Goal: Task Accomplishment & Management: Use online tool/utility

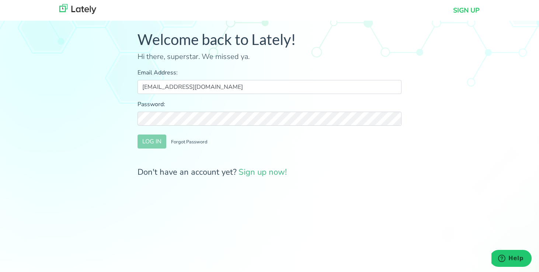
click at [238, 90] on input "[EMAIL_ADDRESS][DOMAIN_NAME]" at bounding box center [270, 87] width 264 height 14
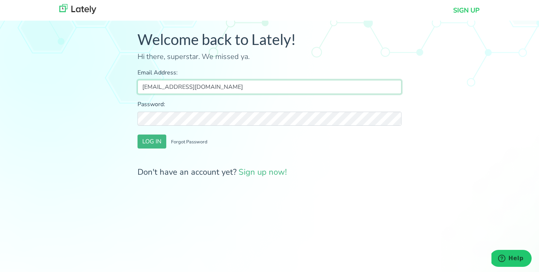
click at [253, 93] on input "[EMAIL_ADDRESS][DOMAIN_NAME]" at bounding box center [270, 87] width 264 height 14
type input "s"
click at [187, 87] on input "Email Address:" at bounding box center [270, 87] width 264 height 14
click at [157, 87] on input "Email Address:" at bounding box center [270, 87] width 264 height 14
type input "john.r.stafford@outlook.com"
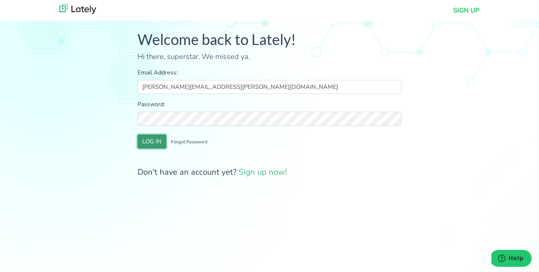
click at [154, 143] on button "LOG IN" at bounding box center [152, 142] width 29 height 14
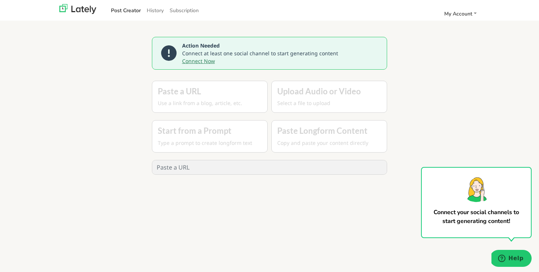
click at [201, 61] on link "Connect Now" at bounding box center [198, 61] width 33 height 7
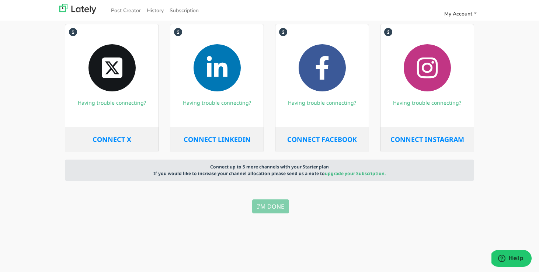
click at [329, 143] on span "CONNECT FACEBOOK" at bounding box center [322, 139] width 70 height 9
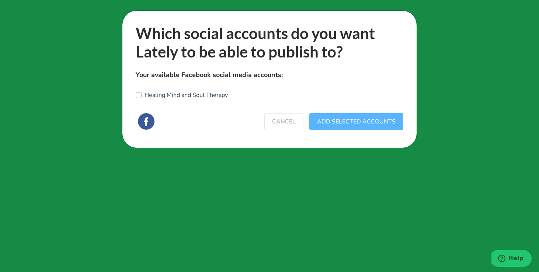
click at [145, 96] on label "Healing Mind and Soul Therapy" at bounding box center [186, 95] width 83 height 9
click at [137, 96] on input "Healing Mind and Soul Therapy" at bounding box center [139, 94] width 6 height 7
checkbox input "true"
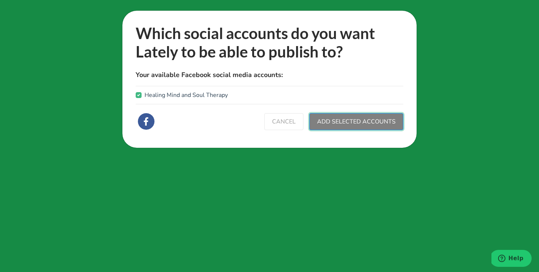
click at [375, 126] on button "ADD SELECTED ACCOUNTS" at bounding box center [357, 121] width 94 height 17
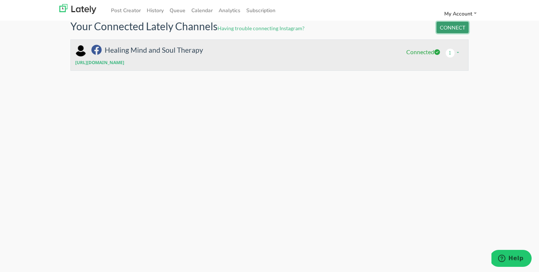
click at [459, 28] on button "CONNECT" at bounding box center [453, 27] width 32 height 11
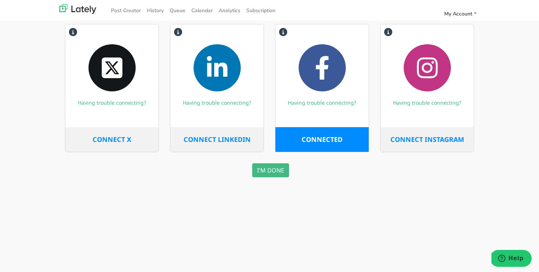
click at [418, 141] on span "CONNECT INSTAGRAM" at bounding box center [428, 139] width 74 height 9
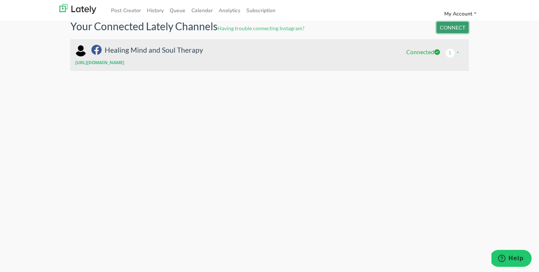
click at [452, 28] on button "CONNECT" at bounding box center [453, 27] width 32 height 11
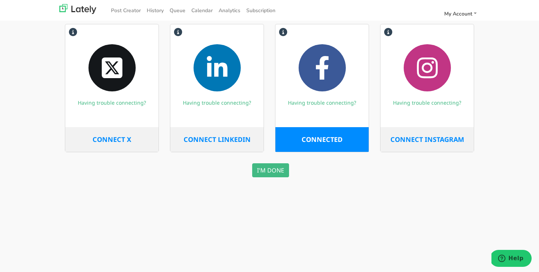
click at [427, 140] on span "CONNECT INSTAGRAM" at bounding box center [428, 139] width 74 height 9
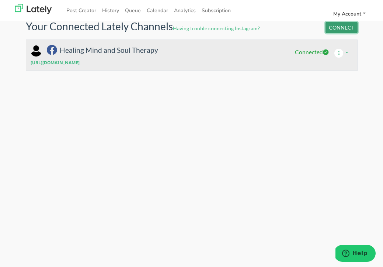
click at [341, 29] on button "CONNECT" at bounding box center [342, 27] width 32 height 11
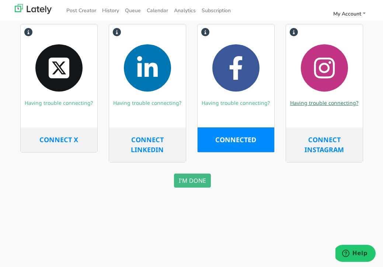
click at [323, 106] on link "Having trouble connecting?" at bounding box center [324, 102] width 68 height 7
click at [191, 181] on button "I'M DONE" at bounding box center [192, 180] width 37 height 14
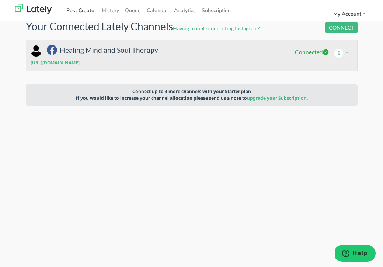
click at [82, 11] on link "Post Creator" at bounding box center [81, 10] width 36 height 12
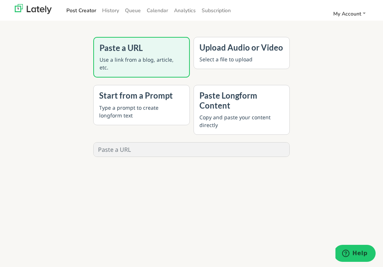
click at [152, 151] on input "text" at bounding box center [192, 149] width 196 height 14
paste input "[URL][DOMAIN_NAME][PERSON_NAME]"
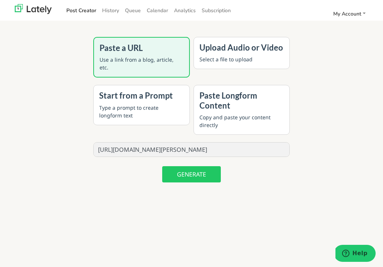
type input "[URL][DOMAIN_NAME][PERSON_NAME]"
click at [199, 177] on button "GENERATE" at bounding box center [191, 174] width 59 height 16
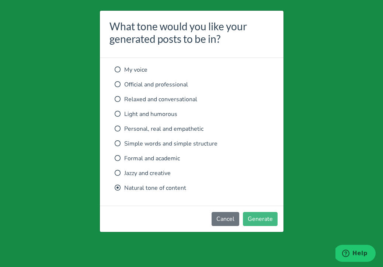
click at [118, 98] on icon at bounding box center [118, 99] width 6 height 6
click at [120, 128] on icon at bounding box center [118, 128] width 6 height 6
click at [261, 219] on button "Generate" at bounding box center [260, 219] width 35 height 14
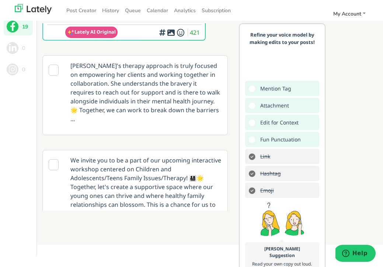
scroll to position [118, 0]
click at [54, 70] on icon at bounding box center [54, 70] width 10 height 11
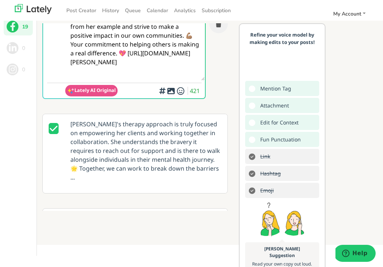
scroll to position [0, 0]
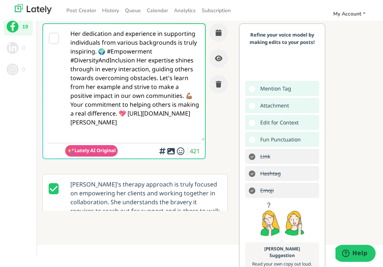
click at [53, 187] on icon at bounding box center [54, 188] width 10 height 11
click at [52, 38] on icon at bounding box center [54, 38] width 10 height 11
click at [218, 29] on icon "button" at bounding box center [219, 32] width 6 height 7
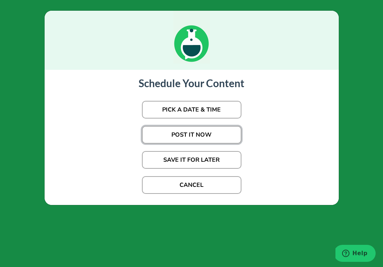
click at [193, 135] on button "POST IT NOW" at bounding box center [192, 135] width 100 height 18
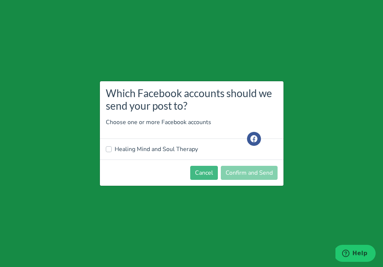
click at [115, 148] on label "Healing Mind and Soul Therapy" at bounding box center [156, 149] width 83 height 9
click at [109, 148] on input "Healing Mind and Soul Therapy" at bounding box center [109, 148] width 6 height 7
checkbox input "true"
click at [249, 177] on button "Confirm and Send" at bounding box center [249, 173] width 57 height 14
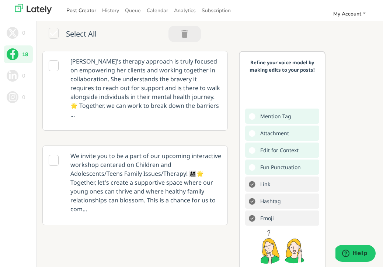
click at [79, 9] on link "Post Creator" at bounding box center [81, 10] width 36 height 12
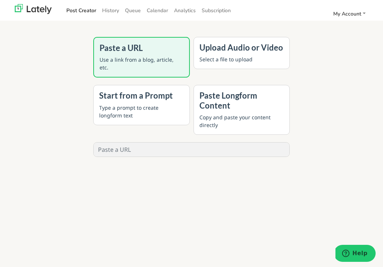
click at [127, 55] on div "Paste a URL Use a link from a blog, article, etc." at bounding box center [141, 57] width 96 height 41
click at [127, 151] on input "text" at bounding box center [192, 149] width 196 height 14
paste input "[URL][DOMAIN_NAME][PERSON_NAME]"
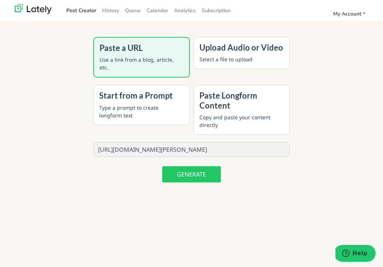
type input "[URL][DOMAIN_NAME][PERSON_NAME]"
click at [191, 177] on button "GENERATE" at bounding box center [191, 174] width 59 height 16
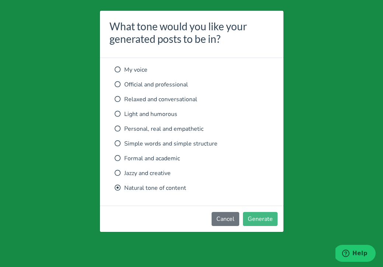
click at [118, 129] on icon at bounding box center [118, 128] width 6 height 6
click at [265, 220] on button "Generate" at bounding box center [260, 219] width 35 height 14
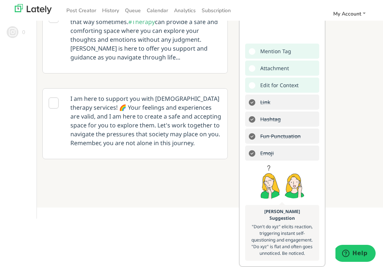
scroll to position [573, 0]
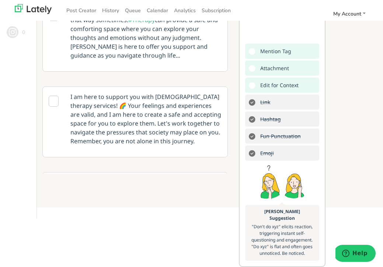
click at [53, 96] on icon at bounding box center [54, 101] width 10 height 11
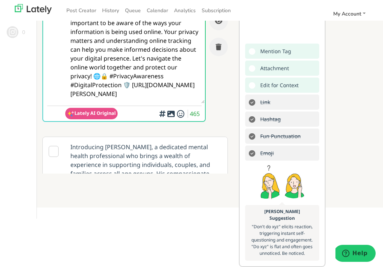
scroll to position [0, 0]
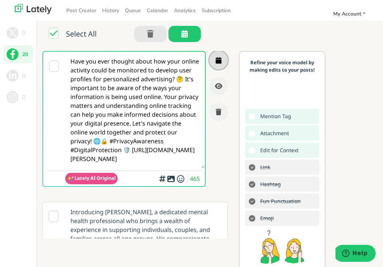
click at [218, 59] on icon "button" at bounding box center [219, 60] width 6 height 7
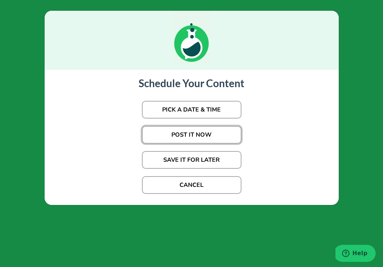
click at [187, 135] on button "POST IT NOW" at bounding box center [192, 135] width 100 height 18
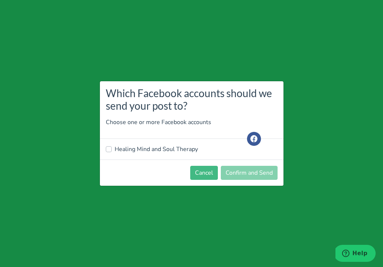
click at [115, 148] on label "Healing Mind and Soul Therapy" at bounding box center [156, 149] width 83 height 9
click at [108, 148] on input "Healing Mind and Soul Therapy" at bounding box center [109, 148] width 6 height 7
checkbox input "true"
click at [257, 172] on button "Confirm and Send" at bounding box center [249, 173] width 57 height 14
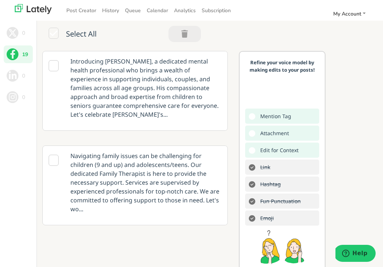
click at [55, 65] on icon at bounding box center [54, 65] width 10 height 11
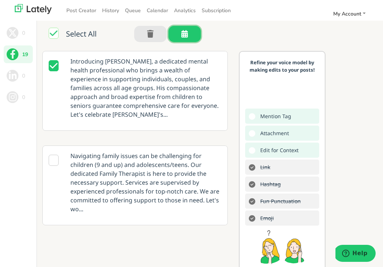
click at [186, 34] on icon "button" at bounding box center [185, 34] width 7 height 0
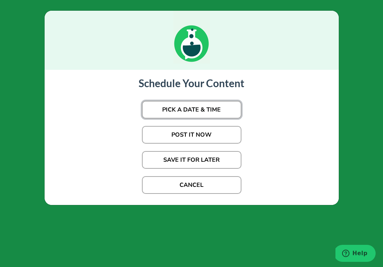
click at [212, 108] on button "PICK A DATE & TIME" at bounding box center [192, 110] width 100 height 18
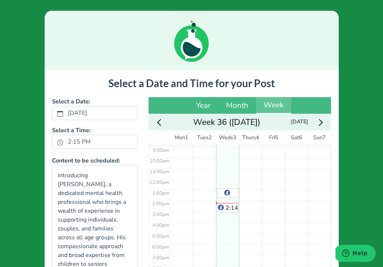
scroll to position [103, 0]
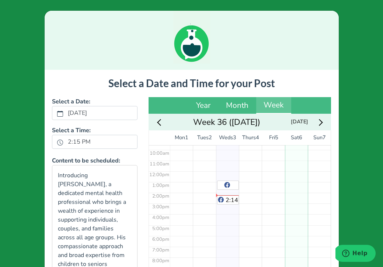
click at [292, 165] on div "No Event" at bounding box center [296, 170] width 23 height 257
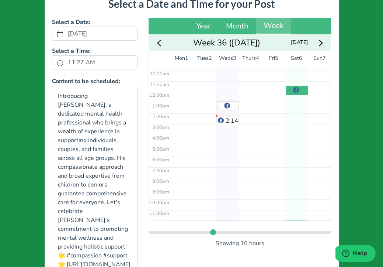
scroll to position [134, 0]
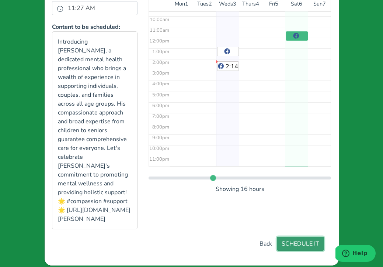
click at [307, 236] on button "SCHEDULE IT" at bounding box center [300, 243] width 47 height 14
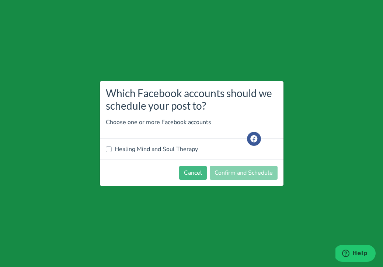
click at [115, 149] on label "Healing Mind and Soul Therapy" at bounding box center [156, 149] width 83 height 9
click at [108, 149] on input "Healing Mind and Soul Therapy" at bounding box center [109, 148] width 6 height 7
checkbox input "true"
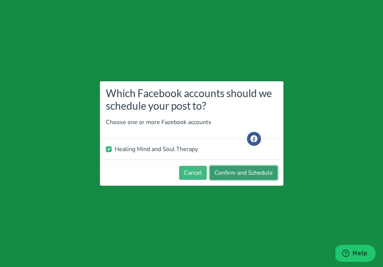
click at [250, 170] on button "Confirm and Schedule" at bounding box center [244, 173] width 68 height 14
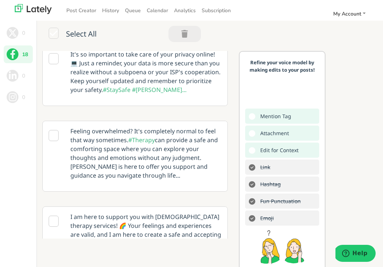
scroll to position [0, 0]
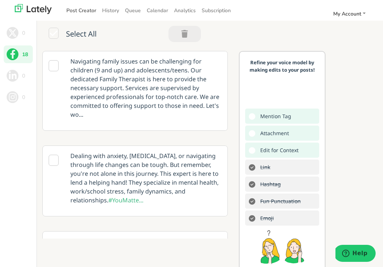
click at [78, 8] on link "Post Creator" at bounding box center [81, 10] width 36 height 12
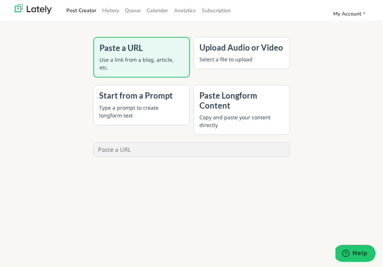
click at [123, 149] on input "text" at bounding box center [192, 149] width 196 height 14
paste input "https://www.hrc.org/resources?utm_source=ads_ms_HRC_20240708-HRC-WV-GS-Natl-Hig…"
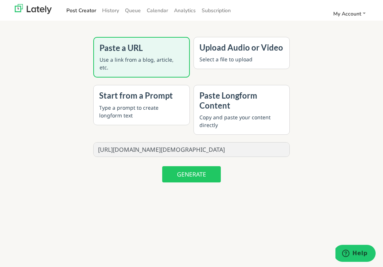
type input "https://www.hrc.org/resources?utm_source=ads_ms_HRC_20240708-HRC-WV-GS-Natl-Hig…"
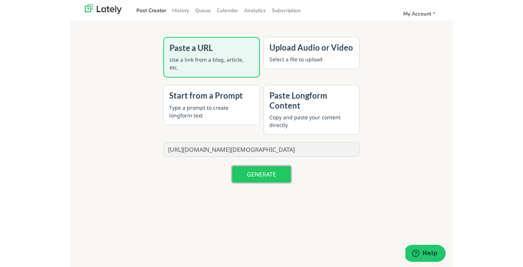
scroll to position [0, 0]
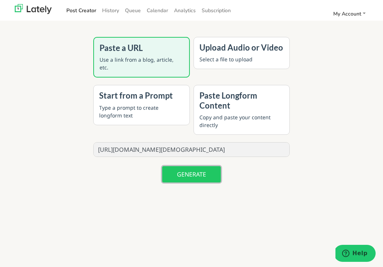
click at [195, 174] on button "GENERATE" at bounding box center [191, 174] width 59 height 16
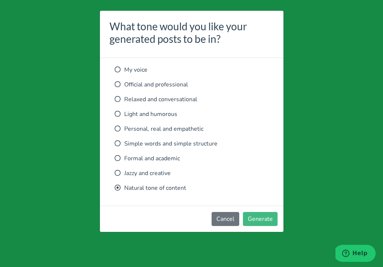
click at [118, 127] on icon at bounding box center [118, 128] width 6 height 6
click at [259, 216] on button "Generate" at bounding box center [260, 219] width 35 height 14
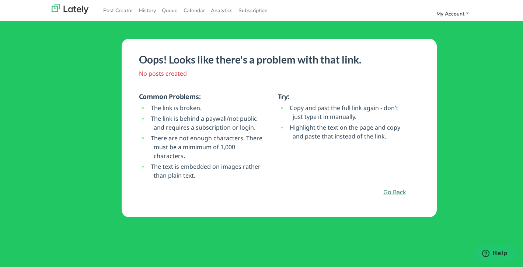
click at [383, 194] on link "Go Back" at bounding box center [395, 191] width 23 height 9
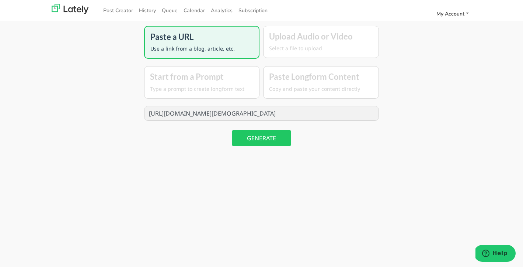
click at [212, 114] on input "https://www.hrc.org/resources?utm_source=ads_ms_HRC_20240708-HRC-WV-GS-Natl-Hig…" at bounding box center [262, 113] width 235 height 14
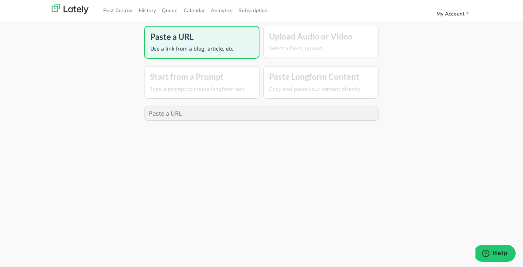
paste input "https://www.yahoo.com/news/articles/supreme-court-conversion-therapy-case-12000…"
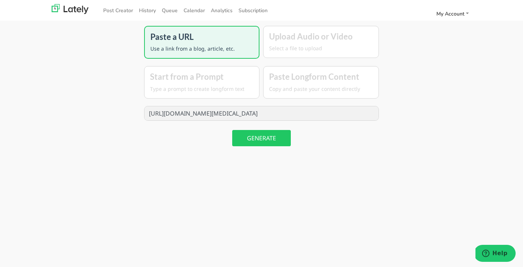
type input "https://www.yahoo.com/news/articles/supreme-court-conversion-therapy-case-12000…"
click at [259, 138] on button "GENERATE" at bounding box center [261, 138] width 59 height 16
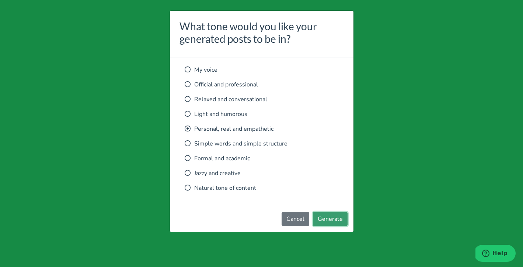
click at [331, 219] on button "Generate" at bounding box center [330, 219] width 35 height 14
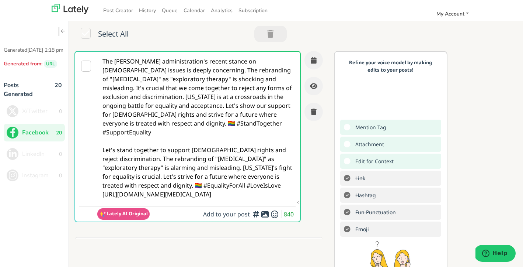
click at [86, 64] on icon at bounding box center [86, 66] width 10 height 11
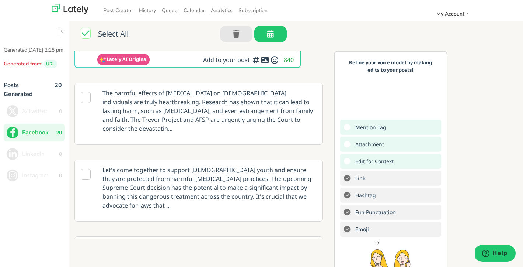
scroll to position [171, 0]
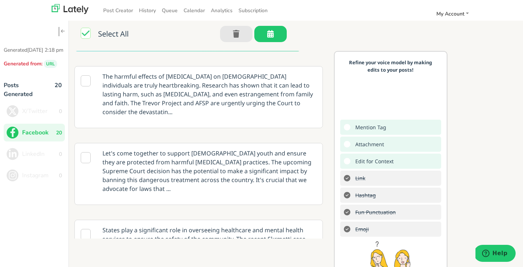
click at [87, 82] on icon at bounding box center [86, 80] width 10 height 11
click at [85, 34] on icon at bounding box center [86, 33] width 10 height 11
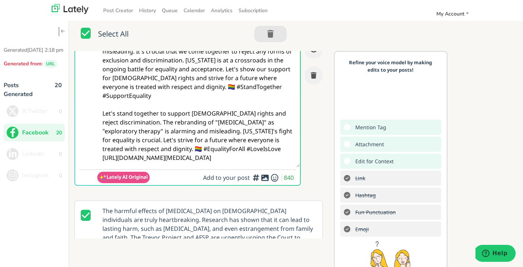
scroll to position [0, 0]
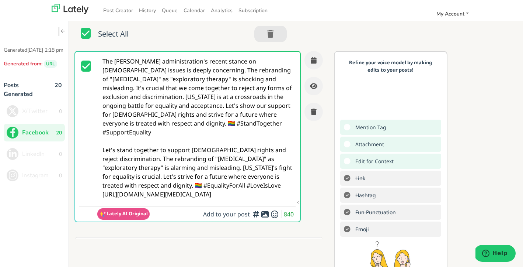
click at [85, 67] on icon at bounding box center [86, 66] width 10 height 11
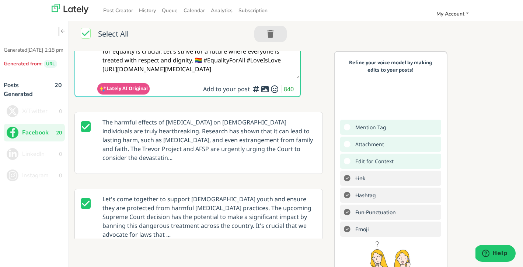
scroll to position [126, 0]
click at [85, 203] on icon at bounding box center [86, 202] width 10 height 11
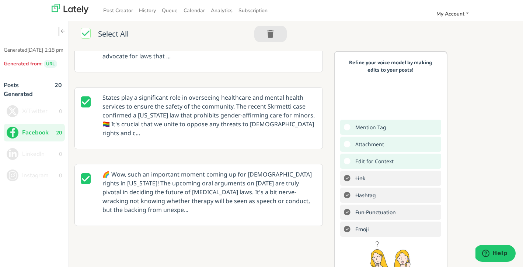
scroll to position [315, 0]
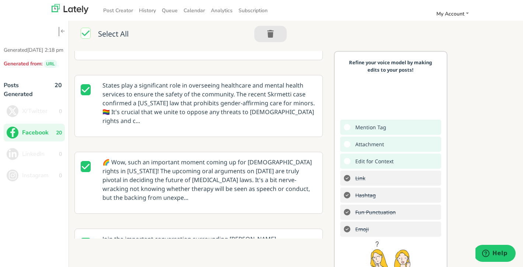
click at [83, 92] on icon at bounding box center [86, 89] width 10 height 11
click at [88, 161] on icon at bounding box center [86, 166] width 10 height 11
click at [85, 238] on icon at bounding box center [86, 243] width 10 height 11
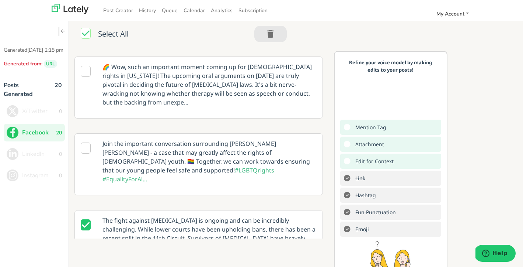
scroll to position [422, 0]
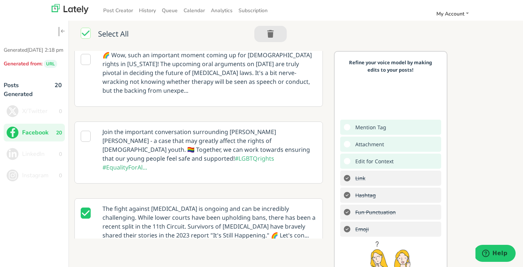
click at [83, 207] on icon at bounding box center [86, 212] width 10 height 11
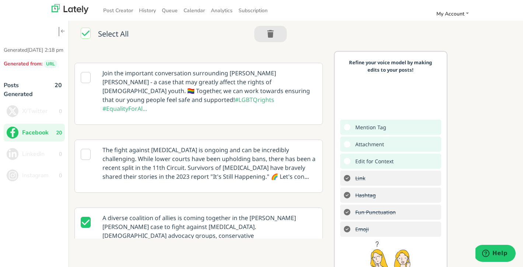
scroll to position [491, 0]
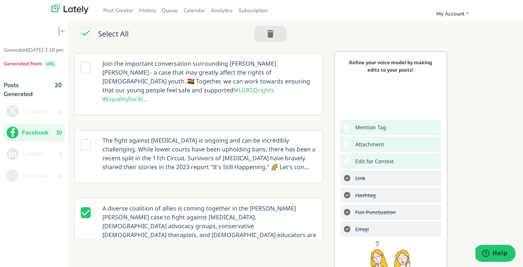
click at [86, 207] on icon at bounding box center [86, 212] width 10 height 11
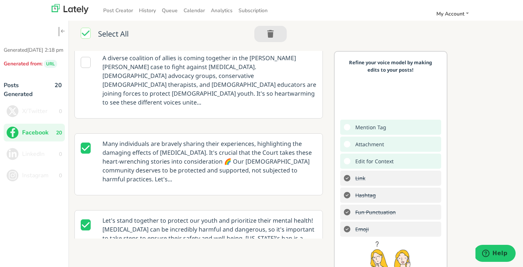
scroll to position [659, 0]
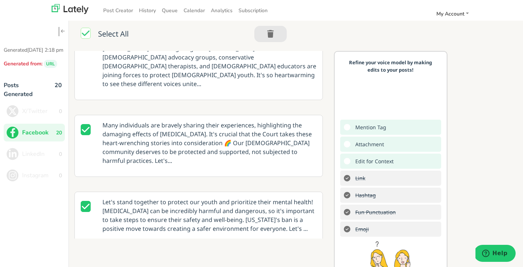
click at [85, 124] on icon at bounding box center [86, 129] width 10 height 11
click at [87, 201] on icon at bounding box center [86, 206] width 10 height 11
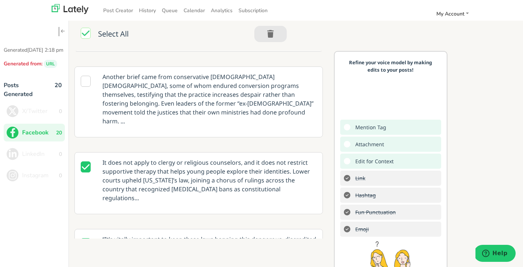
scroll to position [858, 0]
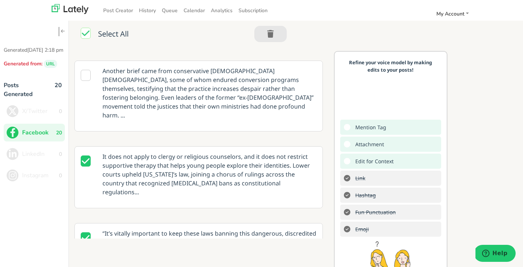
click at [86, 155] on icon at bounding box center [86, 160] width 10 height 11
click at [84, 232] on icon at bounding box center [86, 237] width 10 height 11
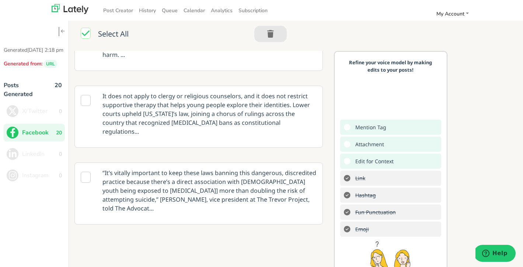
scroll to position [924, 0]
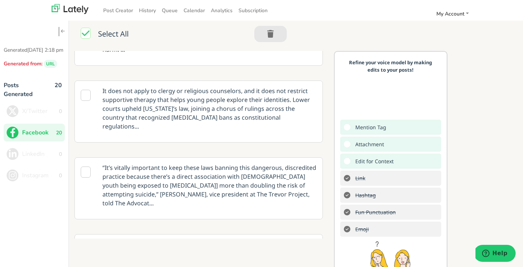
click at [89, 243] on icon at bounding box center [86, 248] width 10 height 11
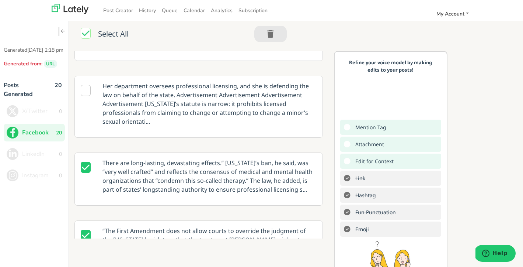
scroll to position [1092, 0]
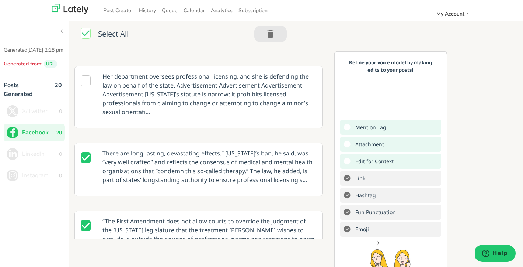
click at [85, 152] on icon at bounding box center [86, 157] width 10 height 11
click at [86, 220] on icon at bounding box center [86, 225] width 10 height 11
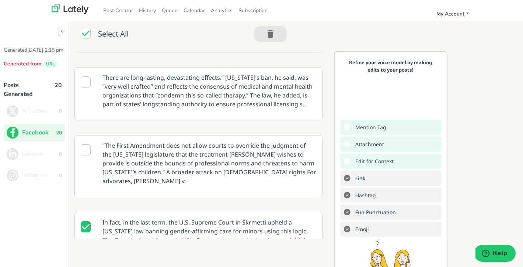
scroll to position [1173, 0]
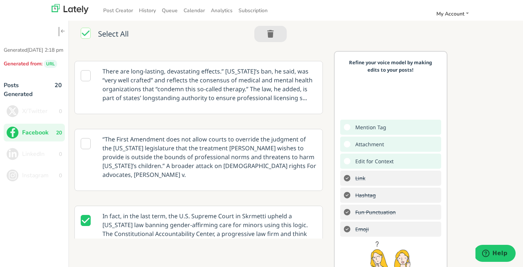
click at [84, 215] on icon at bounding box center [86, 220] width 10 height 11
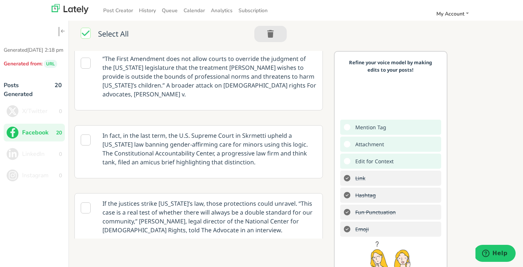
scroll to position [1346, 0]
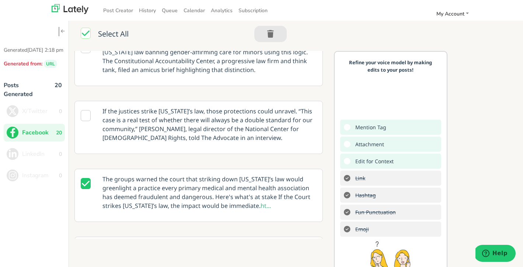
click at [87, 178] on icon at bounding box center [86, 183] width 10 height 11
click at [88, 246] on icon at bounding box center [86, 251] width 10 height 11
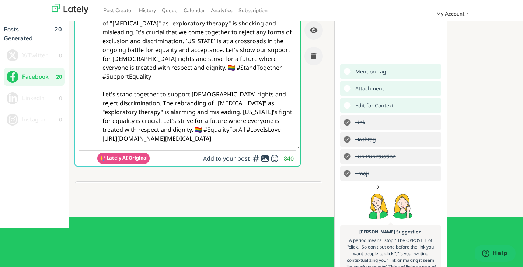
scroll to position [0, 0]
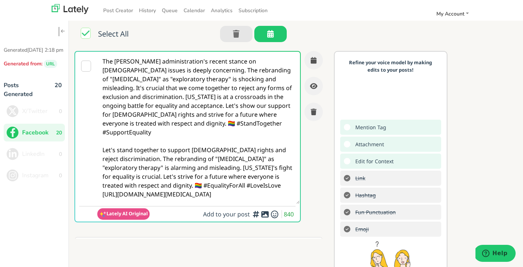
click at [84, 34] on icon at bounding box center [86, 33] width 10 height 11
click at [315, 112] on icon "button" at bounding box center [314, 111] width 6 height 7
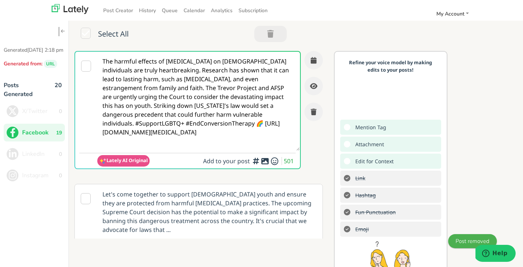
click at [85, 67] on icon at bounding box center [86, 66] width 10 height 11
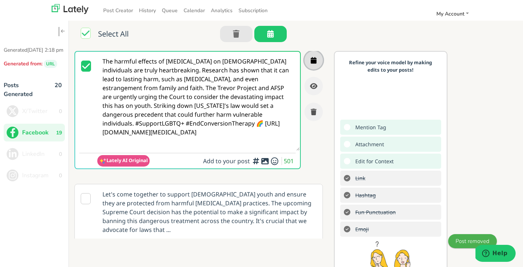
click at [312, 59] on icon "button" at bounding box center [314, 60] width 6 height 7
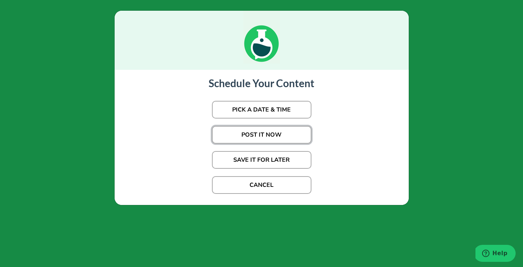
click at [279, 134] on button "POST IT NOW" at bounding box center [262, 135] width 100 height 18
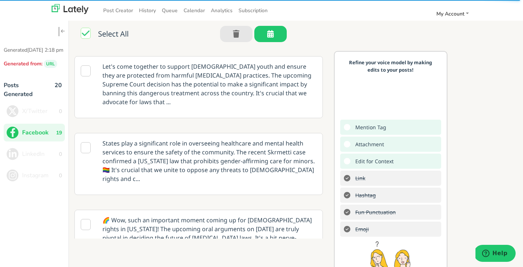
scroll to position [159, 0]
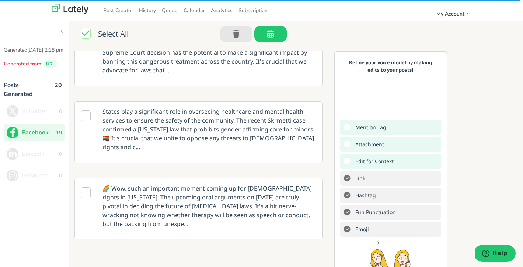
click at [87, 116] on icon at bounding box center [86, 115] width 10 height 11
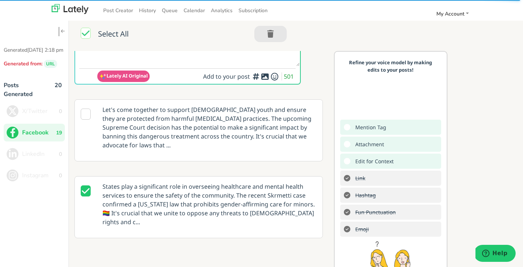
scroll to position [0, 0]
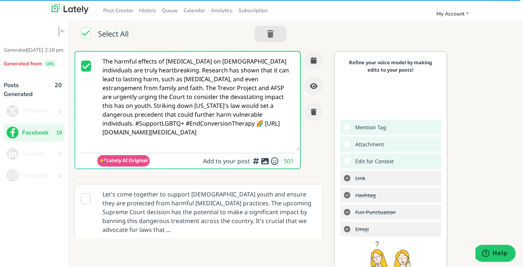
click at [85, 66] on icon at bounding box center [86, 66] width 10 height 11
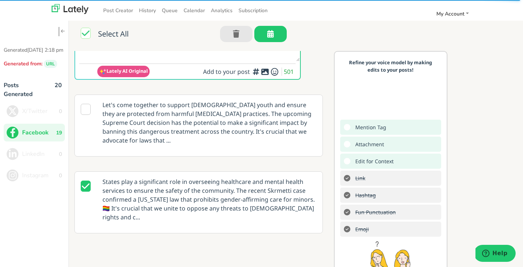
scroll to position [100, 0]
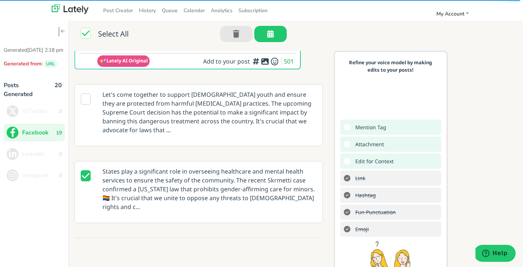
click at [87, 174] on icon at bounding box center [86, 175] width 10 height 11
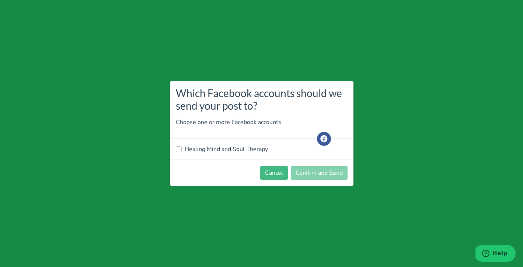
click at [185, 148] on label "Healing Mind and Soul Therapy" at bounding box center [226, 149] width 83 height 9
click at [177, 148] on input "Healing Mind and Soul Therapy" at bounding box center [179, 148] width 6 height 7
checkbox input "true"
click at [311, 172] on button "Confirm and Send" at bounding box center [319, 173] width 57 height 14
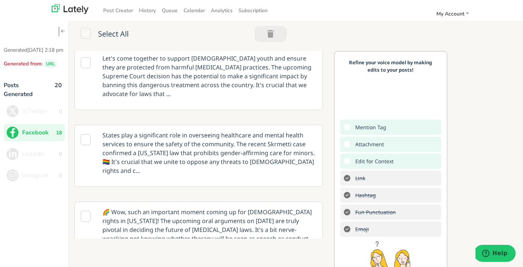
scroll to position [0, 0]
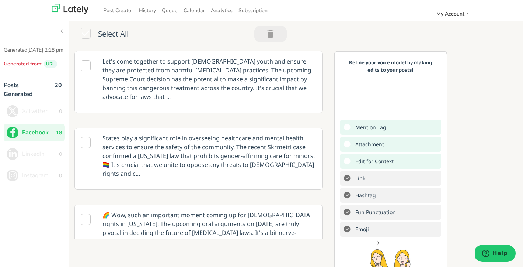
click at [84, 141] on icon at bounding box center [86, 142] width 10 height 11
click at [275, 35] on button "button" at bounding box center [271, 34] width 32 height 16
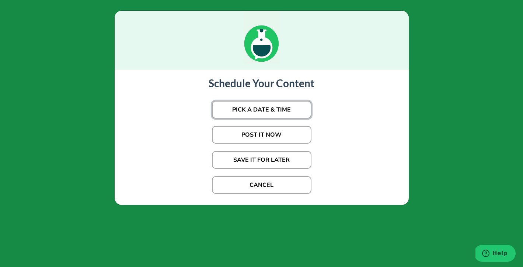
click at [272, 112] on button "PICK A DATE & TIME" at bounding box center [262, 110] width 100 height 18
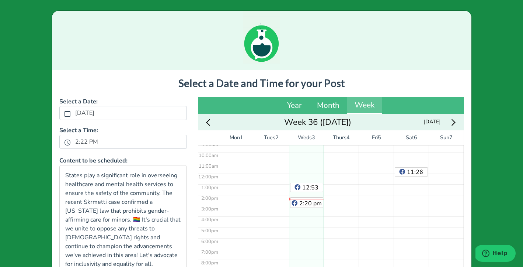
scroll to position [103, 0]
click at [373, 231] on div "No Event" at bounding box center [376, 170] width 35 height 257
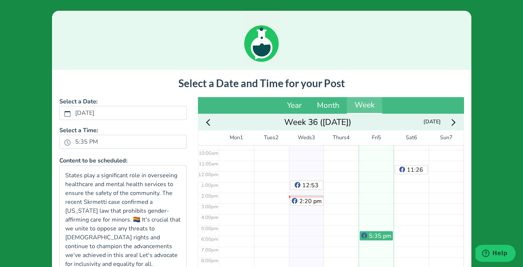
click at [383, 151] on div "No Event" at bounding box center [446, 170] width 35 height 257
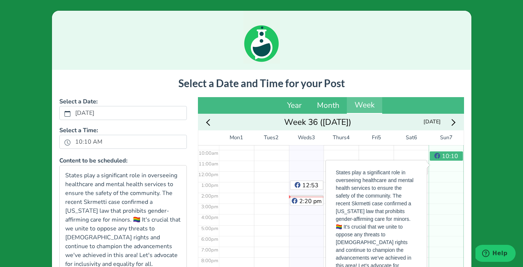
click at [383, 203] on div "10:10 am" at bounding box center [446, 170] width 35 height 257
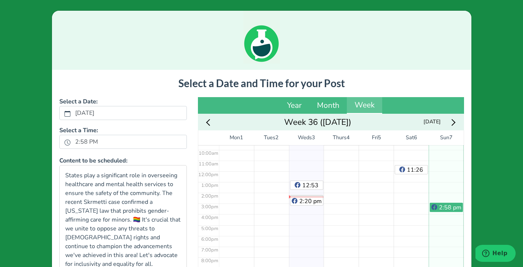
click at [378, 241] on div "No Event" at bounding box center [376, 170] width 35 height 257
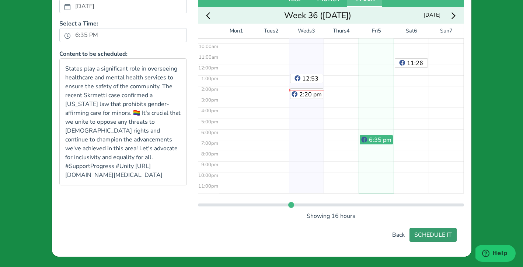
scroll to position [107, 0]
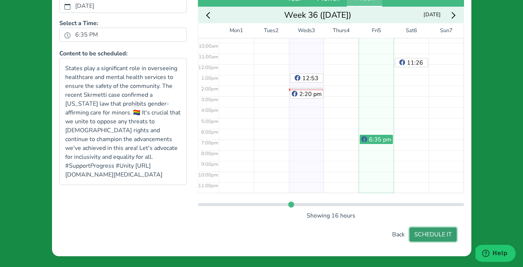
click at [383, 235] on button "SCHEDULE IT" at bounding box center [433, 234] width 47 height 14
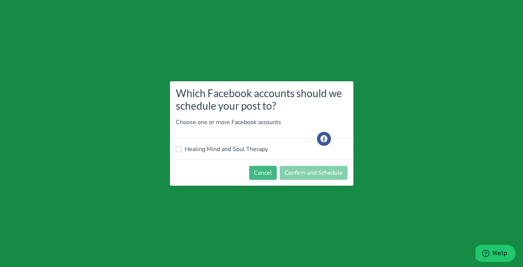
click at [185, 148] on label "Healing Mind and Soul Therapy" at bounding box center [226, 149] width 83 height 9
click at [180, 148] on input "Healing Mind and Soul Therapy" at bounding box center [179, 148] width 6 height 7
checkbox input "true"
click at [305, 169] on button "Confirm and Schedule" at bounding box center [314, 173] width 68 height 14
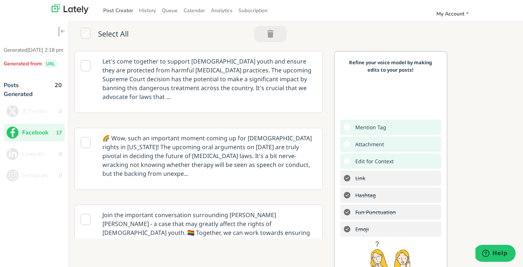
click at [121, 11] on link "Post Creator" at bounding box center [118, 10] width 36 height 12
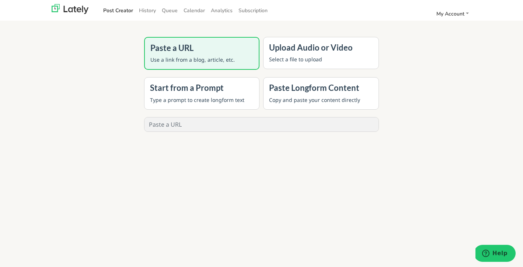
click at [183, 126] on input "text" at bounding box center [262, 124] width 235 height 14
paste input "[URL][DOMAIN_NAME][PERSON_NAME]"
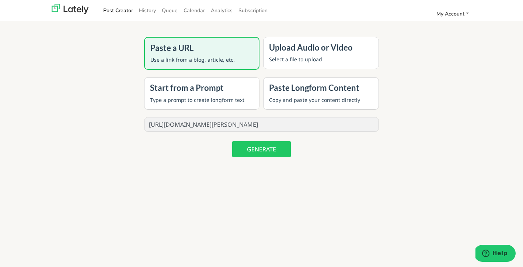
type input "[URL][DOMAIN_NAME][PERSON_NAME]"
click at [260, 153] on button "GENERATE" at bounding box center [261, 149] width 59 height 16
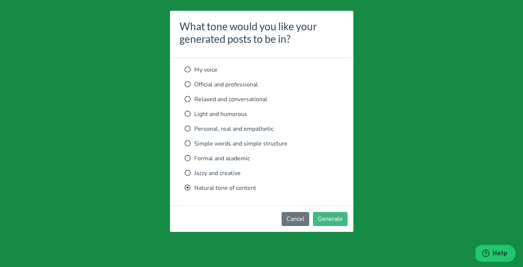
click at [186, 131] on icon at bounding box center [188, 128] width 6 height 6
click at [336, 221] on button "Generate" at bounding box center [330, 219] width 35 height 14
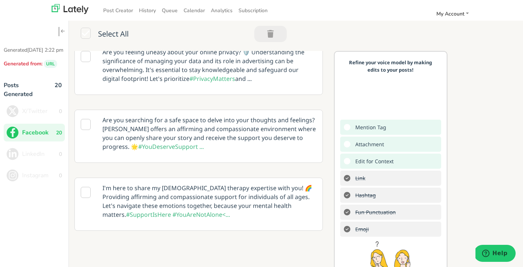
scroll to position [561, 0]
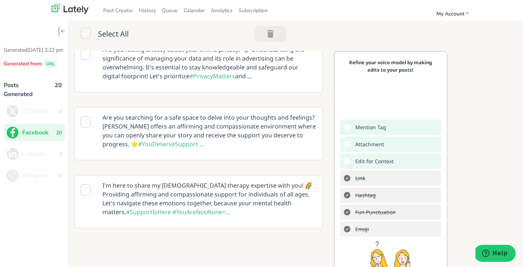
click at [86, 116] on icon at bounding box center [86, 121] width 10 height 11
click at [86, 184] on icon at bounding box center [86, 189] width 10 height 11
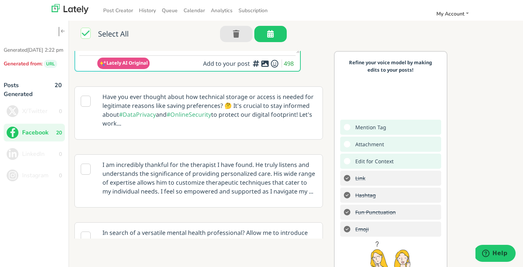
scroll to position [82, 0]
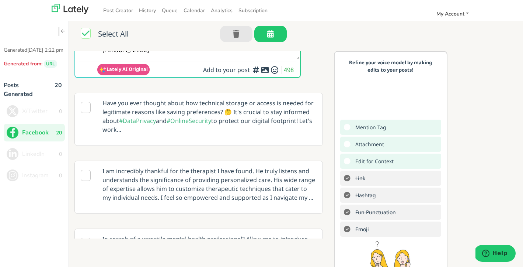
click at [84, 32] on icon at bounding box center [86, 33] width 10 height 11
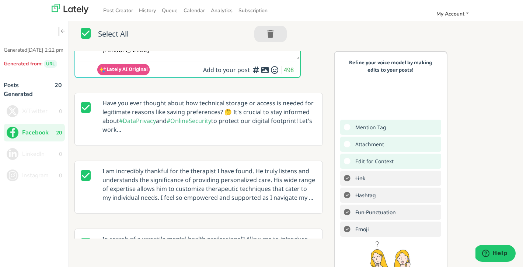
click at [84, 32] on icon at bounding box center [86, 33] width 10 height 11
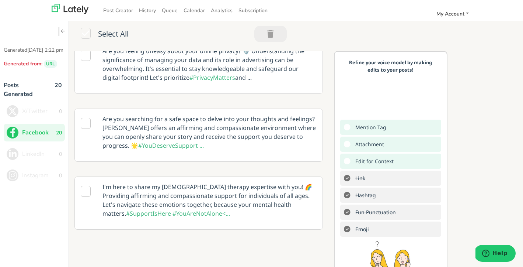
scroll to position [559, 0]
click at [86, 186] on icon at bounding box center [86, 191] width 10 height 11
click at [273, 34] on icon "button" at bounding box center [270, 34] width 7 height 0
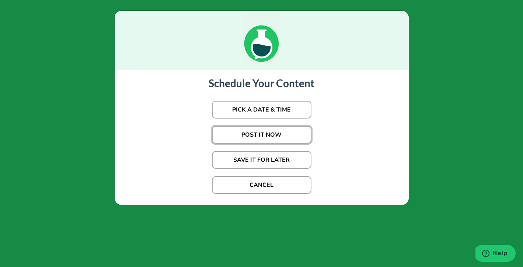
click at [283, 136] on button "POST IT NOW" at bounding box center [262, 135] width 100 height 18
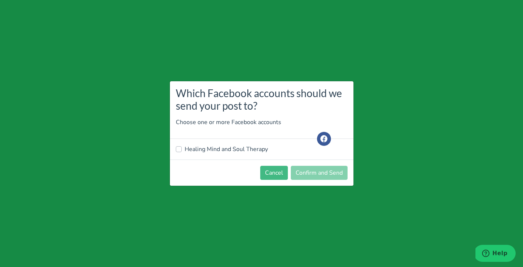
click at [185, 149] on label "Healing Mind and Soul Therapy" at bounding box center [226, 149] width 83 height 9
click at [178, 149] on input "Healing Mind and Soul Therapy" at bounding box center [179, 148] width 6 height 7
checkbox input "true"
click at [313, 174] on button "Confirm and Send" at bounding box center [319, 173] width 57 height 14
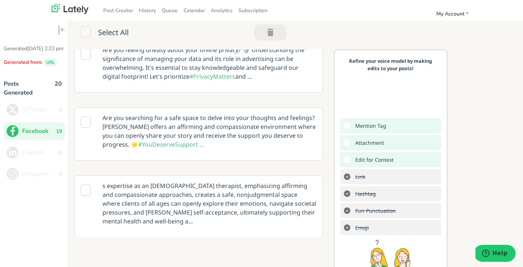
scroll to position [0, 0]
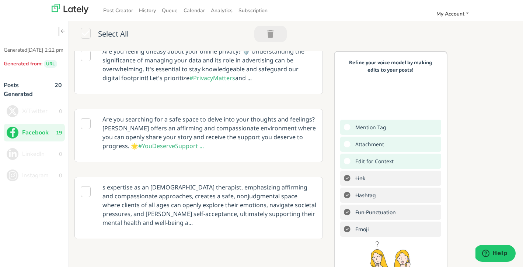
click at [85, 118] on icon at bounding box center [86, 123] width 10 height 11
click at [214, 128] on p "Are you searching for a safe space to delve into your thoughts and feelings? Jo…" at bounding box center [209, 132] width 225 height 46
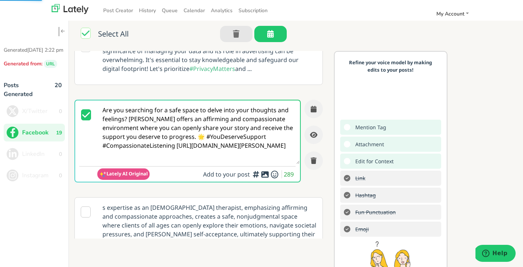
scroll to position [503, 0]
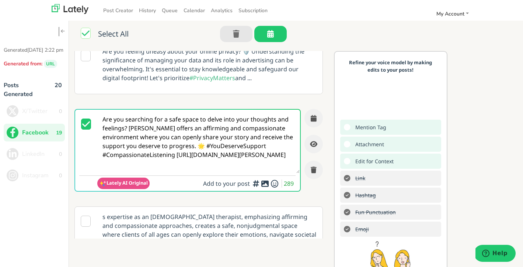
click at [185, 146] on textarea "Are you searching for a safe space to delve into your thoughts and feelings? Jo…" at bounding box center [198, 141] width 203 height 63
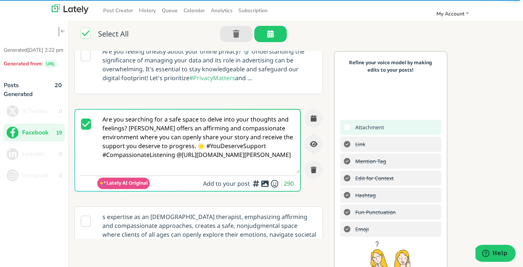
type textarea "Are you searching for a safe space to delve into your thoughts and feelings? Jo…"
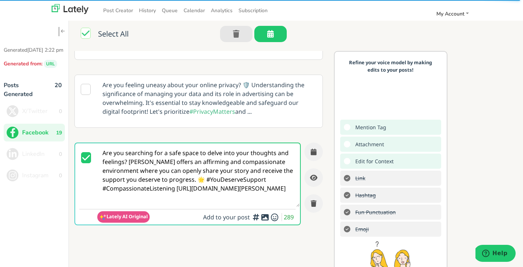
scroll to position [471, 0]
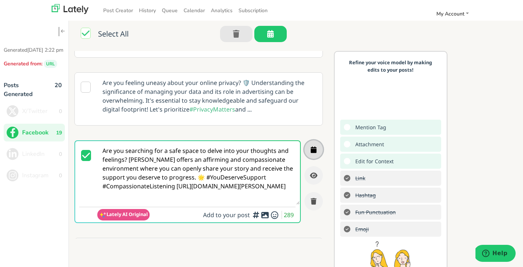
click at [315, 146] on icon "button" at bounding box center [314, 149] width 6 height 7
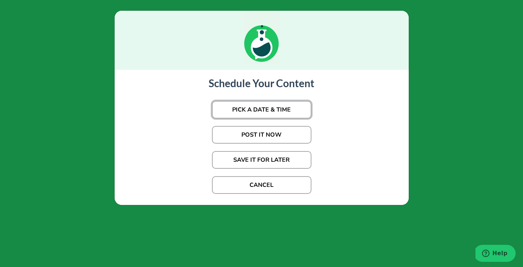
click at [272, 111] on button "PICK A DATE & TIME" at bounding box center [262, 110] width 100 height 18
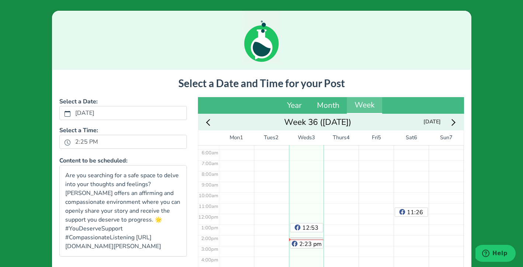
scroll to position [103, 0]
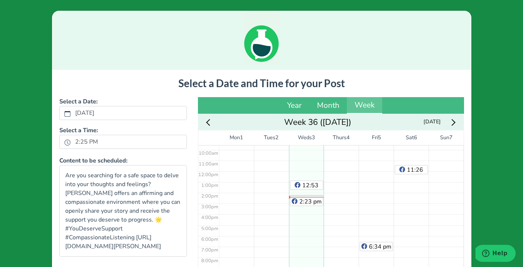
click at [383, 197] on div "No Event" at bounding box center [446, 170] width 35 height 257
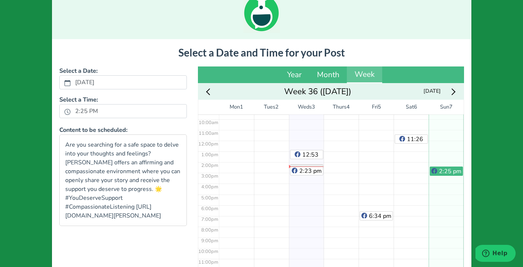
scroll to position [107, 0]
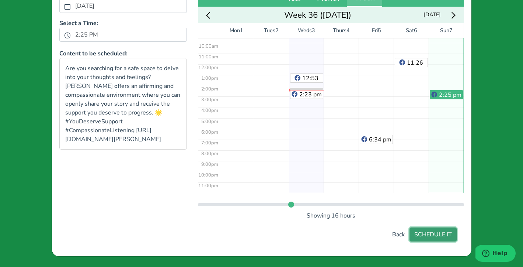
click at [383, 235] on button "SCHEDULE IT" at bounding box center [433, 234] width 47 height 14
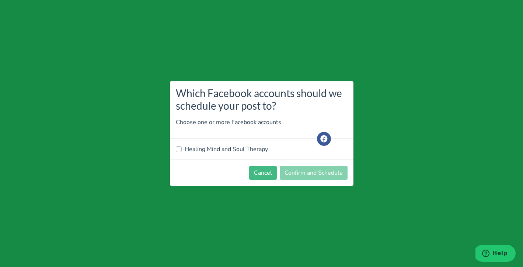
click at [195, 148] on label "Healing Mind and Soul Therapy" at bounding box center [226, 149] width 83 height 9
click at [182, 148] on input "Healing Mind and Soul Therapy" at bounding box center [179, 148] width 6 height 7
checkbox input "true"
click at [306, 172] on button "Confirm and Schedule" at bounding box center [314, 173] width 68 height 14
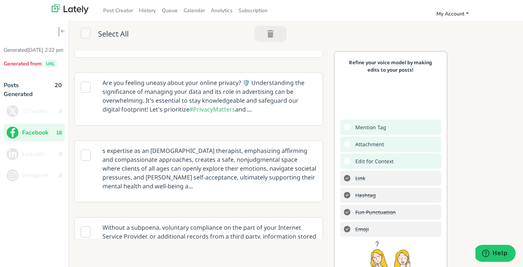
click at [383, 14] on span "My Account" at bounding box center [451, 13] width 28 height 7
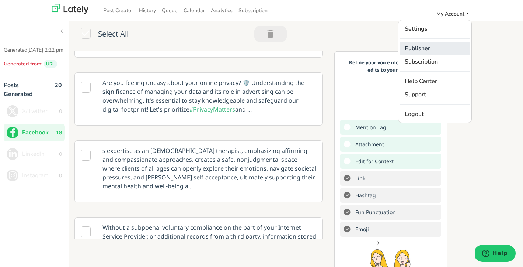
click at [383, 47] on link "Publisher" at bounding box center [435, 48] width 69 height 13
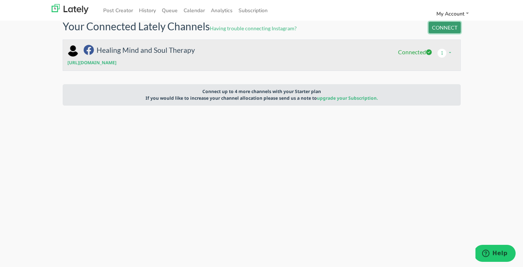
click at [383, 27] on button "CONNECT" at bounding box center [445, 27] width 32 height 11
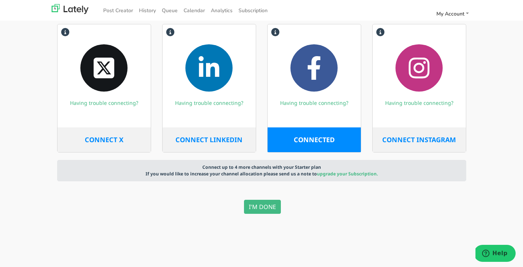
click at [383, 136] on span "CONNECT INSTAGRAM" at bounding box center [420, 139] width 74 height 9
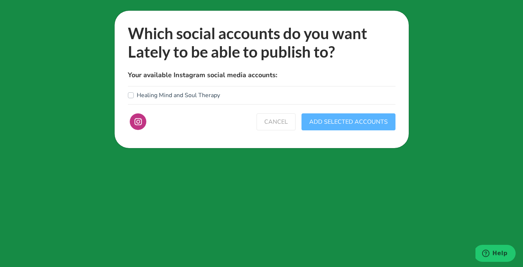
click at [137, 96] on label "Healing Mind and Soul Therapy" at bounding box center [178, 95] width 83 height 9
click at [129, 96] on input "Healing Mind and Soul Therapy" at bounding box center [131, 94] width 6 height 7
checkbox input "true"
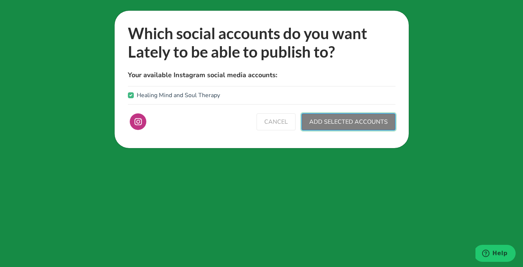
click at [360, 125] on button "ADD SELECTED ACCOUNTS" at bounding box center [349, 121] width 94 height 17
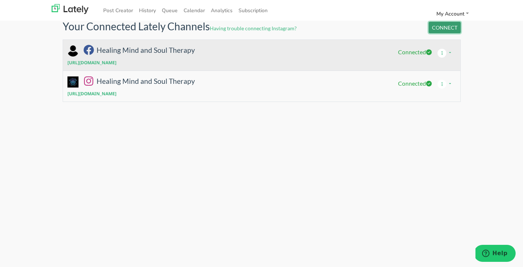
click at [445, 30] on button "CONNECT" at bounding box center [445, 27] width 32 height 11
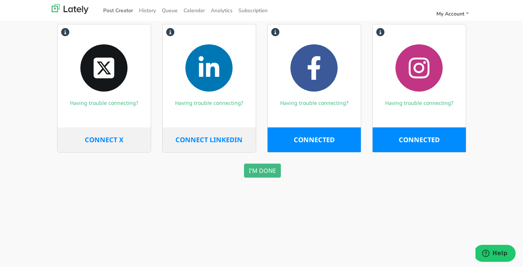
click at [122, 9] on link "Post Creator" at bounding box center [118, 10] width 36 height 12
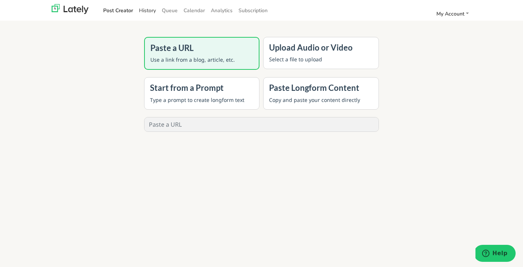
click at [147, 12] on link "History" at bounding box center [147, 10] width 23 height 12
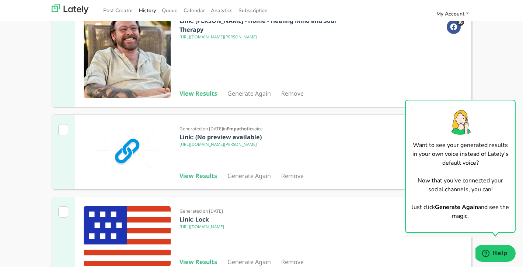
scroll to position [319, 0]
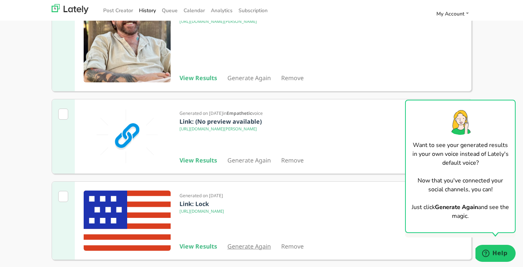
click at [246, 248] on link "Generate Again" at bounding box center [250, 246] width 44 height 8
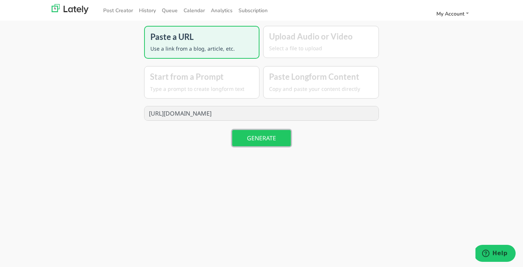
click at [266, 142] on button "GENERATE" at bounding box center [261, 138] width 59 height 16
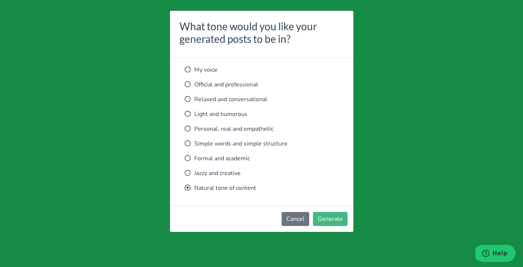
click at [189, 129] on icon at bounding box center [188, 128] width 6 height 6
click at [329, 222] on button "Generate" at bounding box center [330, 219] width 35 height 14
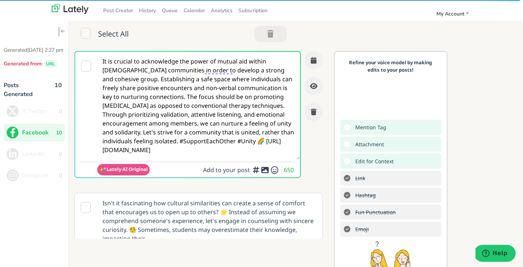
click at [85, 66] on icon at bounding box center [86, 66] width 10 height 11
click at [278, 37] on button "button" at bounding box center [271, 34] width 32 height 16
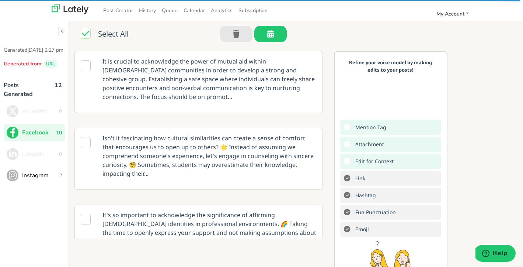
click at [84, 64] on icon at bounding box center [86, 65] width 10 height 11
click at [87, 68] on icon at bounding box center [86, 65] width 10 height 11
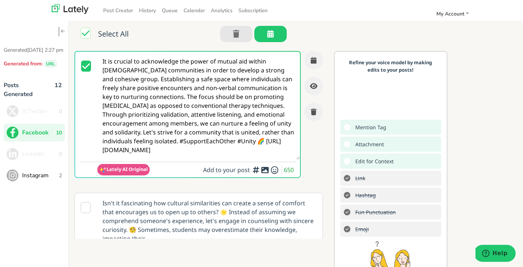
click at [38, 180] on span "Instagram" at bounding box center [40, 175] width 37 height 9
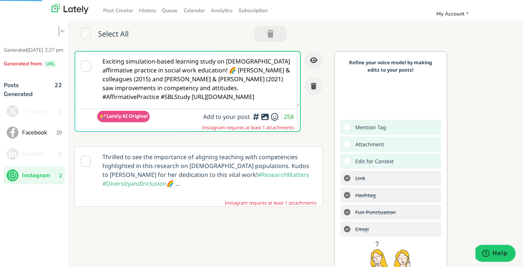
click at [36, 137] on span "Facebook" at bounding box center [39, 132] width 34 height 9
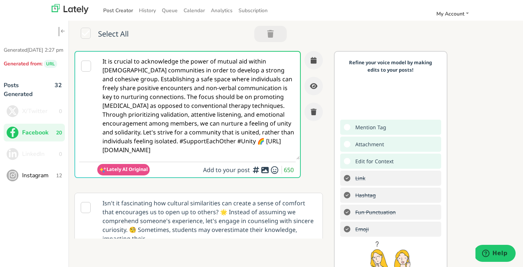
click at [117, 10] on link "Post Creator" at bounding box center [118, 10] width 36 height 12
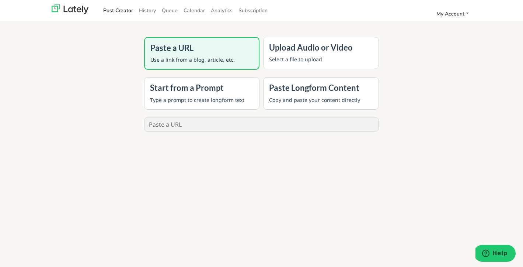
click at [190, 125] on input "text" at bounding box center [262, 124] width 235 height 14
paste input "[URL][DOMAIN_NAME]"
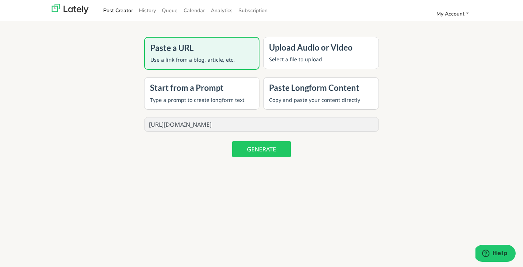
type input "[URL][DOMAIN_NAME]"
click at [271, 154] on button "GENERATE" at bounding box center [261, 149] width 59 height 16
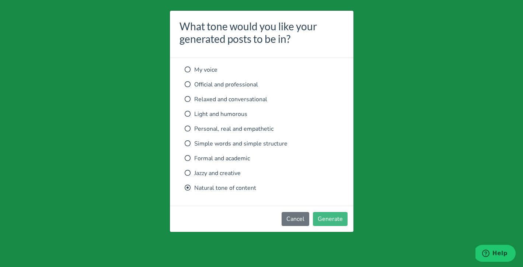
click at [187, 127] on icon at bounding box center [188, 128] width 6 height 6
click at [328, 218] on button "Generate" at bounding box center [330, 219] width 35 height 14
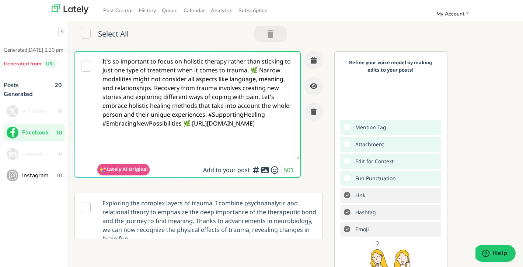
click at [83, 66] on icon at bounding box center [86, 66] width 10 height 11
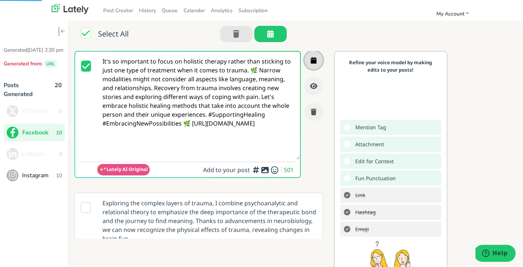
click at [314, 59] on icon "button" at bounding box center [314, 60] width 6 height 7
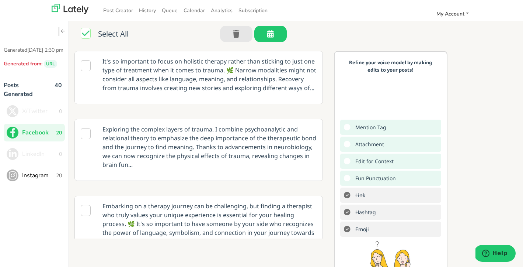
click at [84, 66] on icon at bounding box center [86, 65] width 10 height 11
click at [87, 68] on icon at bounding box center [86, 65] width 10 height 11
click at [82, 35] on icon at bounding box center [86, 33] width 10 height 11
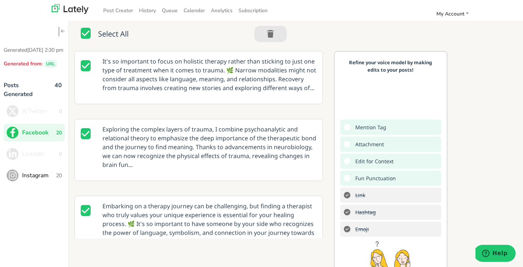
click at [83, 35] on icon at bounding box center [86, 33] width 10 height 11
click at [86, 68] on icon at bounding box center [86, 65] width 10 height 11
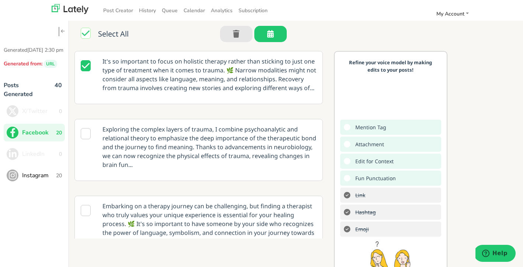
click at [297, 74] on p "It's so important to focus on holistic therapy rather than sticking to just one…" at bounding box center [209, 74] width 225 height 46
click at [248, 90] on p "It's so important to focus on holistic therapy rather than sticking to just one…" at bounding box center [209, 74] width 225 height 46
click at [185, 78] on p "It's so important to focus on holistic therapy rather than sticking to just one…" at bounding box center [209, 74] width 225 height 46
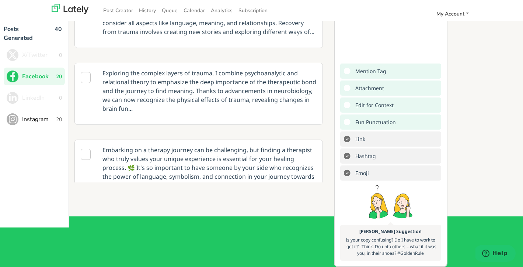
scroll to position [79, 0]
click at [86, 72] on icon at bounding box center [86, 77] width 10 height 11
click at [84, 149] on icon at bounding box center [86, 154] width 10 height 11
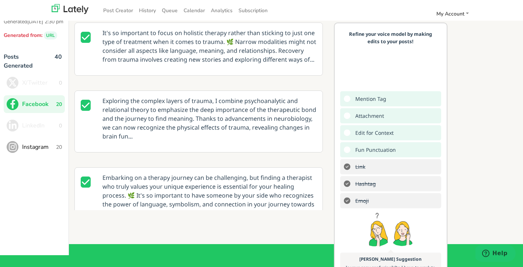
scroll to position [0, 0]
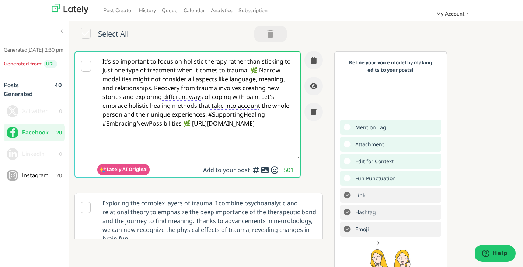
click at [85, 67] on icon at bounding box center [86, 66] width 10 height 11
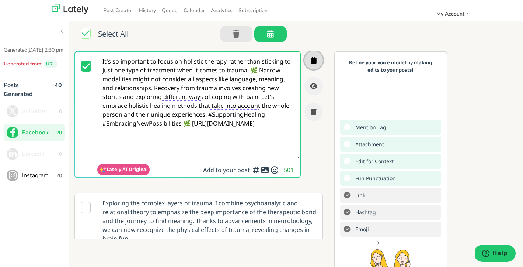
click at [315, 59] on icon "button" at bounding box center [314, 60] width 6 height 7
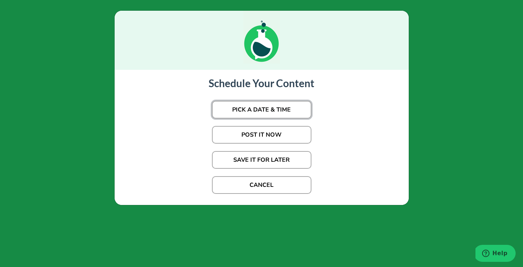
click at [282, 110] on button "PICK A DATE & TIME" at bounding box center [262, 110] width 100 height 18
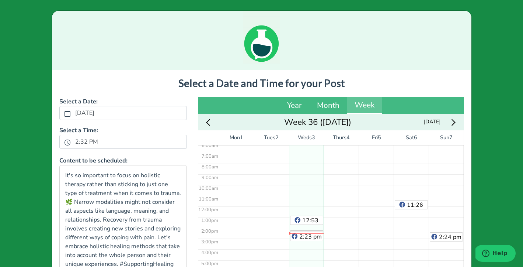
scroll to position [103, 0]
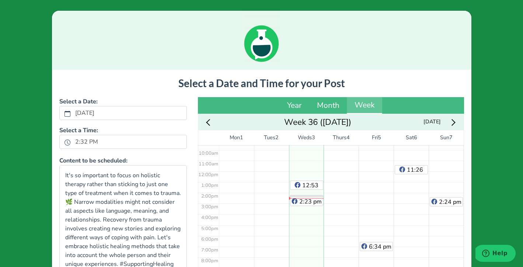
click at [334, 152] on div "No Event" at bounding box center [341, 170] width 35 height 257
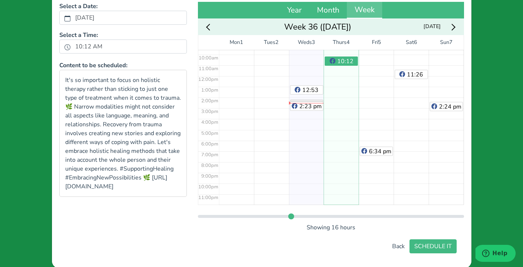
scroll to position [107, 0]
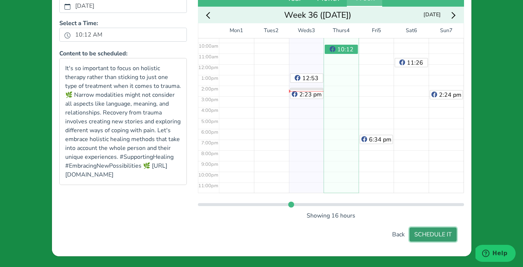
click at [432, 235] on button "SCHEDULE IT" at bounding box center [433, 234] width 47 height 14
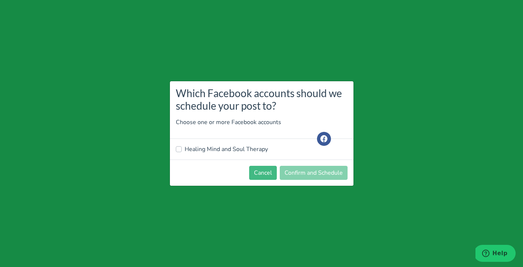
click at [203, 149] on label "Healing Mind and Soul Therapy" at bounding box center [226, 149] width 83 height 9
click at [182, 149] on input "Healing Mind and Soul Therapy" at bounding box center [179, 148] width 6 height 7
checkbox input "true"
click at [316, 176] on button "Confirm and Schedule" at bounding box center [314, 173] width 68 height 14
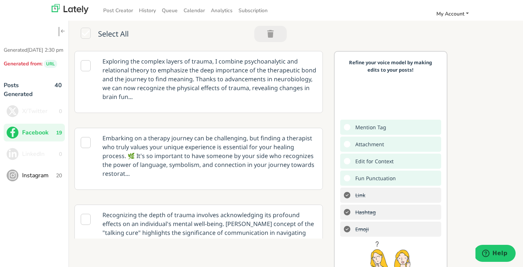
click at [449, 13] on span "My Account" at bounding box center [451, 13] width 28 height 7
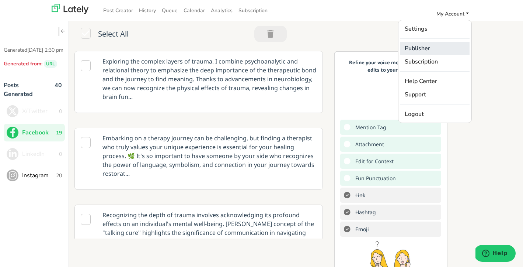
click at [431, 49] on link "Publisher" at bounding box center [435, 48] width 69 height 13
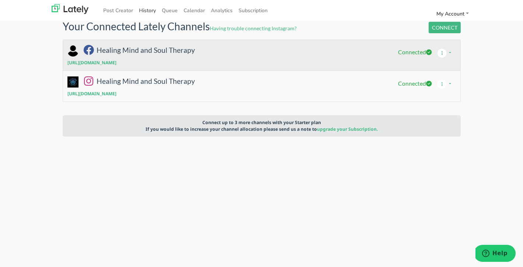
click at [148, 11] on link "History" at bounding box center [147, 10] width 23 height 12
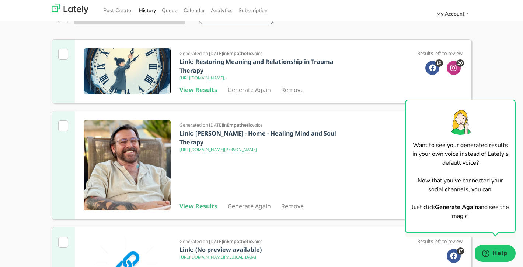
scroll to position [64, 0]
click at [198, 94] on b "View Results" at bounding box center [199, 90] width 38 height 8
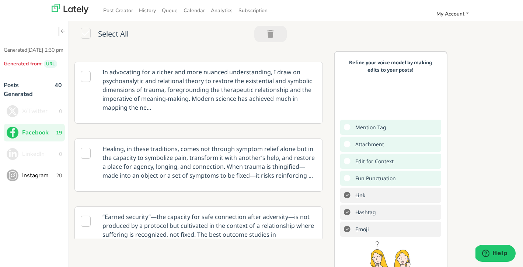
scroll to position [1238, 0]
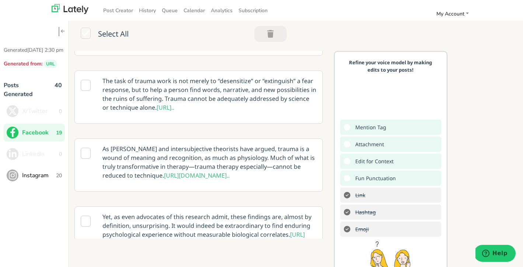
click at [36, 180] on span "Instagram" at bounding box center [39, 175] width 34 height 9
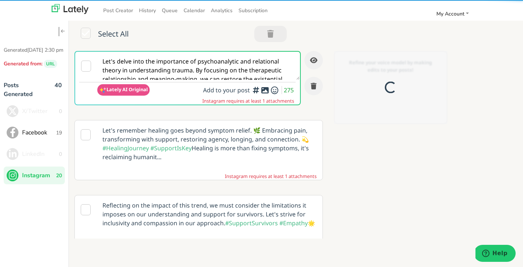
scroll to position [0, 0]
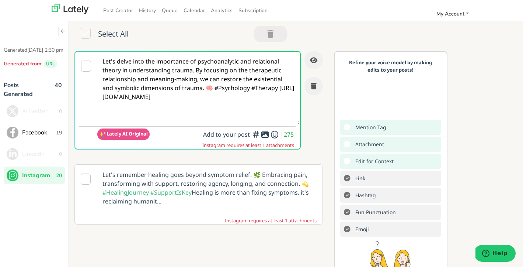
click at [86, 65] on icon at bounding box center [86, 66] width 10 height 11
click at [88, 68] on icon at bounding box center [86, 66] width 10 height 11
click at [85, 67] on icon at bounding box center [86, 66] width 10 height 11
click at [85, 65] on icon at bounding box center [86, 66] width 10 height 11
click at [184, 117] on textarea "Let's delve into the importance of psychoanalytic and relational theory in unde…" at bounding box center [198, 88] width 203 height 72
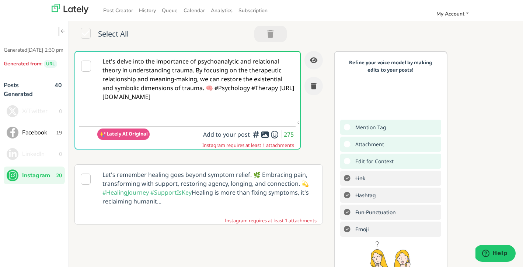
click at [266, 134] on icon at bounding box center [265, 134] width 9 height 0
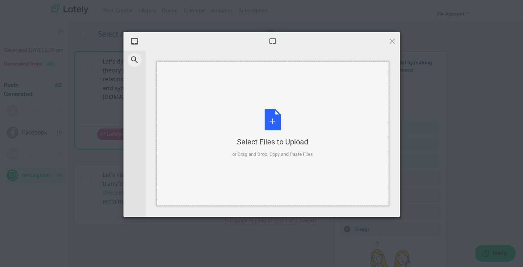
click at [272, 119] on div "Select Files to Upload or Drag and Drop, Copy and Paste Files" at bounding box center [272, 133] width 81 height 49
click at [275, 116] on div "Select Files to Upload or Drag and Drop, Copy and Paste Files" at bounding box center [272, 133] width 81 height 49
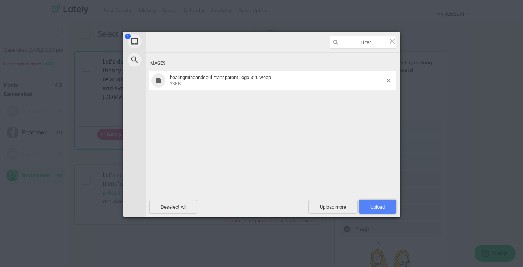
click at [381, 207] on span "Upload 1" at bounding box center [378, 207] width 14 height 6
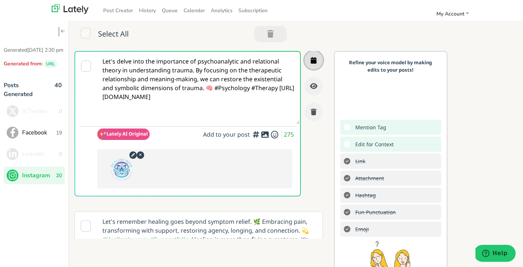
click at [314, 57] on icon "button" at bounding box center [314, 60] width 6 height 7
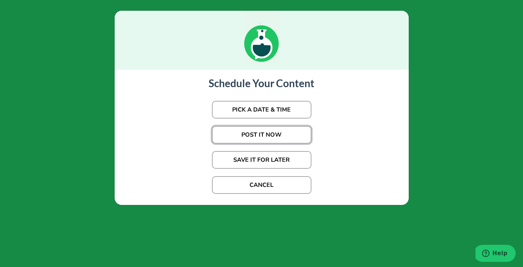
click at [262, 132] on button "POST IT NOW" at bounding box center [262, 135] width 100 height 18
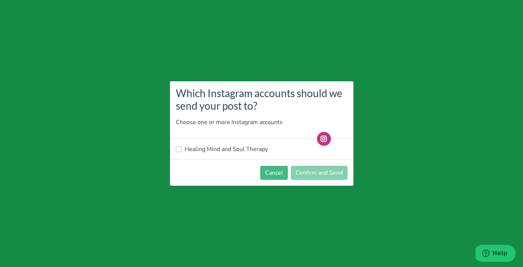
click at [203, 150] on label "Healing Mind and Soul Therapy" at bounding box center [226, 149] width 83 height 9
click at [182, 150] on input "Healing Mind and Soul Therapy" at bounding box center [179, 148] width 6 height 7
checkbox input "true"
click at [319, 175] on button "Confirm and Send" at bounding box center [319, 173] width 57 height 14
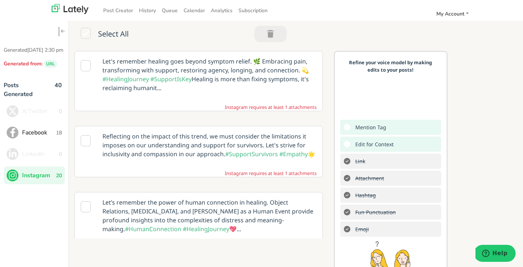
click at [37, 137] on span "Facebook" at bounding box center [39, 132] width 34 height 9
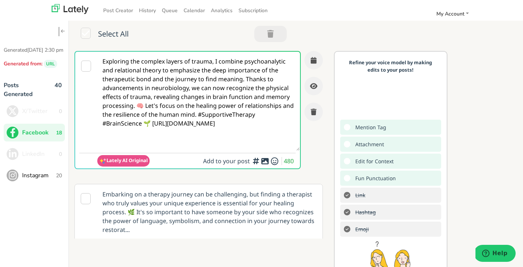
click at [87, 31] on icon at bounding box center [86, 33] width 10 height 11
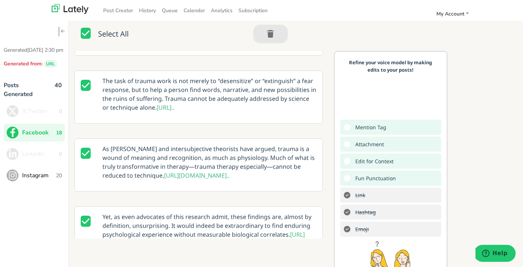
click at [273, 34] on icon "button" at bounding box center [270, 34] width 7 height 0
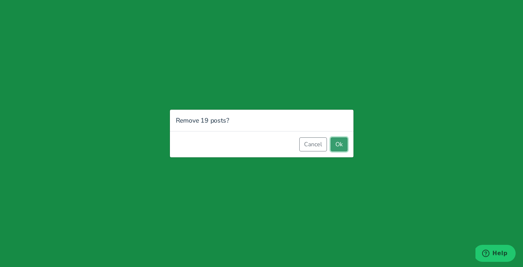
click at [343, 147] on button "Ok" at bounding box center [339, 144] width 17 height 14
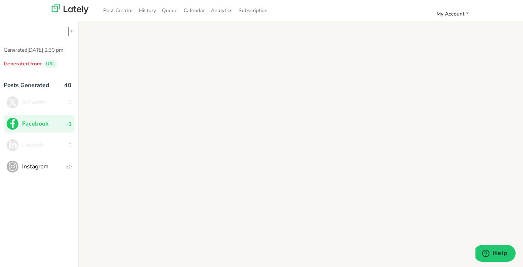
click at [39, 167] on span "Instagram" at bounding box center [44, 166] width 44 height 9
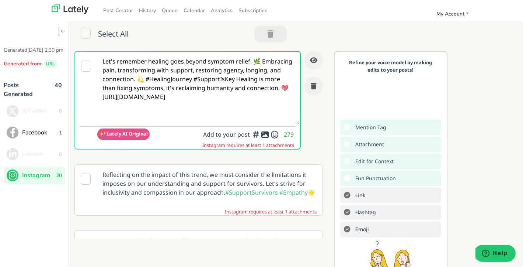
click at [87, 34] on icon at bounding box center [86, 33] width 10 height 11
click at [269, 34] on icon "button" at bounding box center [270, 34] width 7 height 0
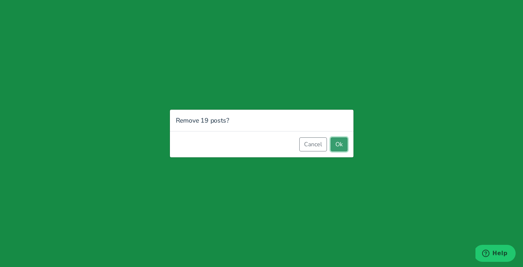
click at [343, 146] on button "Ok" at bounding box center [339, 144] width 17 height 14
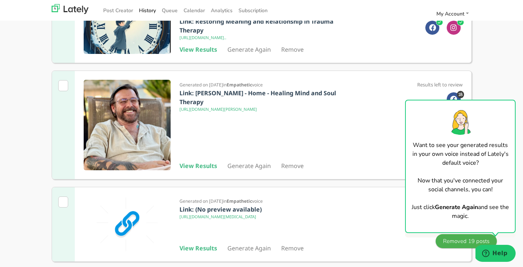
scroll to position [108, 0]
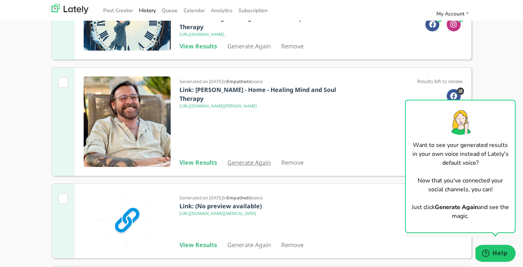
click at [253, 166] on link "Generate Again" at bounding box center [250, 162] width 44 height 8
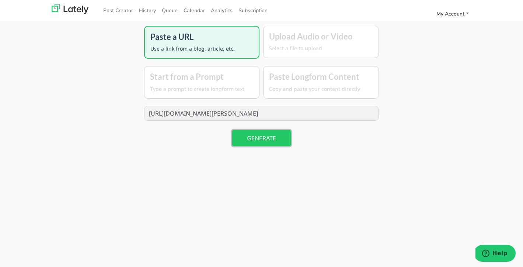
click at [261, 135] on button "GENERATE" at bounding box center [261, 138] width 59 height 16
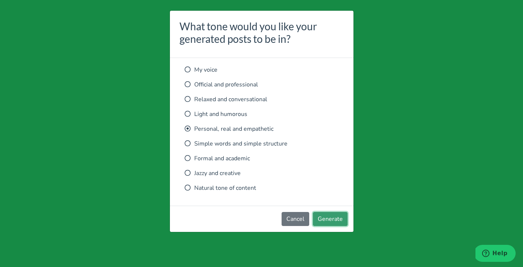
click at [337, 218] on button "Generate" at bounding box center [330, 219] width 35 height 14
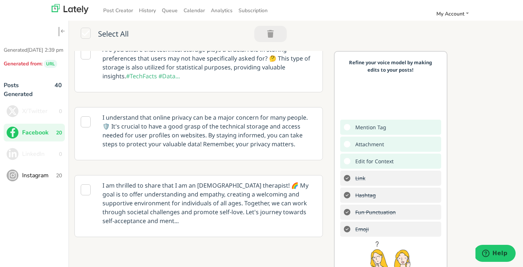
scroll to position [443, 0]
click at [86, 183] on icon at bounding box center [86, 188] width 10 height 11
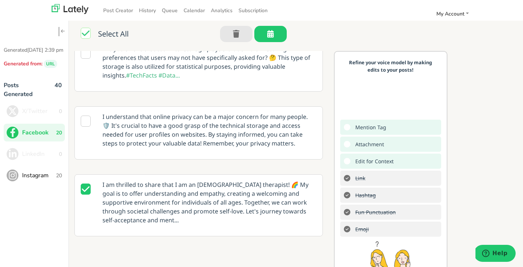
click at [36, 180] on span "Instagram" at bounding box center [39, 175] width 34 height 9
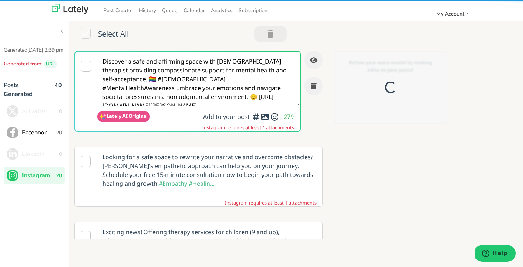
scroll to position [0, 0]
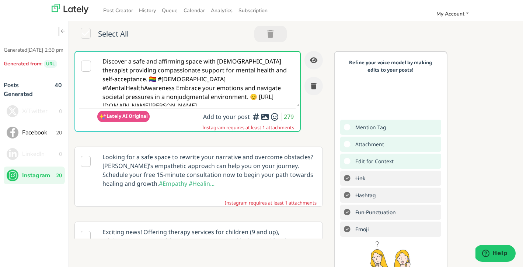
click at [265, 117] on icon at bounding box center [265, 117] width 9 height 0
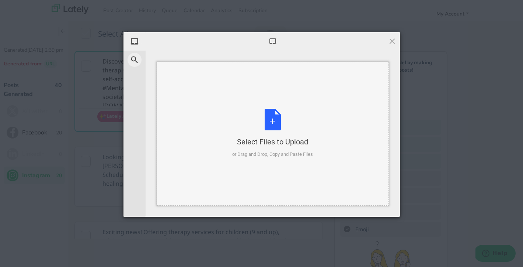
click at [272, 118] on div "Select Files to Upload or Drag and Drop, Copy and Paste Files" at bounding box center [272, 133] width 81 height 49
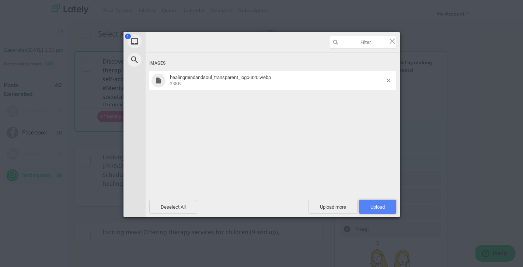
click at [387, 210] on span "Upload 1" at bounding box center [377, 207] width 37 height 14
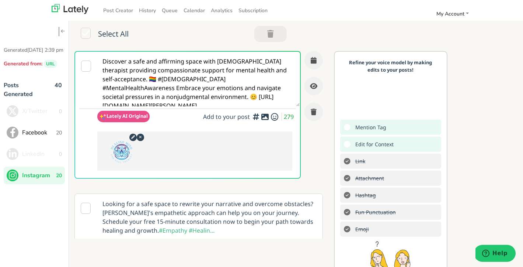
click at [265, 116] on div at bounding box center [265, 115] width 5 height 2
click at [264, 117] on icon at bounding box center [265, 117] width 9 height 0
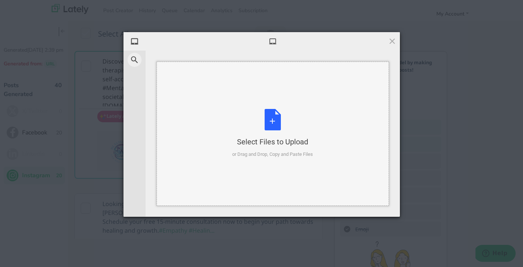
click at [272, 118] on div "Select Files to Upload or Drag and Drop, Copy and Paste Files" at bounding box center [272, 133] width 81 height 49
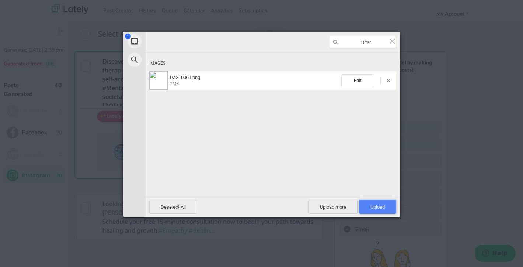
click at [390, 205] on span "Upload 1" at bounding box center [377, 207] width 37 height 14
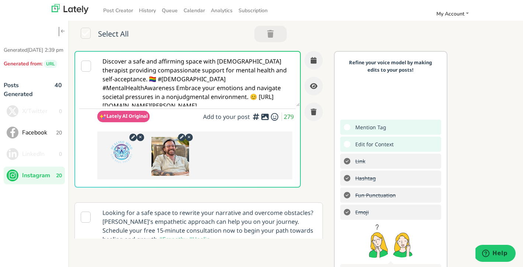
click at [141, 138] on icon at bounding box center [140, 136] width 9 height 7
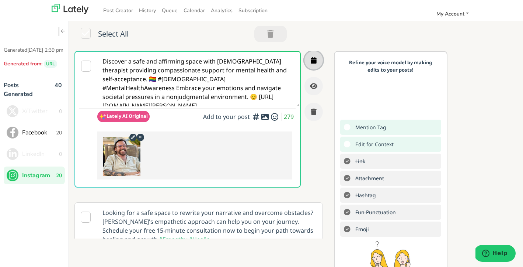
click at [312, 61] on icon "button" at bounding box center [314, 60] width 6 height 7
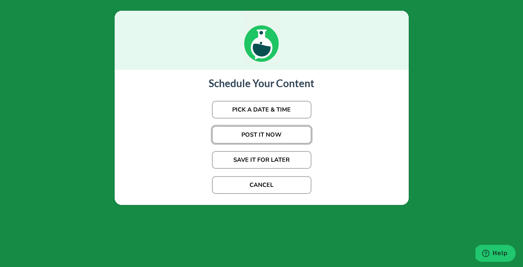
click at [260, 135] on button "POST IT NOW" at bounding box center [262, 135] width 100 height 18
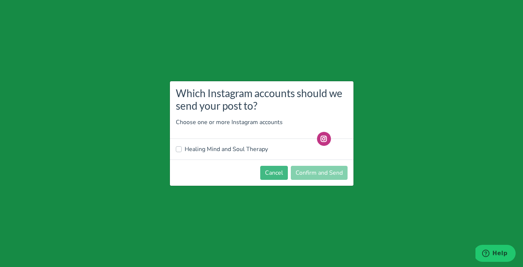
click at [226, 149] on label "Healing Mind and Soul Therapy" at bounding box center [226, 149] width 83 height 9
click at [182, 149] on input "Healing Mind and Soul Therapy" at bounding box center [179, 148] width 6 height 7
checkbox input "true"
click at [320, 174] on button "Confirm and Send" at bounding box center [319, 173] width 57 height 14
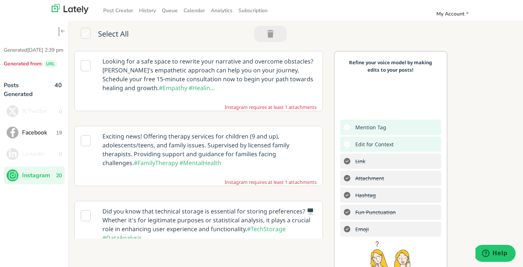
click at [84, 64] on icon at bounding box center [86, 65] width 10 height 11
click at [86, 67] on icon at bounding box center [86, 65] width 10 height 11
click at [88, 65] on icon at bounding box center [86, 65] width 10 height 11
click at [86, 65] on icon at bounding box center [86, 65] width 10 height 11
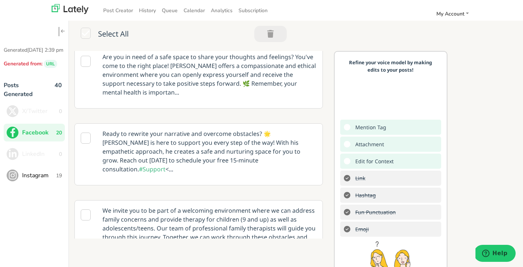
scroll to position [207, 0]
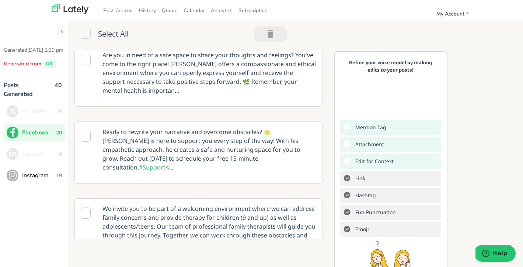
click at [86, 131] on icon at bounding box center [86, 136] width 10 height 11
click at [270, 131] on p "Ready to rewrite your narrative and overcome obstacles? 🌟 [PERSON_NAME] is here…" at bounding box center [209, 149] width 225 height 55
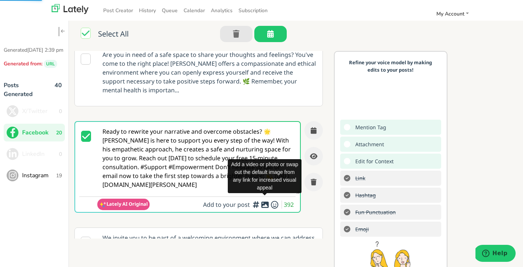
scroll to position [160, 0]
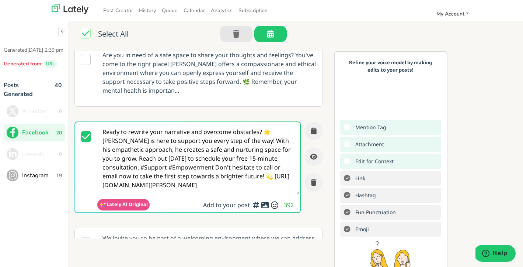
click at [265, 205] on icon at bounding box center [265, 205] width 9 height 0
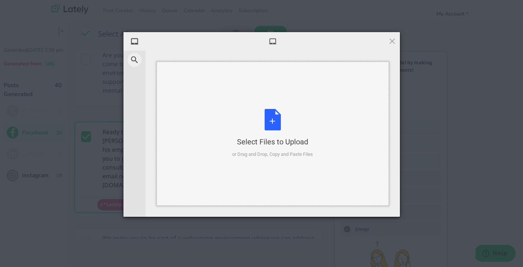
click at [270, 132] on div "Select Files to Upload or Drag and Drop, Copy and Paste Files" at bounding box center [272, 133] width 81 height 49
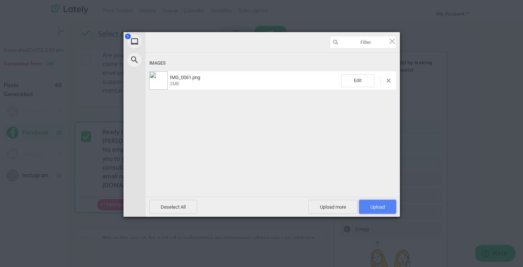
click at [378, 208] on span "Upload 1" at bounding box center [378, 207] width 14 height 6
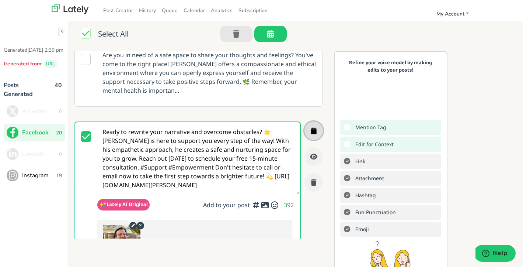
click at [312, 127] on icon "button" at bounding box center [314, 130] width 6 height 7
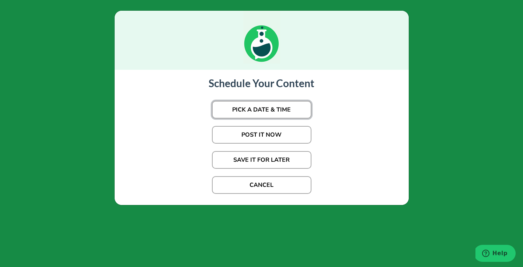
click at [270, 108] on button "PICK A DATE & TIME" at bounding box center [262, 110] width 100 height 18
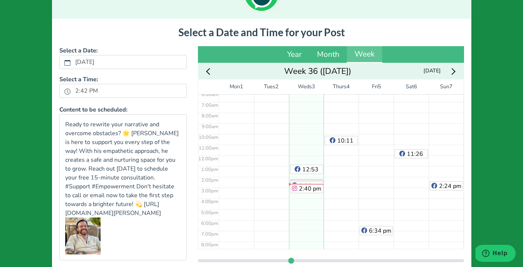
scroll to position [67, 0]
click at [371, 114] on div "6:34 pm" at bounding box center [376, 155] width 35 height 257
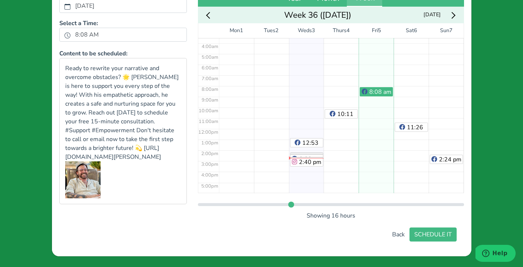
scroll to position [34, 0]
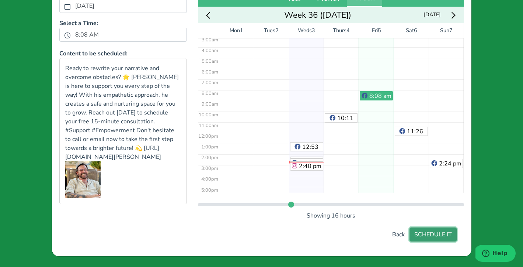
click at [433, 234] on button "SCHEDULE IT" at bounding box center [433, 234] width 47 height 14
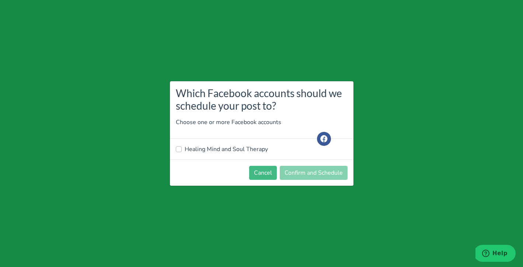
click at [183, 149] on div "Healing Mind and Soul Therapy" at bounding box center [262, 149] width 172 height 9
click at [185, 148] on label "Healing Mind and Soul Therapy" at bounding box center [226, 149] width 83 height 9
click at [178, 148] on input "Healing Mind and Soul Therapy" at bounding box center [179, 148] width 6 height 7
checkbox input "true"
click at [308, 172] on button "Confirm and Schedule" at bounding box center [314, 173] width 68 height 14
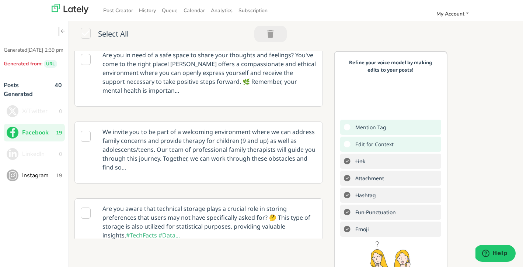
click at [41, 180] on span "Instagram" at bounding box center [39, 175] width 34 height 9
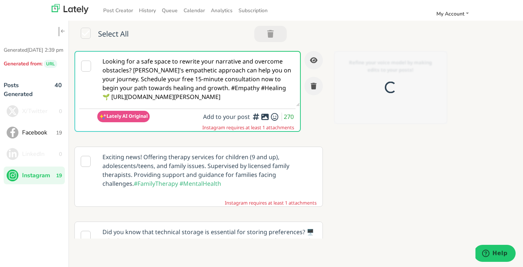
scroll to position [0, 0]
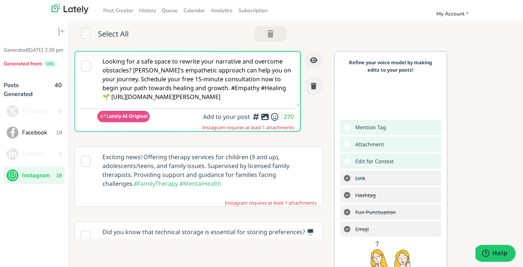
click at [84, 65] on icon at bounding box center [86, 66] width 10 height 11
click at [86, 65] on icon at bounding box center [86, 66] width 10 height 11
click at [84, 67] on icon at bounding box center [86, 66] width 10 height 11
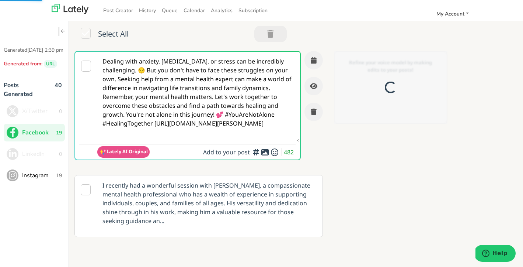
click at [39, 180] on span "Instagram" at bounding box center [39, 175] width 34 height 9
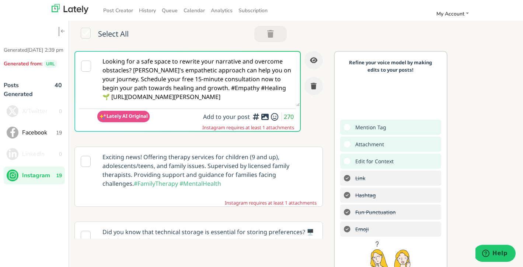
click at [85, 63] on icon at bounding box center [86, 66] width 10 height 11
click at [87, 66] on icon at bounding box center [86, 66] width 10 height 11
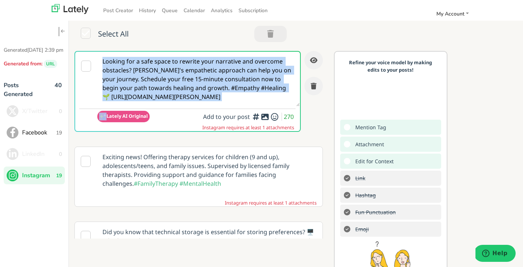
click at [87, 66] on icon at bounding box center [86, 66] width 10 height 11
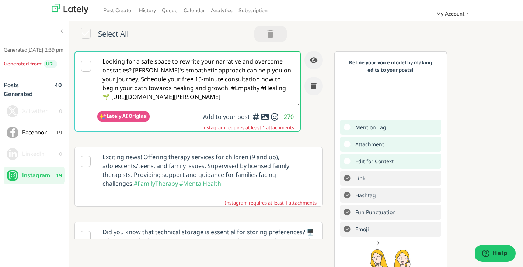
click at [264, 117] on icon at bounding box center [265, 117] width 9 height 0
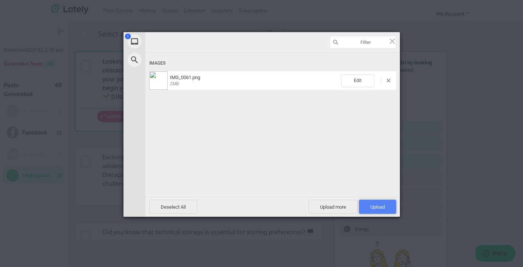
click at [386, 208] on span "Upload 1" at bounding box center [377, 207] width 37 height 14
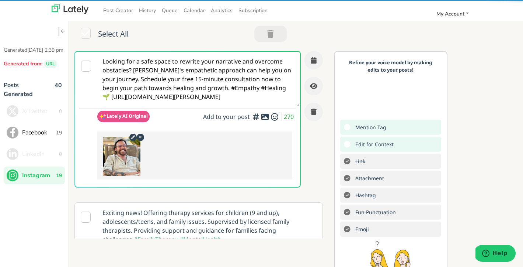
click at [88, 66] on icon at bounding box center [86, 66] width 10 height 11
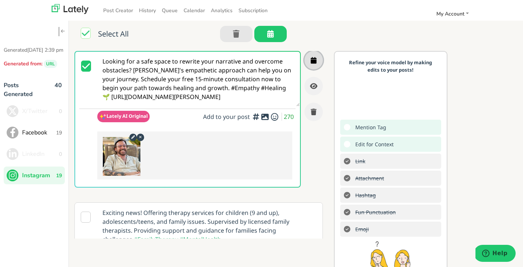
click at [319, 63] on button "button" at bounding box center [314, 60] width 18 height 18
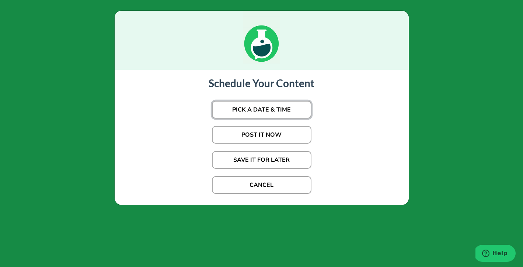
click at [274, 110] on button "PICK A DATE & TIME" at bounding box center [262, 110] width 100 height 18
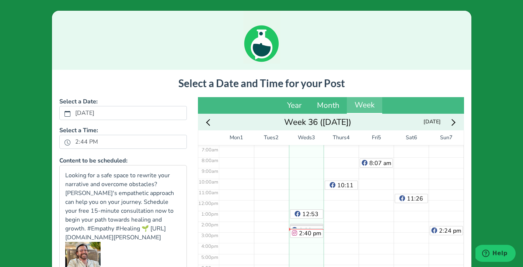
scroll to position [103, 0]
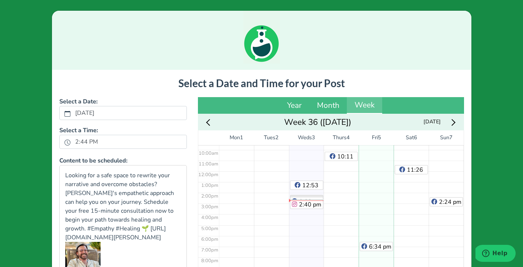
click at [365, 163] on div "8:07 am 6:34 pm" at bounding box center [376, 170] width 35 height 257
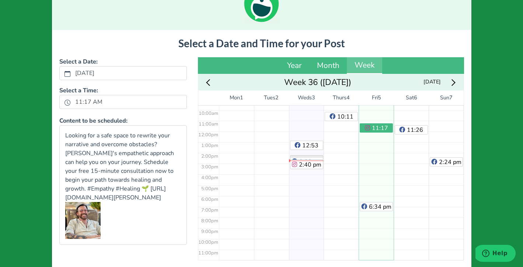
scroll to position [107, 0]
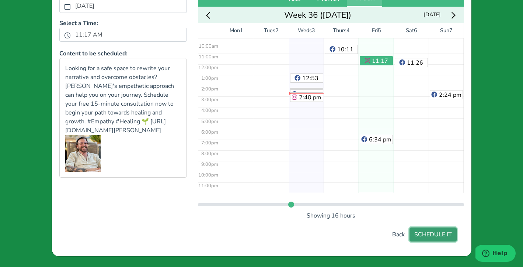
click at [438, 236] on button "SCHEDULE IT" at bounding box center [433, 234] width 47 height 14
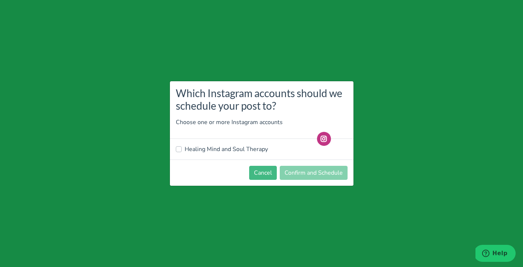
click at [185, 151] on label "Healing Mind and Soul Therapy" at bounding box center [226, 149] width 83 height 9
click at [179, 151] on input "Healing Mind and Soul Therapy" at bounding box center [179, 148] width 6 height 7
checkbox input "true"
click at [323, 173] on button "Confirm and Schedule" at bounding box center [314, 173] width 68 height 14
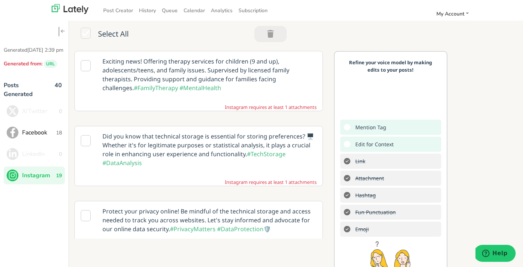
click at [87, 67] on icon at bounding box center [86, 65] width 10 height 11
click at [260, 85] on p "Exciting news! Offering therapy services for children (9 and up), adolescents/t…" at bounding box center [209, 74] width 225 height 46
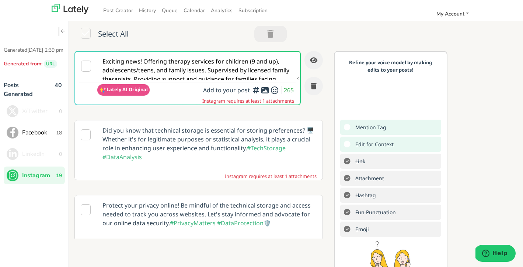
scroll to position [0, 0]
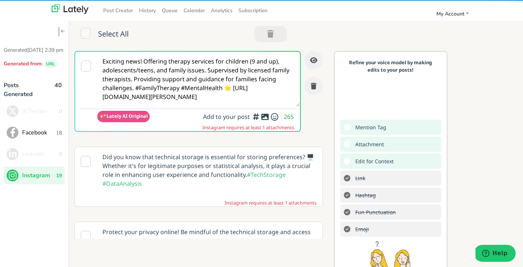
click at [265, 117] on icon at bounding box center [265, 117] width 9 height 0
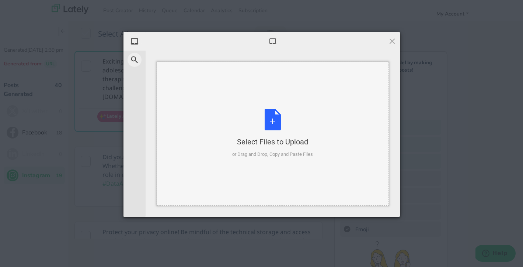
click at [274, 122] on div "Select Files to Upload or Drag and Drop, Copy and Paste Files" at bounding box center [272, 133] width 81 height 49
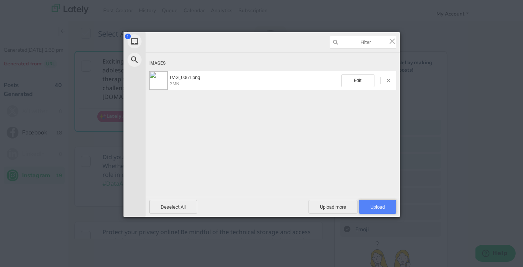
click at [388, 212] on span "Upload 1" at bounding box center [377, 207] width 37 height 14
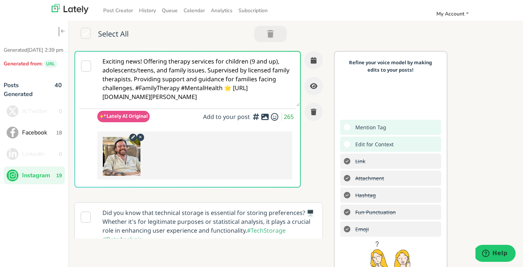
click at [87, 66] on icon at bounding box center [86, 66] width 10 height 11
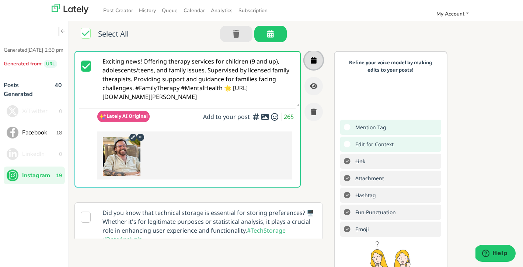
click at [314, 63] on button "button" at bounding box center [314, 60] width 18 height 18
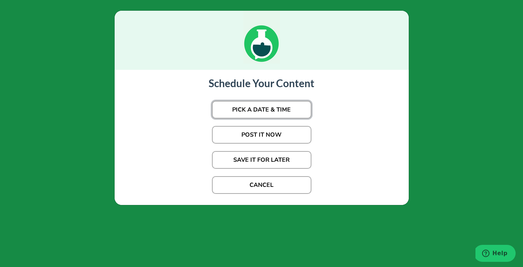
click at [267, 113] on button "PICK A DATE & TIME" at bounding box center [262, 110] width 100 height 18
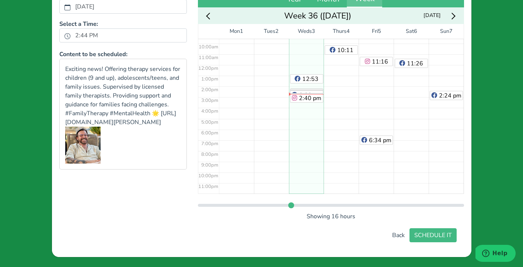
scroll to position [107, 0]
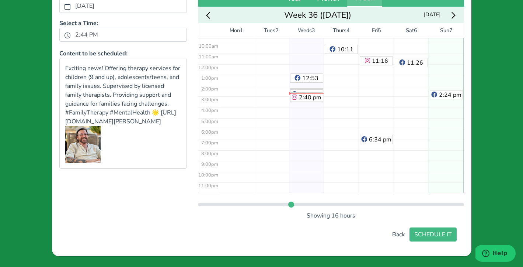
click at [437, 141] on div "2:24 pm" at bounding box center [446, 63] width 35 height 257
click at [440, 237] on button "SCHEDULE IT" at bounding box center [433, 234] width 47 height 14
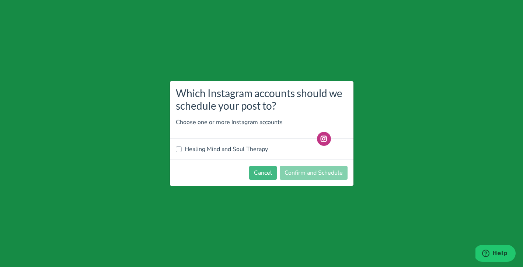
click at [185, 151] on label "Healing Mind and Soul Therapy" at bounding box center [226, 149] width 83 height 9
click at [179, 151] on input "Healing Mind and Soul Therapy" at bounding box center [179, 148] width 6 height 7
checkbox input "true"
click at [314, 175] on button "Confirm and Schedule" at bounding box center [314, 173] width 68 height 14
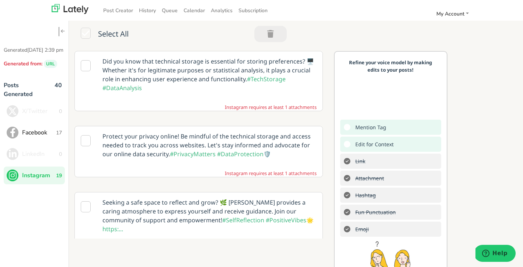
click at [252, 203] on p "Seeking a safe space to reflect and grow? 🌿 John provides a caring atmosphere t…" at bounding box center [209, 215] width 225 height 46
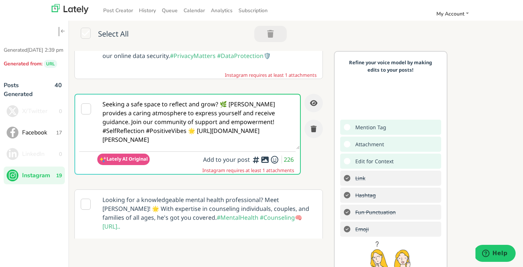
scroll to position [98, 0]
click at [265, 159] on icon at bounding box center [265, 159] width 9 height 0
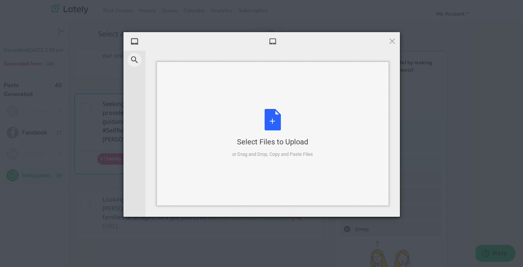
click at [272, 118] on div "Select Files to Upload or Drag and Drop, Copy and Paste Files" at bounding box center [272, 133] width 81 height 49
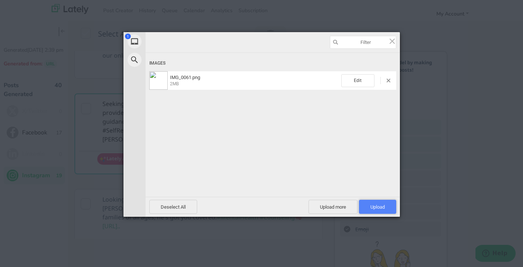
click at [388, 205] on span "Upload 1" at bounding box center [377, 207] width 37 height 14
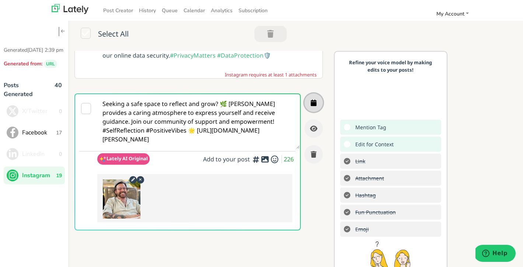
click at [313, 103] on icon "button" at bounding box center [314, 102] width 6 height 7
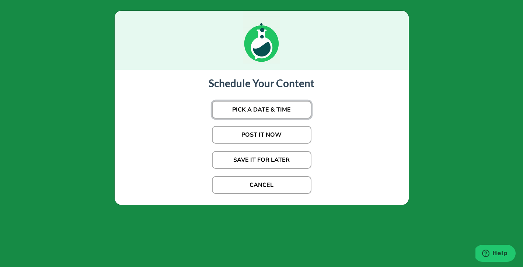
click at [270, 108] on button "PICK A DATE & TIME" at bounding box center [262, 110] width 100 height 18
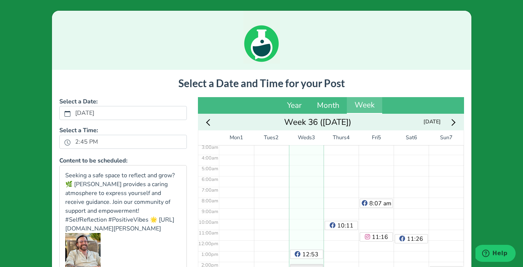
scroll to position [31, 0]
click at [444, 224] on div "2:24 pm" at bounding box center [446, 242] width 35 height 257
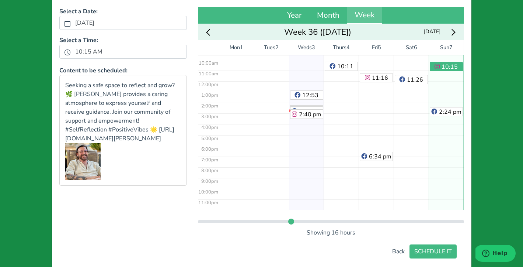
scroll to position [107, 0]
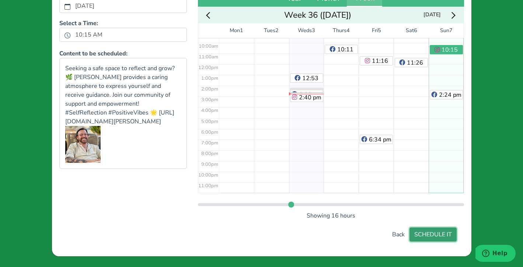
click at [435, 234] on button "SCHEDULE IT" at bounding box center [433, 234] width 47 height 14
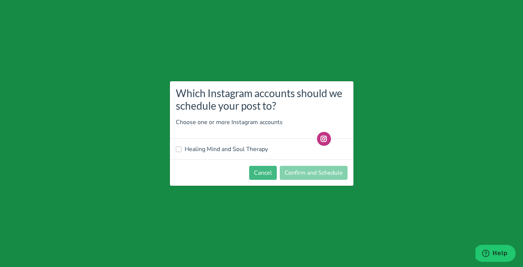
click at [185, 147] on label "Healing Mind and Soul Therapy" at bounding box center [226, 149] width 83 height 9
click at [178, 147] on input "Healing Mind and Soul Therapy" at bounding box center [179, 148] width 6 height 7
checkbox input "true"
click at [317, 174] on button "Confirm and Schedule" at bounding box center [314, 173] width 68 height 14
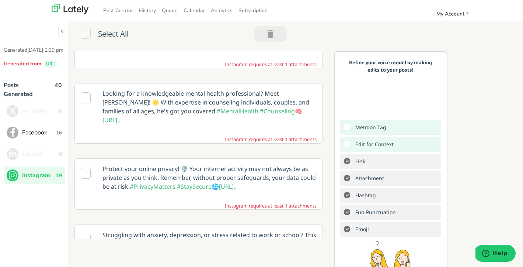
scroll to position [111, 0]
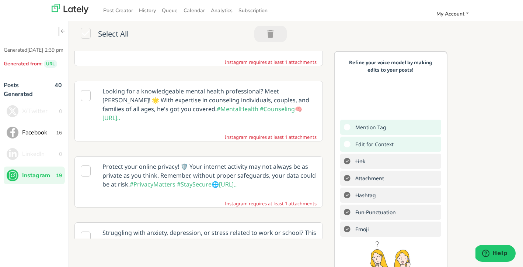
click at [85, 94] on icon at bounding box center [86, 95] width 10 height 11
click at [260, 102] on p "Looking for a knowledgeable mental health professional? Meet John! 🌟 With exper…" at bounding box center [209, 104] width 225 height 46
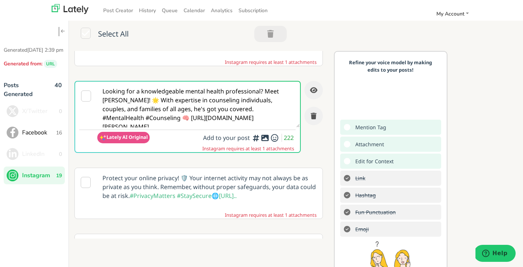
click at [266, 138] on icon at bounding box center [265, 138] width 9 height 0
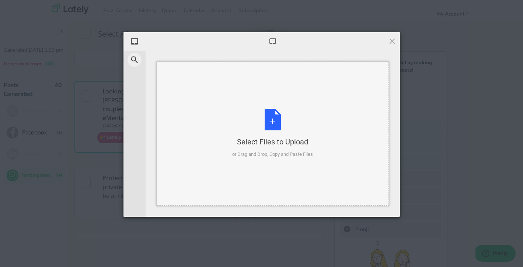
click at [277, 120] on div "Select Files to Upload or Drag and Drop, Copy and Paste Files" at bounding box center [272, 133] width 81 height 49
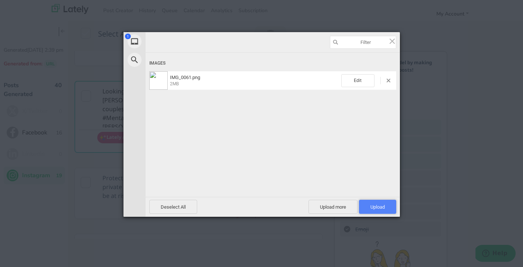
click at [379, 209] on span "Upload 1" at bounding box center [378, 207] width 14 height 6
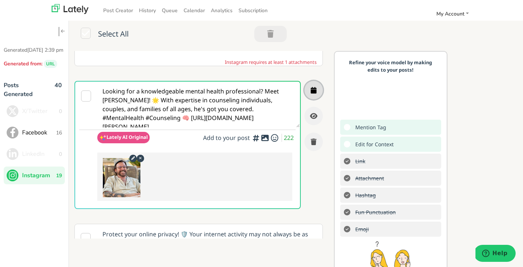
click at [314, 89] on icon "button" at bounding box center [314, 90] width 6 height 7
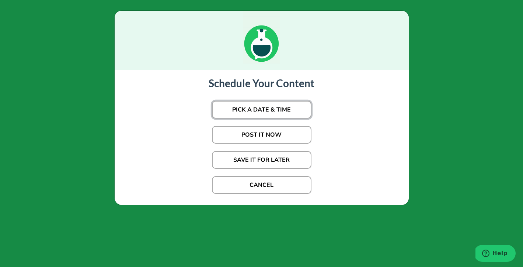
click at [273, 109] on button "PICK A DATE & TIME" at bounding box center [262, 110] width 100 height 18
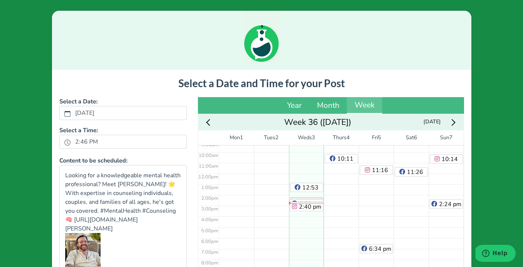
scroll to position [103, 0]
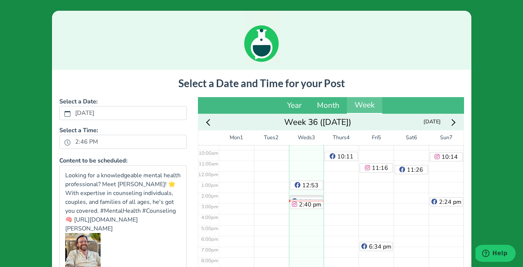
click at [454, 121] on icon "Next week" at bounding box center [452, 122] width 7 height 7
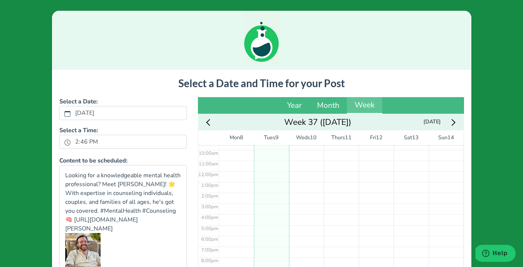
click at [269, 162] on div "No Event" at bounding box center [271, 170] width 35 height 257
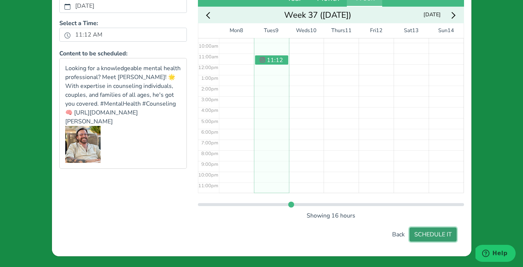
click at [439, 231] on button "SCHEDULE IT" at bounding box center [433, 234] width 47 height 14
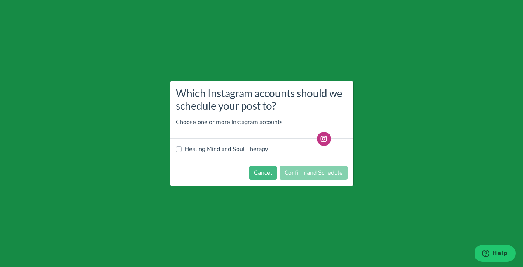
click at [189, 149] on label "Healing Mind and Soul Therapy" at bounding box center [226, 149] width 83 height 9
click at [182, 149] on input "Healing Mind and Soul Therapy" at bounding box center [179, 148] width 6 height 7
checkbox input "true"
click at [315, 170] on button "Confirm and Schedule" at bounding box center [314, 173] width 68 height 14
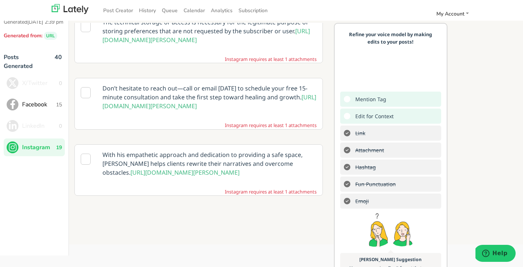
scroll to position [31, 0]
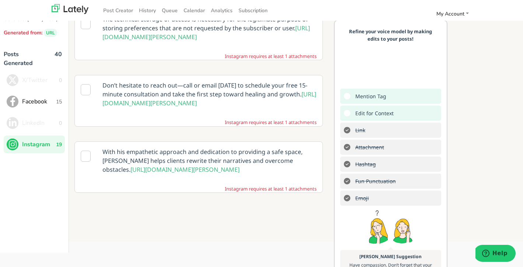
click at [257, 95] on p "Don’t hesitate to reach out—call or email today to schedule your free 15-minute…" at bounding box center [209, 94] width 225 height 38
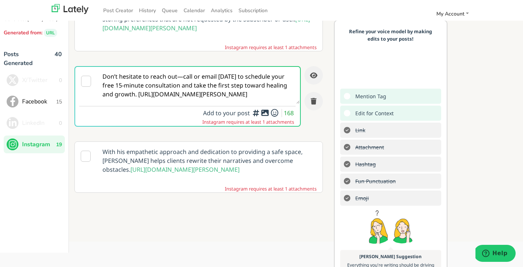
scroll to position [0, 0]
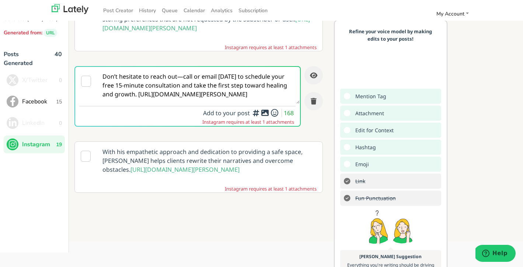
click at [266, 113] on icon at bounding box center [265, 113] width 9 height 0
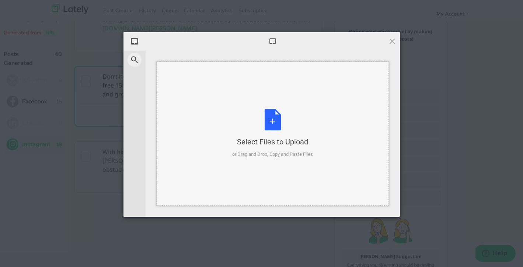
click at [279, 120] on div "Select Files to Upload or Drag and Drop, Copy and Paste Files" at bounding box center [272, 133] width 81 height 49
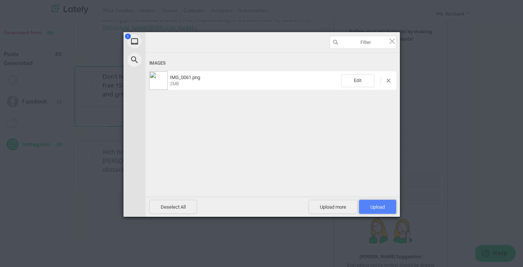
click at [383, 208] on span "Upload 1" at bounding box center [378, 207] width 14 height 6
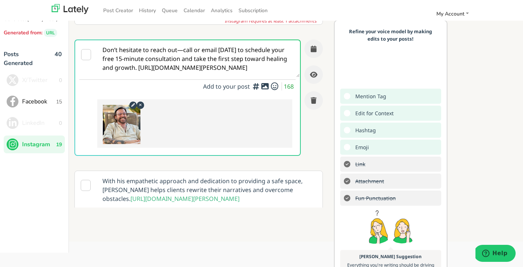
click at [84, 60] on icon at bounding box center [86, 54] width 10 height 11
click at [317, 58] on button "button" at bounding box center [314, 48] width 18 height 18
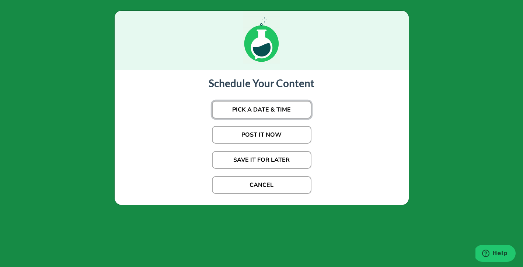
click at [279, 109] on button "PICK A DATE & TIME" at bounding box center [262, 110] width 100 height 18
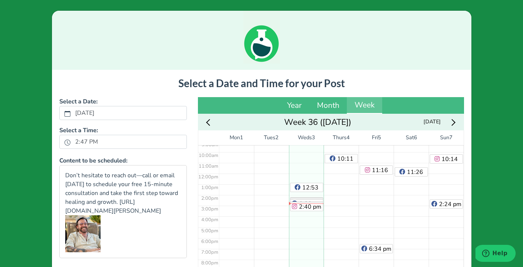
scroll to position [103, 0]
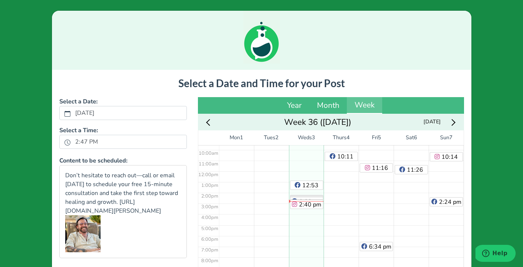
click at [453, 122] on icon "Next week" at bounding box center [452, 122] width 7 height 7
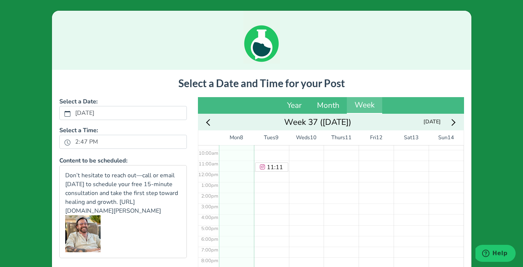
click at [234, 259] on div "No Event" at bounding box center [236, 170] width 35 height 257
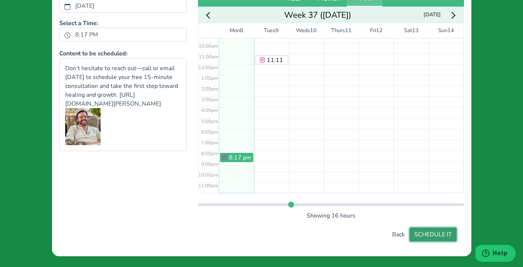
click at [436, 238] on button "SCHEDULE IT" at bounding box center [433, 234] width 47 height 14
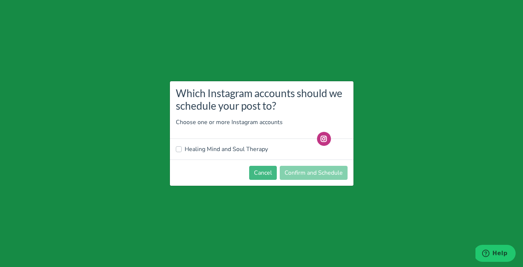
click at [197, 149] on label "Healing Mind and Soul Therapy" at bounding box center [226, 149] width 83 height 9
click at [182, 149] on input "Healing Mind and Soul Therapy" at bounding box center [179, 148] width 6 height 7
checkbox input "true"
click at [304, 170] on button "Confirm and Schedule" at bounding box center [314, 173] width 68 height 14
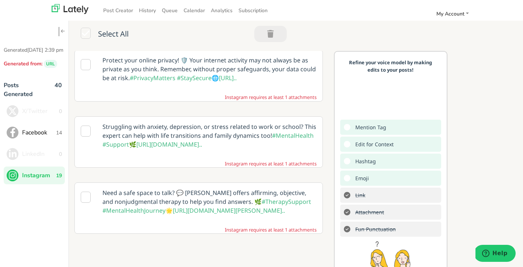
scroll to position [146, 0]
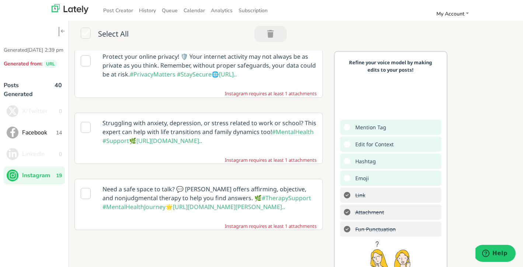
click at [84, 127] on icon at bounding box center [86, 127] width 10 height 11
click at [249, 130] on p "Struggling with anxiety, depression, or stress related to work or school? This …" at bounding box center [209, 132] width 225 height 38
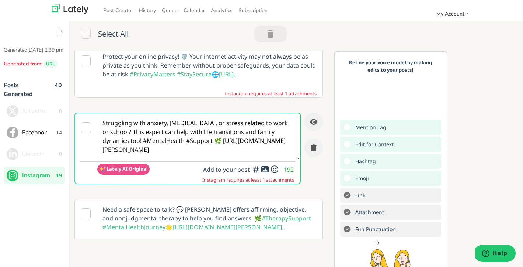
scroll to position [0, 0]
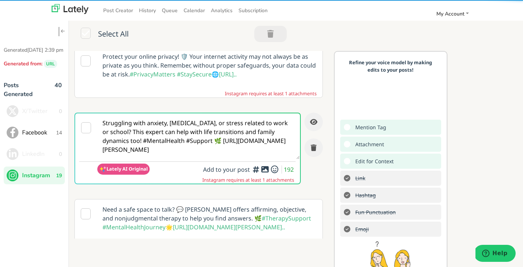
click at [265, 169] on icon at bounding box center [265, 169] width 9 height 0
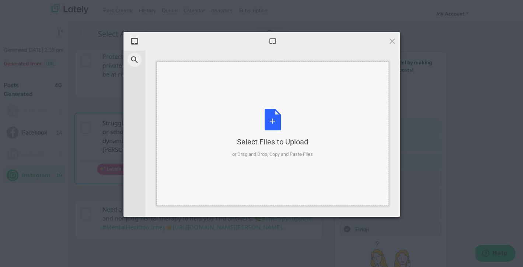
click at [272, 124] on div "Select Files to Upload or Drag and Drop, Copy and Paste Files" at bounding box center [272, 133] width 81 height 49
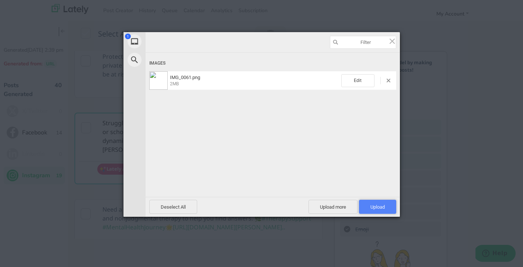
click at [383, 205] on span "Upload 1" at bounding box center [378, 207] width 14 height 6
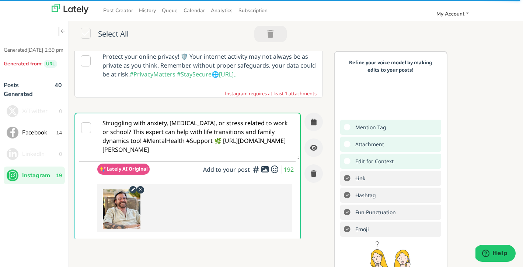
click at [84, 125] on icon at bounding box center [86, 127] width 10 height 11
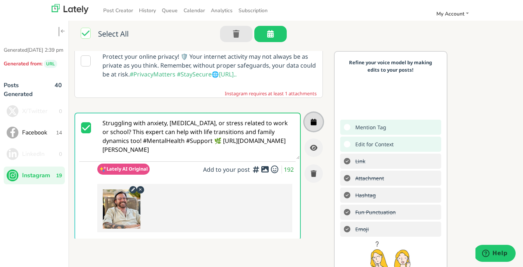
click at [315, 122] on icon "button" at bounding box center [314, 121] width 6 height 7
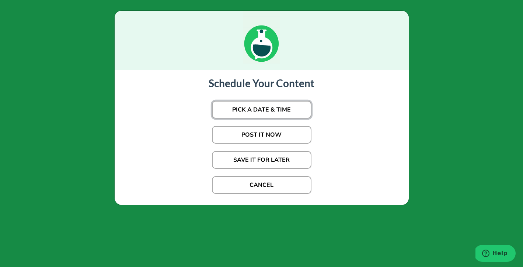
click at [286, 110] on button "PICK A DATE & TIME" at bounding box center [262, 110] width 100 height 18
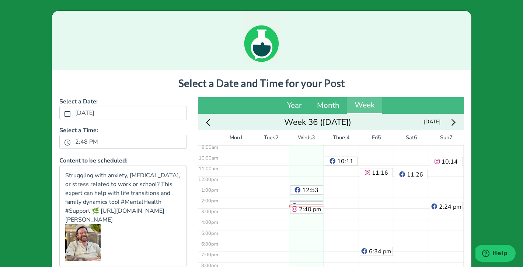
scroll to position [103, 0]
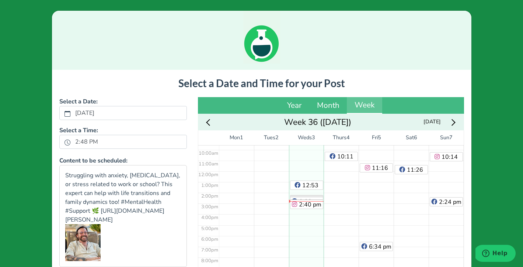
click at [453, 122] on icon "Next week" at bounding box center [452, 122] width 7 height 7
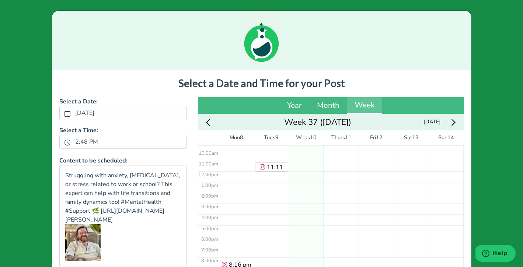
click at [310, 211] on div "No Event" at bounding box center [306, 170] width 35 height 257
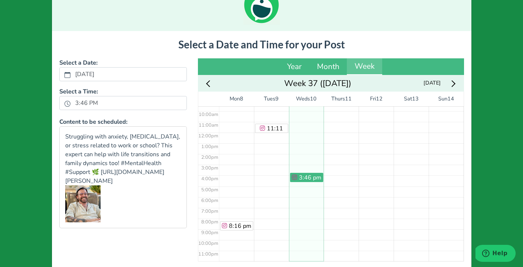
scroll to position [107, 0]
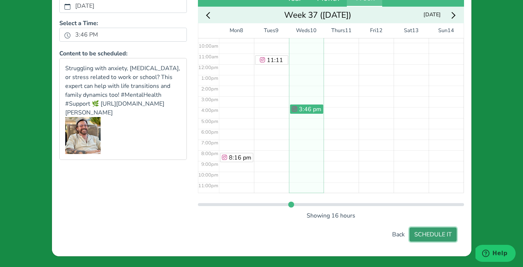
click at [435, 234] on button "SCHEDULE IT" at bounding box center [433, 234] width 47 height 14
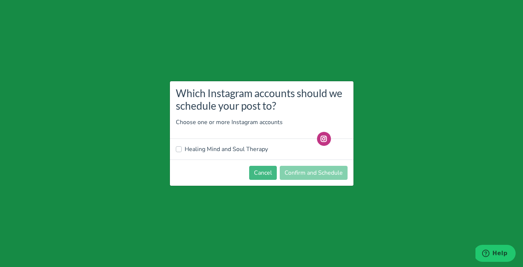
click at [201, 150] on label "Healing Mind and Soul Therapy" at bounding box center [226, 149] width 83 height 9
click at [182, 150] on input "Healing Mind and Soul Therapy" at bounding box center [179, 148] width 6 height 7
checkbox input "true"
click at [308, 173] on button "Confirm and Schedule" at bounding box center [314, 173] width 68 height 14
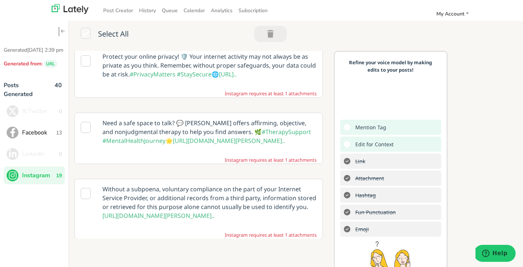
click at [87, 128] on icon at bounding box center [86, 127] width 10 height 11
click at [221, 125] on p "Need a safe space to talk? 💬 John offers affirming, objective, and nonjudgmenta…" at bounding box center [209, 132] width 225 height 38
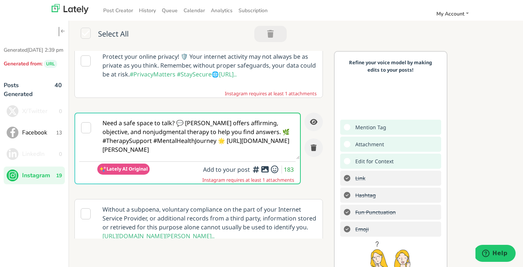
click at [265, 169] on icon at bounding box center [265, 169] width 9 height 0
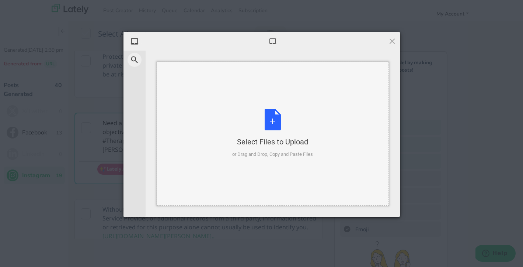
click at [272, 121] on div "Select Files to Upload or Drag and Drop, Copy and Paste Files" at bounding box center [272, 133] width 81 height 49
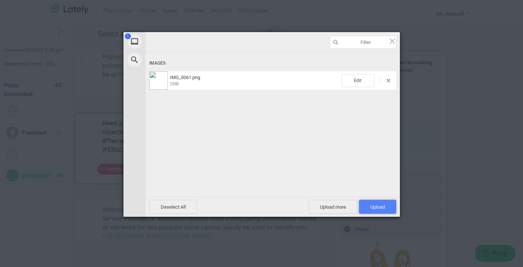
click at [383, 204] on span "Upload 1" at bounding box center [377, 207] width 37 height 14
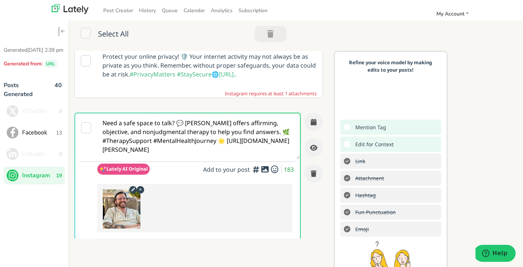
click at [87, 127] on icon at bounding box center [86, 127] width 10 height 11
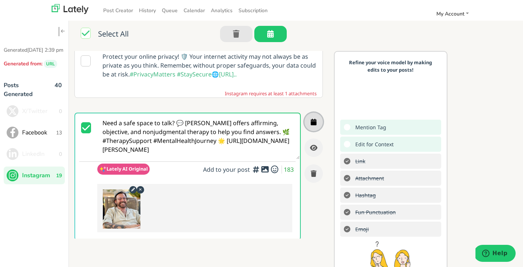
click at [315, 120] on icon "button" at bounding box center [314, 121] width 6 height 7
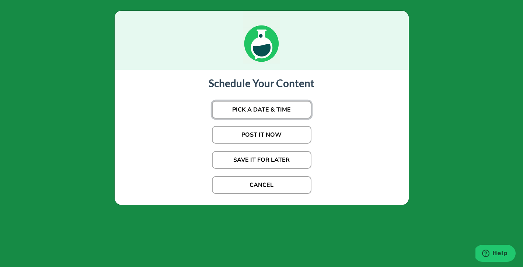
click at [279, 106] on button "PICK A DATE & TIME" at bounding box center [262, 110] width 100 height 18
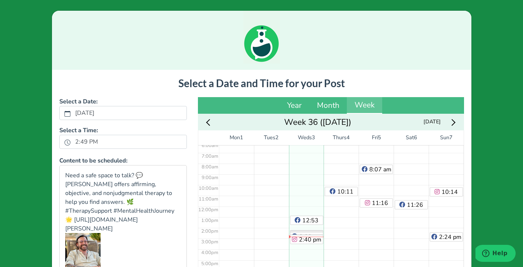
scroll to position [103, 0]
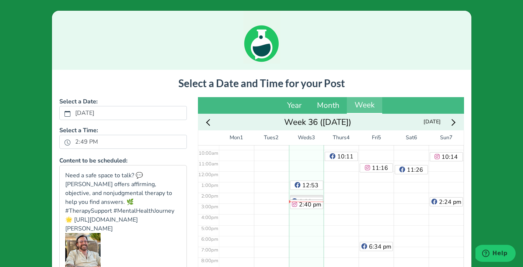
click at [453, 120] on icon "Next week" at bounding box center [452, 122] width 7 height 7
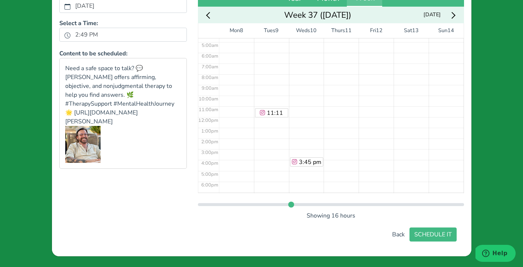
scroll to position [44, 0]
click at [331, 77] on div "No Event" at bounding box center [341, 122] width 35 height 257
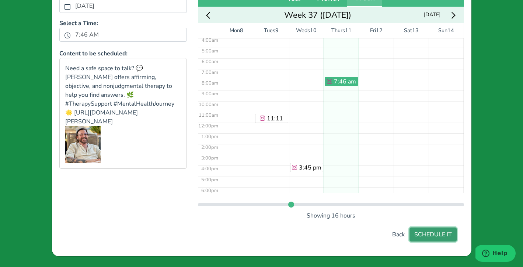
click at [436, 235] on button "SCHEDULE IT" at bounding box center [433, 234] width 47 height 14
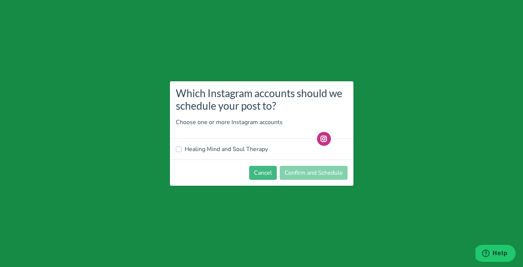
click at [198, 147] on label "Healing Mind and Soul Therapy" at bounding box center [226, 149] width 83 height 9
click at [182, 147] on input "Healing Mind and Soul Therapy" at bounding box center [179, 148] width 6 height 7
checkbox input "true"
click at [311, 174] on button "Confirm and Schedule" at bounding box center [314, 173] width 68 height 14
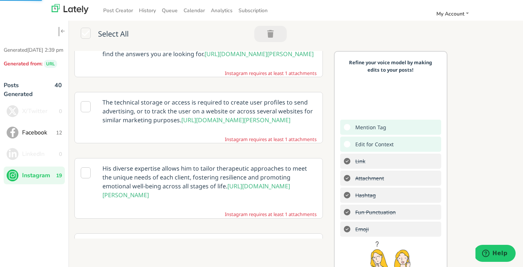
scroll to position [383, 0]
click at [86, 177] on icon at bounding box center [86, 171] width 10 height 11
click at [253, 194] on p "His diverse expertise allows him to tailor therapeutic approaches to meet the u…" at bounding box center [209, 181] width 225 height 46
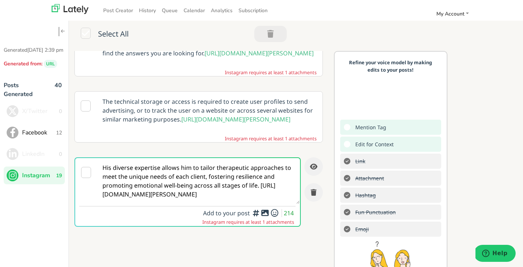
scroll to position [0, 0]
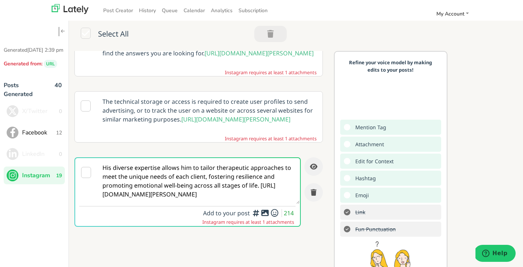
click at [264, 228] on div at bounding box center [265, 229] width 5 height 2
click at [265, 213] on icon at bounding box center [265, 212] width 9 height 0
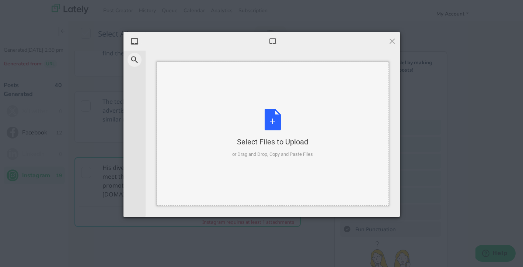
click at [272, 125] on div "Select Files to Upload or Drag and Drop, Copy and Paste Files" at bounding box center [272, 133] width 81 height 49
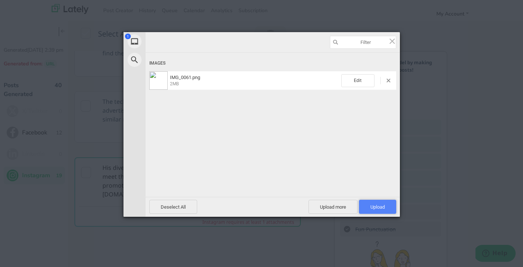
click at [382, 207] on span "Upload 1" at bounding box center [378, 207] width 14 height 6
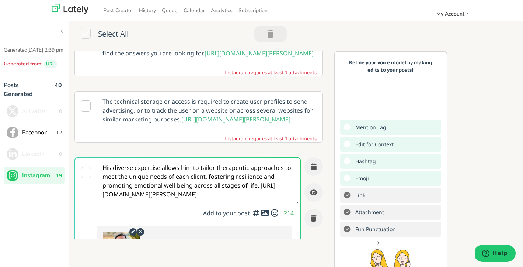
click at [87, 178] on icon at bounding box center [86, 172] width 10 height 11
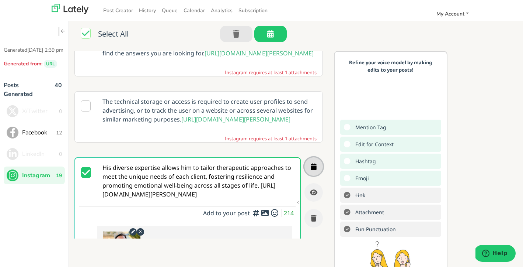
click at [315, 170] on icon "button" at bounding box center [314, 166] width 6 height 7
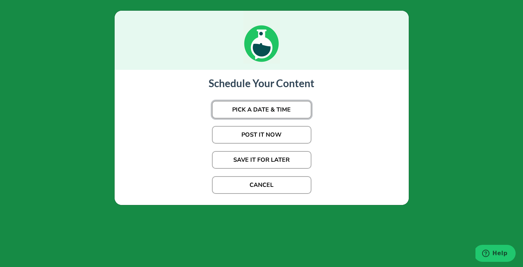
click at [279, 110] on button "PICK A DATE & TIME" at bounding box center [262, 110] width 100 height 18
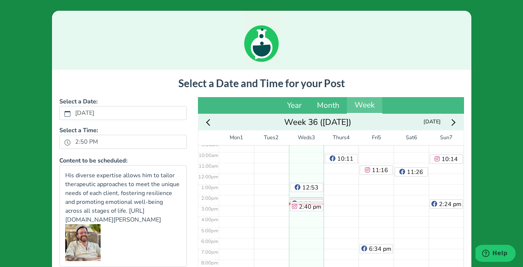
scroll to position [103, 0]
click at [452, 124] on icon "Next week" at bounding box center [452, 122] width 7 height 7
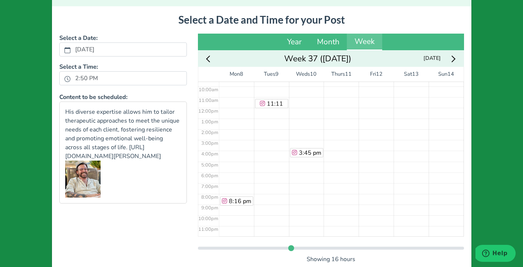
scroll to position [66, 0]
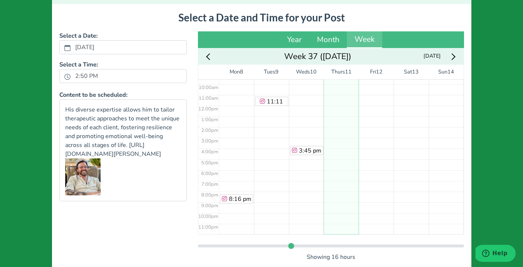
click at [345, 216] on div "7:45 am" at bounding box center [341, 105] width 35 height 257
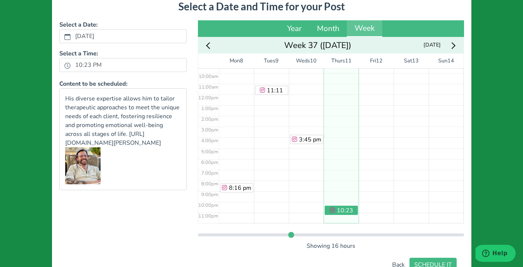
scroll to position [78, 0]
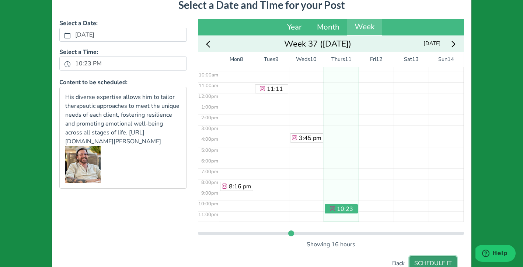
click at [435, 262] on button "SCHEDULE IT" at bounding box center [433, 263] width 47 height 14
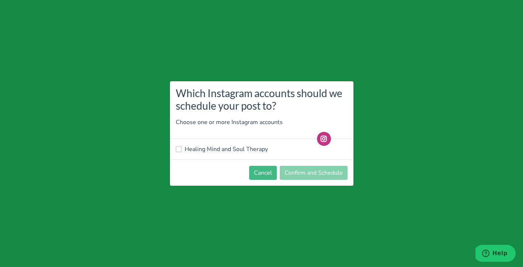
click at [241, 151] on label "Healing Mind and Soul Therapy" at bounding box center [226, 149] width 83 height 9
click at [182, 151] on input "Healing Mind and Soul Therapy" at bounding box center [179, 148] width 6 height 7
checkbox input "true"
click at [309, 170] on button "Confirm and Schedule" at bounding box center [314, 173] width 68 height 14
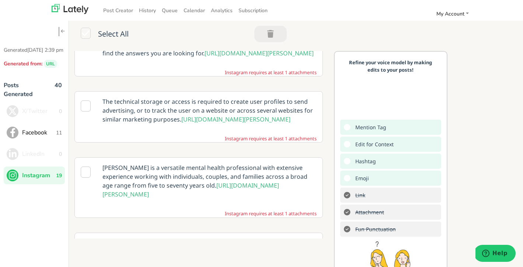
click at [85, 177] on icon at bounding box center [86, 171] width 10 height 11
click at [250, 195] on p "John is a versatile mental health professional with extensive experience workin…" at bounding box center [209, 181] width 225 height 46
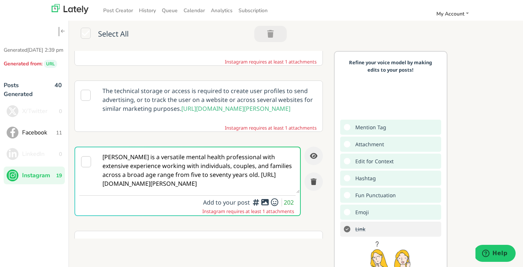
scroll to position [400, 0]
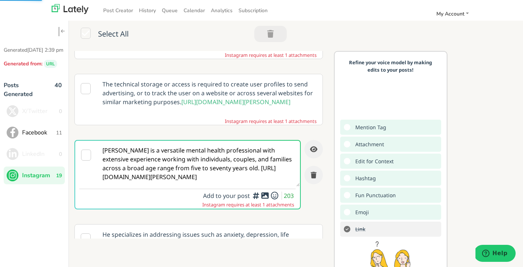
click at [276, 212] on div at bounding box center [274, 211] width 5 height 2
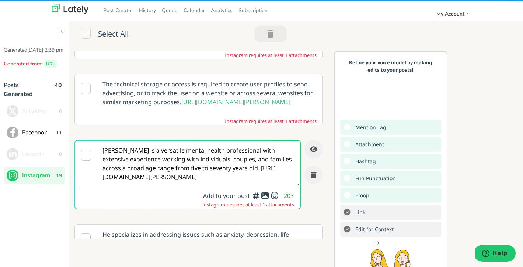
click at [275, 196] on icon at bounding box center [274, 195] width 9 height 0
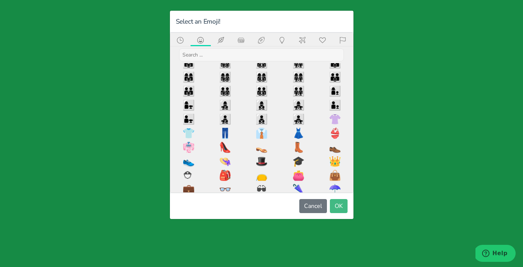
scroll to position [674, 0]
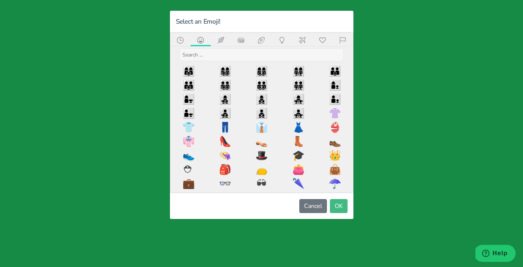
click at [321, 41] on icon at bounding box center [322, 40] width 9 height 7
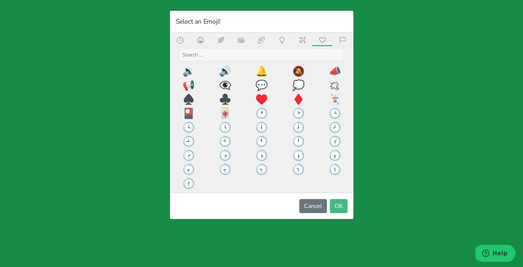
scroll to position [646, 0]
click at [345, 38] on icon at bounding box center [343, 40] width 6 height 7
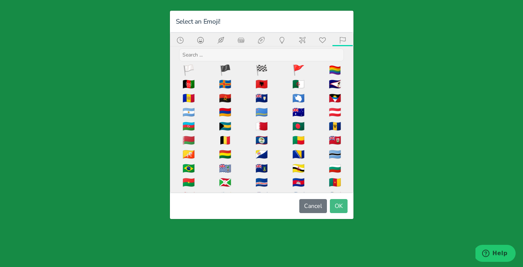
scroll to position [4, 0]
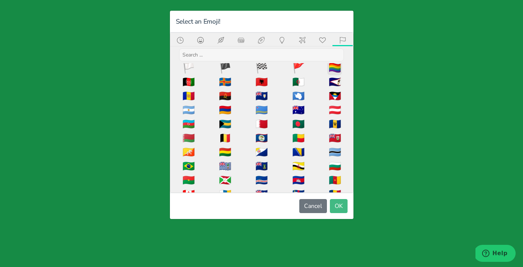
click at [335, 67] on span "🏳️‍🌈" at bounding box center [335, 68] width 15 height 15
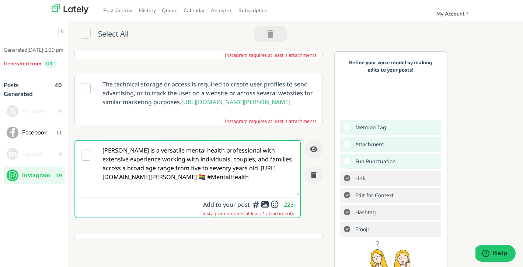
type textarea "[PERSON_NAME] is a versatile mental health professional with extensive experien…"
click at [264, 204] on icon at bounding box center [265, 204] width 9 height 0
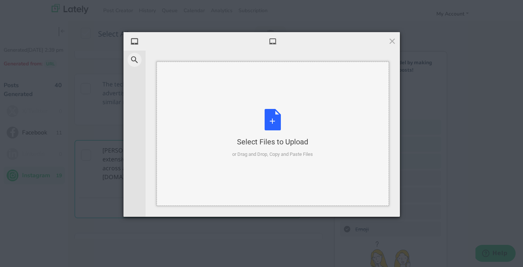
click at [274, 122] on div "Select Files to Upload or Drag and Drop, Copy and Paste Files" at bounding box center [272, 133] width 81 height 49
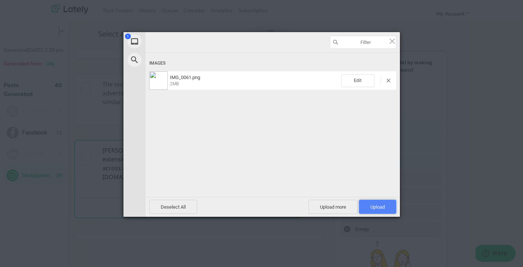
click at [377, 208] on span "Upload 1" at bounding box center [378, 207] width 14 height 6
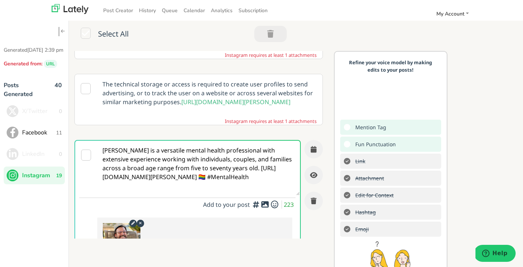
click at [86, 160] on icon at bounding box center [86, 154] width 10 height 11
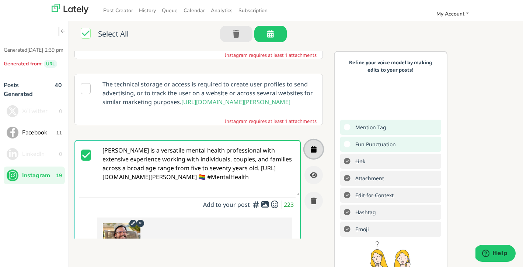
click at [315, 152] on icon "button" at bounding box center [314, 149] width 6 height 7
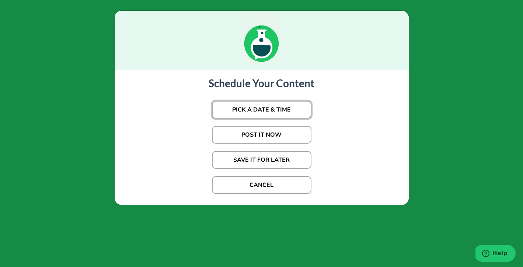
click at [276, 106] on button "PICK A DATE & TIME" at bounding box center [262, 110] width 100 height 18
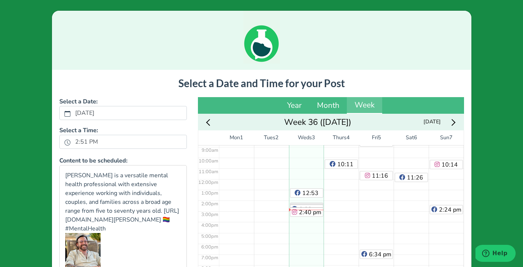
scroll to position [103, 0]
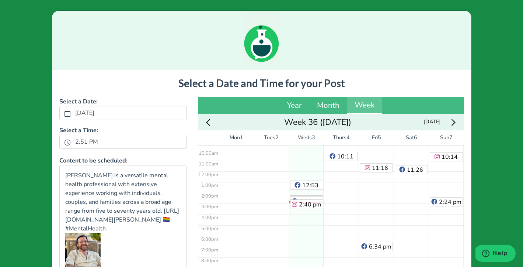
click at [454, 120] on icon "Next week" at bounding box center [452, 122] width 7 height 7
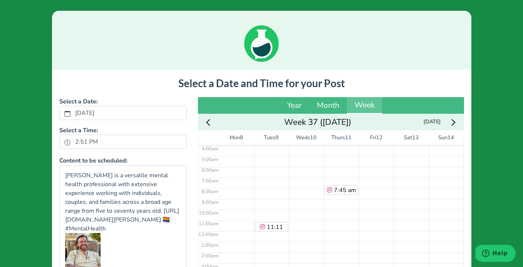
scroll to position [44, 0]
click at [380, 243] on div "No Event" at bounding box center [376, 229] width 35 height 257
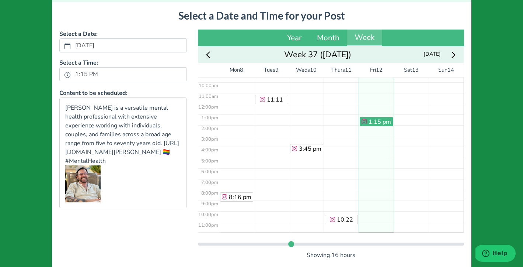
scroll to position [107, 0]
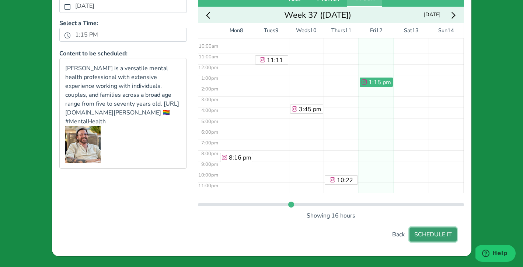
click at [430, 234] on button "SCHEDULE IT" at bounding box center [433, 234] width 47 height 14
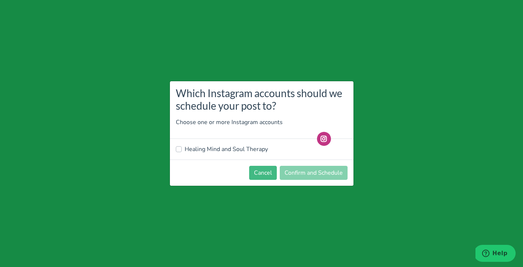
click at [226, 148] on label "Healing Mind and Soul Therapy" at bounding box center [226, 149] width 83 height 9
click at [182, 148] on input "Healing Mind and Soul Therapy" at bounding box center [179, 148] width 6 height 7
checkbox input "true"
click at [321, 174] on button "Confirm and Schedule" at bounding box center [314, 173] width 68 height 14
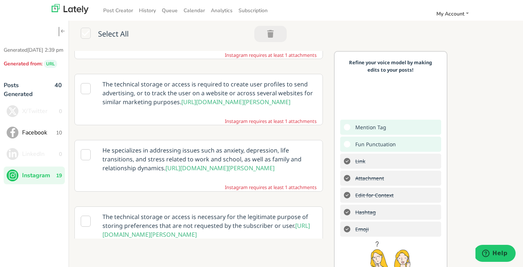
click at [29, 137] on span "Facebook" at bounding box center [39, 132] width 34 height 9
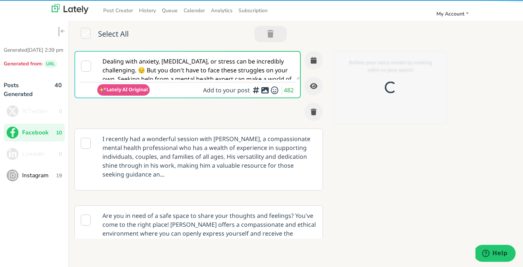
scroll to position [0, 0]
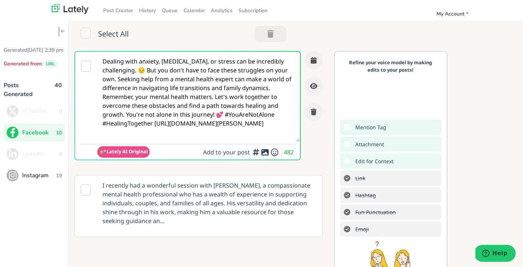
click at [85, 68] on icon at bounding box center [86, 66] width 10 height 11
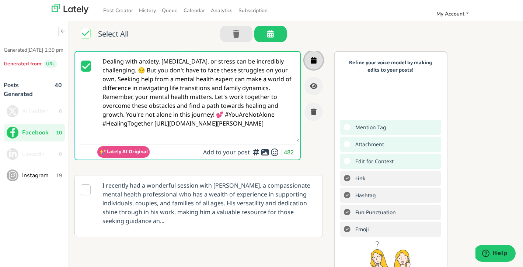
click at [313, 60] on icon "button" at bounding box center [314, 60] width 6 height 7
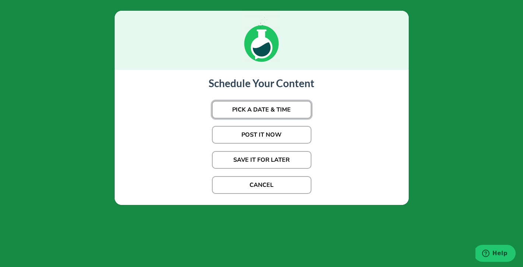
click at [262, 108] on button "PICK A DATE & TIME" at bounding box center [262, 110] width 100 height 18
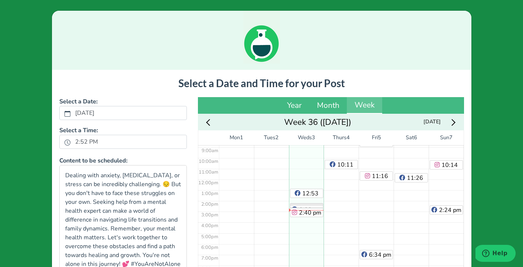
scroll to position [103, 0]
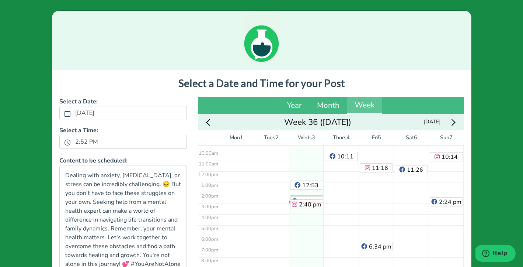
click at [452, 122] on icon "Next week" at bounding box center [452, 122] width 7 height 7
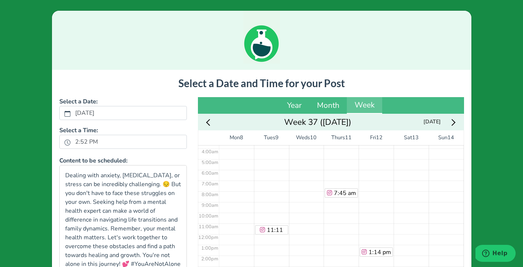
scroll to position [42, 0]
click at [232, 212] on div "8:16 pm" at bounding box center [236, 231] width 35 height 257
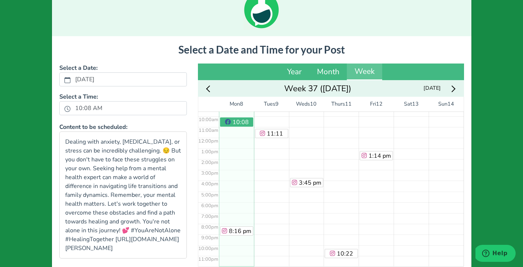
scroll to position [107, 0]
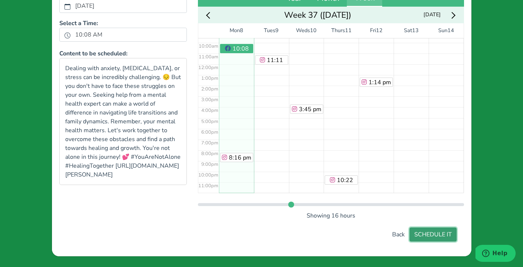
click at [435, 235] on button "SCHEDULE IT" at bounding box center [433, 234] width 47 height 14
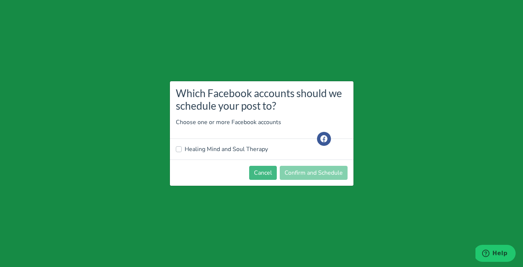
click at [213, 149] on label "Healing Mind and Soul Therapy" at bounding box center [226, 149] width 83 height 9
click at [182, 149] on input "Healing Mind and Soul Therapy" at bounding box center [179, 148] width 6 height 7
checkbox input "true"
click at [319, 171] on button "Confirm and Schedule" at bounding box center [314, 173] width 68 height 14
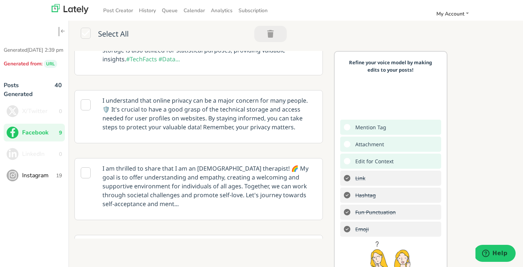
scroll to position [262, 0]
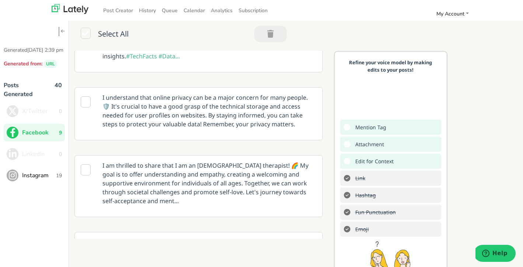
click at [85, 164] on icon at bounding box center [86, 169] width 10 height 11
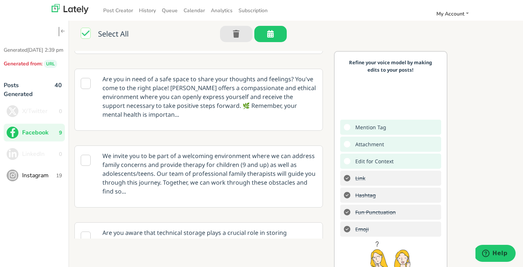
click at [84, 35] on icon at bounding box center [86, 33] width 10 height 11
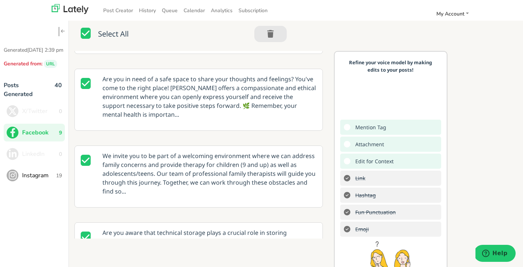
click at [87, 35] on icon at bounding box center [86, 33] width 10 height 11
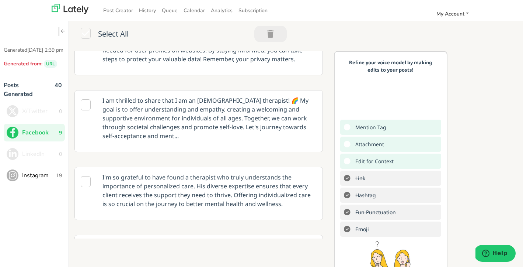
scroll to position [324, 0]
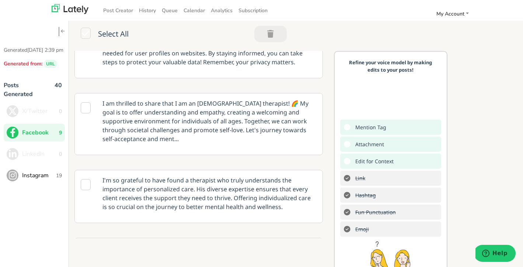
click at [87, 102] on icon at bounding box center [86, 107] width 10 height 11
click at [268, 126] on p "I am thrilled to share that I am an LGBTQ+ therapist! 🌈 My goal is to offer und…" at bounding box center [209, 120] width 225 height 55
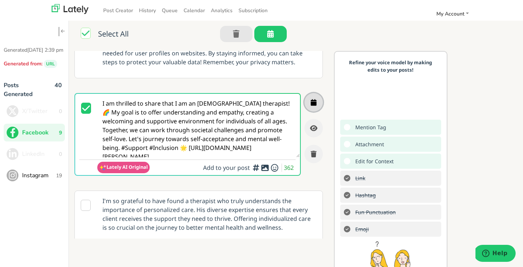
click at [316, 99] on icon "button" at bounding box center [314, 102] width 6 height 7
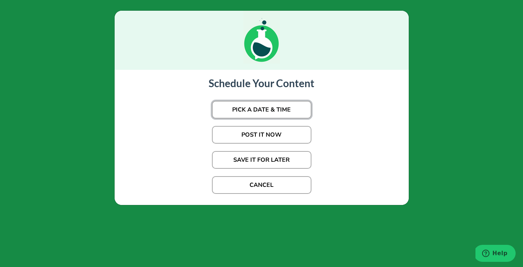
click at [282, 112] on button "PICK A DATE & TIME" at bounding box center [262, 110] width 100 height 18
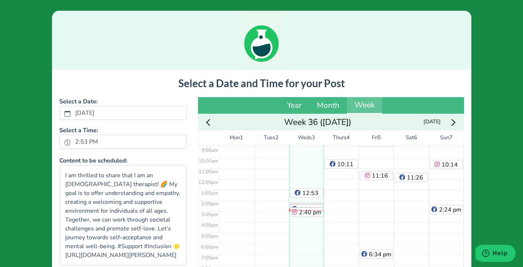
scroll to position [103, 0]
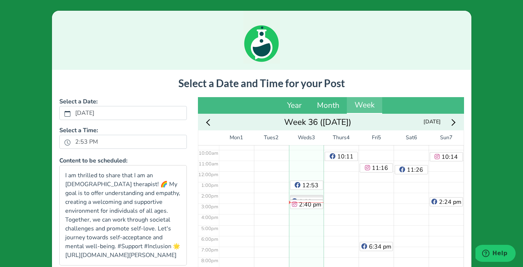
click at [455, 123] on div "Next week" at bounding box center [453, 121] width 14 height 11
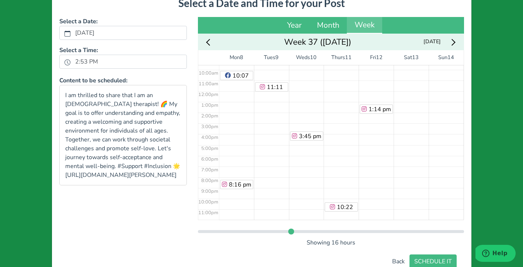
scroll to position [80, 0]
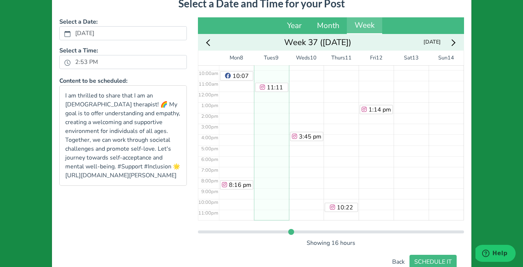
click at [271, 147] on div "11:11 am" at bounding box center [271, 91] width 35 height 257
click at [438, 260] on button "SCHEDULE IT" at bounding box center [433, 262] width 47 height 14
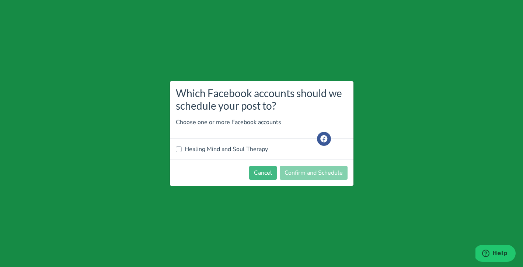
click at [241, 149] on label "Healing Mind and Soul Therapy" at bounding box center [226, 149] width 83 height 9
click at [182, 149] on input "Healing Mind and Soul Therapy" at bounding box center [179, 148] width 6 height 7
checkbox input "true"
click at [317, 175] on button "Confirm and Schedule" at bounding box center [314, 173] width 68 height 14
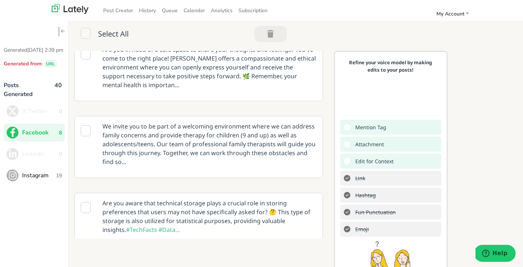
scroll to position [81, 0]
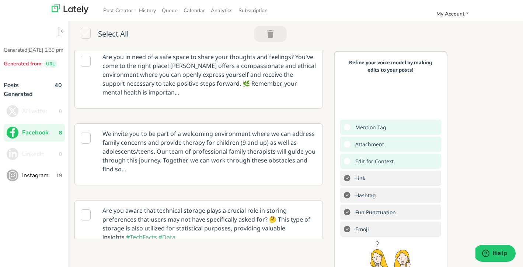
click at [86, 132] on icon at bounding box center [86, 137] width 10 height 11
click at [302, 156] on p "We invite you to be part of a welcoming environment where we can address family…" at bounding box center [209, 151] width 225 height 55
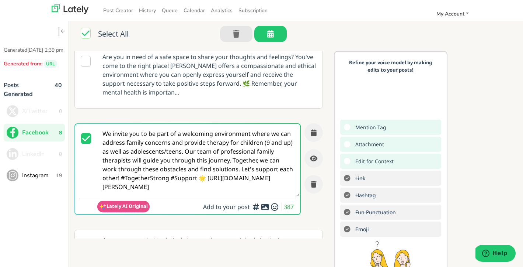
scroll to position [0, 0]
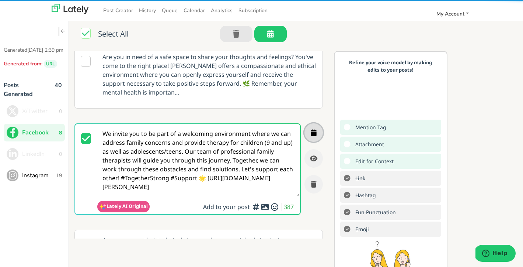
click at [316, 129] on icon "button" at bounding box center [314, 132] width 6 height 7
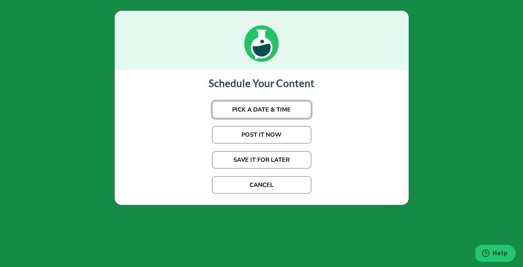
click at [288, 108] on button "PICK A DATE & TIME" at bounding box center [262, 110] width 100 height 18
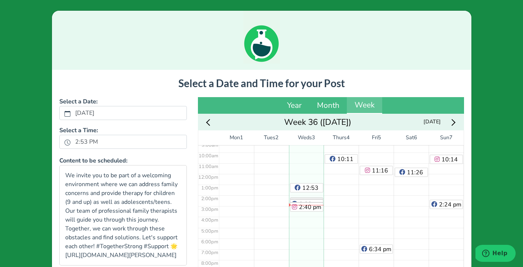
scroll to position [103, 0]
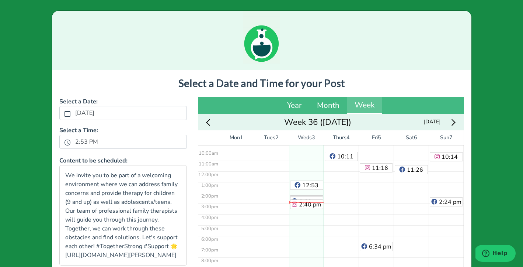
click at [454, 121] on icon "Next week" at bounding box center [452, 122] width 7 height 7
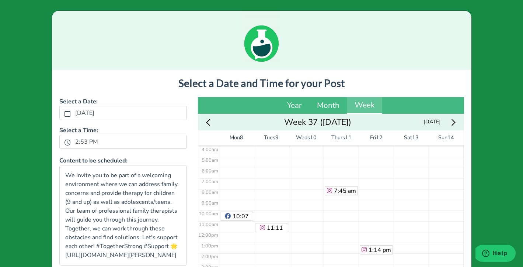
scroll to position [42, 0]
click at [302, 172] on div "3:45 pm" at bounding box center [306, 231] width 35 height 257
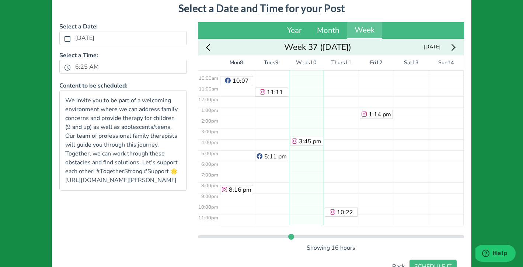
scroll to position [107, 0]
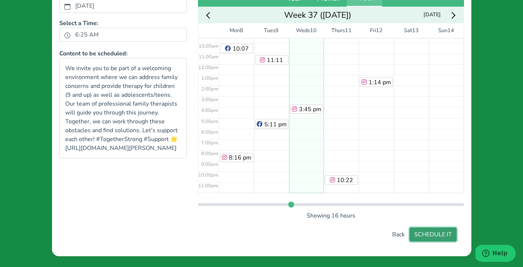
click at [442, 236] on button "SCHEDULE IT" at bounding box center [433, 234] width 47 height 14
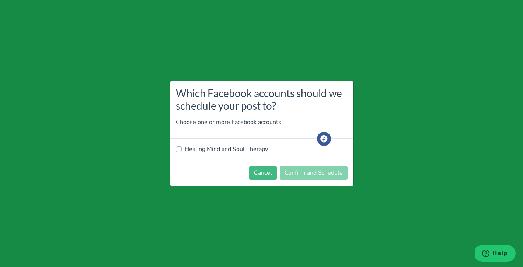
click at [253, 152] on label "Healing Mind and Soul Therapy" at bounding box center [226, 149] width 83 height 9
click at [182, 152] on input "Healing Mind and Soul Therapy" at bounding box center [179, 148] width 6 height 7
checkbox input "true"
click at [307, 170] on button "Confirm and Schedule" at bounding box center [314, 173] width 68 height 14
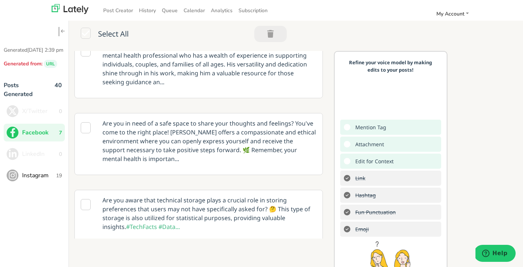
scroll to position [14, 0]
click at [86, 123] on icon at bounding box center [86, 128] width 10 height 11
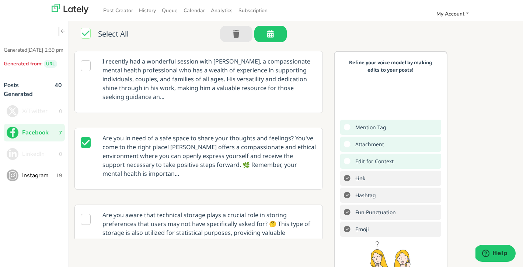
click at [268, 150] on p "Are you in need of a safe space to share your thoughts and feelings? You've com…" at bounding box center [209, 155] width 225 height 55
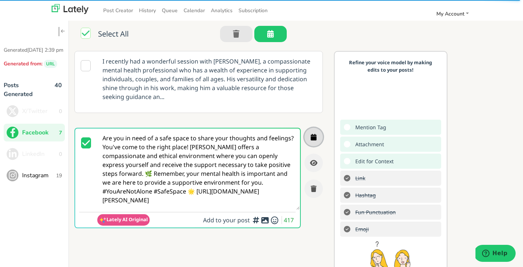
click at [314, 134] on icon "button" at bounding box center [314, 137] width 6 height 7
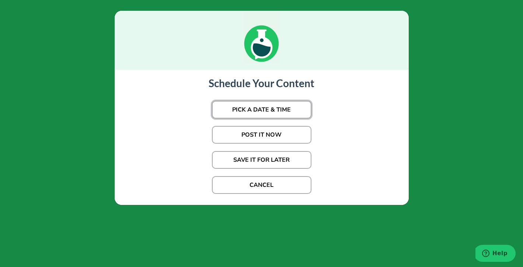
click at [279, 109] on button "PICK A DATE & TIME" at bounding box center [262, 110] width 100 height 18
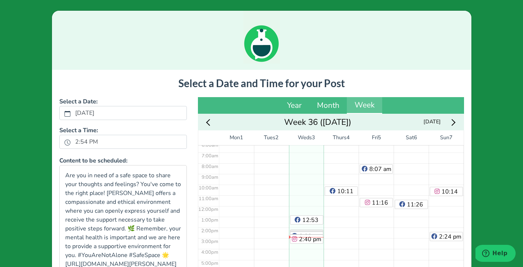
scroll to position [103, 0]
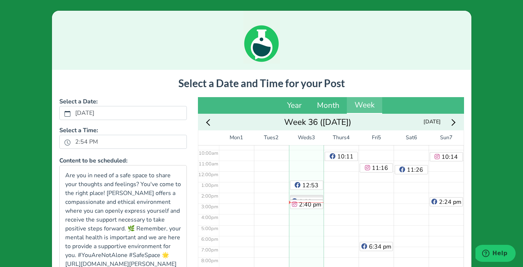
click at [458, 120] on div "Next week" at bounding box center [453, 121] width 14 height 11
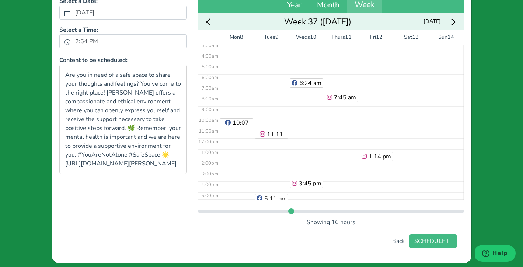
scroll to position [35, 0]
click at [341, 139] on div "7:45 am 10:22 pm" at bounding box center [341, 137] width 35 height 257
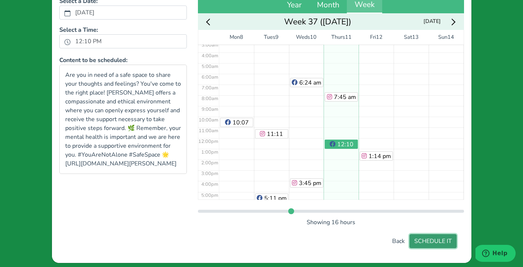
click at [437, 245] on button "SCHEDULE IT" at bounding box center [433, 241] width 47 height 14
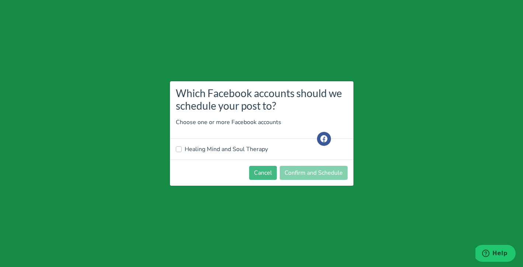
click at [248, 151] on label "Healing Mind and Soul Therapy" at bounding box center [226, 149] width 83 height 9
click at [182, 151] on input "Healing Mind and Soul Therapy" at bounding box center [179, 148] width 6 height 7
checkbox input "true"
click at [307, 172] on button "Confirm and Schedule" at bounding box center [314, 173] width 68 height 14
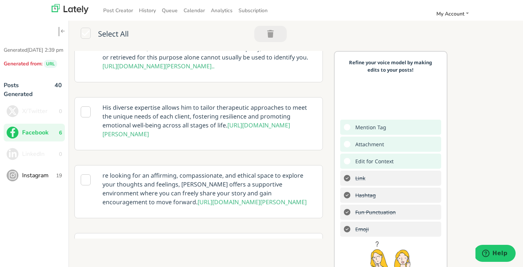
scroll to position [450, 0]
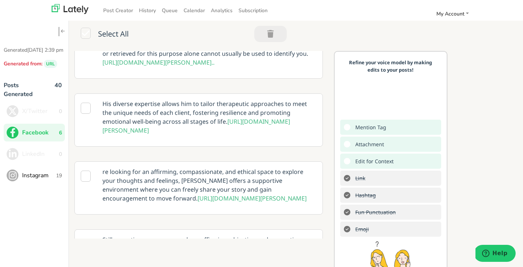
click at [84, 103] on icon at bounding box center [86, 108] width 10 height 11
click at [263, 124] on p "His diverse expertise allows him to tailor therapeutic approaches to meet the u…" at bounding box center [209, 117] width 225 height 46
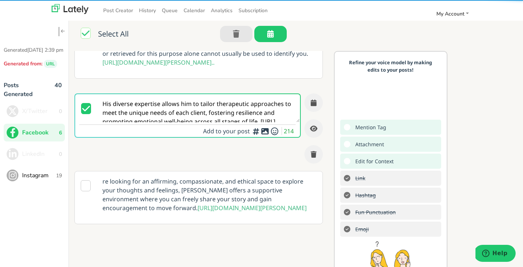
scroll to position [0, 0]
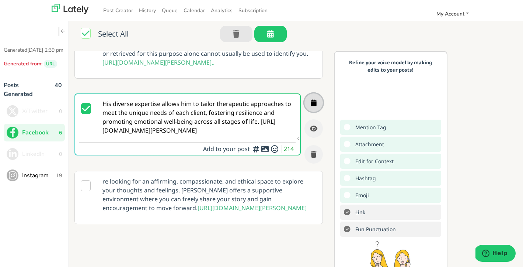
click at [314, 99] on icon "button" at bounding box center [314, 102] width 6 height 7
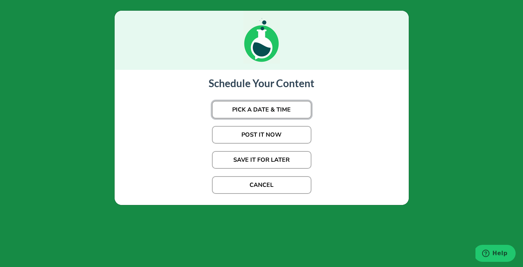
click at [279, 111] on button "PICK A DATE & TIME" at bounding box center [262, 110] width 100 height 18
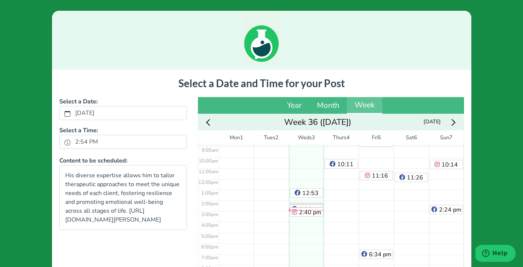
scroll to position [103, 0]
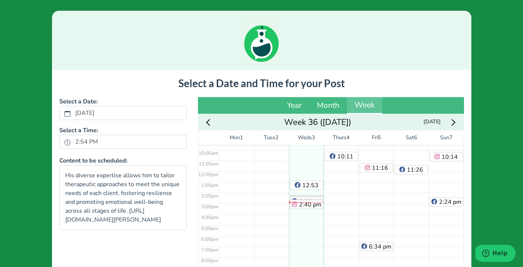
click at [454, 122] on icon "Next week" at bounding box center [452, 122] width 7 height 7
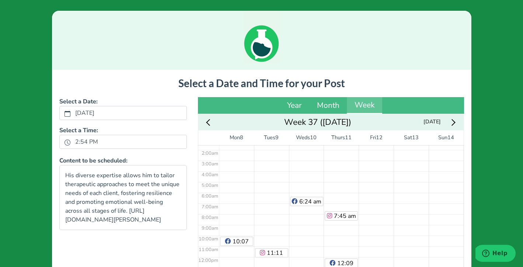
scroll to position [14, 0]
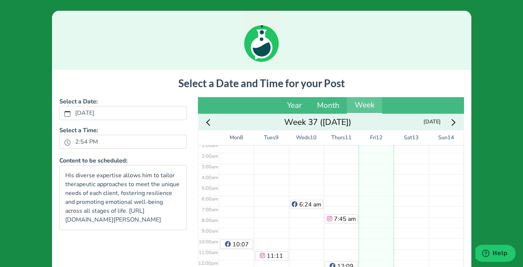
click at [377, 206] on div "1:14 pm" at bounding box center [376, 259] width 35 height 257
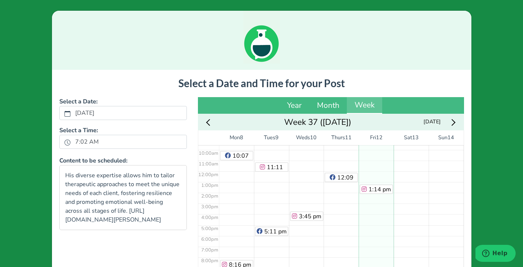
scroll to position [107, 0]
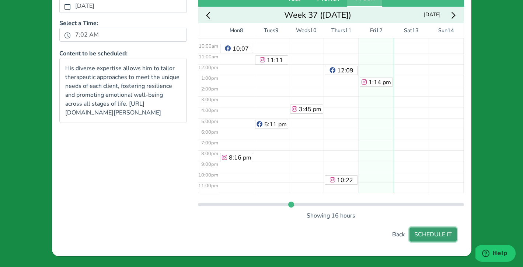
click at [435, 233] on button "SCHEDULE IT" at bounding box center [433, 234] width 47 height 14
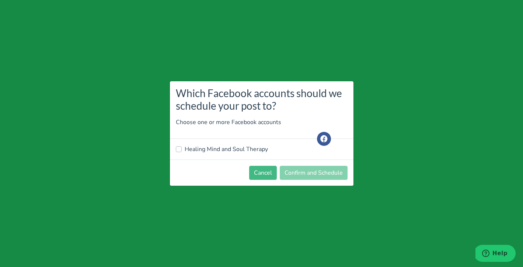
click at [243, 151] on label "Healing Mind and Soul Therapy" at bounding box center [226, 149] width 83 height 9
click at [182, 151] on input "Healing Mind and Soul Therapy" at bounding box center [179, 148] width 6 height 7
checkbox input "true"
click at [301, 175] on button "Confirm and Schedule" at bounding box center [314, 173] width 68 height 14
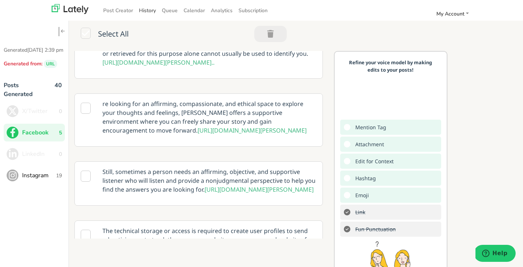
click at [156, 9] on link "History" at bounding box center [147, 10] width 23 height 12
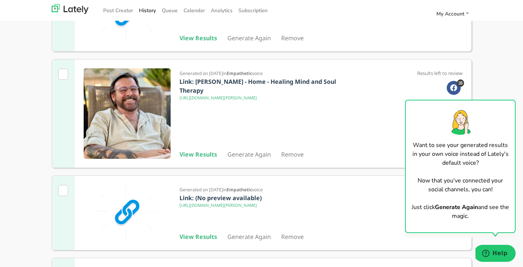
scroll to position [397, 0]
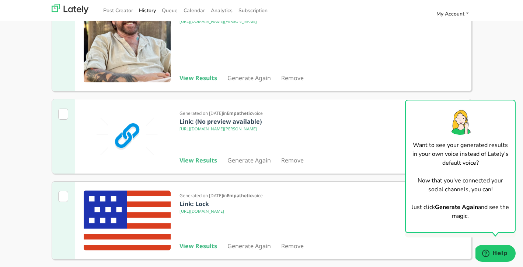
click at [243, 161] on link "Generate Again" at bounding box center [250, 160] width 44 height 8
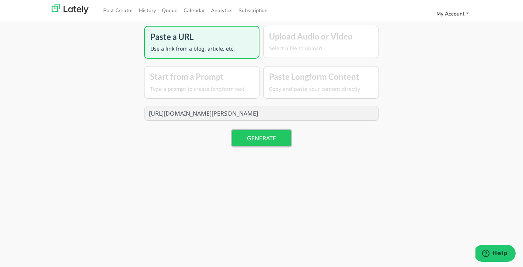
click at [259, 136] on button "GENERATE" at bounding box center [261, 138] width 59 height 16
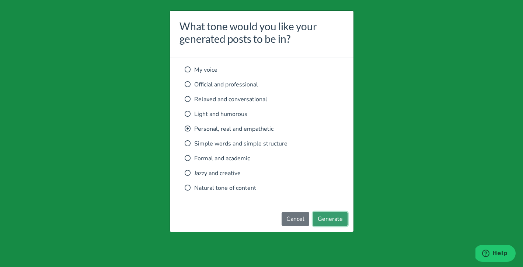
click at [337, 221] on button "Generate" at bounding box center [330, 219] width 35 height 14
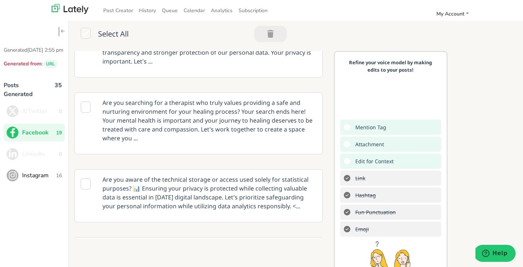
scroll to position [305, 0]
click at [87, 106] on icon at bounding box center [86, 106] width 10 height 11
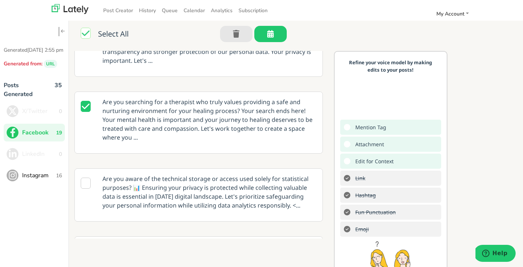
click at [271, 132] on p "Are you searching for a therapist who truly values providing a safe and nurturi…" at bounding box center [209, 119] width 225 height 55
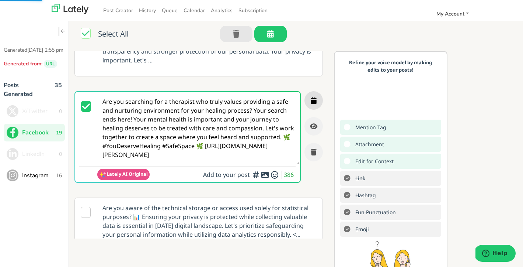
scroll to position [266, 0]
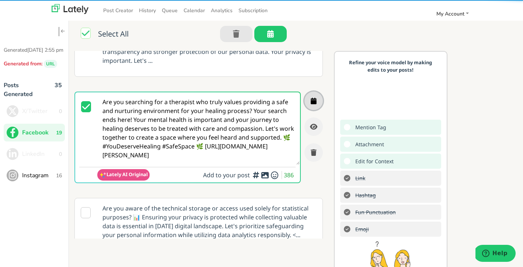
click at [314, 100] on icon "button" at bounding box center [314, 100] width 6 height 7
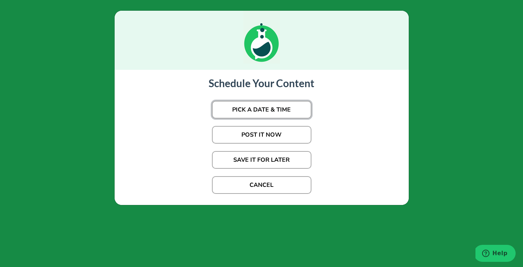
click at [277, 108] on button "PICK A DATE & TIME" at bounding box center [262, 110] width 100 height 18
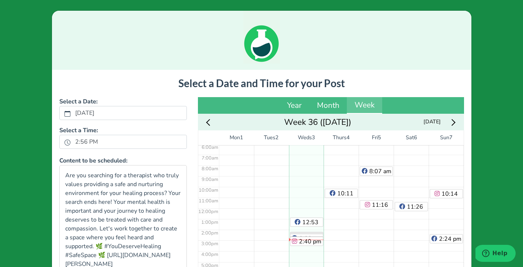
scroll to position [67, 0]
click at [341, 169] on div "10:11 am" at bounding box center [341, 206] width 35 height 257
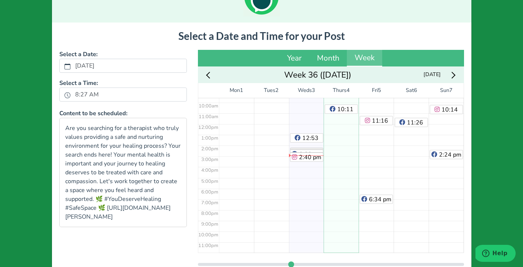
scroll to position [107, 0]
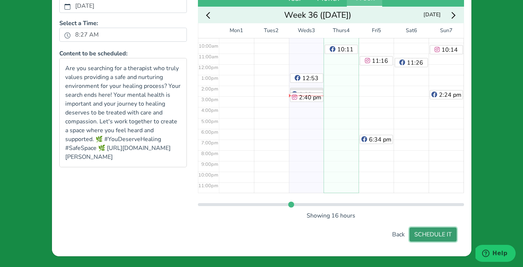
click at [443, 234] on button "SCHEDULE IT" at bounding box center [433, 234] width 47 height 14
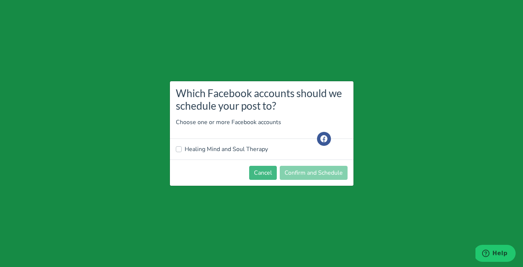
click at [194, 148] on label "Healing Mind and Soul Therapy" at bounding box center [226, 149] width 83 height 9
click at [182, 148] on input "Healing Mind and Soul Therapy" at bounding box center [179, 148] width 6 height 7
checkbox input "true"
click at [322, 174] on button "Confirm and Schedule" at bounding box center [314, 173] width 68 height 14
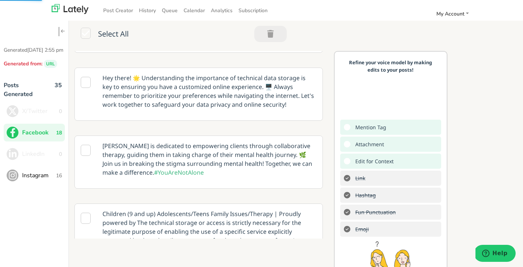
scroll to position [429, 0]
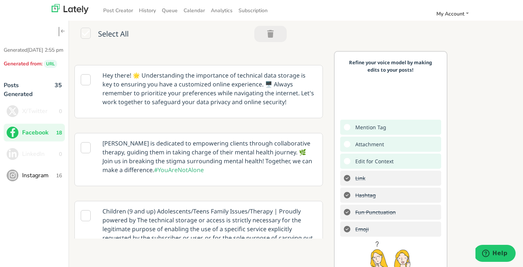
click at [86, 147] on icon at bounding box center [86, 147] width 10 height 11
click at [298, 163] on p "Nicole is dedicated to empowering clients through collaborative therapy, guidin…" at bounding box center [209, 156] width 225 height 46
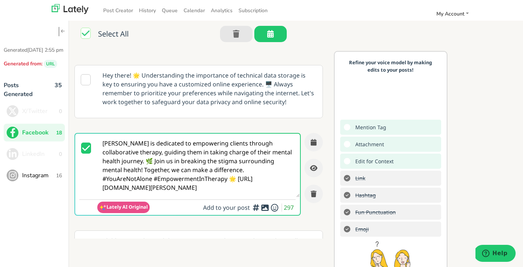
scroll to position [0, 0]
click at [313, 141] on icon "button" at bounding box center [314, 142] width 6 height 7
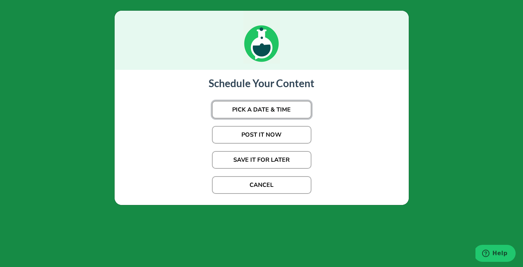
click at [270, 106] on button "PICK A DATE & TIME" at bounding box center [262, 110] width 100 height 18
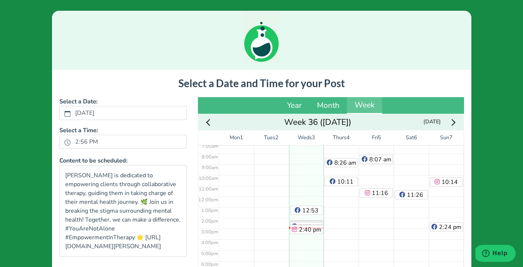
scroll to position [103, 0]
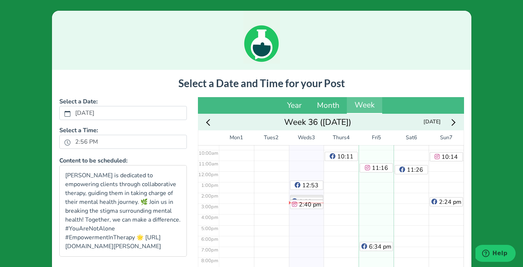
click at [373, 207] on div "8:07 am 11:16 am 6:34 pm" at bounding box center [376, 170] width 35 height 257
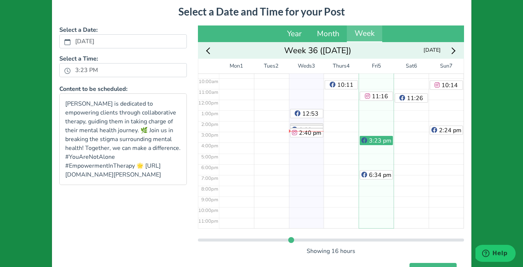
scroll to position [107, 0]
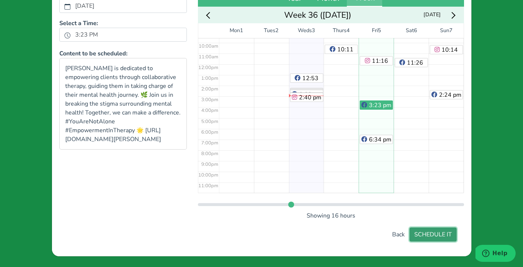
click at [433, 235] on button "SCHEDULE IT" at bounding box center [433, 234] width 47 height 14
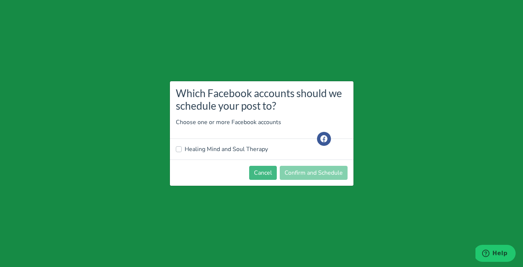
click at [185, 149] on label "Healing Mind and Soul Therapy" at bounding box center [226, 149] width 83 height 9
click at [177, 149] on input "Healing Mind and Soul Therapy" at bounding box center [179, 148] width 6 height 7
checkbox input "true"
click at [326, 173] on button "Confirm and Schedule" at bounding box center [314, 173] width 68 height 14
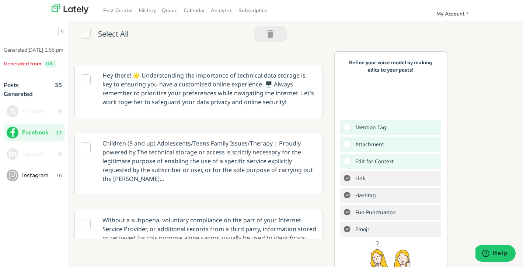
click at [84, 148] on icon at bounding box center [86, 147] width 10 height 11
click at [252, 165] on p "Children (9 and up) Adolescents/Teens Family Issues/Therapy | Proudly powered b…" at bounding box center [209, 160] width 225 height 55
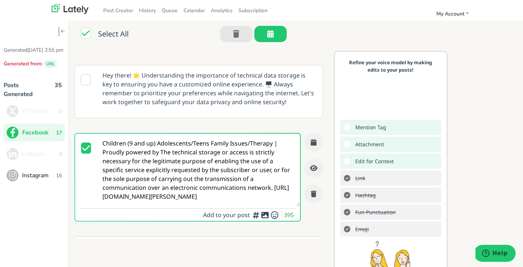
scroll to position [0, 0]
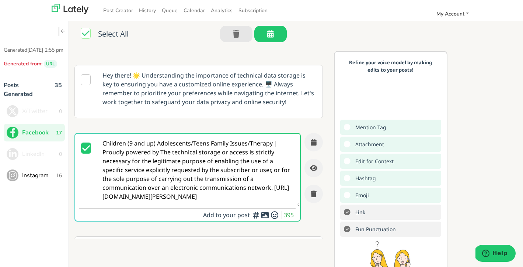
click at [86, 147] on icon at bounding box center [86, 147] width 10 height 11
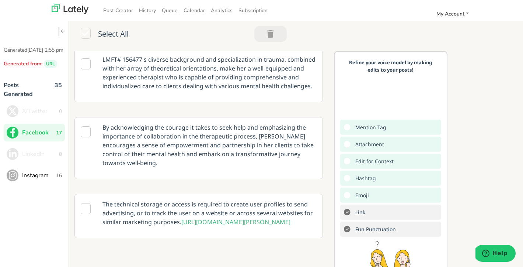
scroll to position [752, 0]
click at [86, 65] on icon at bounding box center [86, 63] width 10 height 11
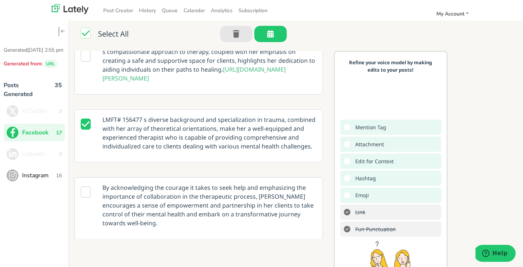
scroll to position [665, 0]
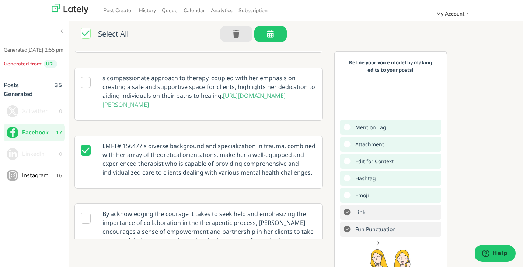
click at [143, 148] on p "LMFT# 156477 s diverse background and specialization in trauma, combined with h…" at bounding box center [209, 159] width 225 height 46
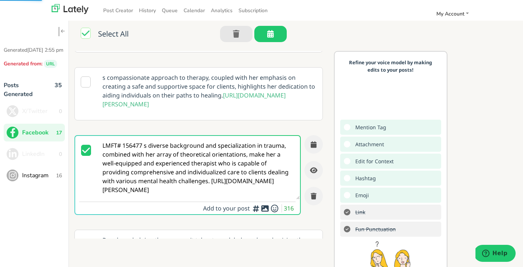
scroll to position [639, 0]
drag, startPoint x: 145, startPoint y: 144, endPoint x: 107, endPoint y: 141, distance: 38.2
click at [107, 141] on textarea "LMFT# 156477 s diverse background and specialization in trauma, combined with h…" at bounding box center [198, 167] width 203 height 63
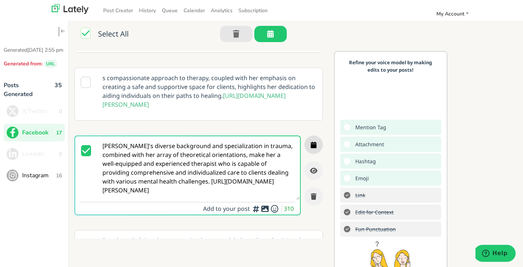
type textarea "Nicole's diverse background and specialization in trauma, combined with her arr…"
click at [312, 143] on icon "button" at bounding box center [314, 144] width 6 height 7
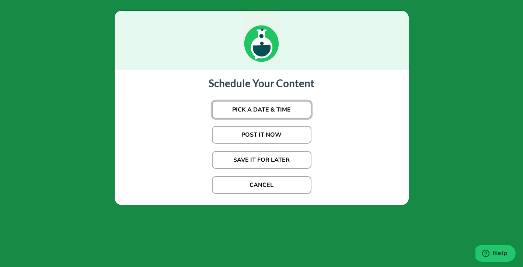
click at [287, 109] on button "PICK A DATE & TIME" at bounding box center [262, 110] width 100 height 18
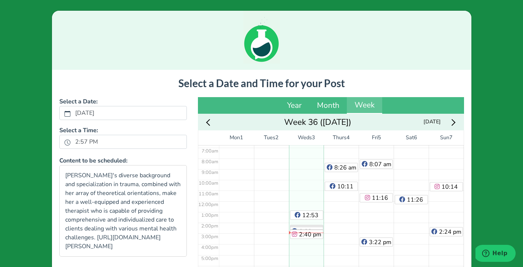
scroll to position [103, 0]
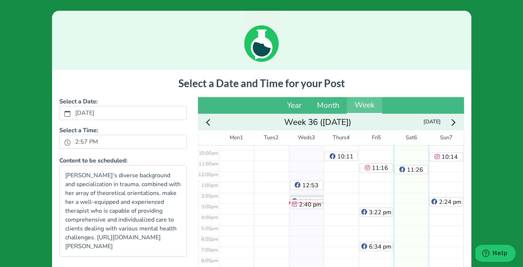
click at [412, 227] on div "11:26 am" at bounding box center [411, 170] width 35 height 257
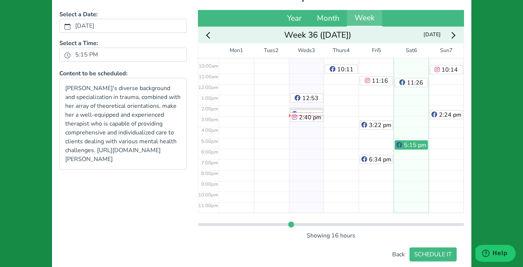
scroll to position [107, 0]
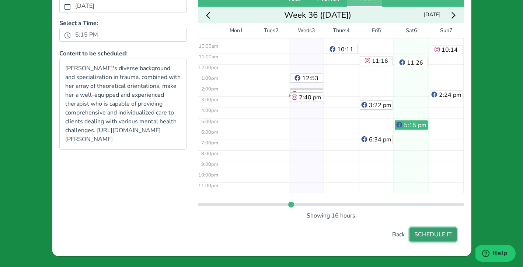
click at [435, 236] on button "SCHEDULE IT" at bounding box center [433, 234] width 47 height 14
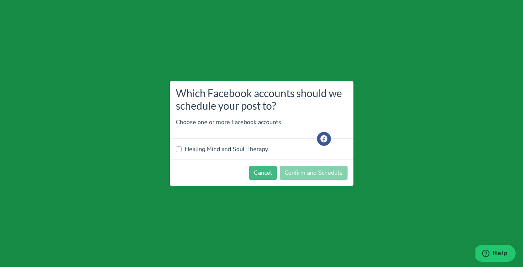
click at [209, 150] on label "Healing Mind and Soul Therapy" at bounding box center [226, 149] width 83 height 9
click at [182, 150] on input "Healing Mind and Soul Therapy" at bounding box center [179, 148] width 6 height 7
checkbox input "true"
click at [301, 170] on button "Confirm and Schedule" at bounding box center [314, 173] width 68 height 14
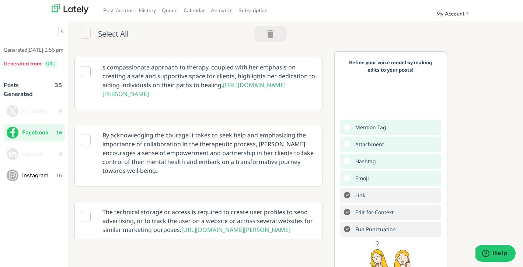
scroll to position [650, 0]
click at [87, 138] on icon at bounding box center [86, 139] width 10 height 11
click at [277, 153] on p "By acknowledging the courage it takes to seek help and emphasizing the importan…" at bounding box center [209, 152] width 225 height 55
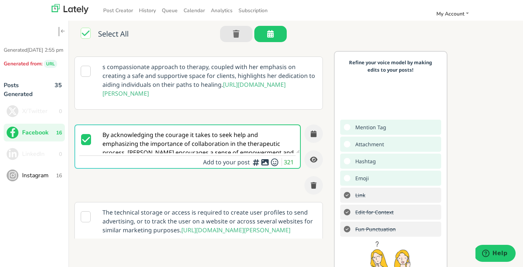
scroll to position [0, 0]
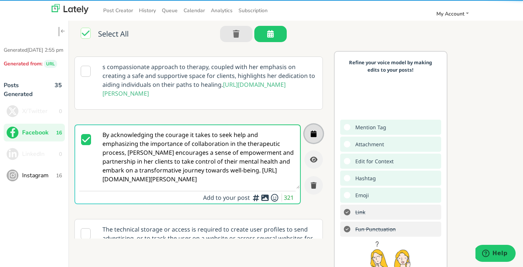
click at [314, 131] on icon "button" at bounding box center [314, 133] width 6 height 7
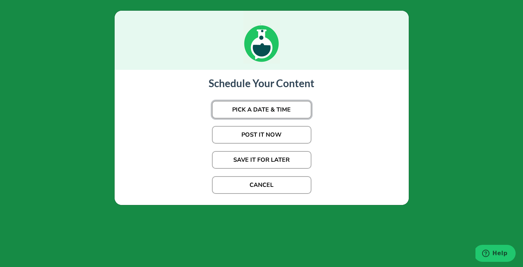
click at [284, 107] on button "PICK A DATE & TIME" at bounding box center [262, 110] width 100 height 18
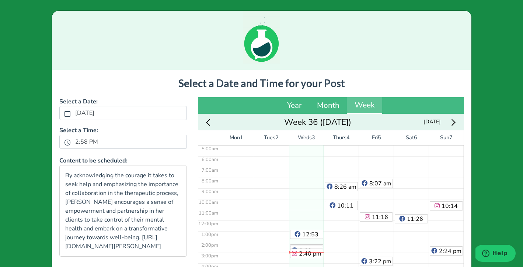
scroll to position [53, 0]
click at [446, 169] on div "10:14 am 2:24 pm" at bounding box center [446, 220] width 35 height 257
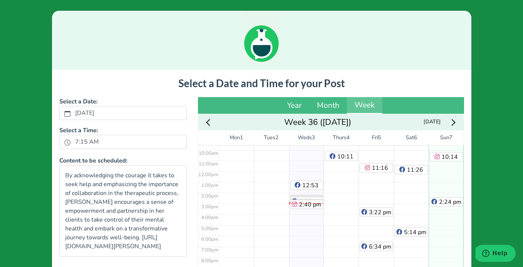
scroll to position [107, 0]
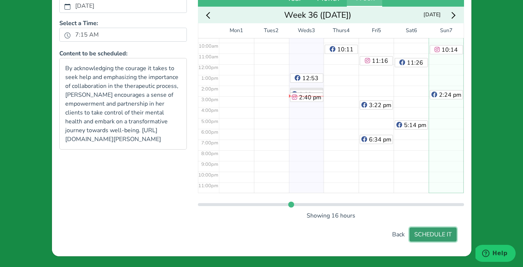
click at [443, 231] on button "SCHEDULE IT" at bounding box center [433, 234] width 47 height 14
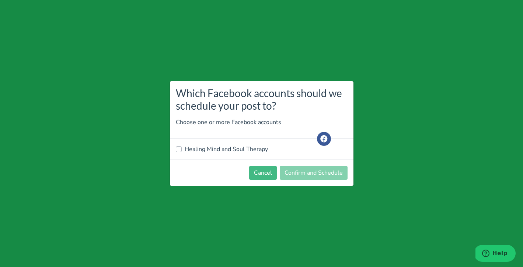
click at [211, 151] on label "Healing Mind and Soul Therapy" at bounding box center [226, 149] width 83 height 9
click at [182, 151] on input "Healing Mind and Soul Therapy" at bounding box center [179, 148] width 6 height 7
checkbox input "true"
click at [303, 177] on button "Confirm and Schedule" at bounding box center [314, 173] width 68 height 14
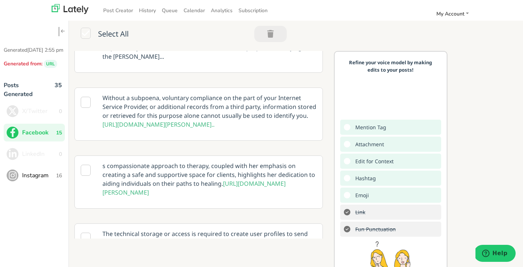
scroll to position [553, 0]
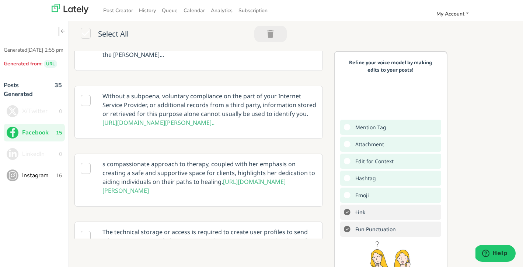
click at [86, 167] on icon at bounding box center [86, 168] width 10 height 11
click at [156, 169] on p "s compassionate approach to therapy, coupled with her emphasis on creating a sa…" at bounding box center [209, 177] width 225 height 46
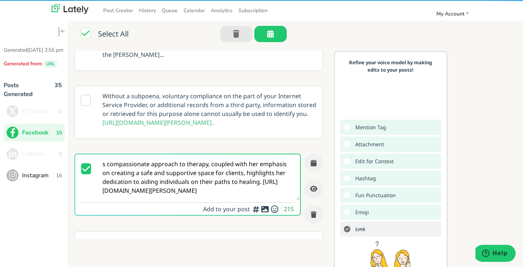
click at [102, 165] on textarea "s compassionate approach to therapy, coupled with her emphasis on creating a sa…" at bounding box center [198, 177] width 203 height 46
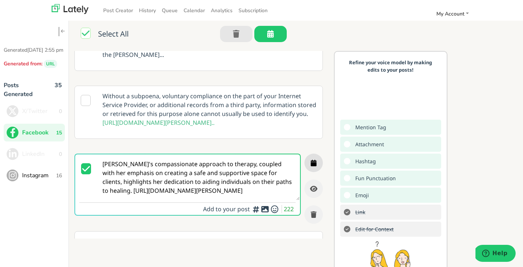
type textarea "Nicole's compassionate approach to therapy, coupled with her emphasis on creati…"
click at [312, 162] on icon "button" at bounding box center [314, 162] width 6 height 7
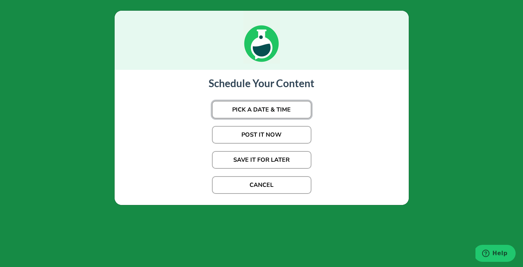
click at [277, 110] on button "PICK A DATE & TIME" at bounding box center [262, 110] width 100 height 18
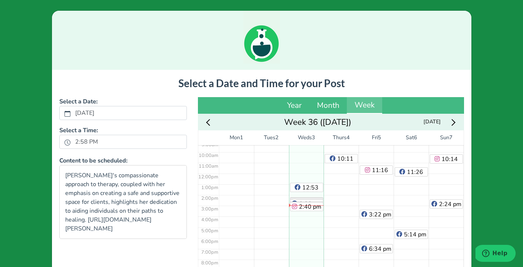
scroll to position [103, 0]
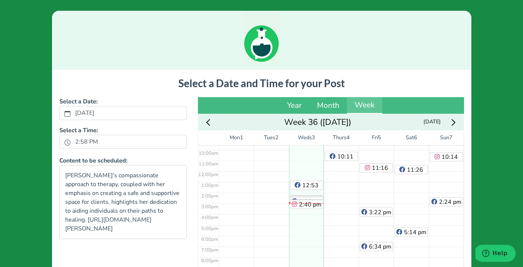
click at [457, 121] on div "Next week" at bounding box center [453, 121] width 14 height 11
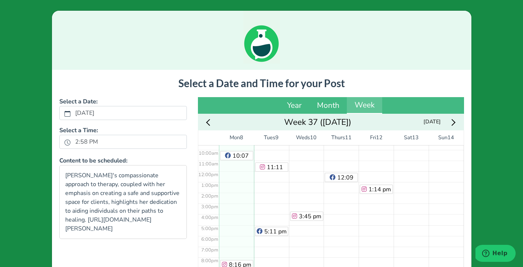
click at [238, 216] on div "10:07 am 8:16 pm" at bounding box center [236, 170] width 35 height 257
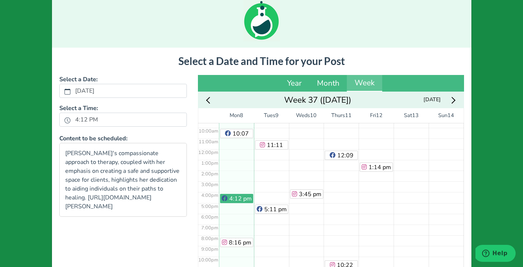
scroll to position [107, 0]
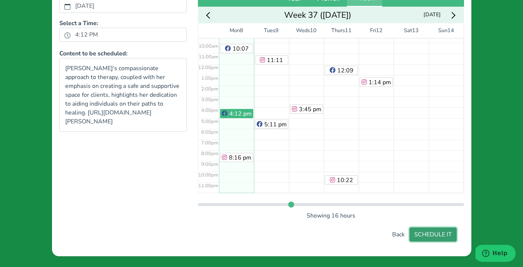
click at [439, 236] on button "SCHEDULE IT" at bounding box center [433, 234] width 47 height 14
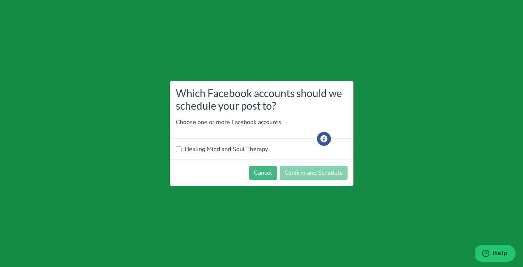
click at [206, 147] on label "Healing Mind and Soul Therapy" at bounding box center [226, 149] width 83 height 9
click at [182, 147] on input "Healing Mind and Soul Therapy" at bounding box center [179, 148] width 6 height 7
checkbox input "true"
click at [320, 172] on button "Confirm and Schedule" at bounding box center [314, 173] width 68 height 14
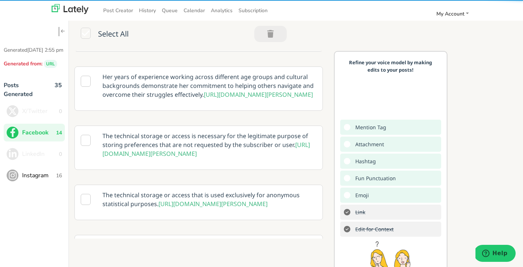
scroll to position [713, 0]
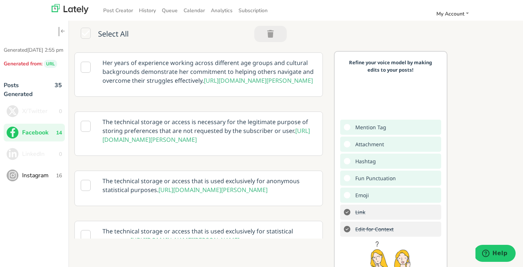
click at [86, 73] on icon at bounding box center [86, 67] width 10 height 11
click at [295, 90] on p "Her years of experience working across different age groups and cultural backgr…" at bounding box center [209, 72] width 225 height 38
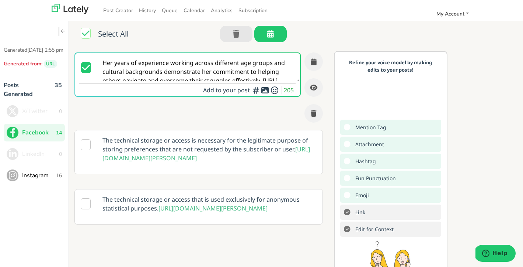
scroll to position [0, 0]
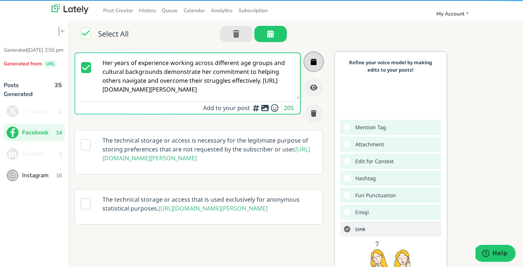
click at [317, 71] on button "button" at bounding box center [314, 61] width 18 height 18
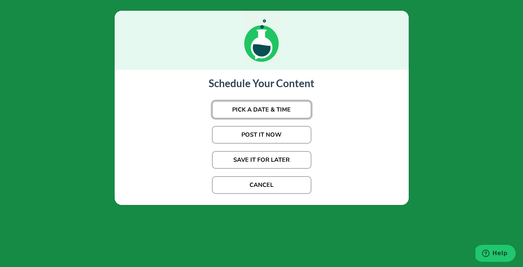
click at [278, 110] on button "PICK A DATE & TIME" at bounding box center [262, 110] width 100 height 18
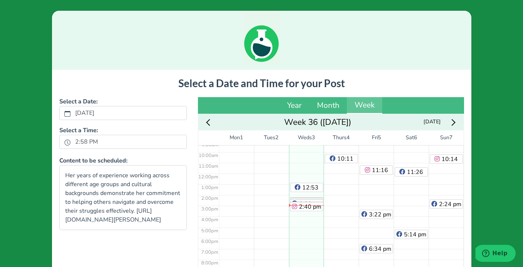
scroll to position [103, 0]
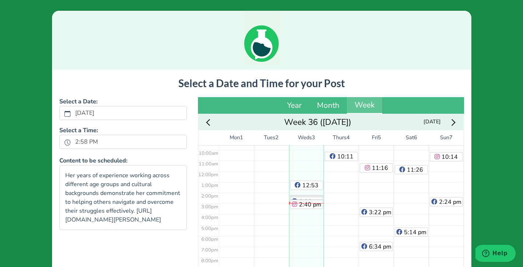
click at [457, 121] on div "Next week" at bounding box center [453, 121] width 14 height 11
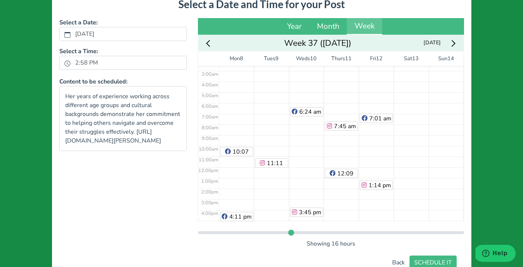
scroll to position [27, 0]
click at [268, 124] on div "11:11 am 5:11 pm" at bounding box center [271, 167] width 35 height 257
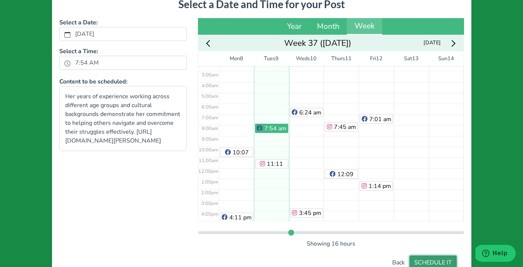
click at [435, 260] on button "SCHEDULE IT" at bounding box center [433, 262] width 47 height 14
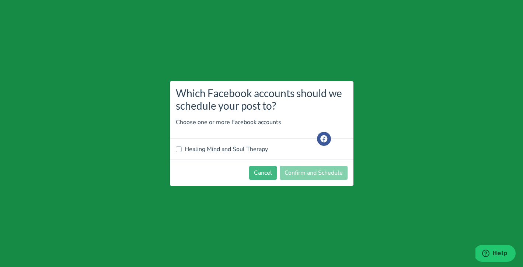
click at [205, 149] on label "Healing Mind and Soul Therapy" at bounding box center [226, 149] width 83 height 9
click at [182, 149] on input "Healing Mind and Soul Therapy" at bounding box center [179, 148] width 6 height 7
checkbox input "true"
click at [308, 171] on button "Confirm and Schedule" at bounding box center [314, 173] width 68 height 14
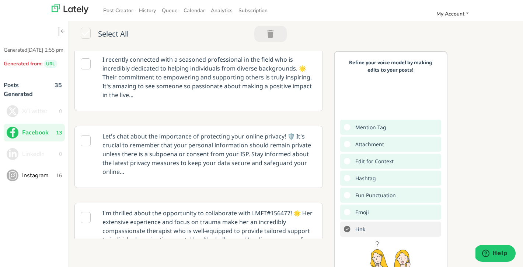
scroll to position [0, 0]
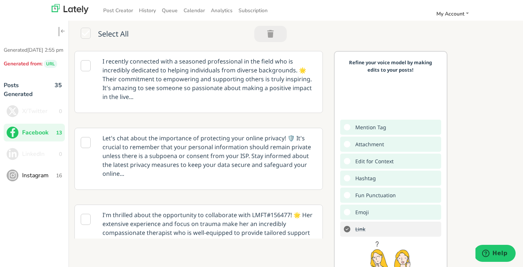
click at [32, 180] on span "Instagram" at bounding box center [39, 175] width 34 height 9
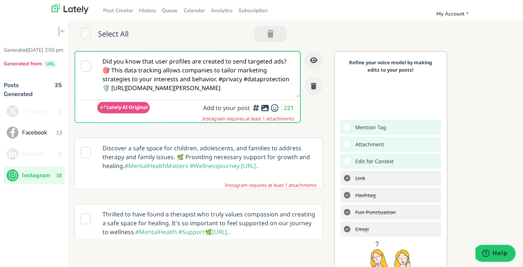
click at [266, 108] on icon at bounding box center [265, 108] width 9 height 0
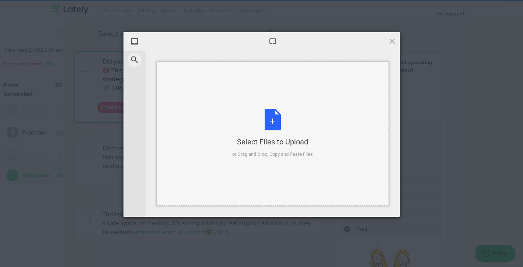
click at [274, 121] on div "Select Files to Upload or Drag and Drop, Copy and Paste Files" at bounding box center [272, 133] width 81 height 49
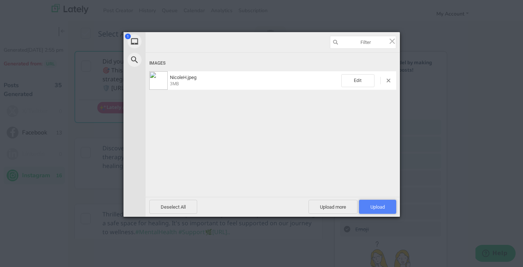
click at [390, 204] on span "Upload 1" at bounding box center [377, 207] width 37 height 14
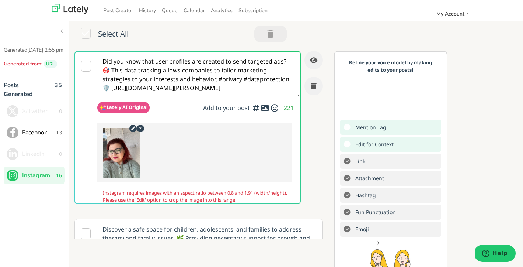
click at [90, 64] on icon at bounding box center [86, 66] width 10 height 11
click at [86, 67] on icon at bounding box center [86, 66] width 10 height 11
click at [88, 66] on icon at bounding box center [86, 66] width 10 height 11
click at [160, 72] on textarea "Did you know that user profiles are created to send targeted ads? 🎯 This data t…" at bounding box center [198, 75] width 203 height 46
click at [87, 66] on icon at bounding box center [86, 66] width 10 height 11
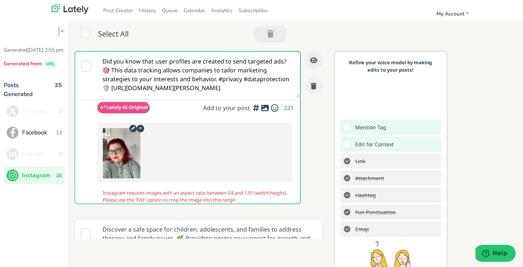
click at [213, 82] on textarea "Did you know that user profiles are created to send targeted ads? 🎯 This data t…" at bounding box center [198, 75] width 203 height 46
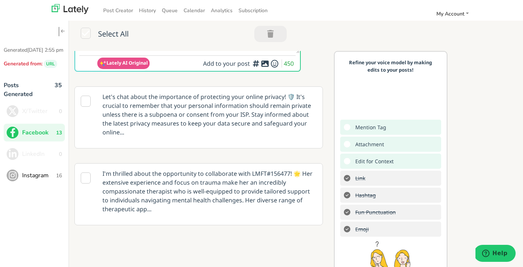
scroll to position [80, 0]
click at [35, 180] on span "Instagram" at bounding box center [39, 175] width 34 height 9
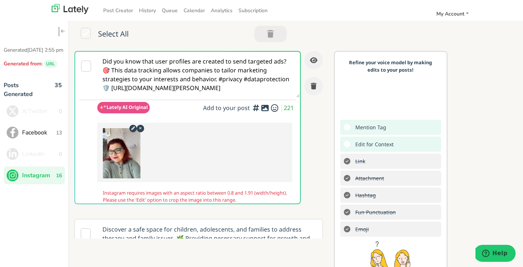
click at [84, 66] on icon at bounding box center [86, 66] width 10 height 11
click at [133, 127] on icon at bounding box center [133, 127] width 9 height 7
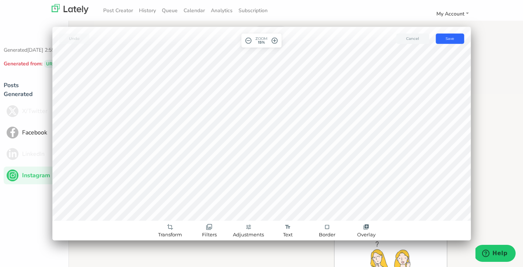
click at [249, 40] on span "remove_circle_outline" at bounding box center [248, 40] width 7 height 7
click at [273, 41] on span "add_circle_outline" at bounding box center [274, 40] width 7 height 7
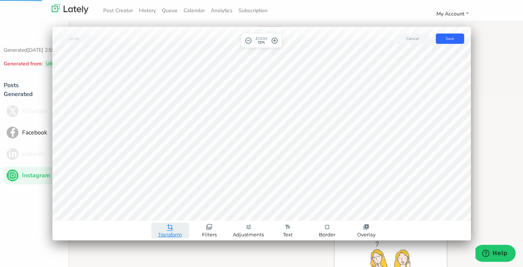
click at [173, 227] on link "crop Transform" at bounding box center [170, 230] width 38 height 16
click at [248, 39] on span "remove_circle_outline" at bounding box center [248, 40] width 7 height 7
click at [452, 40] on span "Save" at bounding box center [450, 38] width 8 height 5
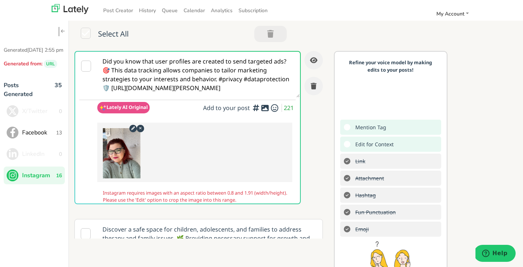
click at [132, 127] on icon at bounding box center [133, 127] width 9 height 7
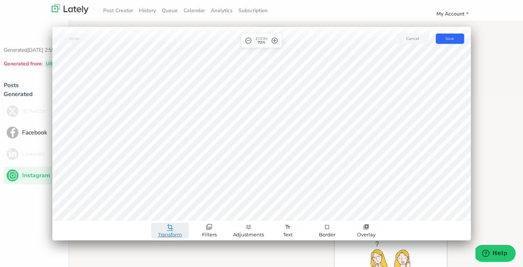
click at [171, 232] on span "Transform" at bounding box center [170, 234] width 24 height 5
click at [166, 189] on link "Crop" at bounding box center [170, 187] width 44 height 11
click at [167, 232] on span "Transform" at bounding box center [170, 234] width 24 height 5
click at [158, 190] on link "Crop" at bounding box center [170, 187] width 44 height 11
click at [94, 212] on link "arrow_back" at bounding box center [94, 210] width 9 height 9
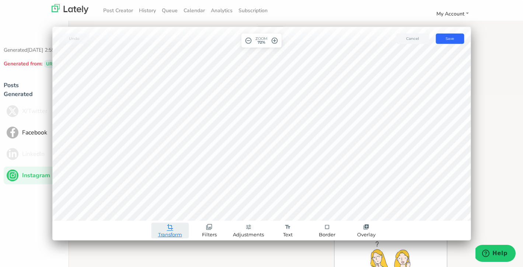
click at [174, 233] on span "Transform" at bounding box center [170, 234] width 24 height 5
click at [159, 191] on link "Crop" at bounding box center [170, 187] width 44 height 11
click at [134, 211] on span "Custom" at bounding box center [136, 211] width 15 height 4
click at [243, 211] on span "done" at bounding box center [238, 210] width 9 height 9
click at [453, 38] on span "Save" at bounding box center [450, 38] width 8 height 5
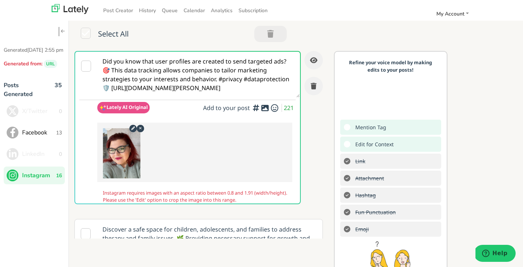
click at [132, 129] on icon at bounding box center [133, 127] width 9 height 7
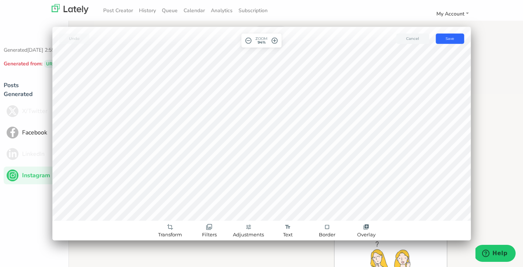
click at [249, 41] on span "remove_circle_outline" at bounding box center [248, 40] width 7 height 7
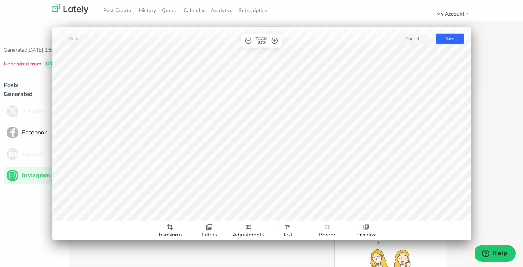
click at [249, 41] on span "remove_circle_outline" at bounding box center [248, 40] width 7 height 7
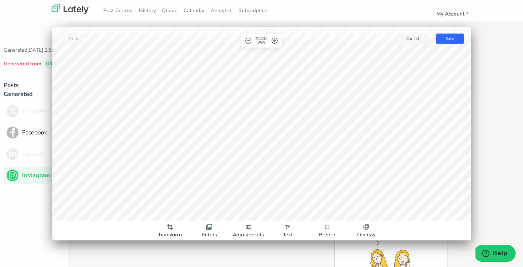
click at [249, 41] on span "remove_circle_outline" at bounding box center [248, 40] width 7 height 7
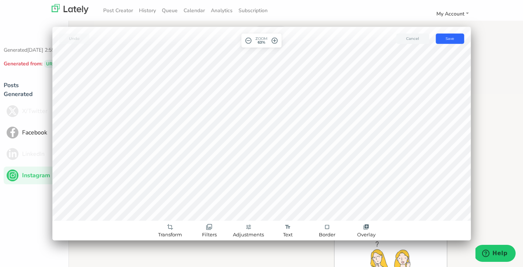
click at [249, 41] on span "remove_circle_outline" at bounding box center [248, 40] width 7 height 7
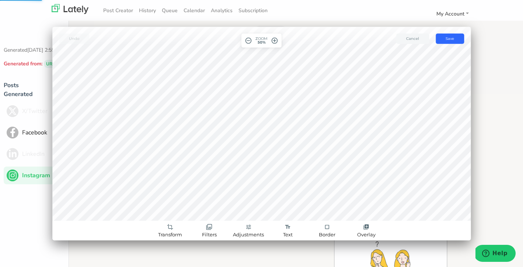
click at [249, 41] on span "remove_circle_outline" at bounding box center [248, 40] width 7 height 7
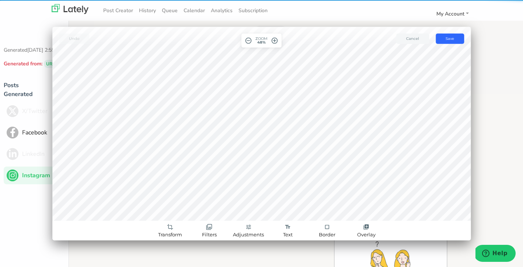
click at [249, 41] on span "remove_circle_outline" at bounding box center [248, 40] width 7 height 7
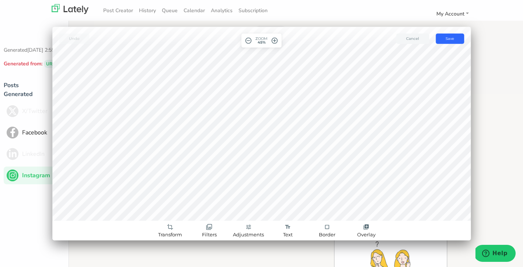
click at [249, 41] on span "remove_circle_outline" at bounding box center [248, 40] width 7 height 7
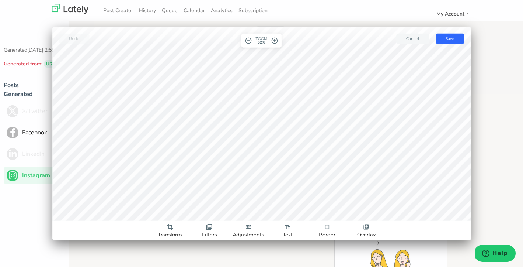
click at [249, 41] on span "remove_circle_outline" at bounding box center [248, 40] width 7 height 7
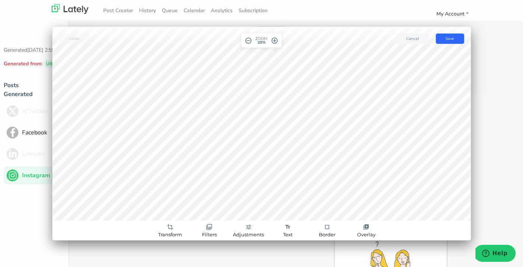
click at [249, 41] on span "remove_circle_outline" at bounding box center [248, 40] width 7 height 7
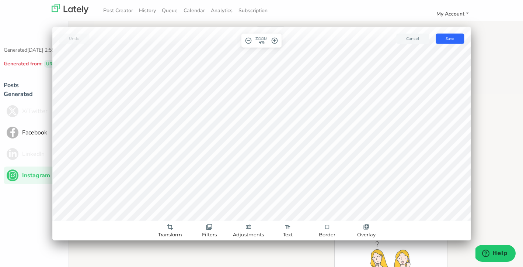
click at [249, 41] on span "remove_circle_outline" at bounding box center [248, 40] width 7 height 7
click at [276, 39] on span "add_circle_outline" at bounding box center [274, 40] width 7 height 7
click at [172, 232] on span "Transform" at bounding box center [170, 234] width 24 height 5
click at [160, 201] on link "Resize" at bounding box center [170, 199] width 44 height 11
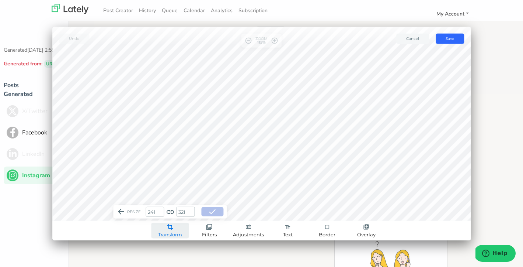
drag, startPoint x: 158, startPoint y: 213, endPoint x: 145, endPoint y: 211, distance: 13.8
click at [145, 211] on form "241 link 321" at bounding box center [170, 212] width 52 height 10
type input "1"
type input "12"
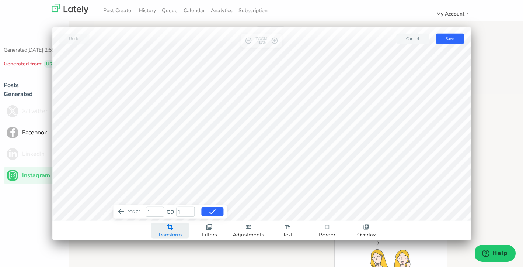
type input "16"
type input "121"
type input "161"
type input "121"
click at [214, 214] on span "done" at bounding box center [212, 211] width 9 height 9
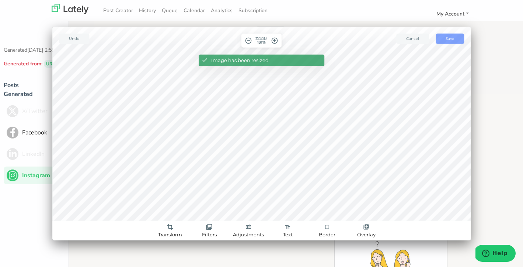
click at [454, 37] on span "Save" at bounding box center [450, 38] width 8 height 5
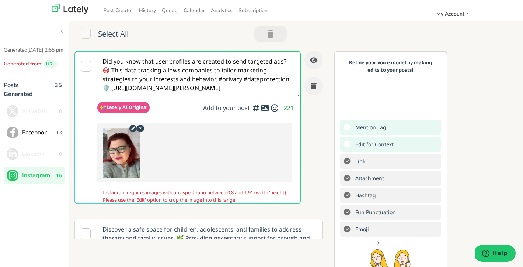
click at [133, 128] on icon at bounding box center [133, 127] width 9 height 7
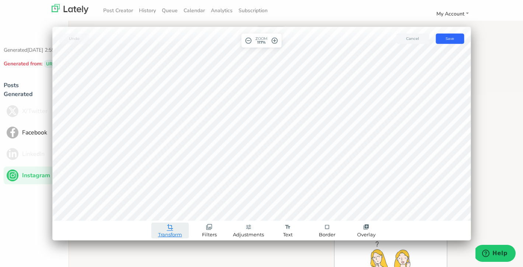
click at [170, 229] on span "crop" at bounding box center [170, 227] width 6 height 6
click at [164, 189] on link "Crop" at bounding box center [170, 187] width 44 height 11
click at [132, 212] on link "crop_free Custom" at bounding box center [132, 210] width 30 height 12
click at [241, 207] on span "done" at bounding box center [238, 210] width 9 height 9
click at [459, 38] on button "save Save" at bounding box center [450, 38] width 28 height 10
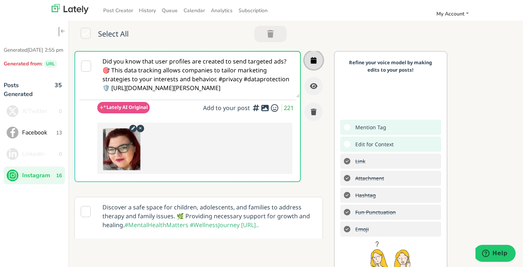
click at [314, 60] on icon "button" at bounding box center [314, 60] width 6 height 7
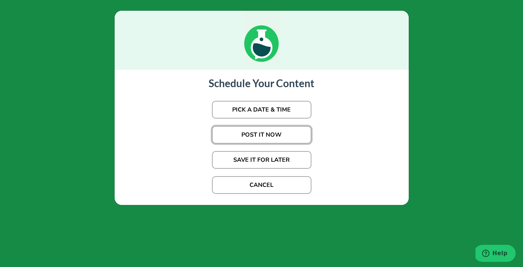
click at [272, 134] on button "POST IT NOW" at bounding box center [262, 135] width 100 height 18
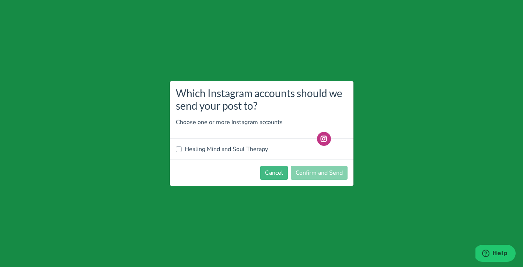
click at [218, 149] on label "Healing Mind and Soul Therapy" at bounding box center [226, 149] width 83 height 9
click at [182, 149] on input "Healing Mind and Soul Therapy" at bounding box center [179, 148] width 6 height 7
checkbox input "true"
click at [329, 172] on button "Confirm and Send" at bounding box center [319, 173] width 57 height 14
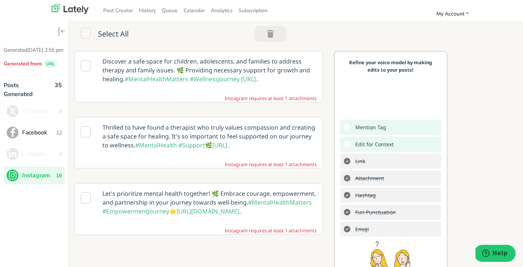
click at [85, 65] on icon at bounding box center [86, 65] width 10 height 11
click at [254, 72] on p "Discover a safe space for children, adolescents, and families to address therap…" at bounding box center [209, 70] width 225 height 38
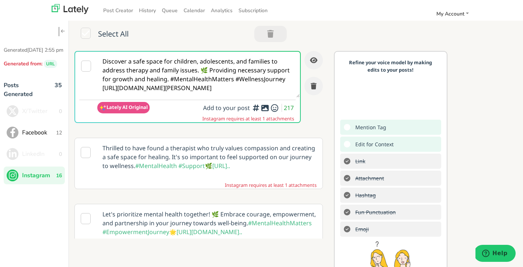
scroll to position [0, 0]
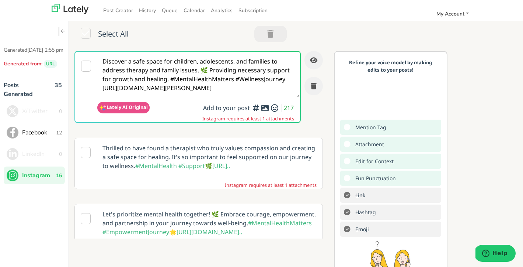
click at [266, 108] on icon at bounding box center [265, 108] width 9 height 0
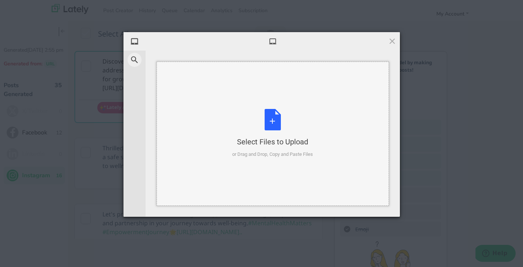
click at [270, 119] on div "Select Files to Upload or Drag and Drop, Copy and Paste Files" at bounding box center [272, 133] width 81 height 49
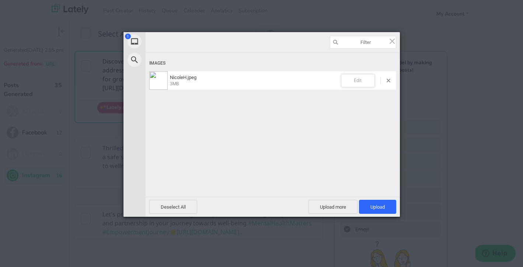
click at [363, 80] on span "Edit" at bounding box center [358, 80] width 33 height 13
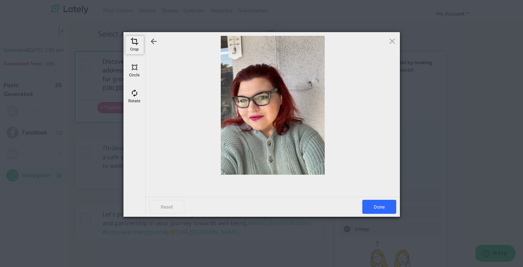
click at [134, 42] on span at bounding box center [135, 41] width 8 height 8
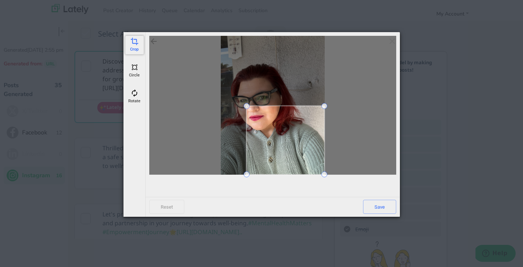
click at [248, 106] on span at bounding box center [247, 106] width 6 height 6
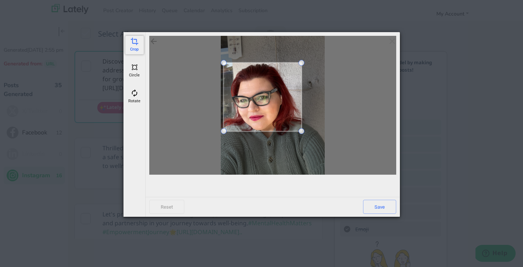
click at [254, 101] on span at bounding box center [263, 97] width 78 height 69
click at [300, 134] on span at bounding box center [301, 135] width 6 height 6
click at [379, 206] on span "Save" at bounding box center [379, 207] width 33 height 14
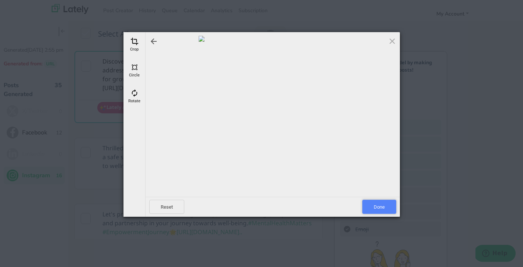
click at [379, 206] on span "Done" at bounding box center [380, 207] width 34 height 14
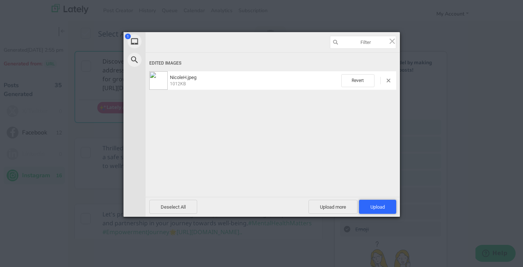
click at [379, 206] on span "Upload 1" at bounding box center [378, 207] width 14 height 6
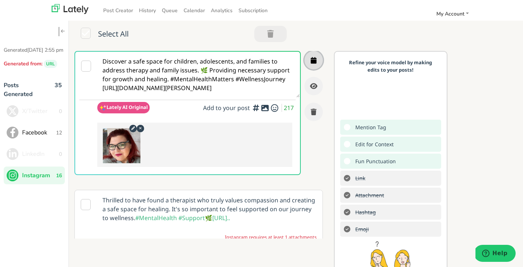
click at [314, 61] on icon "button" at bounding box center [314, 60] width 6 height 7
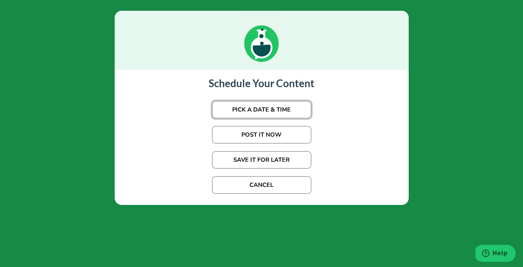
click at [271, 109] on button "PICK A DATE & TIME" at bounding box center [262, 110] width 100 height 18
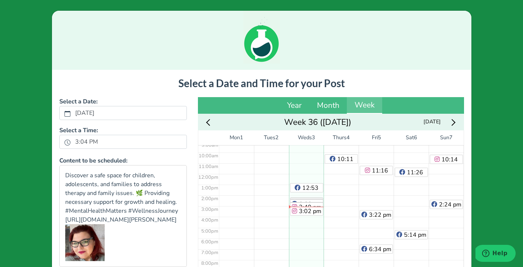
scroll to position [103, 0]
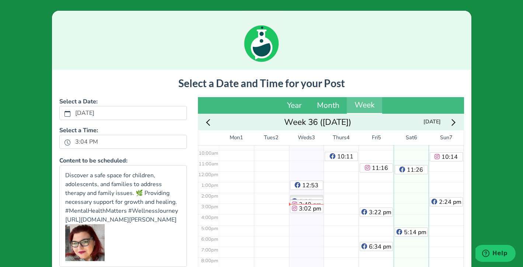
click at [410, 186] on div "11:26 am 5:14 pm" at bounding box center [411, 170] width 35 height 257
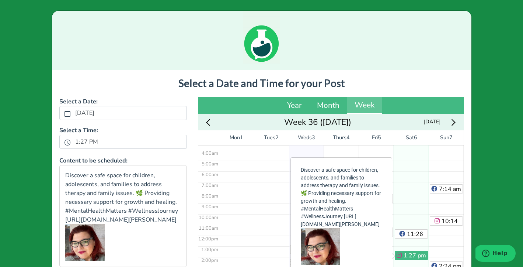
scroll to position [37, 0]
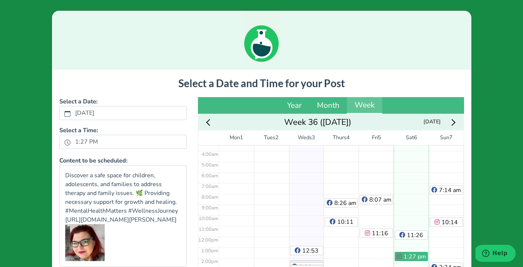
click at [410, 186] on div "11:26 am 1:27 pm 5:14 pm" at bounding box center [411, 236] width 35 height 257
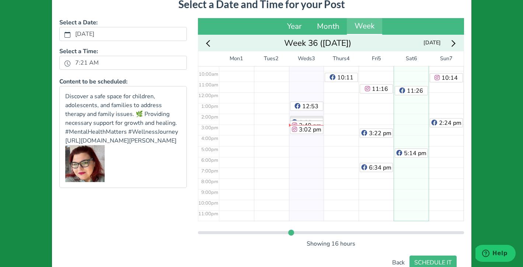
scroll to position [107, 0]
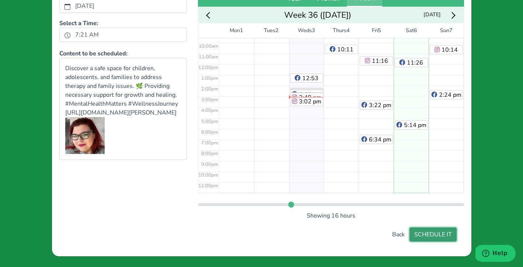
click at [441, 234] on button "SCHEDULE IT" at bounding box center [433, 234] width 47 height 14
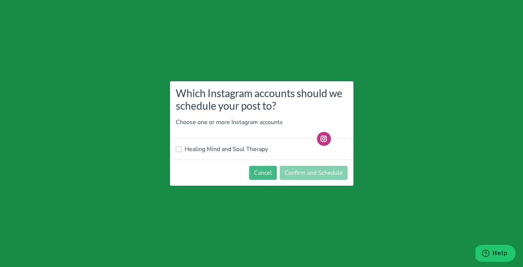
click at [195, 149] on label "Healing Mind and Soul Therapy" at bounding box center [226, 149] width 83 height 9
click at [182, 149] on input "Healing Mind and Soul Therapy" at bounding box center [179, 148] width 6 height 7
checkbox input "true"
click at [320, 172] on button "Confirm and Schedule" at bounding box center [314, 173] width 68 height 14
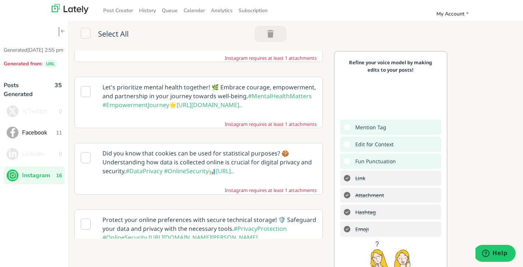
scroll to position [46, 0]
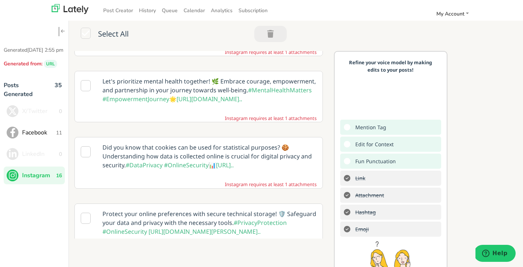
click at [84, 87] on icon at bounding box center [86, 85] width 10 height 11
click at [191, 88] on p "Let's prioritize mental health together! 🌿 Embrace courage, empowerment, and pa…" at bounding box center [209, 90] width 225 height 38
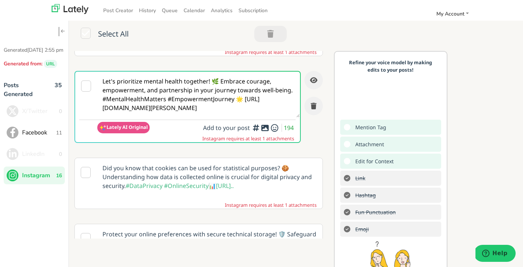
click at [266, 128] on icon at bounding box center [265, 128] width 9 height 0
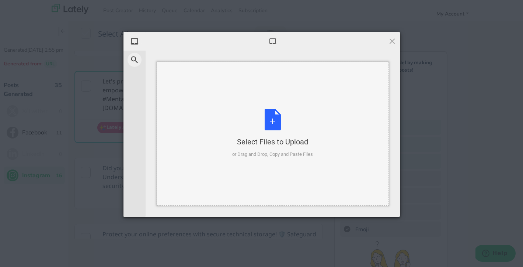
click at [270, 117] on div "Select Files to Upload or Drag and Drop, Copy and Paste Files" at bounding box center [272, 133] width 81 height 49
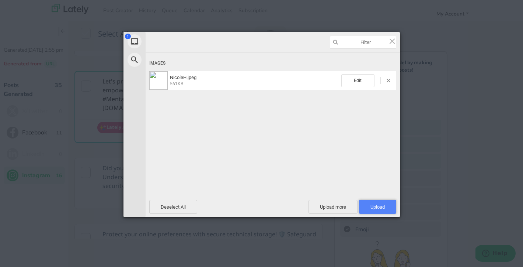
click at [387, 206] on span "Upload 1" at bounding box center [377, 207] width 37 height 14
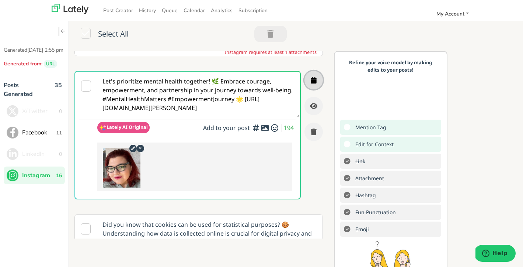
click at [314, 80] on icon "button" at bounding box center [314, 80] width 6 height 7
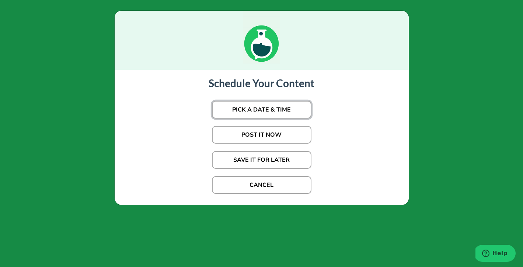
click at [278, 109] on button "PICK A DATE & TIME" at bounding box center [262, 110] width 100 height 18
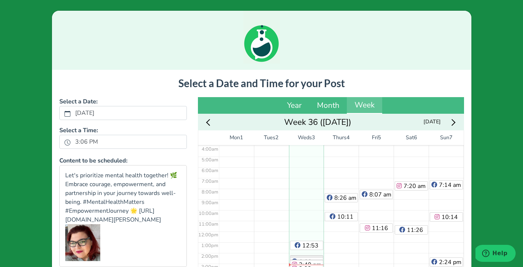
scroll to position [103, 0]
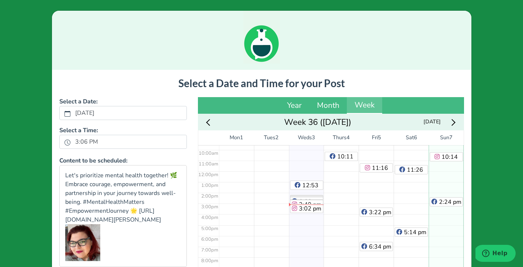
click at [446, 238] on div "7:14 am 10:14 am 2:24 pm" at bounding box center [446, 170] width 35 height 257
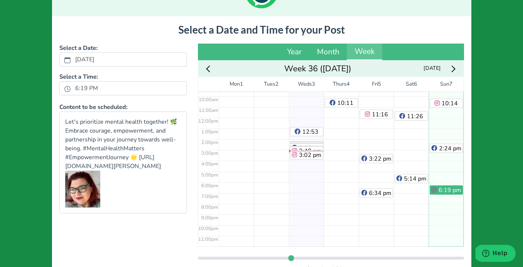
scroll to position [107, 0]
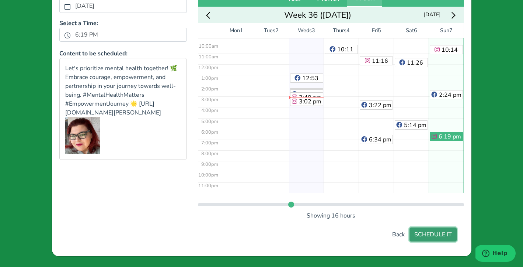
click at [440, 237] on button "SCHEDULE IT" at bounding box center [433, 234] width 47 height 14
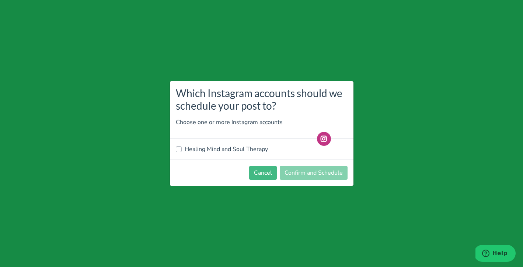
click at [210, 150] on label "Healing Mind and Soul Therapy" at bounding box center [226, 149] width 83 height 9
click at [182, 150] on input "Healing Mind and Soul Therapy" at bounding box center [179, 148] width 6 height 7
checkbox input "true"
click at [312, 175] on button "Confirm and Schedule" at bounding box center [314, 173] width 68 height 14
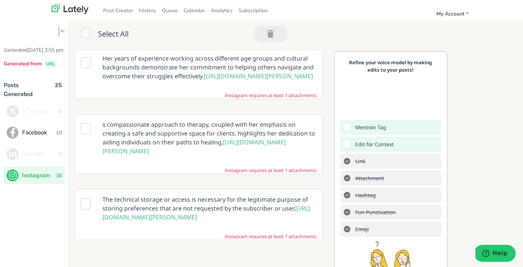
scroll to position [549, 0]
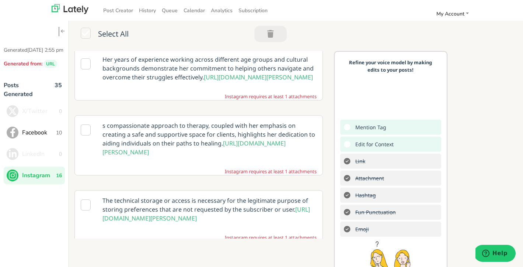
click at [82, 69] on icon at bounding box center [86, 63] width 10 height 11
click at [195, 78] on p "Her years of experience working across different age groups and cultural backgr…" at bounding box center [209, 68] width 225 height 38
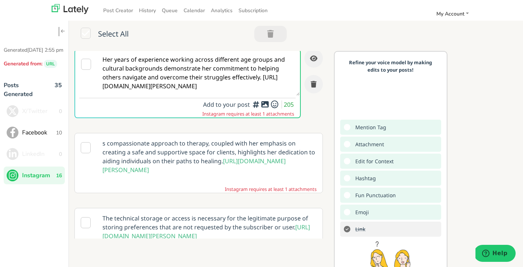
click at [265, 112] on div at bounding box center [265, 111] width 5 height 2
click at [265, 104] on icon at bounding box center [265, 104] width 9 height 0
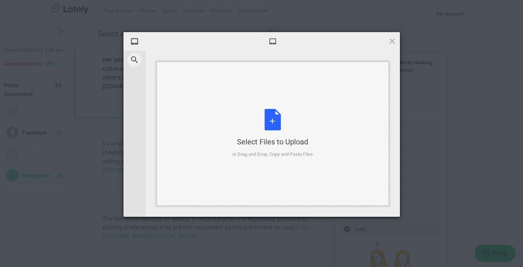
click at [275, 118] on div "Select Files to Upload or Drag and Drop, Copy and Paste Files" at bounding box center [272, 133] width 81 height 49
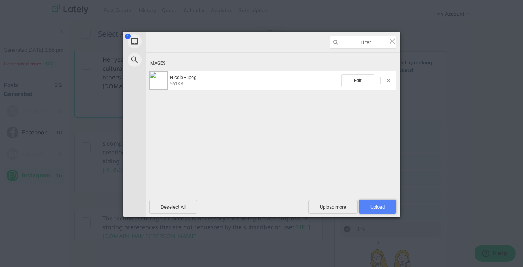
click at [385, 208] on span "Upload 1" at bounding box center [377, 207] width 37 height 14
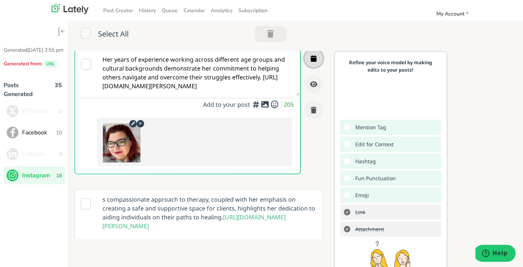
click at [315, 62] on icon "button" at bounding box center [314, 58] width 6 height 7
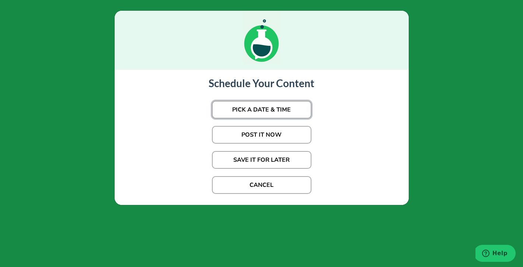
click at [289, 109] on button "PICK A DATE & TIME" at bounding box center [262, 110] width 100 height 18
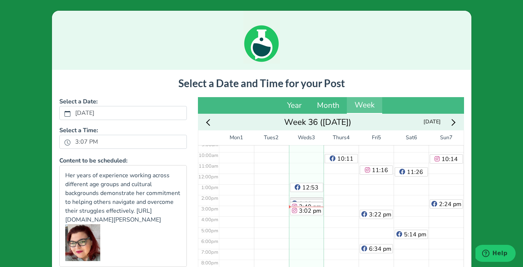
scroll to position [103, 0]
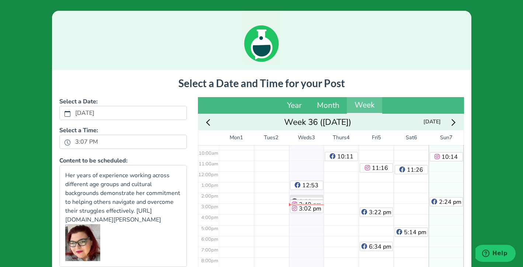
click at [448, 234] on div "7:14 am 10:14 am 2:24 pm" at bounding box center [446, 170] width 35 height 257
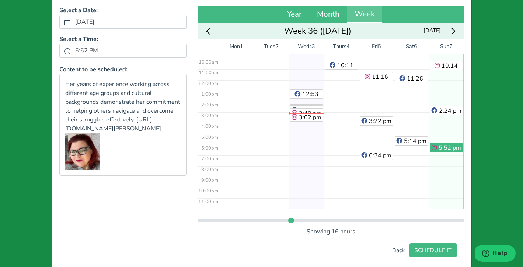
scroll to position [107, 0]
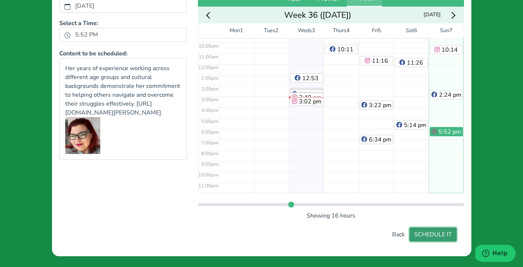
click at [435, 233] on button "SCHEDULE IT" at bounding box center [433, 234] width 47 height 14
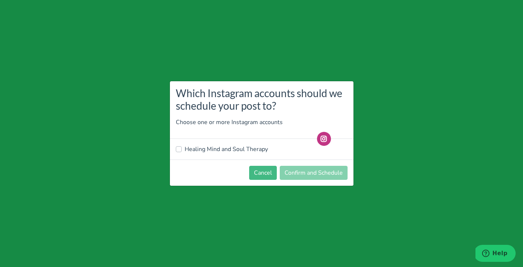
click at [204, 148] on label "Healing Mind and Soul Therapy" at bounding box center [226, 149] width 83 height 9
click at [182, 148] on input "Healing Mind and Soul Therapy" at bounding box center [179, 148] width 6 height 7
checkbox input "true"
click at [324, 171] on button "Confirm and Schedule" at bounding box center [314, 173] width 68 height 14
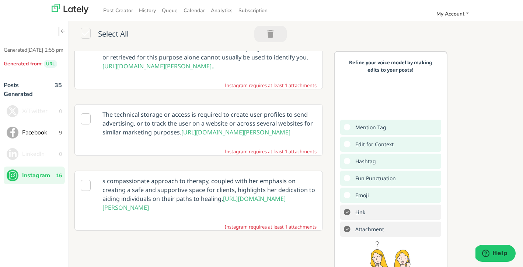
scroll to position [430, 0]
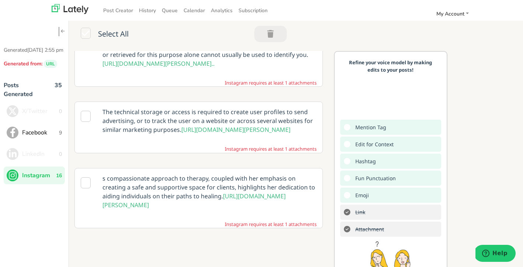
click at [103, 187] on p "s compassionate approach to therapy, coupled with her emphasis on creating a sa…" at bounding box center [209, 191] width 225 height 46
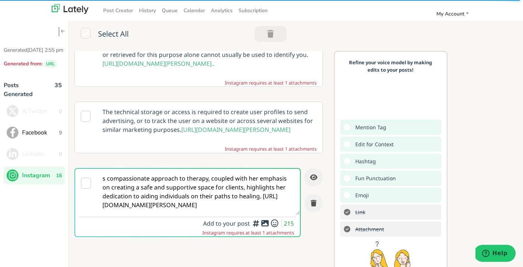
click at [103, 187] on textarea "s compassionate approach to therapy, coupled with her emphasis on creating a sa…" at bounding box center [198, 192] width 203 height 46
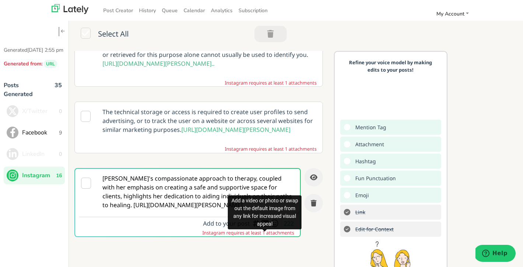
type textarea "Nicole's compassionate approach to therapy, coupled with her emphasis on creati…"
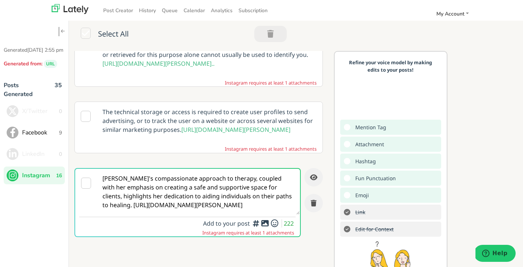
click at [265, 223] on icon at bounding box center [265, 223] width 9 height 0
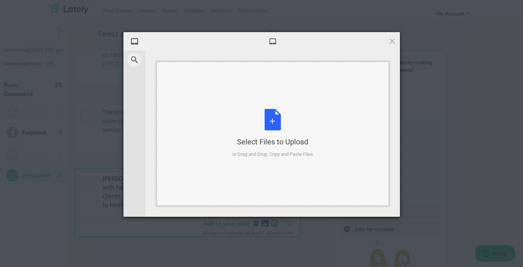
click at [277, 124] on div "Select Files to Upload or Drag and Drop, Copy and Paste Files" at bounding box center [272, 133] width 81 height 49
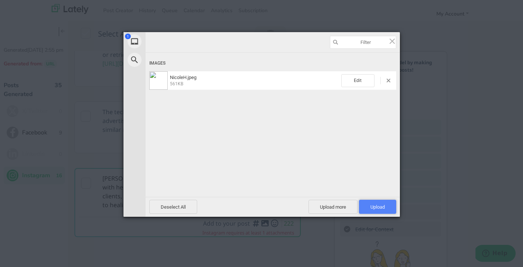
click at [384, 205] on span "Upload 1" at bounding box center [378, 207] width 14 height 6
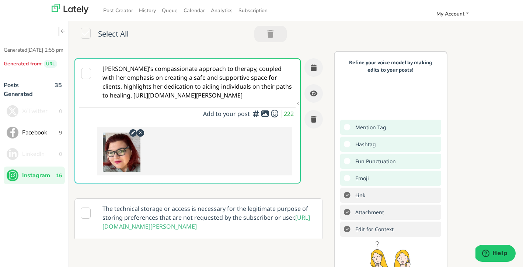
scroll to position [534, 0]
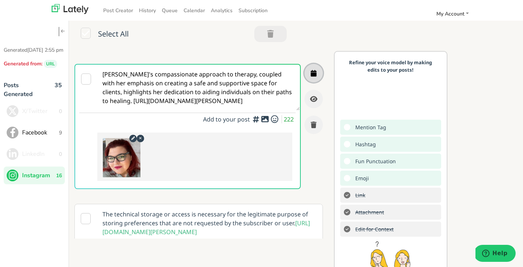
click at [314, 76] on icon "button" at bounding box center [314, 73] width 6 height 7
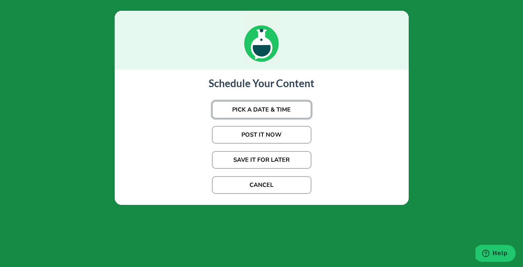
click at [265, 111] on button "PICK A DATE & TIME" at bounding box center [262, 110] width 100 height 18
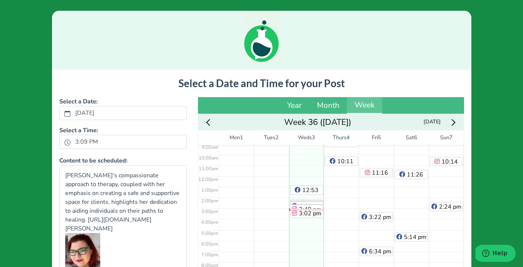
scroll to position [103, 0]
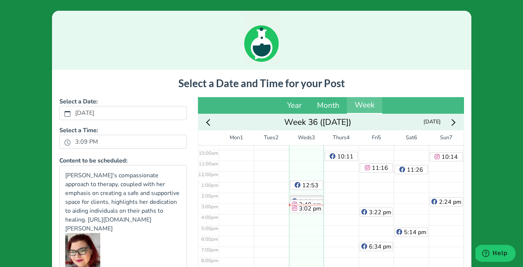
click at [454, 122] on icon "Next week" at bounding box center [452, 122] width 7 height 7
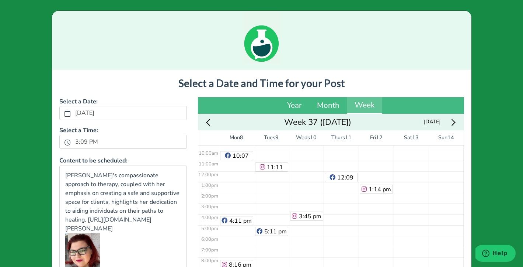
click at [237, 187] on div "10:07 am 4:11 pm 8:16 pm" at bounding box center [236, 170] width 35 height 257
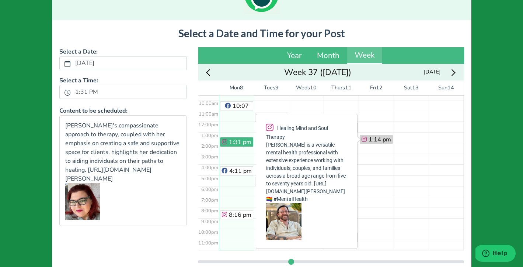
scroll to position [107, 0]
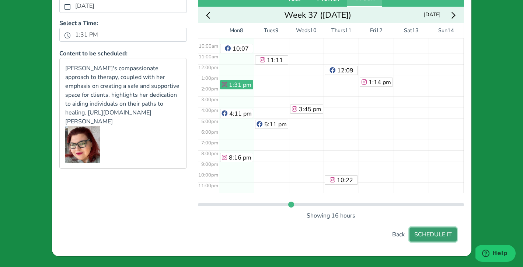
click at [440, 235] on button "SCHEDULE IT" at bounding box center [433, 234] width 47 height 14
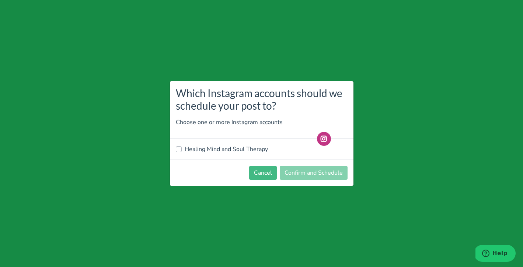
click at [203, 152] on label "Healing Mind and Soul Therapy" at bounding box center [226, 149] width 83 height 9
click at [182, 152] on input "Healing Mind and Soul Therapy" at bounding box center [179, 148] width 6 height 7
checkbox input "true"
click at [301, 173] on button "Confirm and Schedule" at bounding box center [314, 173] width 68 height 14
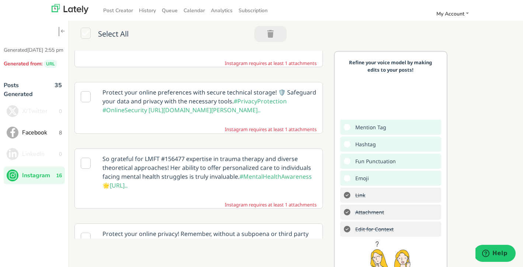
scroll to position [100, 0]
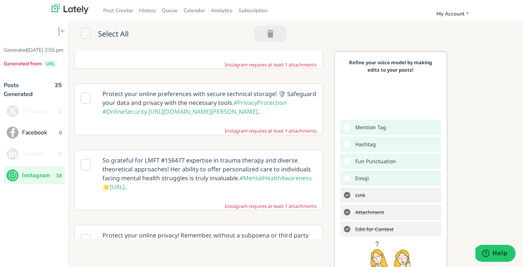
click at [87, 165] on icon at bounding box center [86, 164] width 10 height 11
drag, startPoint x: 184, startPoint y: 159, endPoint x: 100, endPoint y: 160, distance: 84.5
click at [100, 160] on p "So grateful for LMFT #156477 expertise in trauma therapy and diverse theoretica…" at bounding box center [209, 173] width 225 height 46
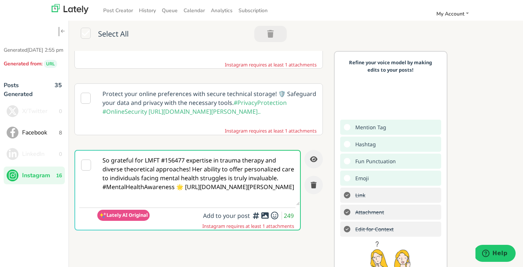
scroll to position [0, 0]
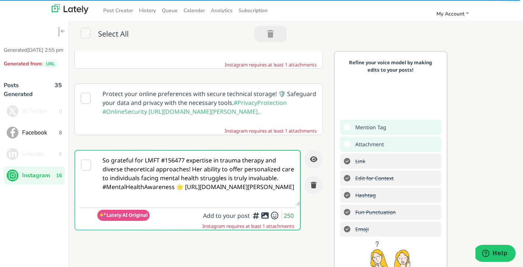
drag, startPoint x: 184, startPoint y: 159, endPoint x: 101, endPoint y: 160, distance: 83.0
click at [101, 160] on textarea "So grateful for LMFT #156477 expertise in trauma therapy and diverse theoretica…" at bounding box center [198, 178] width 203 height 55
type textarea "[PERSON_NAME]'s expertise in trauma therapy and diverse theoretical approaches!…"
click at [266, 215] on icon at bounding box center [265, 215] width 9 height 0
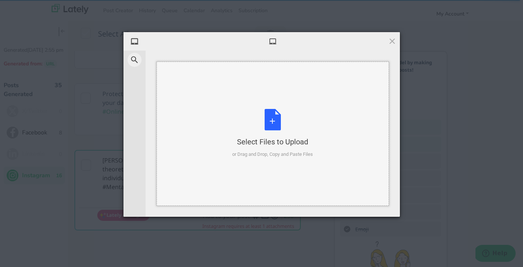
click at [276, 124] on div "Select Files to Upload or Drag and Drop, Copy and Paste Files" at bounding box center [272, 133] width 81 height 49
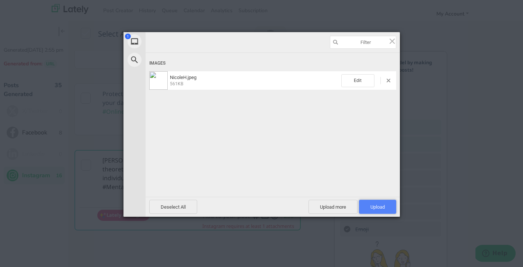
click at [383, 206] on span "Upload 1" at bounding box center [378, 207] width 14 height 6
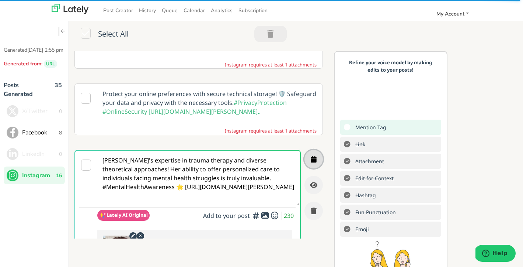
click at [316, 160] on icon "button" at bounding box center [314, 159] width 6 height 7
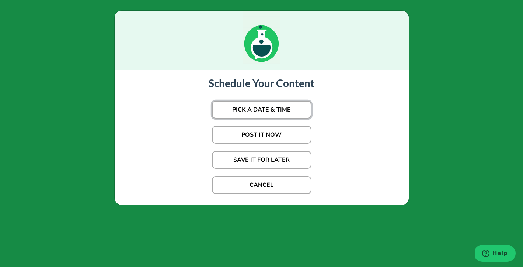
click at [285, 111] on button "PICK A DATE & TIME" at bounding box center [262, 110] width 100 height 18
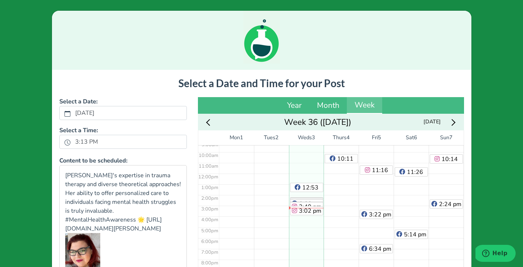
scroll to position [103, 0]
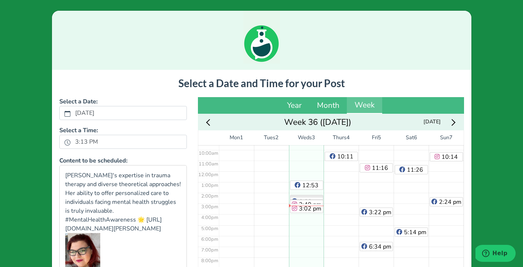
click at [457, 122] on div "Next week" at bounding box center [453, 121] width 14 height 11
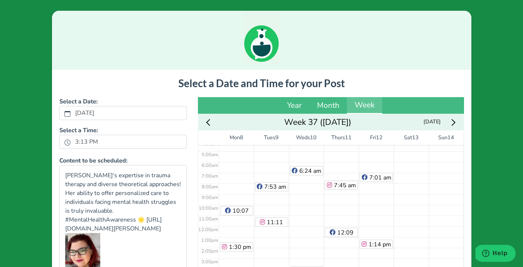
scroll to position [46, 0]
click at [303, 189] on div "6:24 am 3:45 pm" at bounding box center [306, 226] width 35 height 257
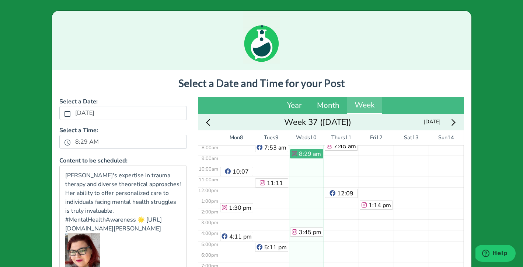
scroll to position [90, 0]
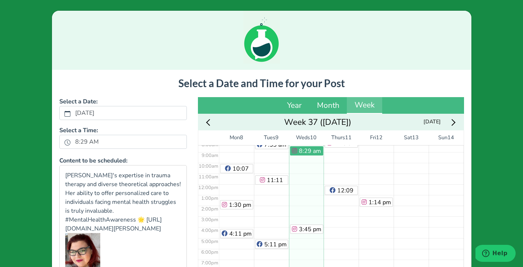
click at [306, 167] on div "6:24 am 8:29 am 3:45 pm" at bounding box center [306, 183] width 35 height 257
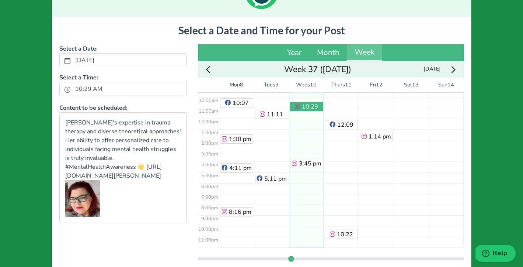
scroll to position [107, 0]
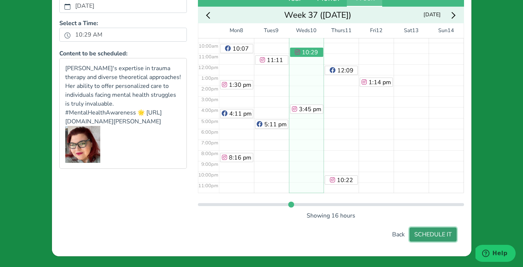
click at [443, 237] on button "SCHEDULE IT" at bounding box center [433, 234] width 47 height 14
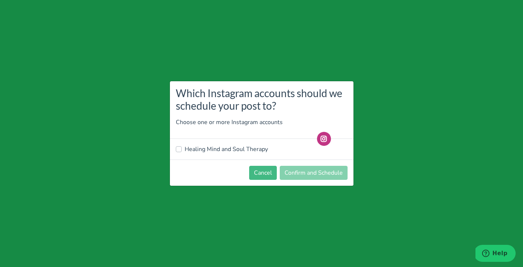
click at [185, 149] on label "Healing Mind and Soul Therapy" at bounding box center [226, 149] width 83 height 9
click at [179, 149] on input "Healing Mind and Soul Therapy" at bounding box center [179, 148] width 6 height 7
checkbox input "true"
click at [325, 173] on button "Confirm and Schedule" at bounding box center [314, 173] width 68 height 14
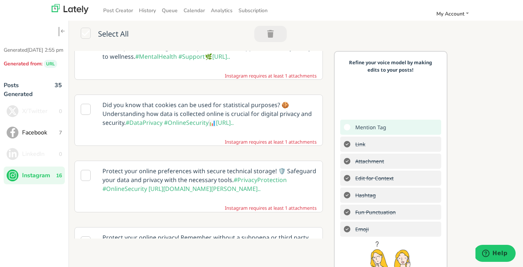
scroll to position [0, 0]
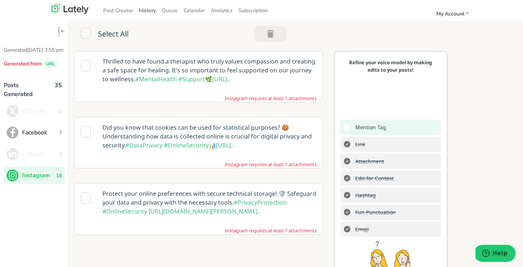
click at [151, 9] on link "History" at bounding box center [147, 10] width 23 height 12
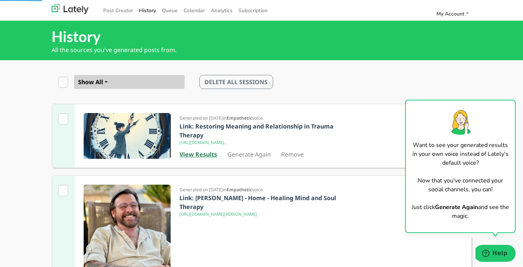
click at [196, 158] on b "View Results" at bounding box center [199, 154] width 38 height 8
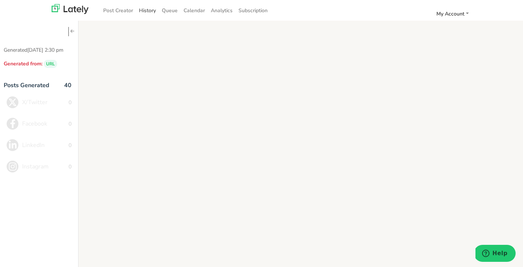
click at [150, 11] on link "History" at bounding box center [147, 10] width 23 height 12
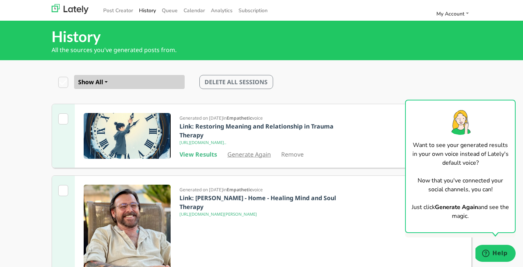
click at [245, 158] on link "Generate Again" at bounding box center [250, 154] width 44 height 8
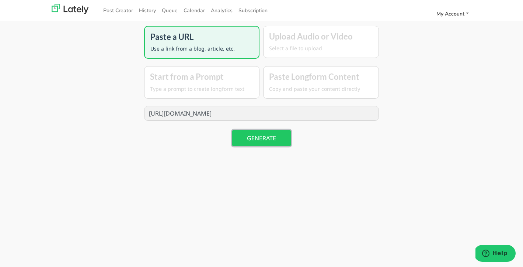
click at [261, 131] on button "GENERATE" at bounding box center [261, 138] width 59 height 16
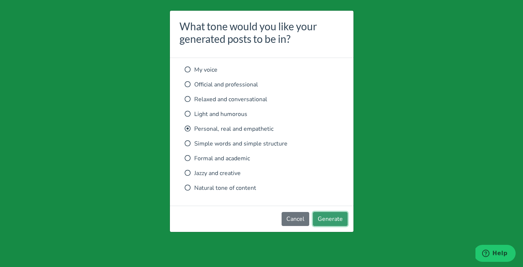
click at [333, 219] on button "Generate" at bounding box center [330, 219] width 35 height 14
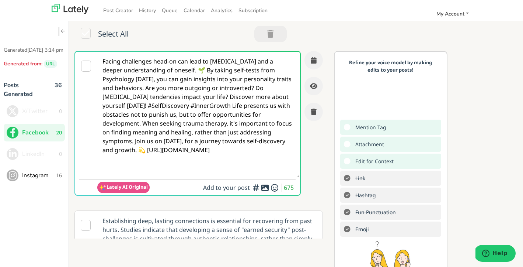
click at [86, 68] on icon at bounding box center [86, 66] width 10 height 11
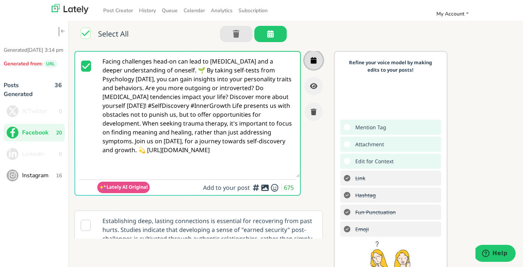
click at [314, 62] on icon "button" at bounding box center [314, 60] width 6 height 7
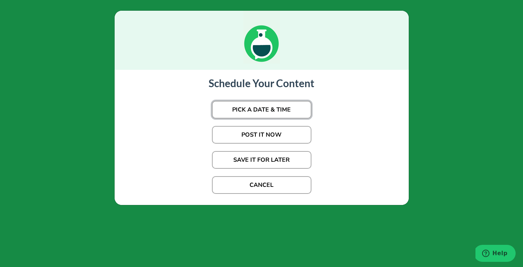
click at [277, 111] on button "PICK A DATE & TIME" at bounding box center [262, 110] width 100 height 18
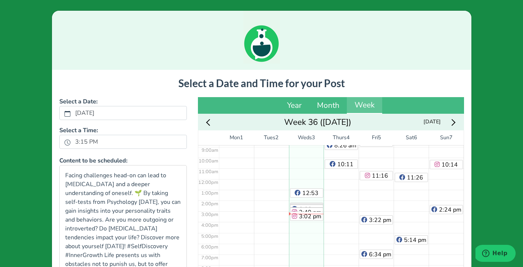
scroll to position [103, 0]
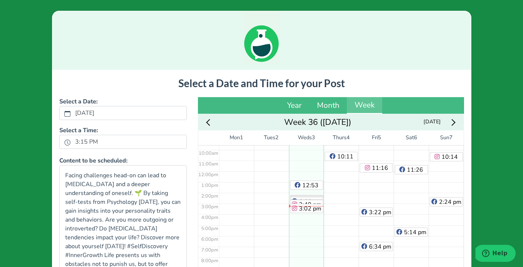
click at [456, 124] on div "Next week" at bounding box center [453, 121] width 14 height 11
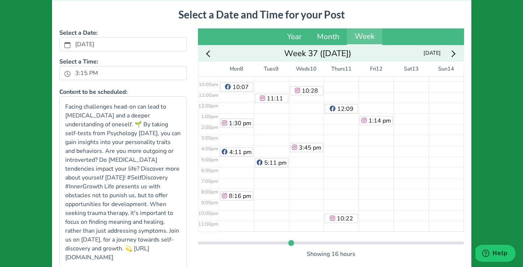
scroll to position [72, 0]
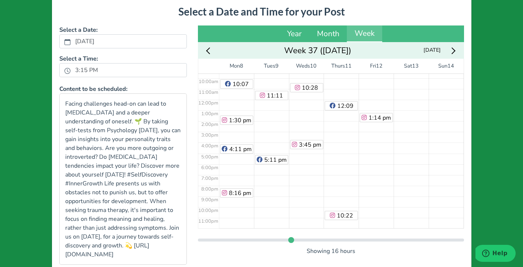
click at [273, 121] on div "7:53 am 11:11 am 5:11 pm" at bounding box center [271, 99] width 35 height 257
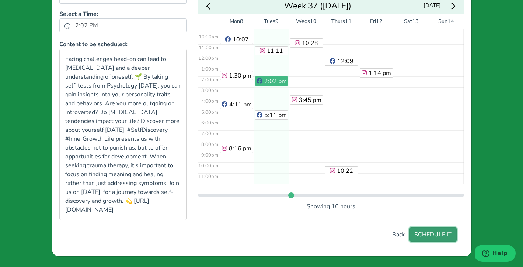
click at [439, 236] on button "SCHEDULE IT" at bounding box center [433, 234] width 47 height 14
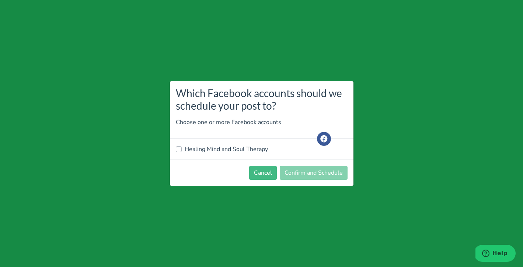
click at [205, 151] on label "Healing Mind and Soul Therapy" at bounding box center [226, 149] width 83 height 9
click at [182, 151] on input "Healing Mind and Soul Therapy" at bounding box center [179, 148] width 6 height 7
checkbox input "true"
click at [312, 175] on button "Confirm and Schedule" at bounding box center [314, 173] width 68 height 14
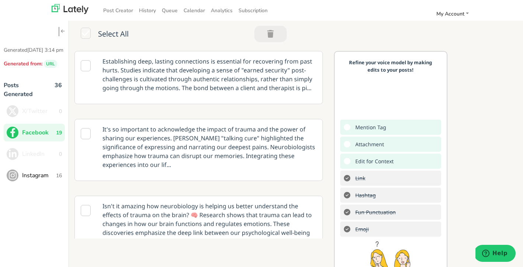
click at [84, 68] on icon at bounding box center [86, 65] width 10 height 11
click at [272, 90] on p "Establishing deep, lasting connections is essential for recovering from past hu…" at bounding box center [209, 74] width 225 height 46
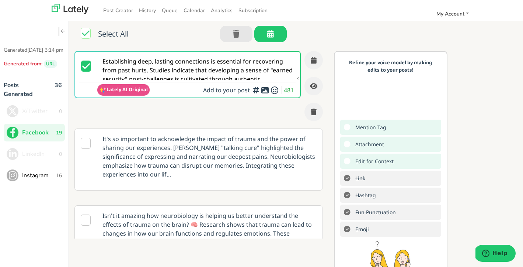
scroll to position [0, 0]
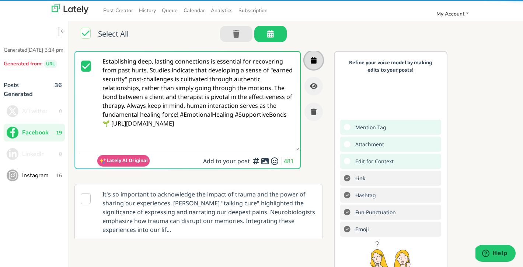
click at [313, 59] on icon "button" at bounding box center [314, 60] width 6 height 7
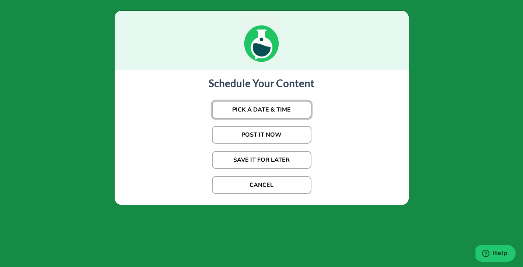
click at [283, 107] on button "PICK A DATE & TIME" at bounding box center [262, 110] width 100 height 18
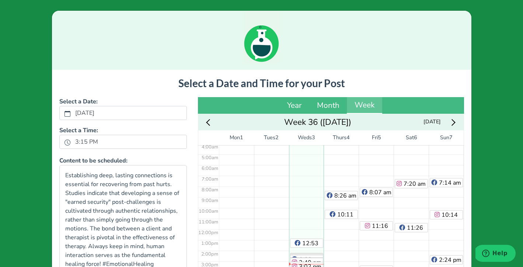
scroll to position [103, 0]
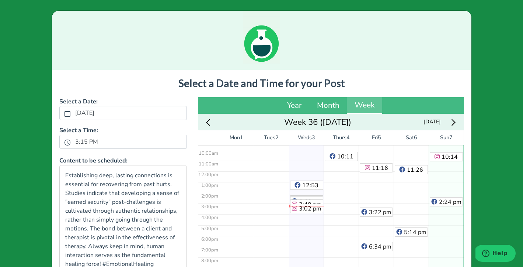
click at [452, 249] on div "7:14 am 10:14 am 2:24 pm" at bounding box center [446, 170] width 35 height 257
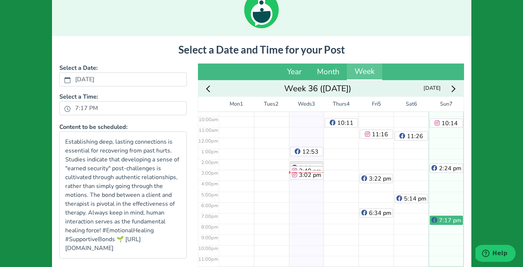
scroll to position [107, 0]
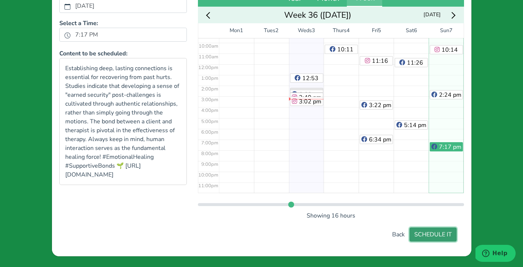
click at [437, 230] on button "SCHEDULE IT" at bounding box center [433, 234] width 47 height 14
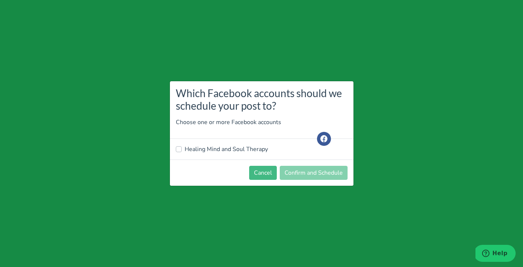
click at [210, 149] on label "Healing Mind and Soul Therapy" at bounding box center [226, 149] width 83 height 9
click at [182, 149] on input "Healing Mind and Soul Therapy" at bounding box center [179, 148] width 6 height 7
checkbox input "true"
click at [316, 176] on button "Confirm and Schedule" at bounding box center [314, 173] width 68 height 14
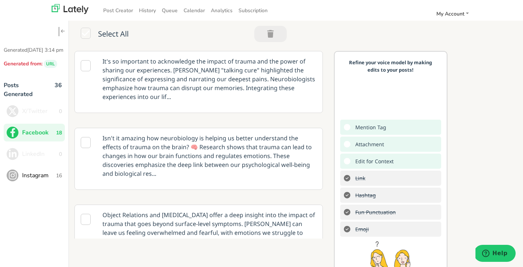
click at [85, 221] on icon at bounding box center [86, 219] width 10 height 11
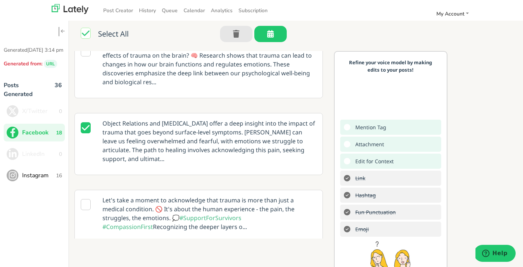
scroll to position [92, 0]
click at [86, 205] on icon at bounding box center [86, 203] width 10 height 11
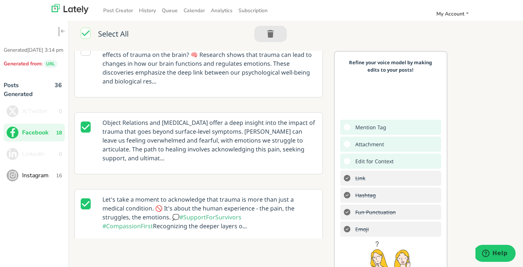
click at [88, 127] on icon at bounding box center [86, 126] width 10 height 11
click at [311, 216] on p "Let's take a moment to acknowledge that trauma is more than just a medical cond…" at bounding box center [209, 212] width 225 height 46
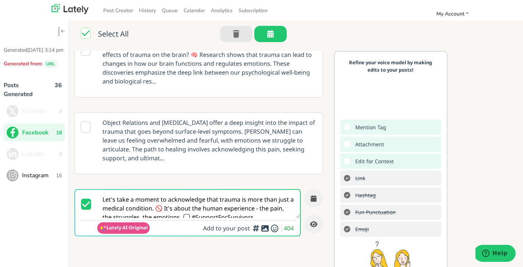
scroll to position [0, 0]
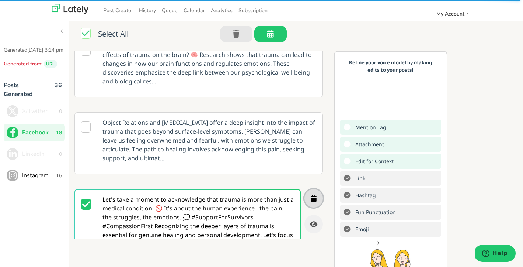
click at [315, 200] on icon "button" at bounding box center [314, 198] width 6 height 7
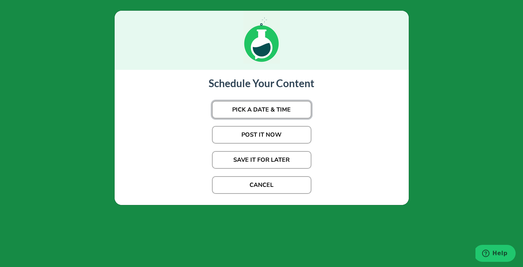
click at [275, 108] on button "PICK A DATE & TIME" at bounding box center [262, 110] width 100 height 18
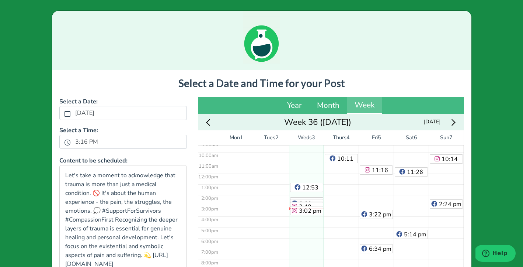
scroll to position [103, 0]
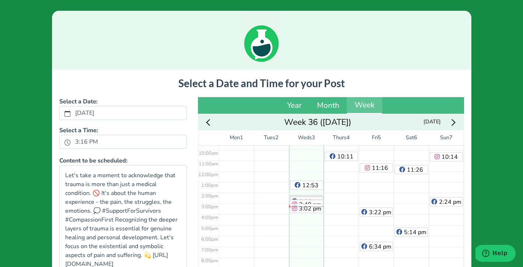
click at [454, 123] on icon "Next week" at bounding box center [452, 122] width 7 height 7
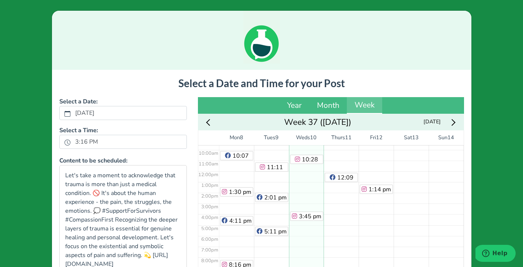
click at [311, 185] on div "6:24 am 10:28 am 3:45 pm" at bounding box center [306, 170] width 35 height 257
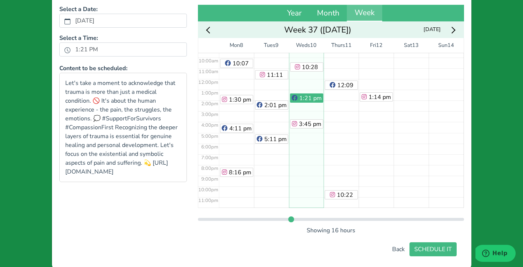
scroll to position [107, 0]
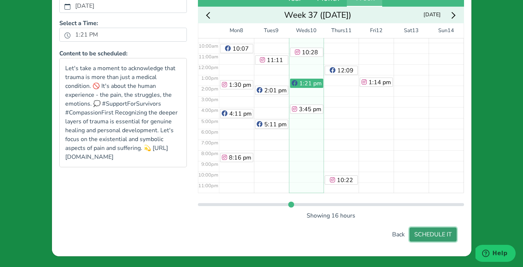
click at [432, 237] on button "SCHEDULE IT" at bounding box center [433, 234] width 47 height 14
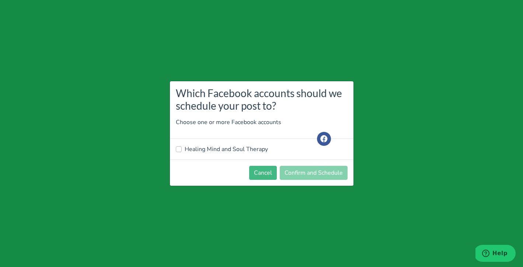
click at [206, 148] on label "Healing Mind and Soul Therapy" at bounding box center [226, 149] width 83 height 9
click at [182, 148] on input "Healing Mind and Soul Therapy" at bounding box center [179, 148] width 6 height 7
checkbox input "true"
click at [326, 174] on button "Confirm and Schedule" at bounding box center [314, 173] width 68 height 14
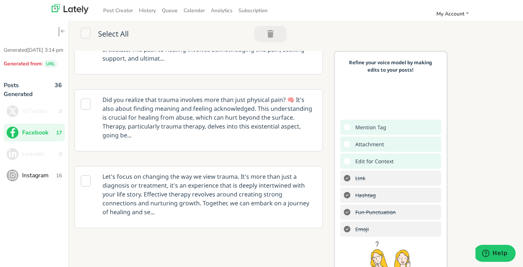
scroll to position [194, 0]
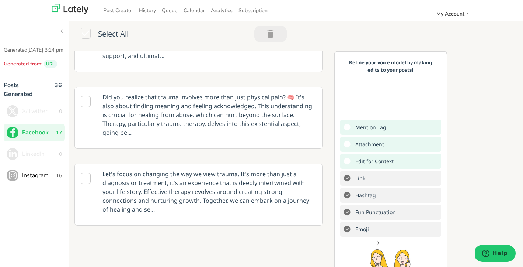
click at [92, 101] on div at bounding box center [86, 117] width 22 height 61
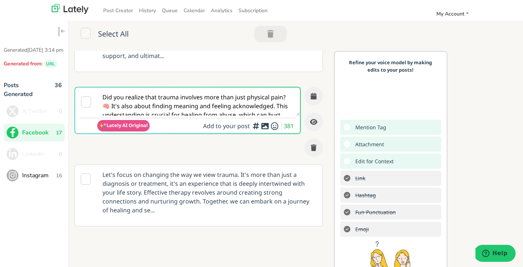
scroll to position [0, 0]
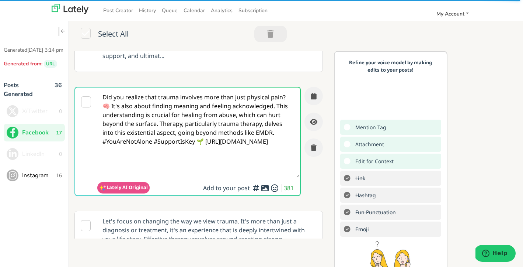
click at [86, 101] on icon at bounding box center [86, 101] width 10 height 11
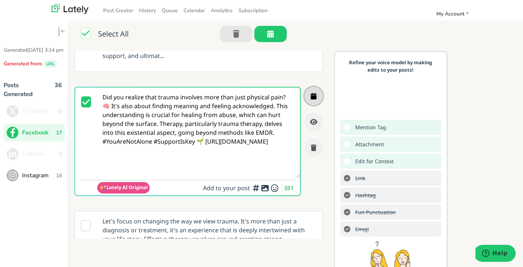
click at [314, 96] on icon "button" at bounding box center [314, 96] width 6 height 7
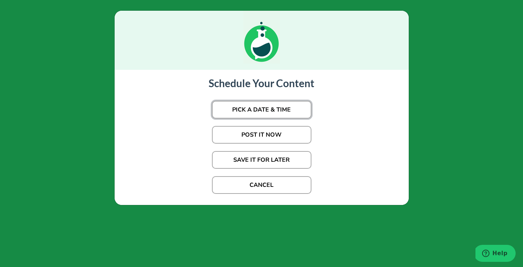
click at [266, 112] on button "PICK A DATE & TIME" at bounding box center [262, 110] width 100 height 18
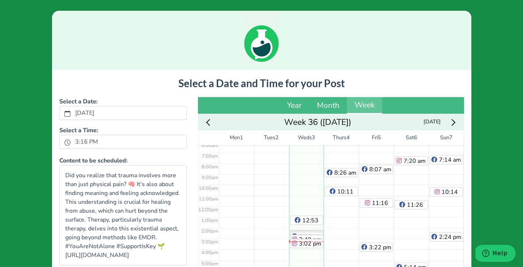
scroll to position [103, 0]
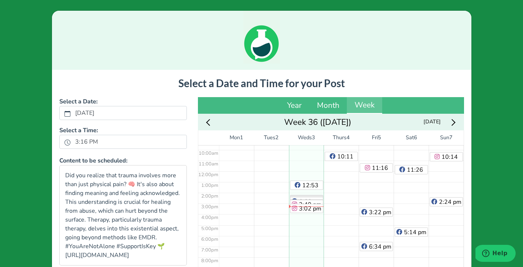
click at [456, 123] on div "Next week" at bounding box center [453, 121] width 14 height 11
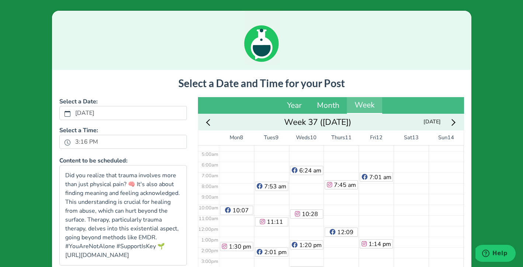
scroll to position [45, 0]
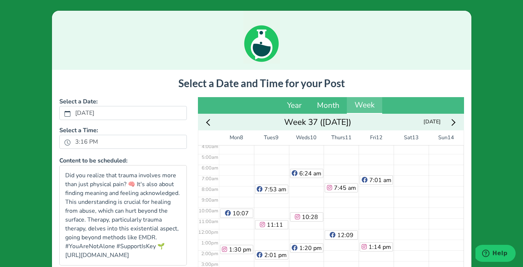
click at [381, 211] on div "7:01 am 1:14 pm" at bounding box center [376, 228] width 35 height 257
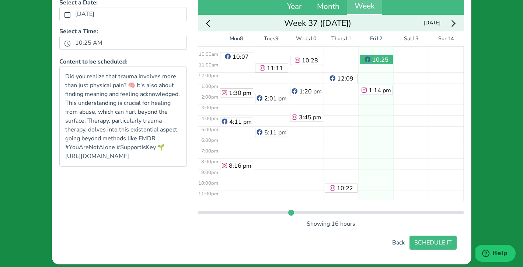
scroll to position [107, 0]
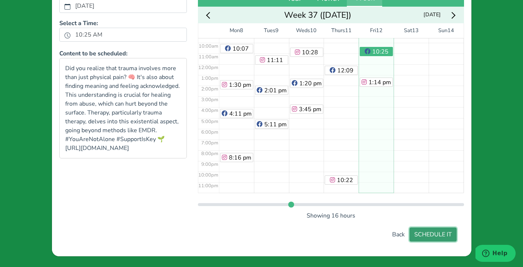
click at [445, 240] on button "SCHEDULE IT" at bounding box center [433, 234] width 47 height 14
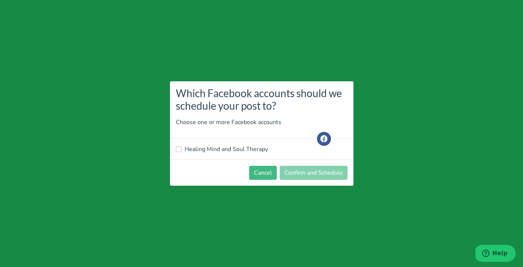
click at [216, 147] on label "Healing Mind and Soul Therapy" at bounding box center [226, 149] width 83 height 9
click at [182, 147] on input "Healing Mind and Soul Therapy" at bounding box center [179, 148] width 6 height 7
checkbox input "true"
click at [315, 172] on button "Confirm and Schedule" at bounding box center [314, 173] width 68 height 14
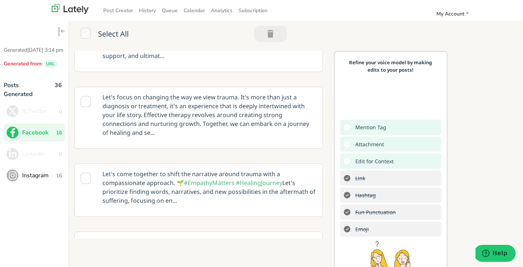
click at [44, 180] on span "Instagram" at bounding box center [39, 175] width 34 height 9
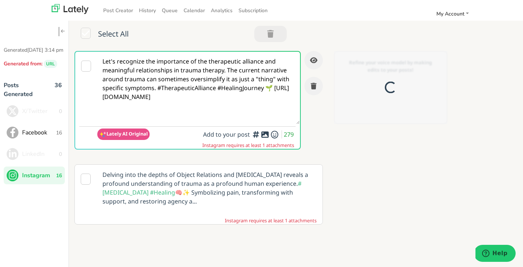
scroll to position [0, 0]
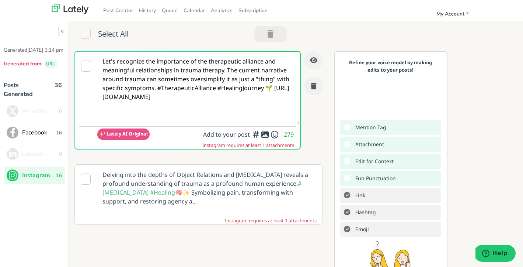
click at [84, 66] on icon at bounding box center [86, 66] width 10 height 11
click at [264, 134] on div at bounding box center [265, 133] width 5 height 2
click at [265, 135] on icon at bounding box center [265, 134] width 9 height 0
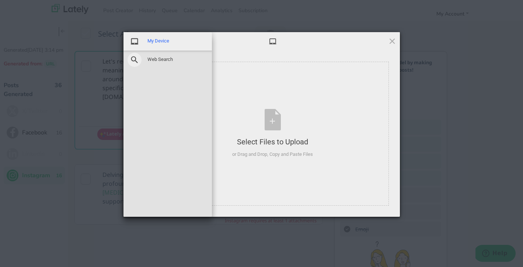
click at [145, 41] on div "My Device" at bounding box center [168, 41] width 89 height 18
click at [159, 40] on span "My Device" at bounding box center [159, 41] width 22 height 7
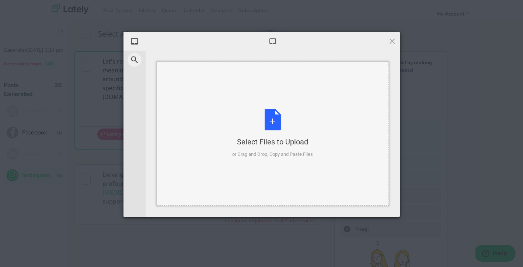
click at [271, 124] on div "Select Files to Upload or Drag and Drop, Copy and Paste Files" at bounding box center [272, 133] width 81 height 49
click at [270, 124] on div "Select Files to Upload or Drag and Drop, Copy and Paste Files" at bounding box center [272, 133] width 81 height 49
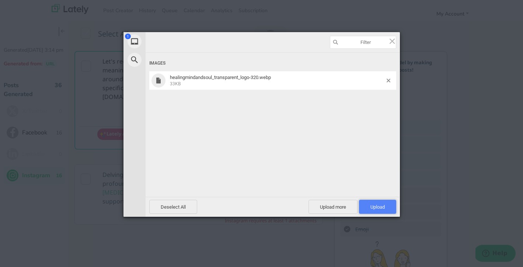
click at [383, 209] on span "Upload 1" at bounding box center [378, 207] width 14 height 6
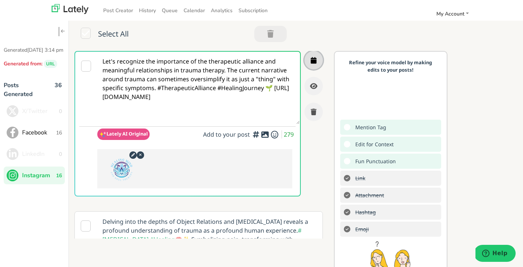
click at [316, 57] on icon "button" at bounding box center [314, 60] width 6 height 7
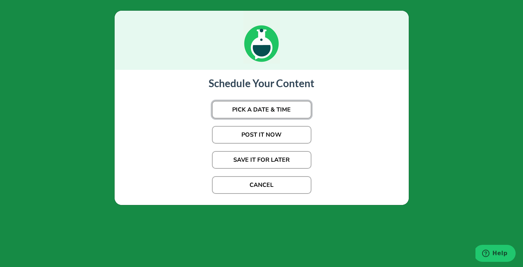
click at [290, 107] on button "PICK A DATE & TIME" at bounding box center [262, 110] width 100 height 18
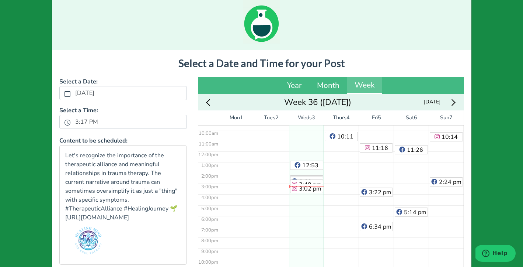
scroll to position [35, 0]
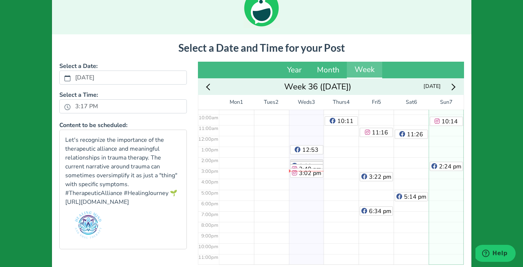
click at [449, 218] on div "7:14 am 10:14 am 2:24 pm" at bounding box center [446, 135] width 35 height 257
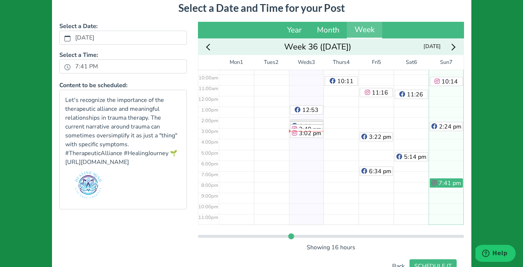
scroll to position [107, 0]
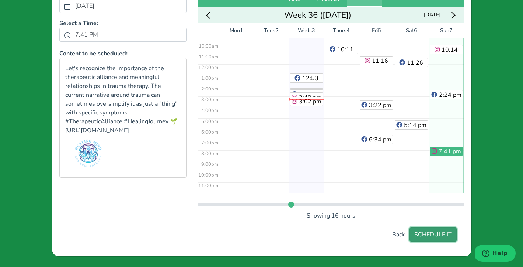
click at [439, 239] on button "SCHEDULE IT" at bounding box center [433, 234] width 47 height 14
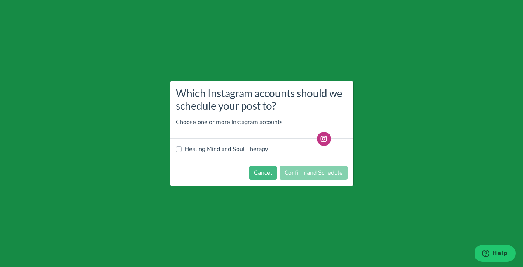
click at [252, 149] on label "Healing Mind and Soul Therapy" at bounding box center [226, 149] width 83 height 9
click at [182, 149] on input "Healing Mind and Soul Therapy" at bounding box center [179, 148] width 6 height 7
checkbox input "true"
click at [326, 169] on button "Confirm and Schedule" at bounding box center [314, 173] width 68 height 14
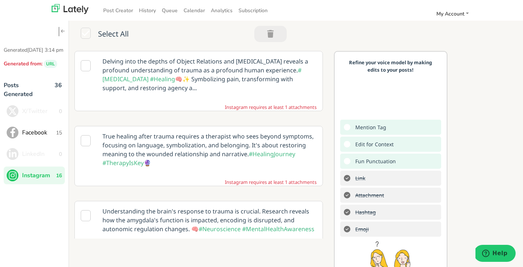
click at [86, 65] on icon at bounding box center [86, 65] width 10 height 11
click at [85, 140] on icon at bounding box center [86, 140] width 10 height 11
click at [203, 142] on p "True healing after trauma requires a therapist who sees beyond symptoms, focusi…" at bounding box center [209, 149] width 225 height 46
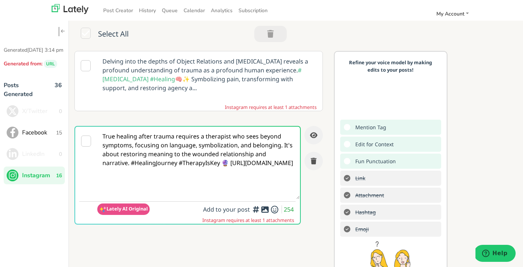
scroll to position [0, 0]
click at [86, 141] on icon at bounding box center [86, 140] width 10 height 11
click at [264, 207] on div "Add hashtags for context vs. index rankings for increased engagement" at bounding box center [256, 193] width 74 height 31
click at [266, 210] on icon at bounding box center [265, 209] width 9 height 0
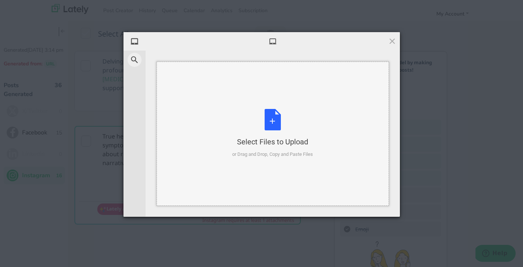
click at [267, 122] on div "Select Files to Upload or Drag and Drop, Copy and Paste Files" at bounding box center [272, 133] width 81 height 49
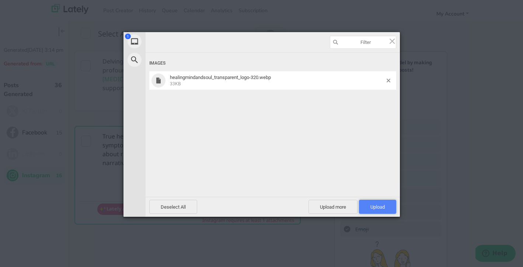
click at [382, 205] on span "Upload 1" at bounding box center [378, 207] width 14 height 6
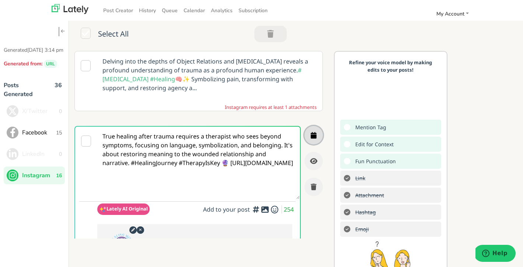
click at [315, 134] on icon "button" at bounding box center [314, 135] width 6 height 7
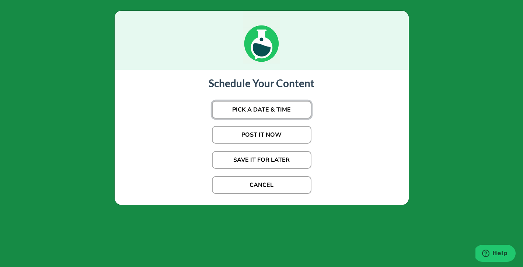
click at [289, 111] on button "PICK A DATE & TIME" at bounding box center [262, 110] width 100 height 18
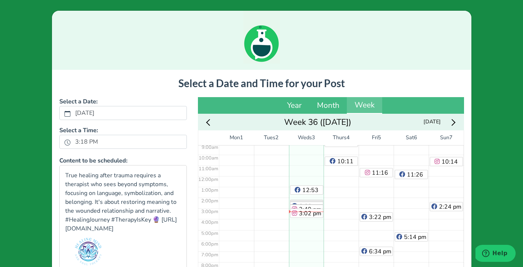
scroll to position [103, 0]
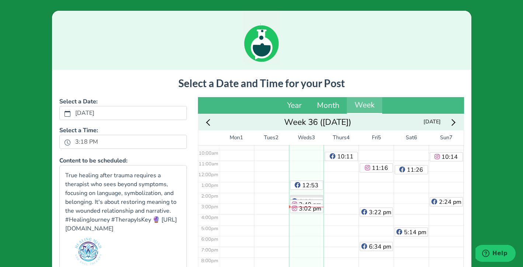
click at [454, 122] on icon "Next week" at bounding box center [452, 122] width 7 height 7
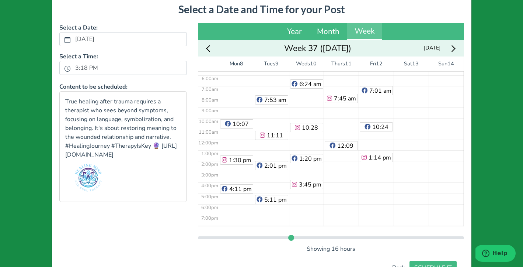
scroll to position [62, 0]
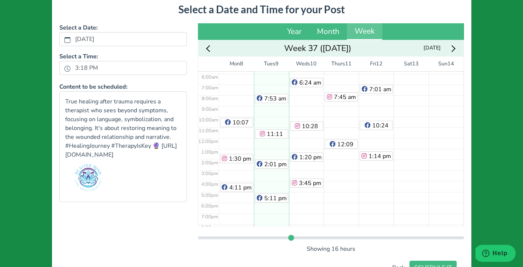
click at [274, 215] on div "7:53 am 11:11 am 2:01 pm 5:11 pm" at bounding box center [271, 137] width 35 height 257
click at [434, 264] on button "SCHEDULE IT" at bounding box center [433, 267] width 47 height 14
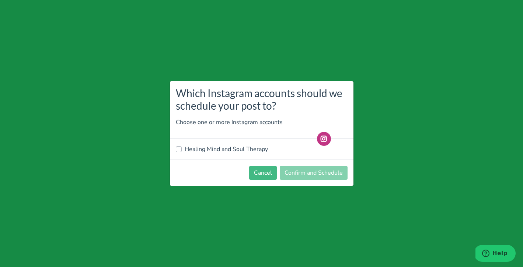
click at [246, 152] on label "Healing Mind and Soul Therapy" at bounding box center [226, 149] width 83 height 9
click at [182, 152] on input "Healing Mind and Soul Therapy" at bounding box center [179, 148] width 6 height 7
checkbox input "true"
click at [321, 173] on button "Confirm and Schedule" at bounding box center [314, 173] width 68 height 14
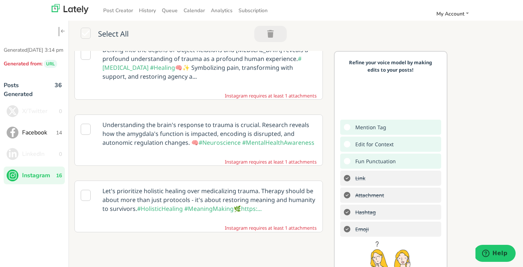
scroll to position [13, 0]
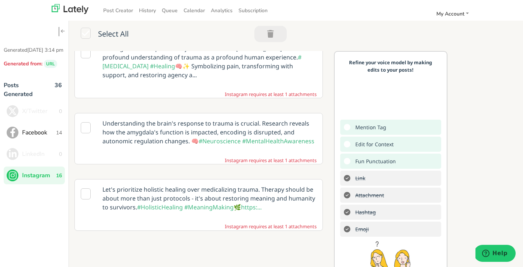
click at [84, 128] on icon at bounding box center [86, 127] width 10 height 11
click at [221, 133] on p "Understanding the brain's response to trauma is crucial. Research reveals how t…" at bounding box center [209, 132] width 225 height 38
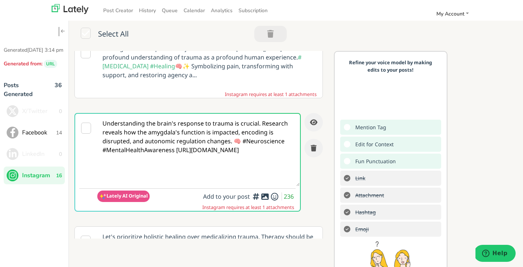
scroll to position [0, 0]
click at [266, 197] on icon at bounding box center [265, 196] width 9 height 0
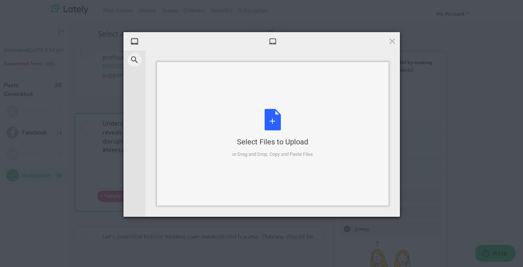
click at [273, 129] on div "Select Files to Upload or Drag and Drop, Copy and Paste Files" at bounding box center [272, 133] width 81 height 49
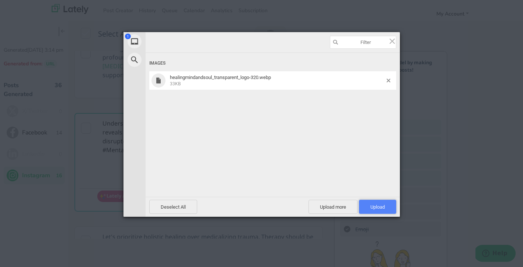
click at [383, 207] on span "Upload 1" at bounding box center [378, 207] width 14 height 6
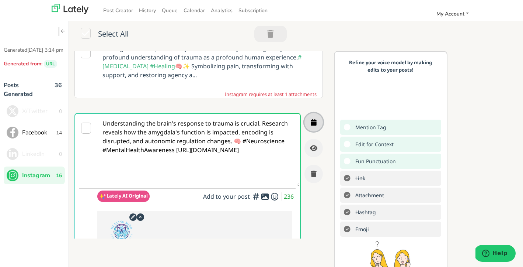
click at [315, 122] on icon "button" at bounding box center [314, 122] width 6 height 7
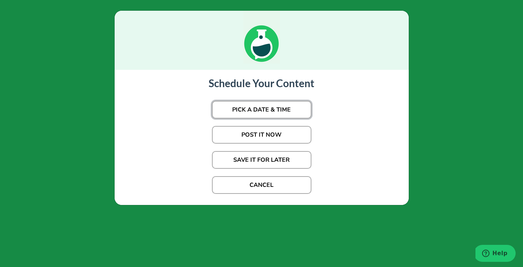
click at [285, 107] on button "PICK A DATE & TIME" at bounding box center [262, 110] width 100 height 18
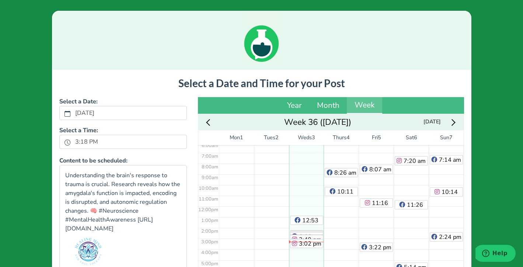
scroll to position [103, 0]
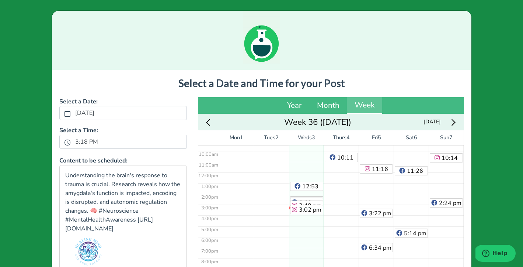
click at [454, 120] on div "Next week" at bounding box center [453, 121] width 14 height 11
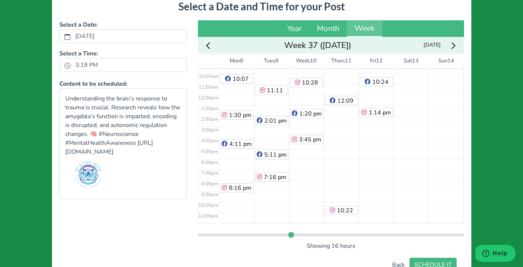
scroll to position [79, 0]
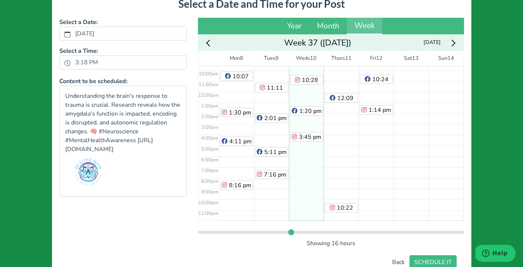
click at [311, 190] on div "6:24 am 10:28 am 1:20 pm 3:45 pm" at bounding box center [306, 91] width 35 height 257
click at [443, 259] on button "SCHEDULE IT" at bounding box center [433, 262] width 47 height 14
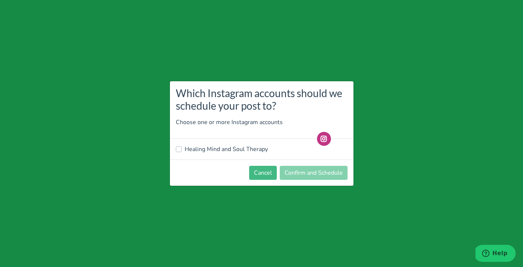
click at [228, 150] on label "Healing Mind and Soul Therapy" at bounding box center [226, 149] width 83 height 9
click at [182, 150] on input "Healing Mind and Soul Therapy" at bounding box center [179, 148] width 6 height 7
checkbox input "true"
click at [322, 172] on button "Confirm and Schedule" at bounding box center [314, 173] width 68 height 14
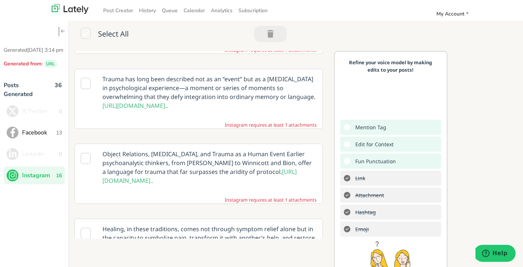
scroll to position [728, 0]
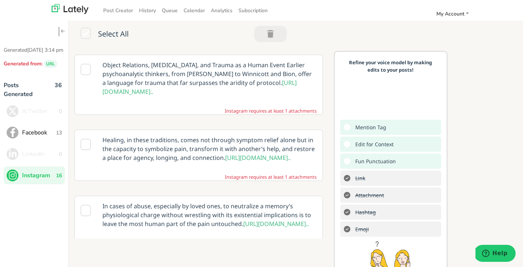
click at [84, 75] on icon at bounding box center [86, 69] width 10 height 11
click at [87, 75] on icon at bounding box center [86, 69] width 10 height 11
click at [208, 85] on p "Object Relations, Psychoanalysis, and Trauma as a Human Event Earlier psychoana…" at bounding box center [209, 78] width 225 height 46
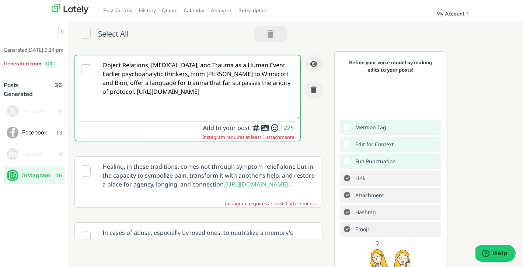
scroll to position [0, 0]
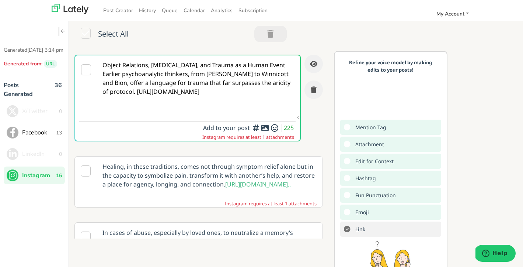
click at [265, 128] on icon at bounding box center [265, 128] width 9 height 0
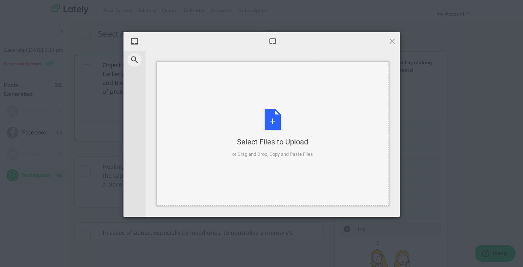
click at [273, 125] on div "Select Files to Upload or Drag and Drop, Copy and Paste Files" at bounding box center [272, 133] width 81 height 49
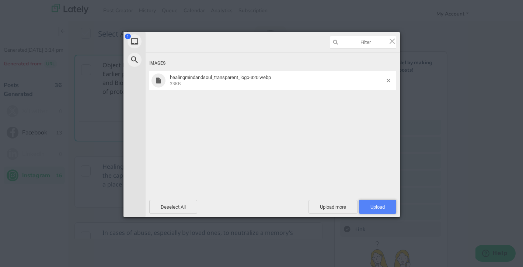
click at [376, 207] on span "Upload 1" at bounding box center [378, 207] width 14 height 6
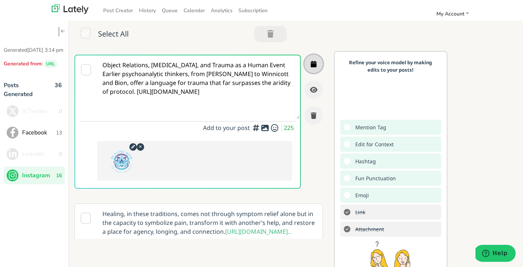
click at [315, 67] on icon "button" at bounding box center [314, 64] width 6 height 7
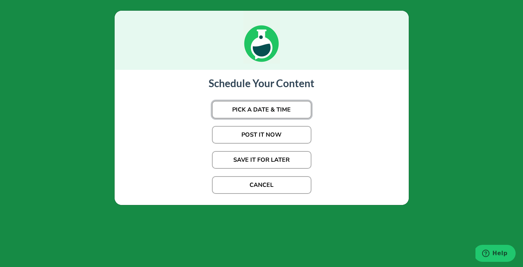
click at [281, 105] on button "PICK A DATE & TIME" at bounding box center [262, 110] width 100 height 18
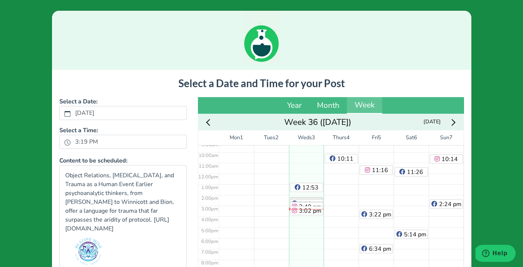
scroll to position [103, 0]
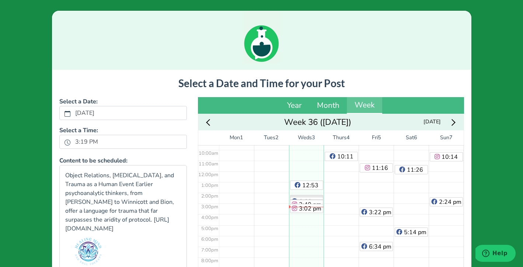
click at [453, 122] on icon "Next week" at bounding box center [452, 122] width 7 height 7
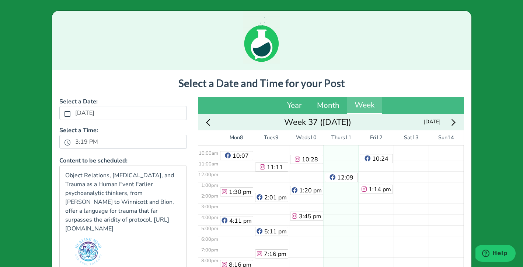
click at [340, 213] on div "7:45 am 12:09 pm 10:22 pm" at bounding box center [341, 170] width 35 height 257
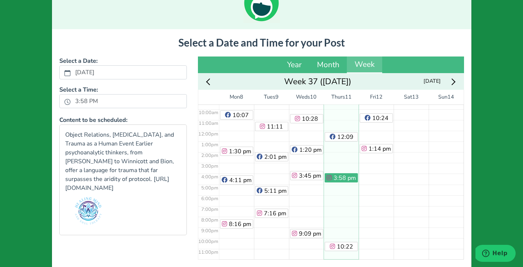
scroll to position [107, 0]
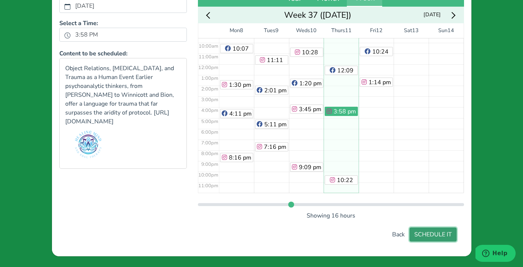
click at [437, 238] on button "SCHEDULE IT" at bounding box center [433, 234] width 47 height 14
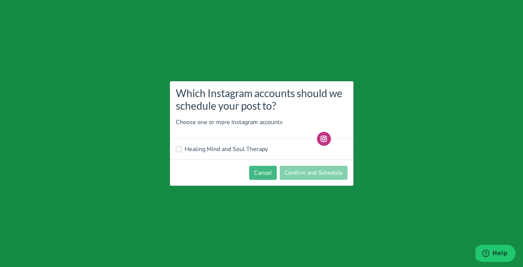
click at [210, 150] on label "Healing Mind and Soul Therapy" at bounding box center [226, 149] width 83 height 9
click at [182, 150] on input "Healing Mind and Soul Therapy" at bounding box center [179, 148] width 6 height 7
checkbox input "true"
click at [303, 170] on button "Confirm and Schedule" at bounding box center [314, 173] width 68 height 14
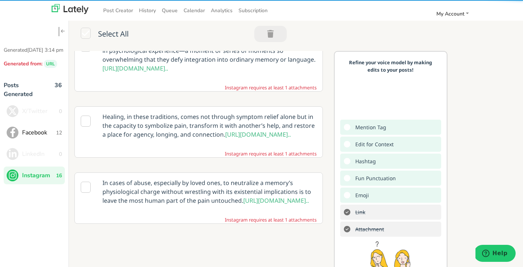
scroll to position [721, 0]
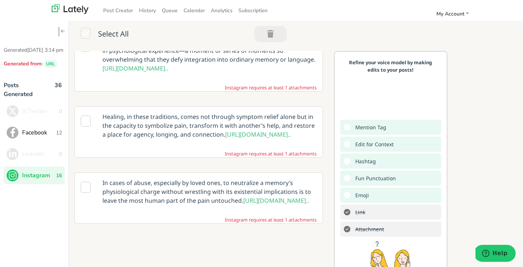
click at [85, 182] on icon at bounding box center [86, 187] width 10 height 11
click at [186, 173] on p "In cases of abuse, especially by loved ones, to neutralize a memory’s physiolog…" at bounding box center [209, 192] width 225 height 38
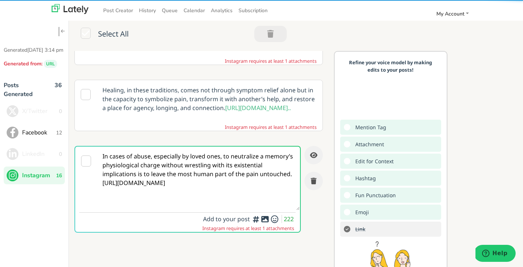
scroll to position [739, 0]
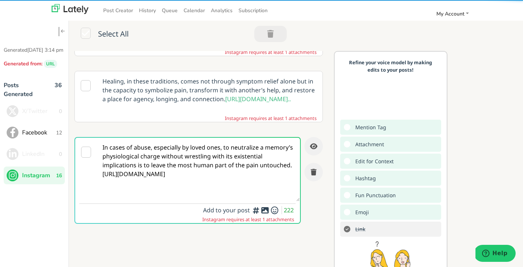
click at [265, 210] on icon at bounding box center [265, 210] width 9 height 0
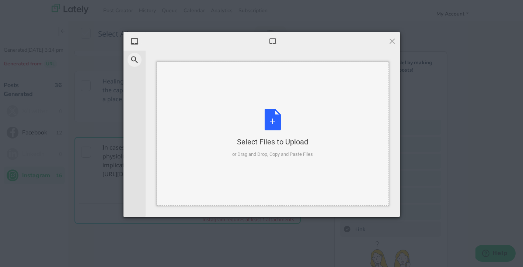
click at [268, 119] on div "Select Files to Upload or Drag and Drop, Copy and Paste Files" at bounding box center [272, 133] width 81 height 49
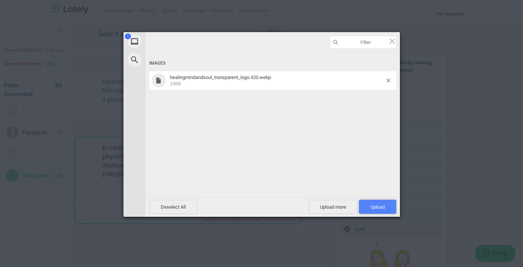
click at [381, 207] on span "Upload 1" at bounding box center [378, 207] width 14 height 6
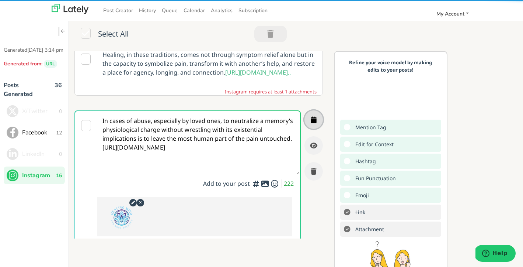
click at [315, 123] on icon "button" at bounding box center [314, 119] width 6 height 7
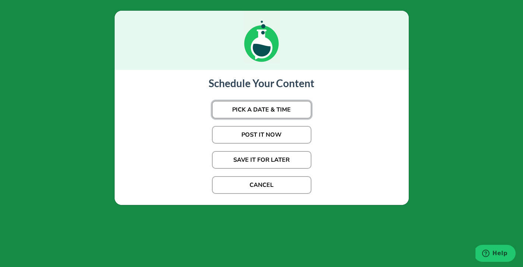
click at [275, 105] on button "PICK A DATE & TIME" at bounding box center [262, 110] width 100 height 18
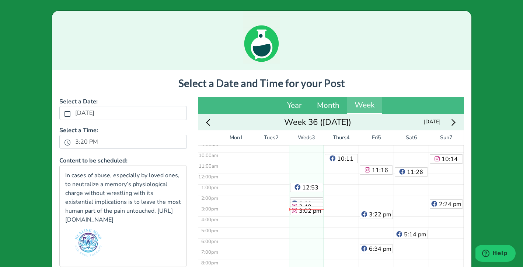
scroll to position [103, 0]
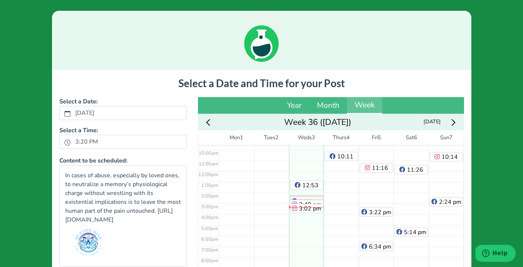
click at [455, 121] on div "Next week" at bounding box center [453, 121] width 14 height 11
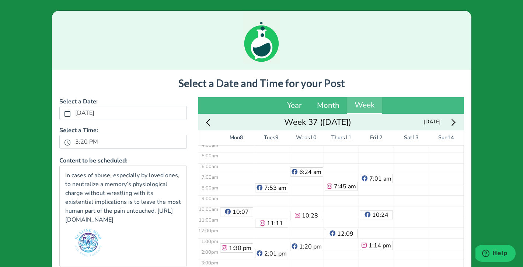
scroll to position [42, 0]
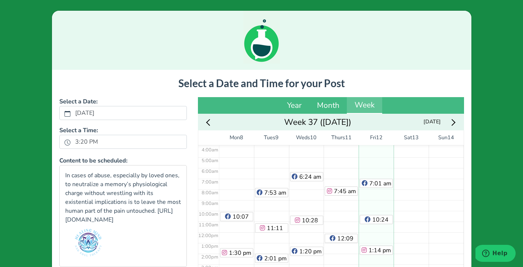
click at [373, 157] on div "7:01 am 10:24 am 1:14 pm" at bounding box center [376, 231] width 35 height 257
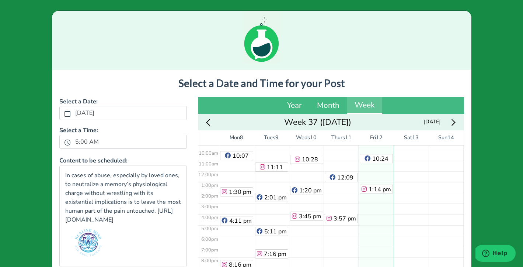
scroll to position [107, 0]
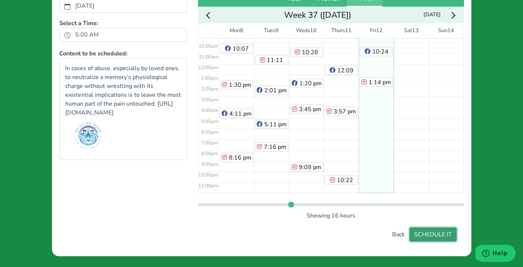
click at [440, 239] on button "SCHEDULE IT" at bounding box center [433, 234] width 47 height 14
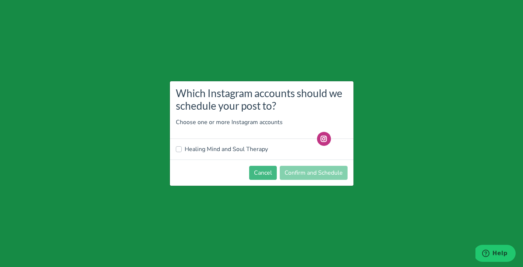
click at [238, 148] on label "Healing Mind and Soul Therapy" at bounding box center [226, 149] width 83 height 9
click at [182, 148] on input "Healing Mind and Soul Therapy" at bounding box center [179, 148] width 6 height 7
checkbox input "true"
click at [323, 172] on button "Confirm and Schedule" at bounding box center [314, 173] width 68 height 14
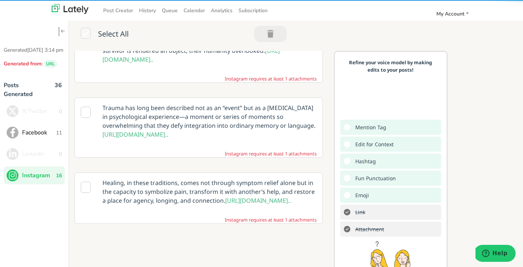
scroll to position [637, 0]
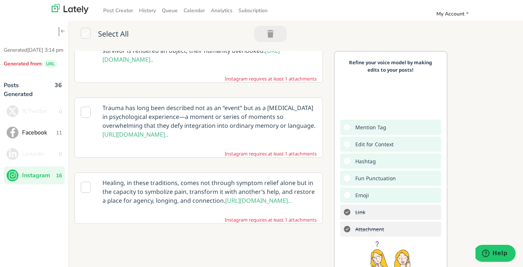
click at [85, 182] on icon at bounding box center [86, 187] width 10 height 11
click at [86, 107] on icon at bounding box center [86, 112] width 10 height 11
click at [183, 98] on p "Trauma has long been described not as an “event” but as a rupture in psychologi…" at bounding box center [209, 121] width 225 height 46
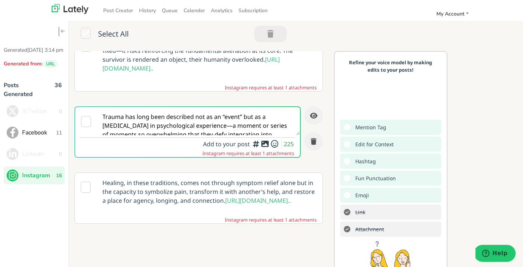
scroll to position [0, 0]
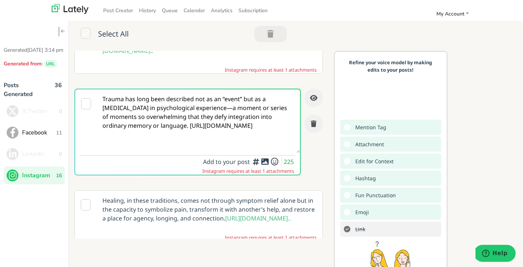
click at [265, 162] on icon at bounding box center [265, 161] width 9 height 0
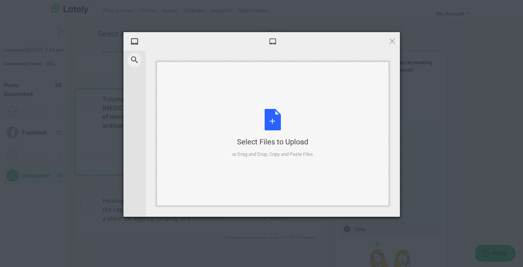
click at [274, 121] on div "Select Files to Upload or Drag and Drop, Copy and Paste Files" at bounding box center [272, 133] width 81 height 49
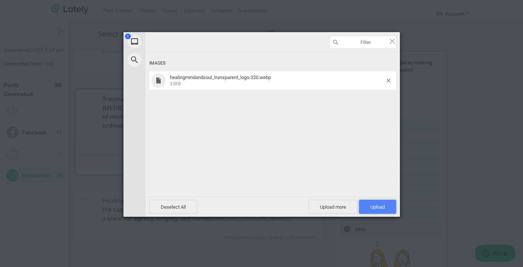
click at [388, 206] on span "Upload 1" at bounding box center [377, 207] width 37 height 14
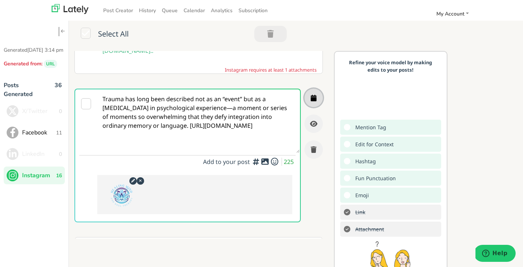
click at [316, 101] on icon "button" at bounding box center [314, 97] width 6 height 7
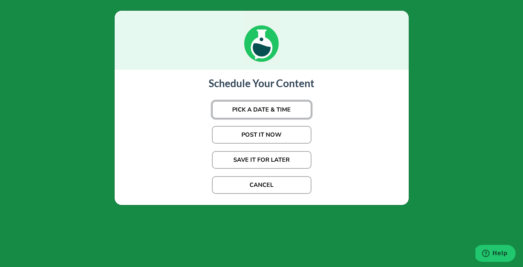
click at [274, 109] on button "PICK A DATE & TIME" at bounding box center [262, 110] width 100 height 18
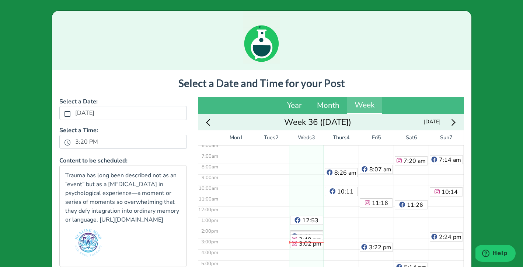
scroll to position [103, 0]
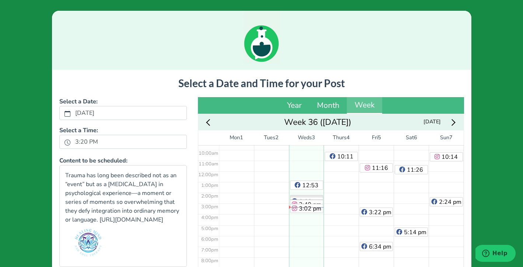
click at [454, 122] on icon "Next week" at bounding box center [452, 122] width 7 height 7
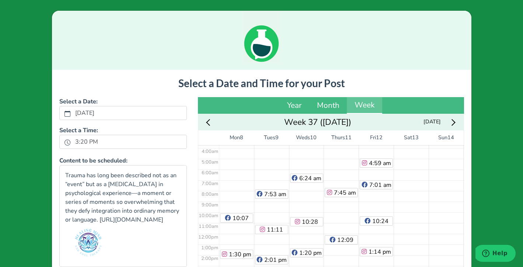
scroll to position [41, 0]
click at [419, 194] on div "No Event" at bounding box center [411, 232] width 35 height 257
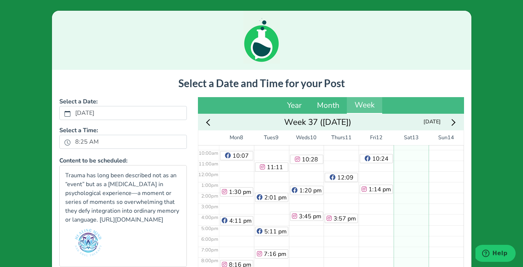
scroll to position [107, 0]
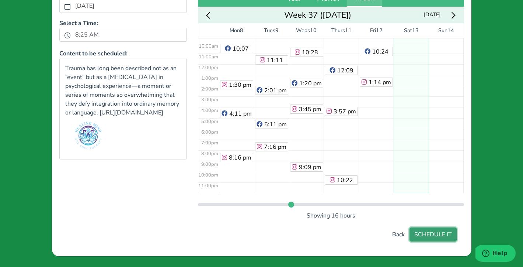
click at [438, 232] on button "SCHEDULE IT" at bounding box center [433, 234] width 47 height 14
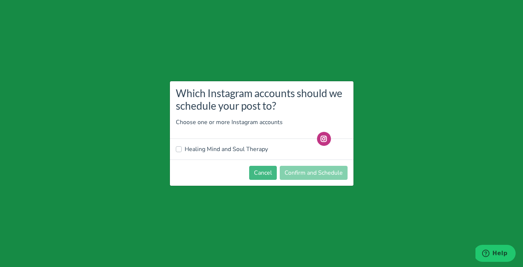
click at [214, 150] on label "Healing Mind and Soul Therapy" at bounding box center [226, 149] width 83 height 9
click at [182, 150] on input "Healing Mind and Soul Therapy" at bounding box center [179, 148] width 6 height 7
checkbox input "true"
click at [324, 172] on button "Confirm and Schedule" at bounding box center [314, 173] width 68 height 14
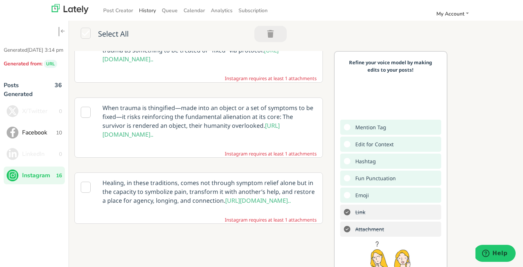
click at [146, 10] on link "History" at bounding box center [147, 10] width 23 height 12
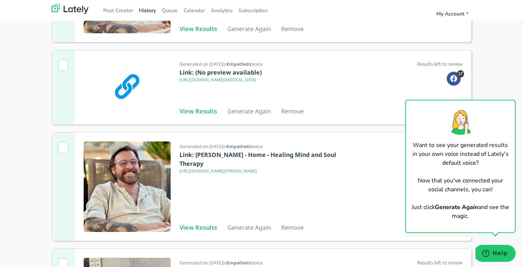
scroll to position [257, 0]
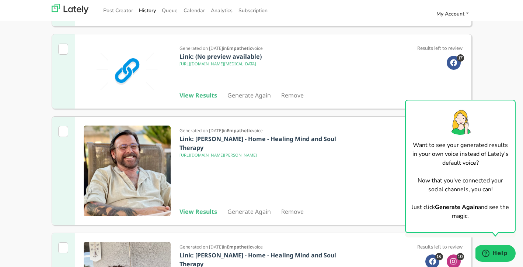
click at [244, 99] on link "Generate Again" at bounding box center [250, 95] width 44 height 8
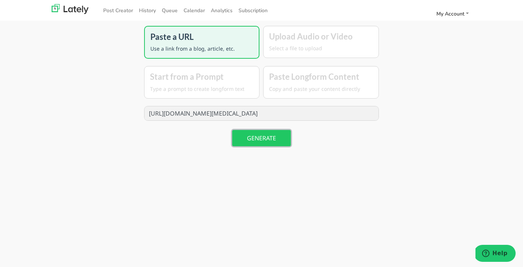
click at [264, 138] on button "GENERATE" at bounding box center [261, 138] width 59 height 16
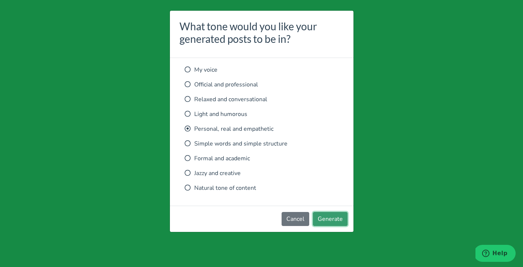
click at [327, 221] on button "Generate" at bounding box center [330, 219] width 35 height 14
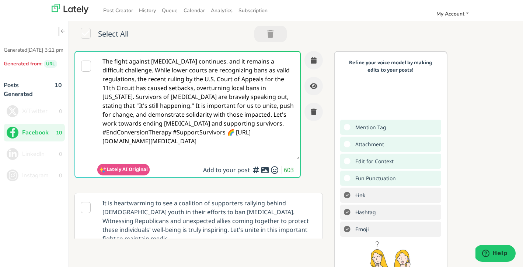
click at [83, 66] on icon at bounding box center [86, 66] width 10 height 11
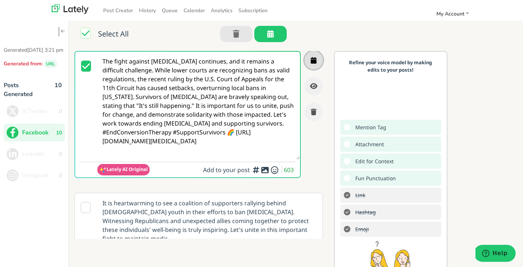
click at [315, 60] on icon "button" at bounding box center [314, 60] width 6 height 7
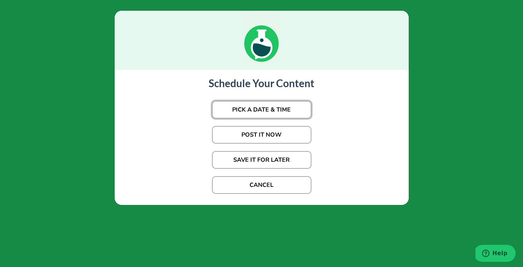
click at [275, 111] on button "PICK A DATE & TIME" at bounding box center [262, 110] width 100 height 18
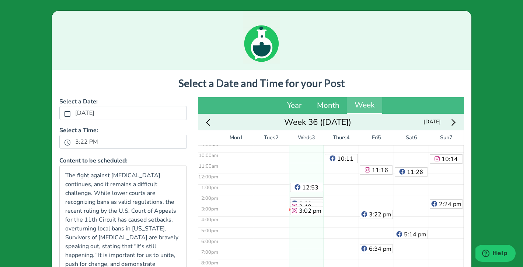
scroll to position [103, 0]
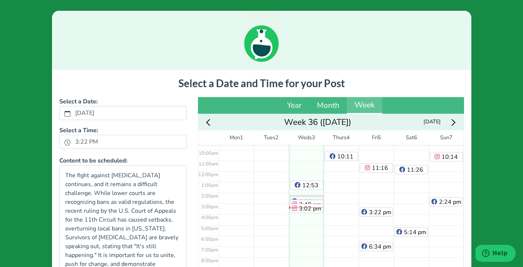
click at [453, 122] on icon "Next week" at bounding box center [452, 122] width 7 height 7
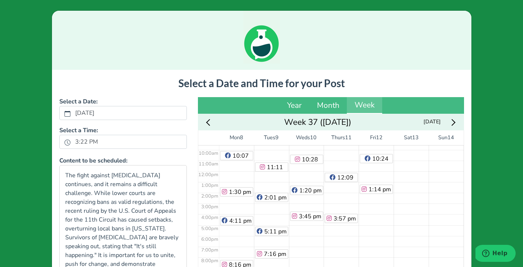
click at [231, 240] on div "10:07 am 1:30 pm 4:11 pm 8:16 pm" at bounding box center [236, 170] width 35 height 257
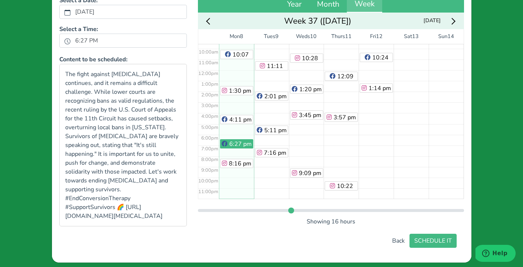
scroll to position [116, 0]
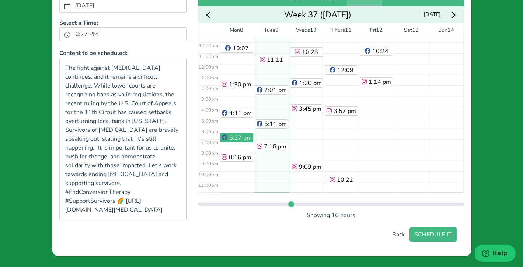
click at [279, 93] on div "7:53 am 11:11 am 2:01 pm 5:11 pm 7:16 pm" at bounding box center [271, 63] width 35 height 257
click at [232, 122] on div "10:07 am 1:30 pm 4:11 pm 8:16 pm" at bounding box center [236, 63] width 35 height 257
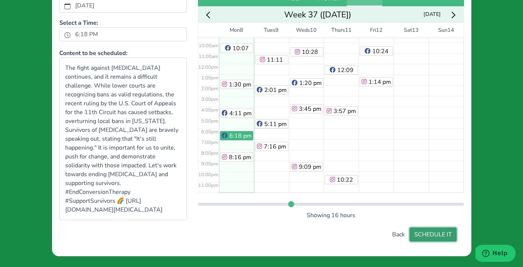
click at [433, 235] on button "SCHEDULE IT" at bounding box center [433, 234] width 47 height 14
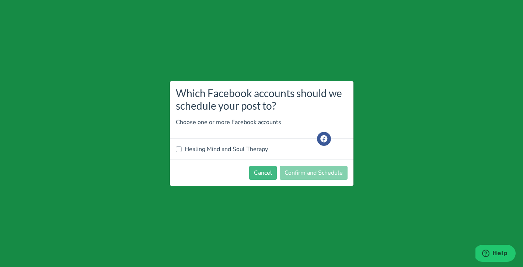
click at [209, 149] on label "Healing Mind and Soul Therapy" at bounding box center [226, 149] width 83 height 9
click at [182, 149] on input "Healing Mind and Soul Therapy" at bounding box center [179, 148] width 6 height 7
checkbox input "true"
click at [337, 174] on button "Confirm and Schedule" at bounding box center [314, 173] width 68 height 14
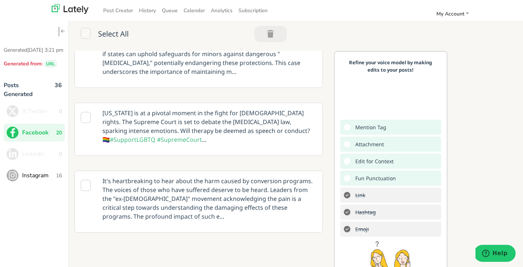
scroll to position [260, 0]
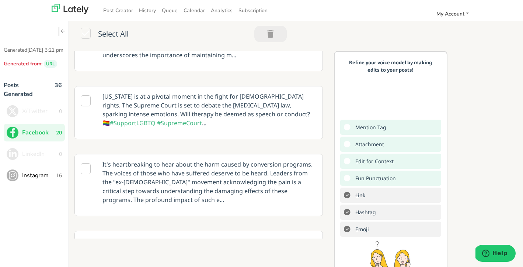
click at [84, 95] on icon at bounding box center [86, 100] width 10 height 11
click at [299, 89] on p "Colorado is at a pivotal moment in the fight for LGBTQ+ rights. The Supreme Cou…" at bounding box center [209, 109] width 225 height 46
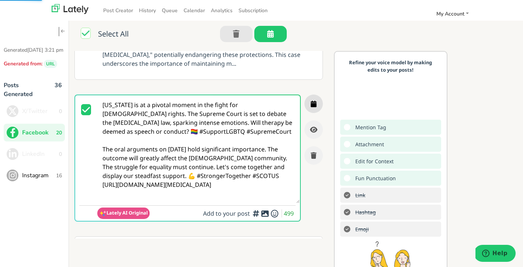
scroll to position [186, 0]
click at [316, 101] on icon "button" at bounding box center [314, 104] width 6 height 7
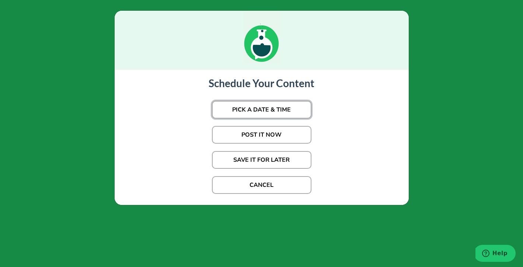
click at [293, 109] on button "PICK A DATE & TIME" at bounding box center [262, 110] width 100 height 18
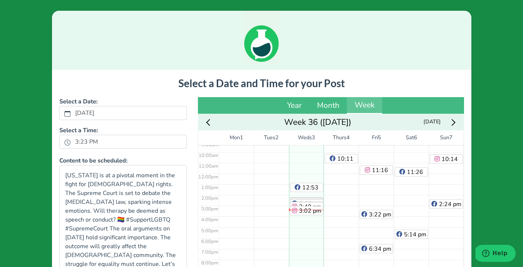
scroll to position [103, 0]
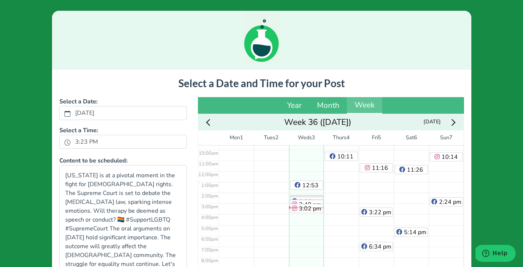
click at [454, 121] on icon "Next week" at bounding box center [452, 122] width 7 height 7
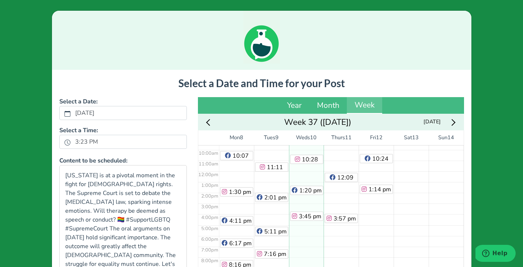
click at [312, 247] on div "6:24 am 10:28 am 1:20 pm 3:45 pm 9:09 pm" at bounding box center [306, 170] width 35 height 257
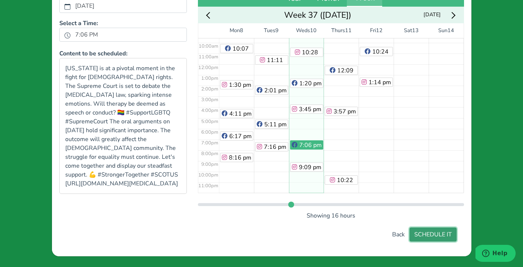
click at [442, 234] on button "SCHEDULE IT" at bounding box center [433, 234] width 47 height 14
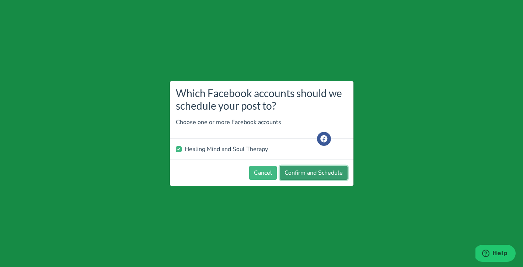
click at [318, 177] on button "Confirm and Schedule" at bounding box center [314, 173] width 68 height 14
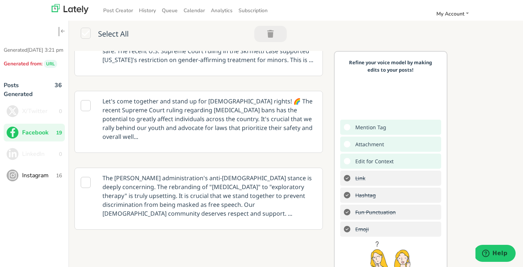
scroll to position [336, 0]
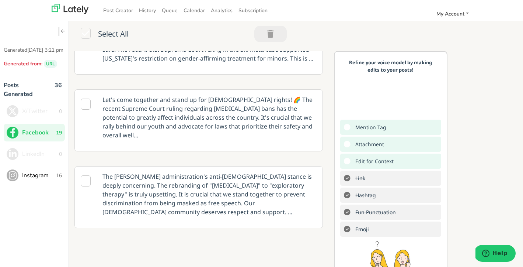
click at [86, 175] on icon at bounding box center [86, 180] width 10 height 11
click at [274, 167] on p "The Trump administration's anti-LGBTQ+ stance is deeply concerning. The rebrand…" at bounding box center [209, 193] width 225 height 55
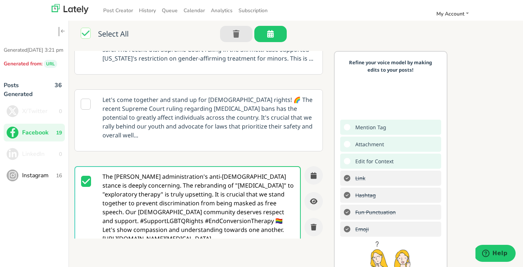
scroll to position [0, 0]
click at [314, 172] on icon "button" at bounding box center [314, 175] width 6 height 7
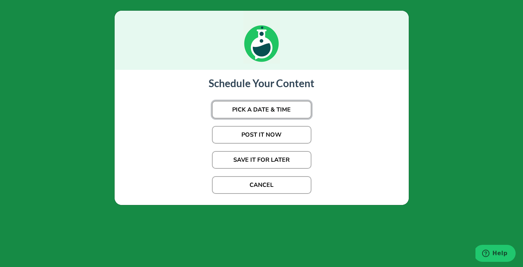
click at [267, 110] on button "PICK A DATE & TIME" at bounding box center [262, 110] width 100 height 18
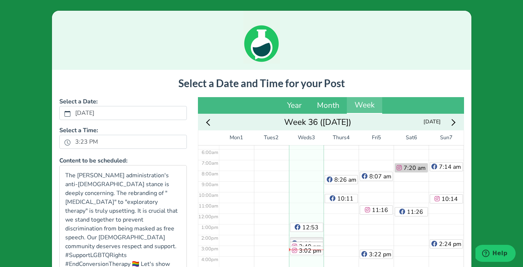
scroll to position [103, 0]
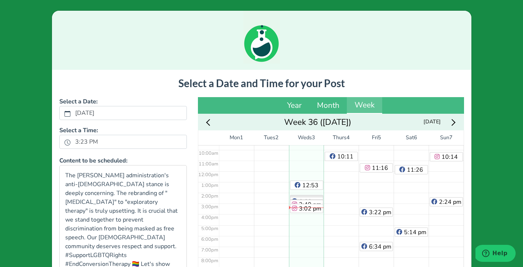
click at [454, 122] on icon "Next week" at bounding box center [452, 122] width 7 height 7
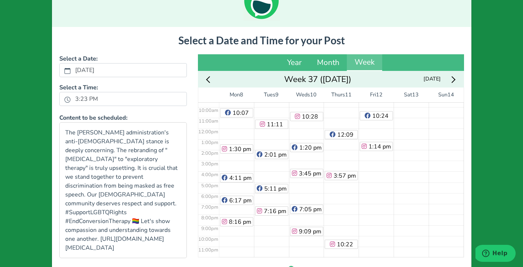
scroll to position [44, 0]
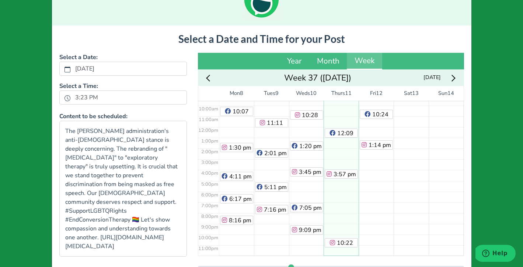
click at [341, 196] on div "7:45 am 12:09 pm 3:57 pm 10:22 pm" at bounding box center [341, 126] width 35 height 257
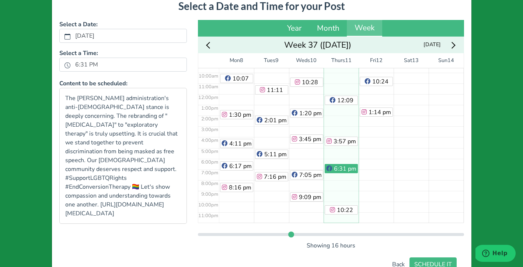
scroll to position [107, 0]
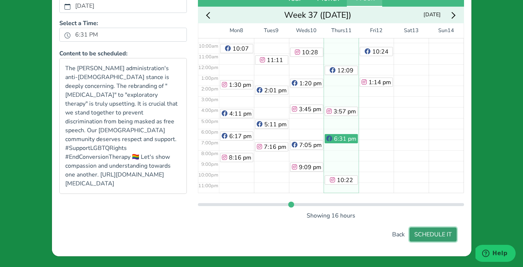
click at [443, 231] on button "SCHEDULE IT" at bounding box center [433, 234] width 47 height 14
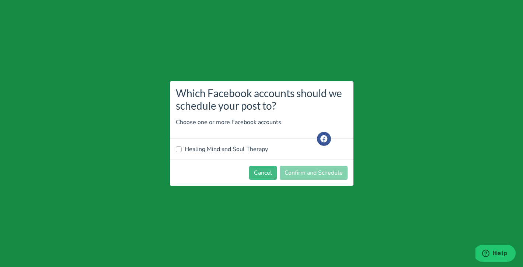
click at [234, 148] on label "Healing Mind and Soul Therapy" at bounding box center [226, 149] width 83 height 9
click at [182, 148] on input "Healing Mind and Soul Therapy" at bounding box center [179, 148] width 6 height 7
checkbox input "true"
click at [317, 170] on button "Confirm and Schedule" at bounding box center [314, 173] width 68 height 14
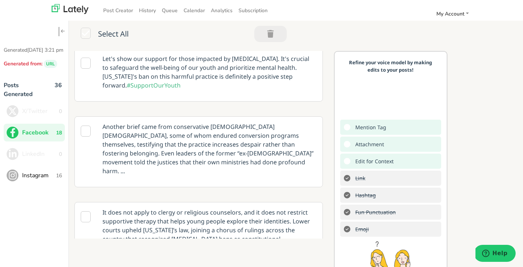
scroll to position [524, 0]
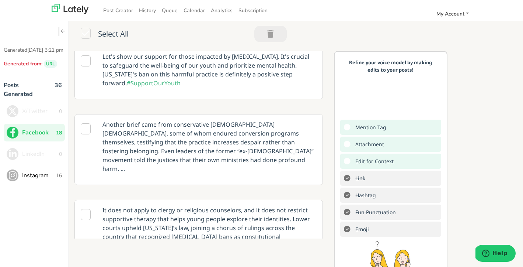
click at [86, 123] on icon at bounding box center [86, 128] width 10 height 11
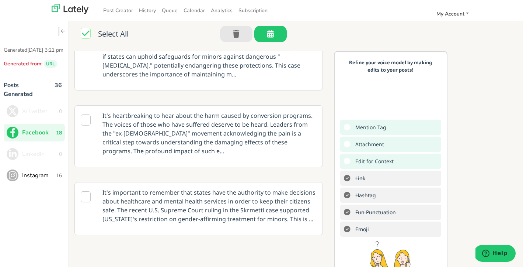
scroll to position [0, 0]
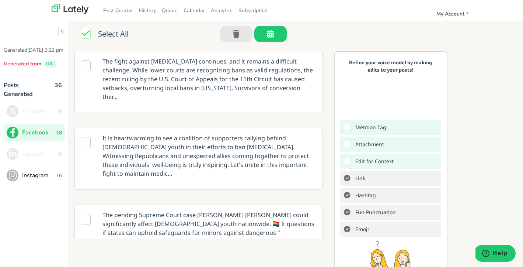
click at [87, 65] on icon at bounding box center [86, 65] width 10 height 11
click at [295, 76] on p "The fight against conversion therapy continues, and it remains a difficult chal…" at bounding box center [209, 78] width 225 height 55
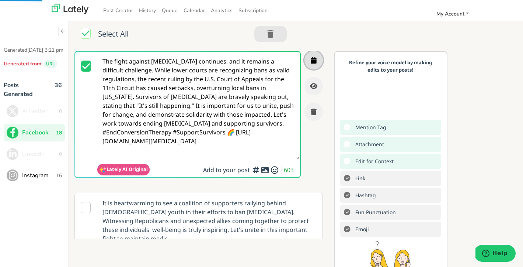
click at [316, 61] on icon "button" at bounding box center [314, 60] width 6 height 7
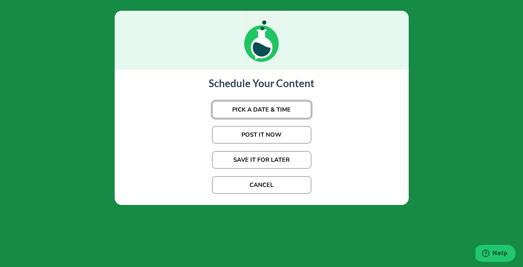
click at [292, 106] on button "PICK A DATE & TIME" at bounding box center [262, 110] width 100 height 18
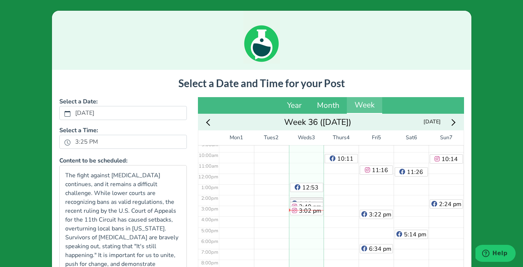
scroll to position [103, 0]
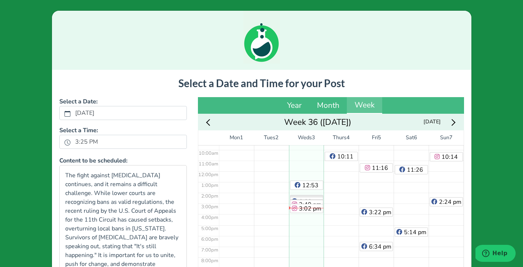
click at [453, 121] on icon "Next week" at bounding box center [452, 122] width 7 height 7
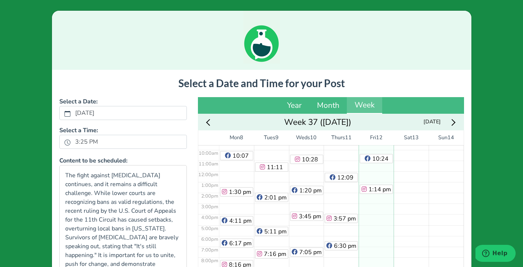
click at [385, 224] on div "4:59 am 7:01 am 10:24 am 1:14 pm" at bounding box center [376, 170] width 35 height 257
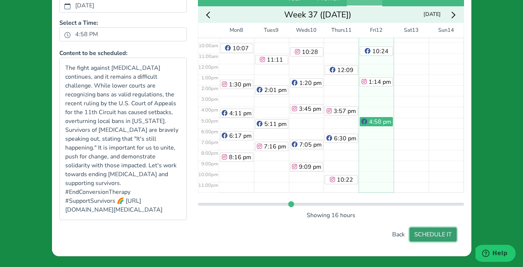
click at [433, 235] on button "SCHEDULE IT" at bounding box center [433, 234] width 47 height 14
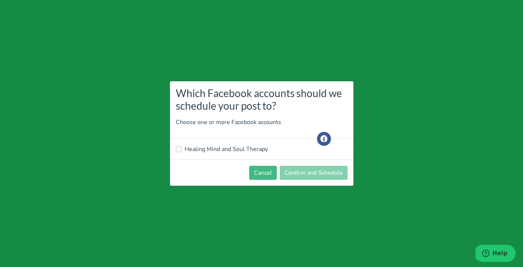
click at [185, 149] on label "Healing Mind and Soul Therapy" at bounding box center [226, 149] width 83 height 9
click at [179, 149] on input "Healing Mind and Soul Therapy" at bounding box center [179, 148] width 6 height 7
checkbox input "true"
click at [303, 171] on button "Confirm and Schedule" at bounding box center [314, 173] width 68 height 14
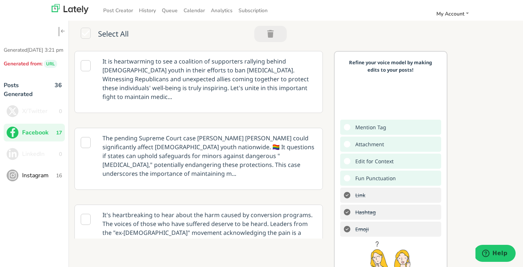
click at [43, 180] on span "Instagram" at bounding box center [39, 175] width 34 height 9
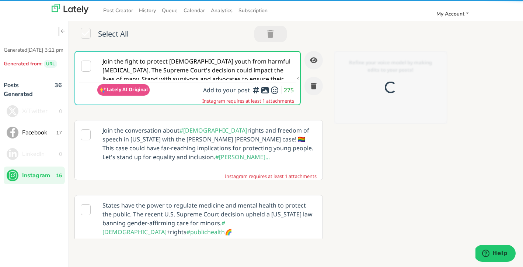
scroll to position [0, 0]
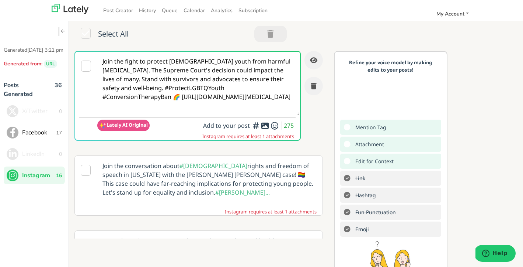
click at [86, 66] on icon at bounding box center [86, 66] width 10 height 11
click at [266, 126] on icon at bounding box center [265, 125] width 9 height 0
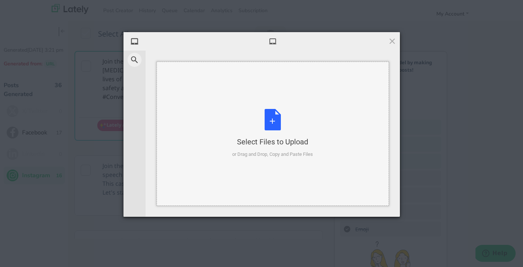
click at [273, 124] on div "Select Files to Upload or Drag and Drop, Copy and Paste Files" at bounding box center [272, 133] width 81 height 49
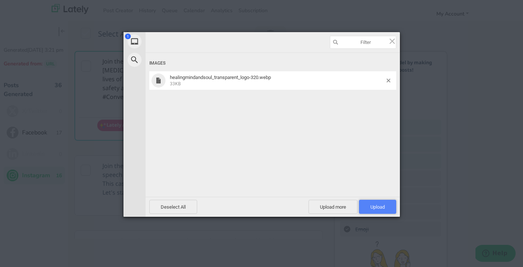
click at [381, 208] on span "Upload 1" at bounding box center [378, 207] width 14 height 6
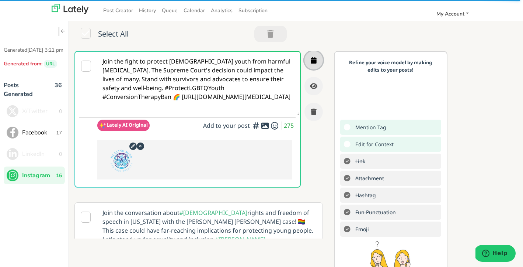
click at [317, 59] on button "button" at bounding box center [314, 60] width 18 height 18
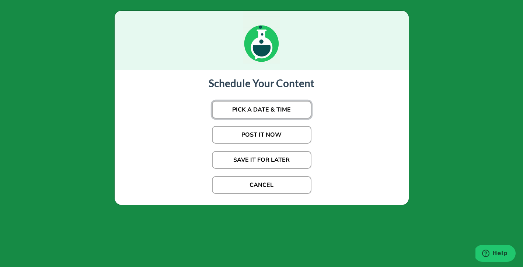
click at [288, 107] on button "PICK A DATE & TIME" at bounding box center [262, 110] width 100 height 18
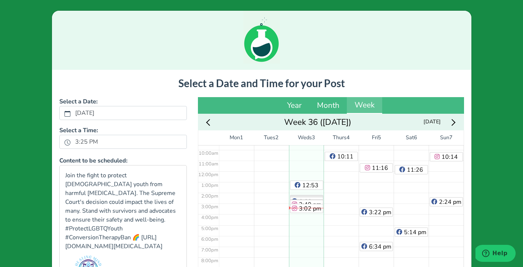
scroll to position [98, 0]
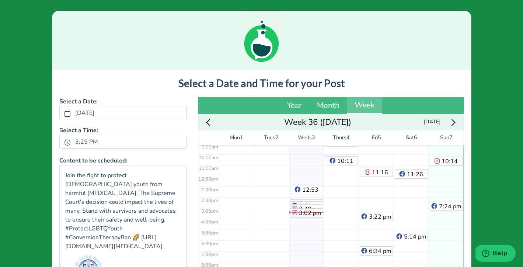
click at [447, 244] on div "7:14 am 10:14 am 2:24 pm" at bounding box center [446, 175] width 35 height 257
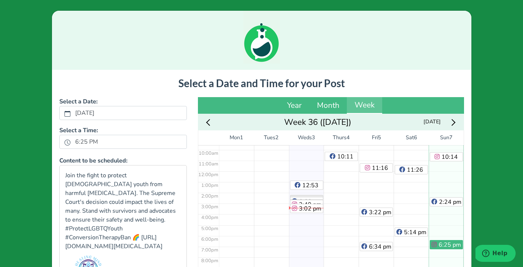
scroll to position [107, 0]
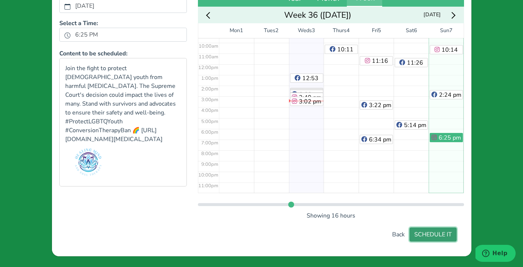
click at [439, 234] on button "SCHEDULE IT" at bounding box center [433, 234] width 47 height 14
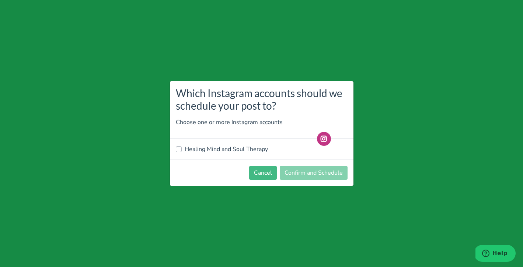
click at [239, 149] on label "Healing Mind and Soul Therapy" at bounding box center [226, 149] width 83 height 9
click at [182, 149] on input "Healing Mind and Soul Therapy" at bounding box center [179, 148] width 6 height 7
checkbox input "true"
click at [314, 173] on button "Confirm and Schedule" at bounding box center [314, 173] width 68 height 14
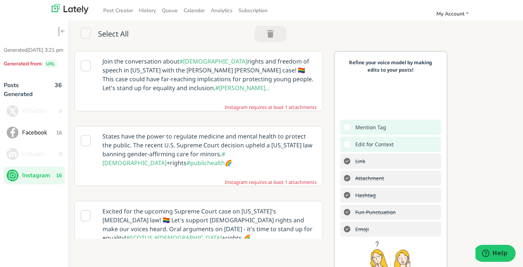
click at [86, 67] on icon at bounding box center [86, 65] width 10 height 11
click at [87, 64] on icon at bounding box center [86, 65] width 10 height 11
click at [236, 84] on p "Join the conversation about #LGBT rights and freedom of speech in Colorado with…" at bounding box center [209, 74] width 225 height 46
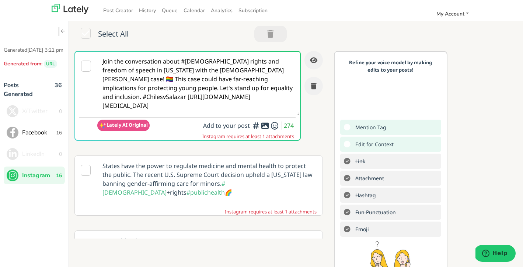
scroll to position [0, 0]
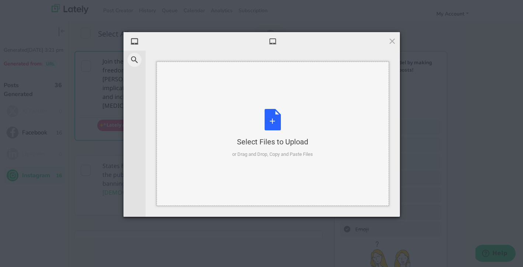
click at [275, 122] on div "Select Files to Upload or Drag and Drop, Copy and Paste Files" at bounding box center [272, 133] width 81 height 49
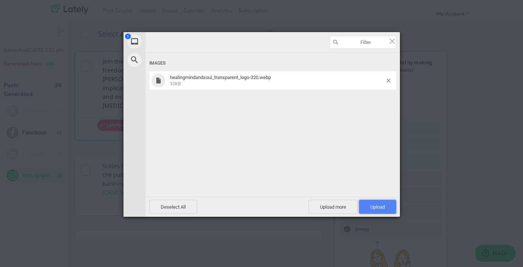
click at [376, 203] on span "Upload 1" at bounding box center [377, 207] width 37 height 14
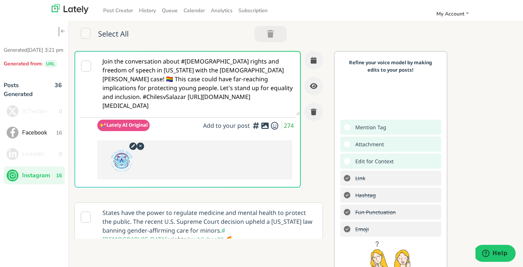
click at [86, 65] on icon at bounding box center [86, 66] width 10 height 11
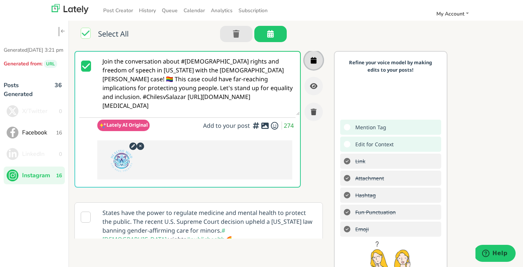
click at [314, 57] on icon "button" at bounding box center [314, 60] width 6 height 7
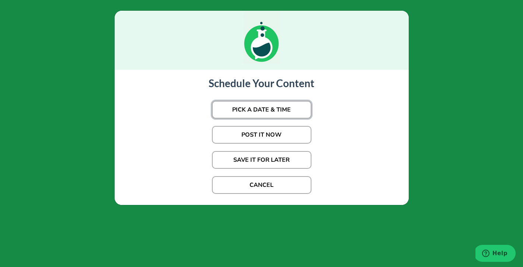
click at [278, 108] on button "PICK A DATE & TIME" at bounding box center [262, 110] width 100 height 18
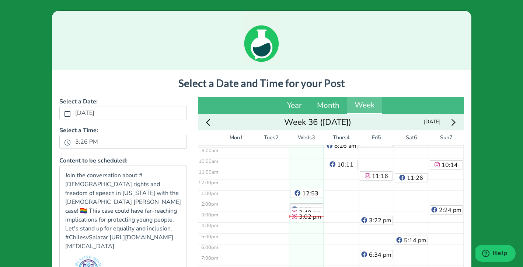
scroll to position [103, 0]
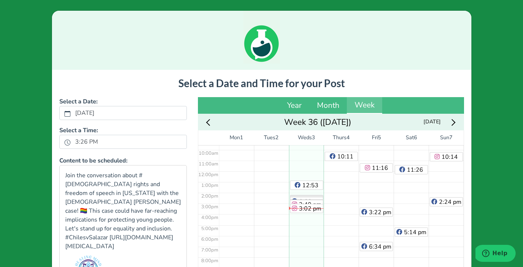
click at [454, 122] on icon "Next week" at bounding box center [452, 122] width 7 height 7
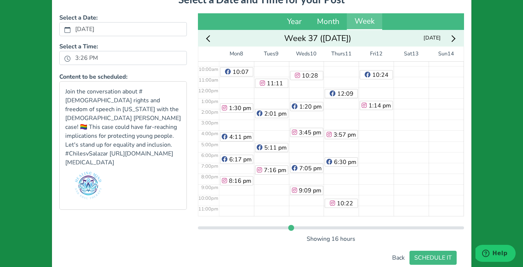
scroll to position [107, 0]
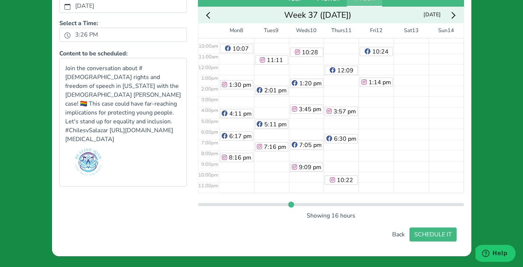
click at [381, 116] on div "4:59 am 7:01 am 10:24 am 1:14 pm" at bounding box center [376, 63] width 35 height 257
click at [269, 103] on div "7:53 am 11:11 am 2:01 pm 5:11 pm 7:16 pm" at bounding box center [271, 63] width 35 height 257
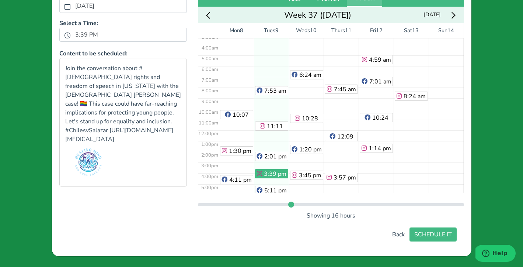
scroll to position [0, 0]
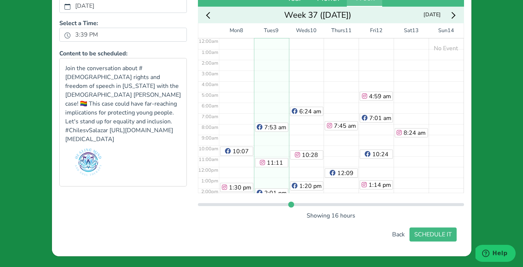
click at [232, 106] on div "10:07 am 1:30 pm 4:11 pm 6:17 pm 8:16 pm" at bounding box center [236, 166] width 35 height 257
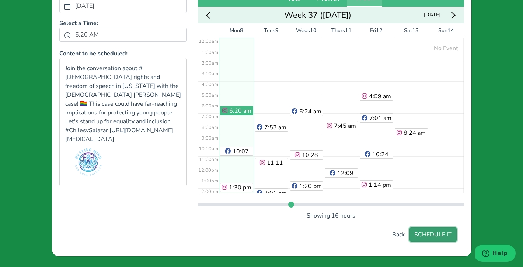
click at [439, 235] on button "SCHEDULE IT" at bounding box center [433, 234] width 47 height 14
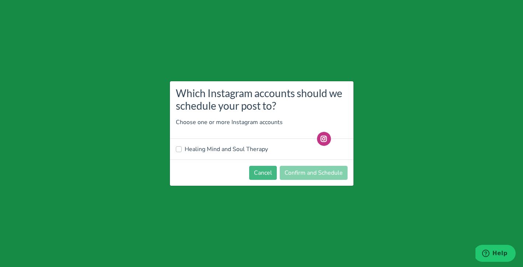
click at [204, 147] on label "Healing Mind and Soul Therapy" at bounding box center [226, 149] width 83 height 9
click at [182, 147] on input "Healing Mind and Soul Therapy" at bounding box center [179, 148] width 6 height 7
checkbox input "true"
click at [308, 173] on button "Confirm and Schedule" at bounding box center [314, 173] width 68 height 14
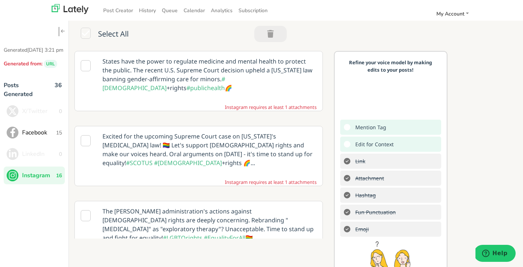
click at [85, 66] on icon at bounding box center [86, 65] width 10 height 11
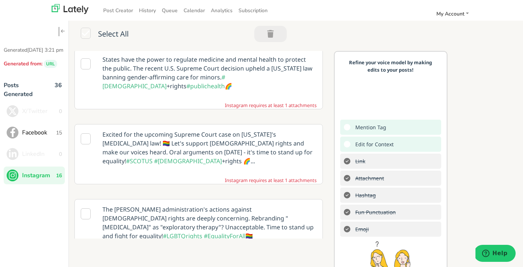
click at [194, 137] on p "Excited for the upcoming Supreme Court case on [US_STATE]'s [MEDICAL_DATA] law!…" at bounding box center [209, 147] width 225 height 46
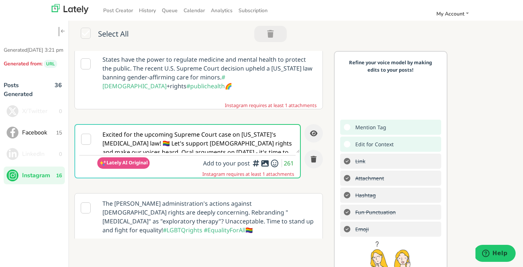
scroll to position [0, 0]
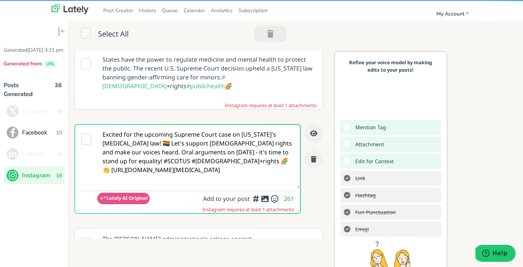
click at [86, 134] on icon at bounding box center [86, 139] width 10 height 11
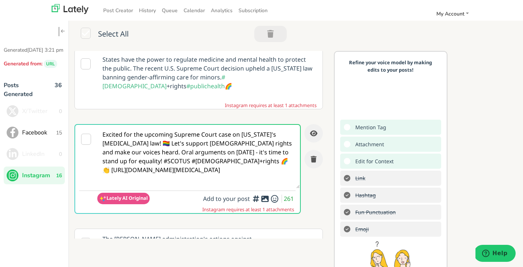
click at [87, 134] on icon at bounding box center [86, 139] width 10 height 11
click at [265, 198] on icon at bounding box center [265, 198] width 9 height 0
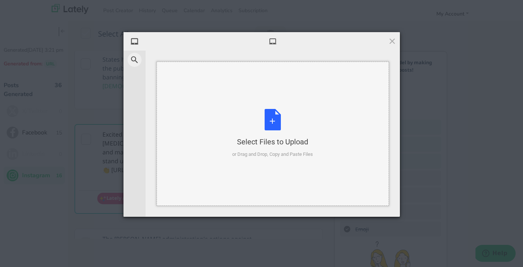
click at [274, 125] on div "Select Files to Upload or Drag and Drop, Copy and Paste Files" at bounding box center [272, 133] width 81 height 49
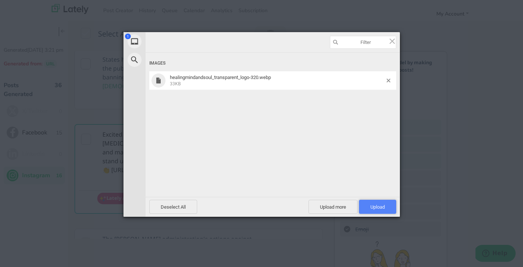
click at [387, 206] on span "Upload 1" at bounding box center [377, 207] width 37 height 14
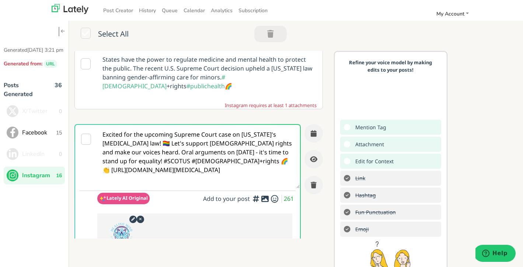
click at [86, 134] on icon at bounding box center [86, 139] width 10 height 11
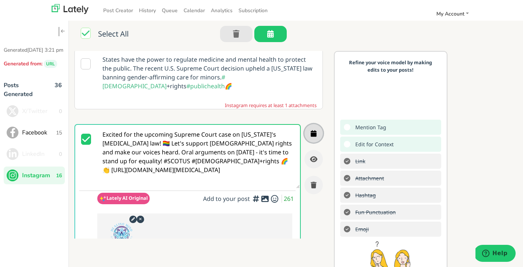
click at [315, 130] on icon "button" at bounding box center [314, 133] width 6 height 7
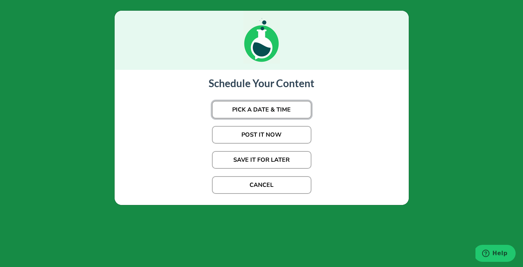
click at [284, 108] on button "PICK A DATE & TIME" at bounding box center [262, 110] width 100 height 18
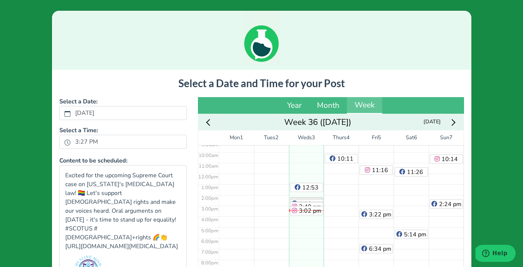
scroll to position [103, 0]
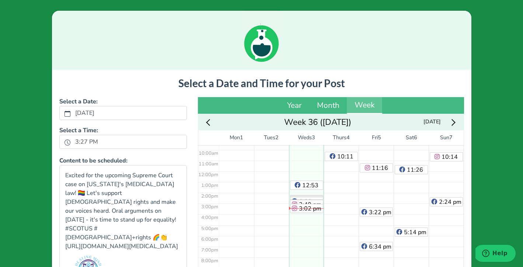
click at [453, 124] on icon "Next week" at bounding box center [452, 122] width 7 height 7
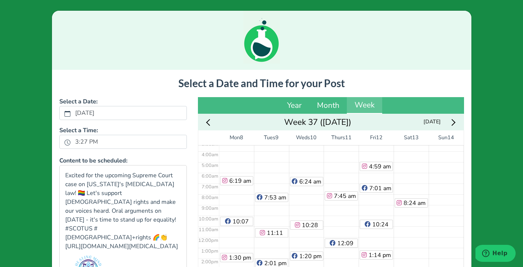
scroll to position [29, 0]
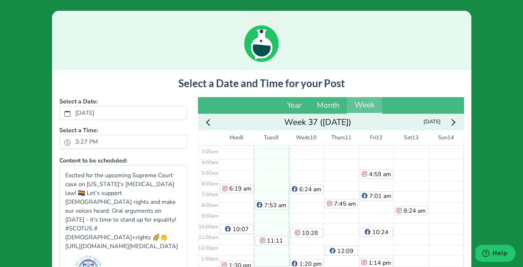
click at [275, 171] on div "7:53 am 11:11 am 2:01 pm 5:11 pm 7:16 pm" at bounding box center [271, 244] width 35 height 257
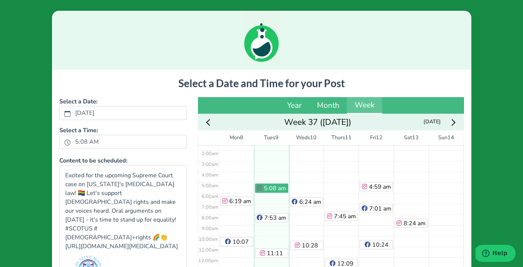
scroll to position [14, 0]
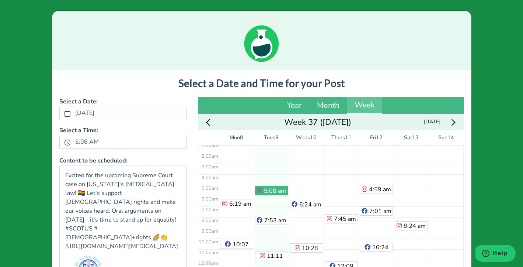
click at [342, 193] on div "7:45 am 12:09 pm 3:57 pm 6:30 pm 10:22 pm" at bounding box center [341, 259] width 35 height 257
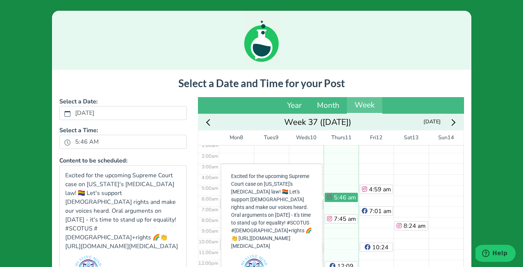
click at [301, 186] on p "Excited for the upcoming Supreme Court case on [US_STATE]'s [MEDICAL_DATA] law!…" at bounding box center [271, 210] width 81 height 77
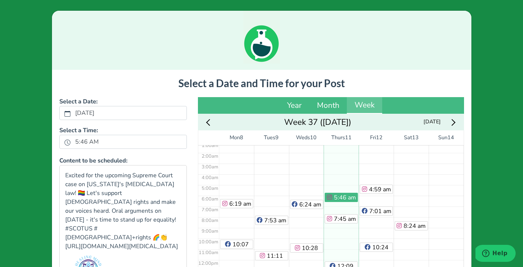
click at [310, 186] on div "6:24 am 10:28 am 1:20 pm 3:45 pm 7:05 pm 9:09 pm" at bounding box center [306, 259] width 35 height 257
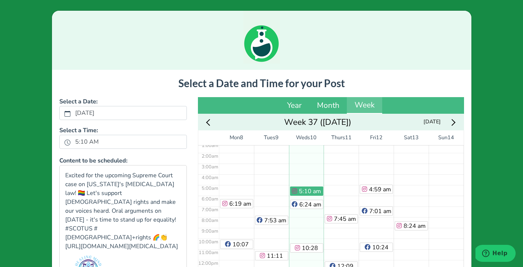
click at [309, 174] on div "5:10 am 6:24 am 10:28 am 1:20 pm 3:45 pm 7:05 pm 9:09 pm" at bounding box center [306, 259] width 35 height 257
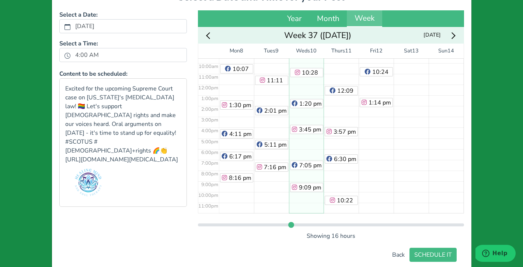
scroll to position [107, 0]
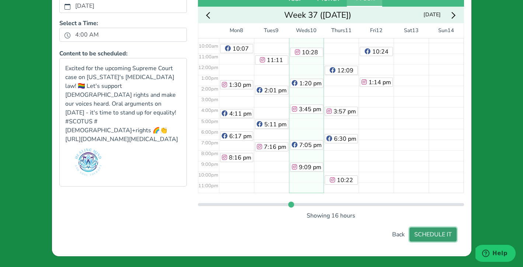
click at [442, 238] on button "SCHEDULE IT" at bounding box center [433, 234] width 47 height 14
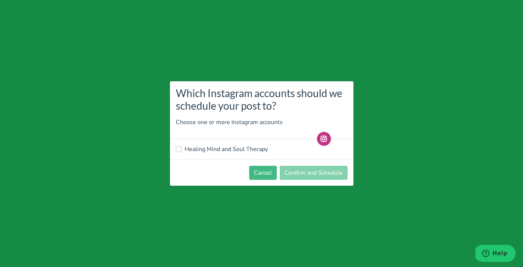
click at [198, 148] on label "Healing Mind and Soul Therapy" at bounding box center [226, 149] width 83 height 9
click at [182, 148] on input "Healing Mind and Soul Therapy" at bounding box center [179, 148] width 6 height 7
checkbox input "true"
click at [328, 170] on button "Confirm and Schedule" at bounding box center [314, 173] width 68 height 14
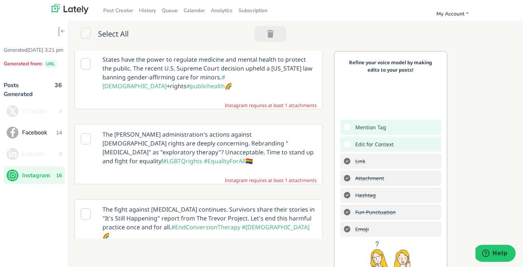
click at [200, 131] on p "The [PERSON_NAME] administration's actions against [DEMOGRAPHIC_DATA] rights ar…" at bounding box center [209, 147] width 225 height 46
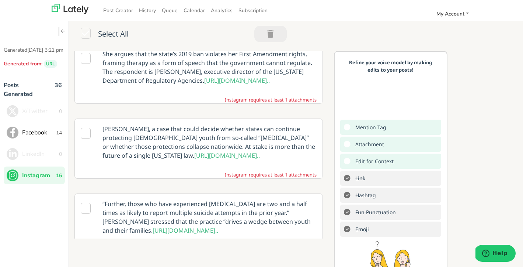
scroll to position [257, 0]
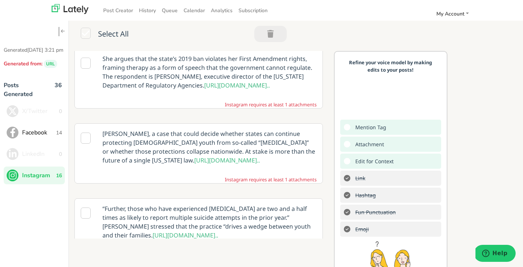
click at [235, 200] on p "“Further, those who have experienced [MEDICAL_DATA] are two and a half times as…" at bounding box center [209, 221] width 225 height 46
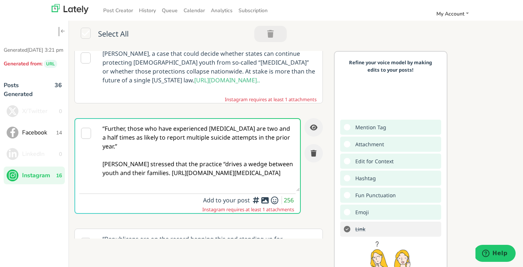
scroll to position [321, 0]
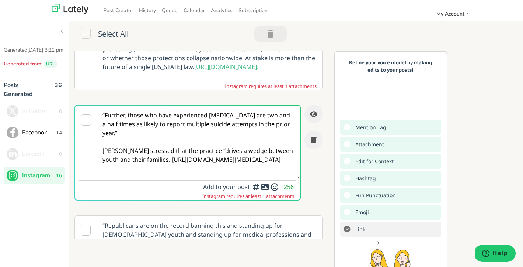
click at [265, 168] on div at bounding box center [265, 167] width 5 height 2
click at [265, 187] on icon at bounding box center [265, 187] width 9 height 0
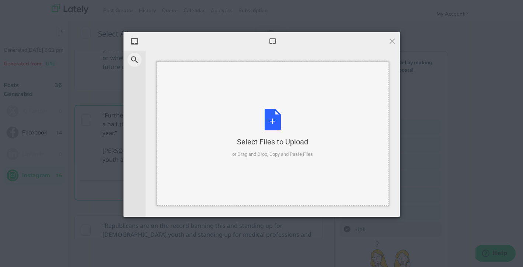
click at [274, 117] on div "Select Files to Upload or Drag and Drop, Copy and Paste Files" at bounding box center [272, 133] width 81 height 49
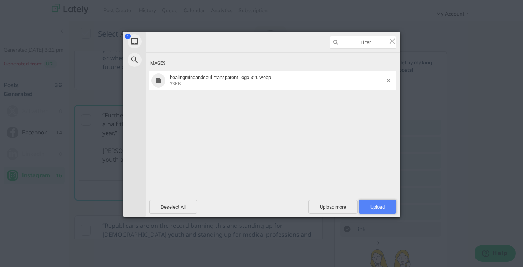
click at [386, 208] on span "Upload 1" at bounding box center [377, 207] width 37 height 14
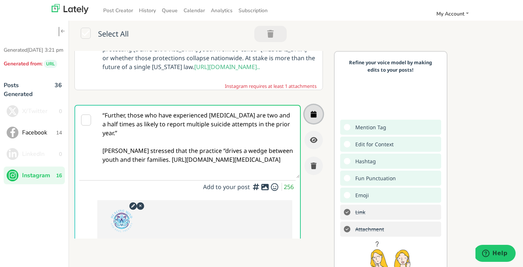
click at [315, 111] on icon "button" at bounding box center [314, 114] width 6 height 7
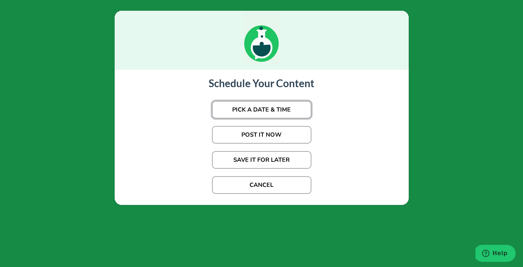
click at [277, 108] on button "PICK A DATE & TIME" at bounding box center [262, 110] width 100 height 18
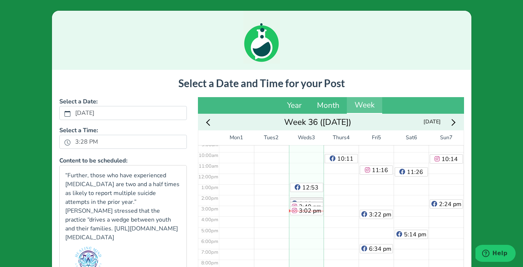
scroll to position [103, 0]
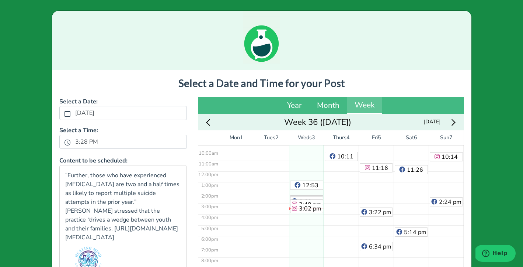
click at [455, 121] on icon "Next week" at bounding box center [452, 122] width 7 height 7
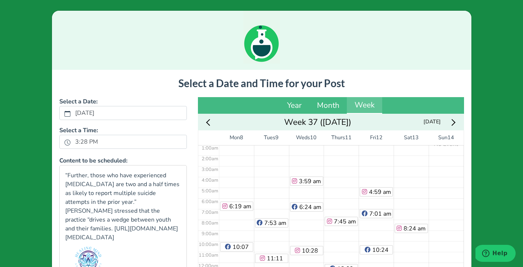
scroll to position [11, 0]
click at [339, 190] on div "7:45 am 12:09 pm 3:57 pm 6:30 pm 10:22 pm" at bounding box center [341, 262] width 35 height 257
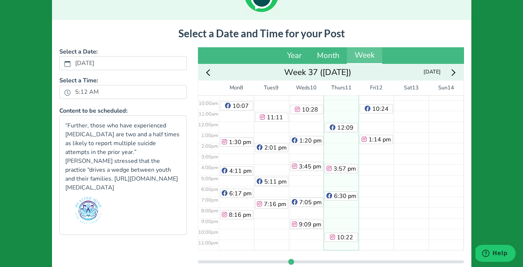
scroll to position [107, 0]
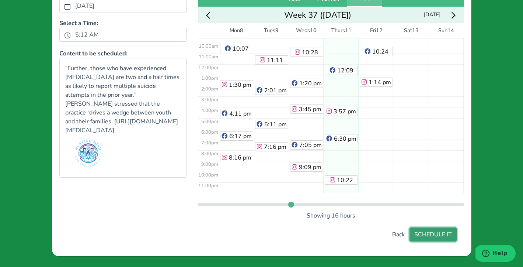
click at [440, 236] on button "SCHEDULE IT" at bounding box center [433, 234] width 47 height 14
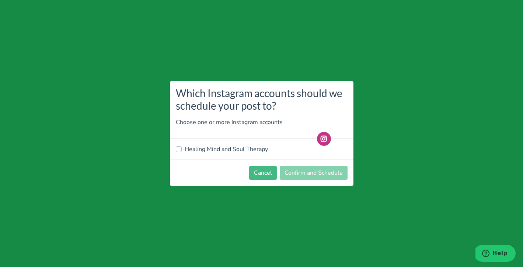
click at [208, 149] on label "Healing Mind and Soul Therapy" at bounding box center [226, 149] width 83 height 9
click at [182, 149] on input "Healing Mind and Soul Therapy" at bounding box center [179, 148] width 6 height 7
checkbox input "true"
click at [322, 170] on button "Confirm and Schedule" at bounding box center [314, 173] width 68 height 14
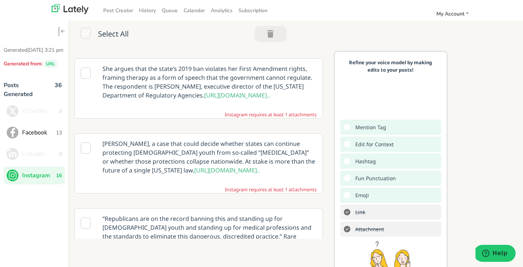
scroll to position [217, 0]
click at [86, 143] on icon at bounding box center [86, 148] width 10 height 11
click at [266, 139] on p "[PERSON_NAME], a case that could decide whether states can continue protecting …" at bounding box center [209, 157] width 225 height 46
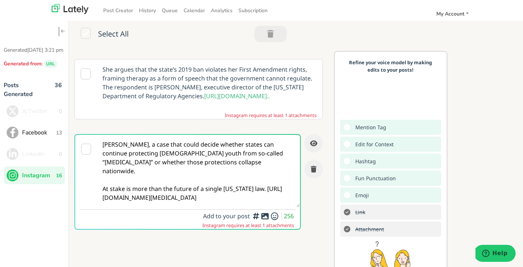
scroll to position [0, 0]
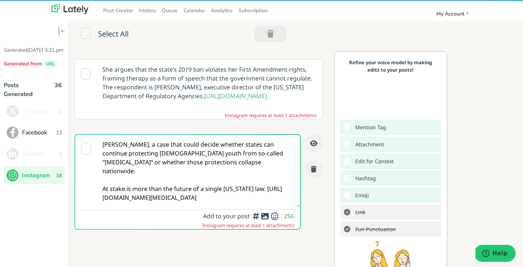
click at [265, 216] on icon at bounding box center [265, 216] width 9 height 0
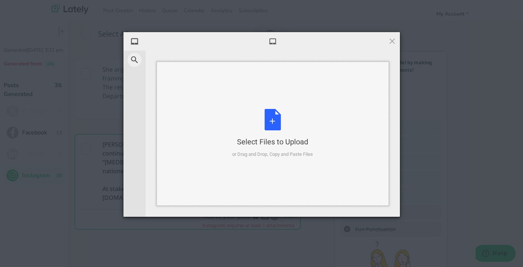
click at [274, 125] on div "Select Files to Upload or Drag and Drop, Copy and Paste Files" at bounding box center [272, 133] width 81 height 49
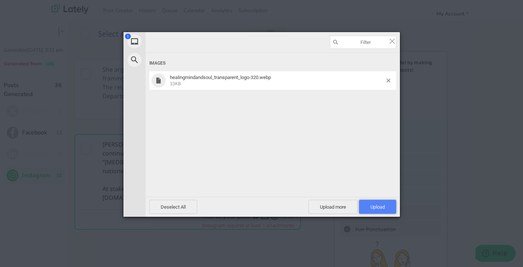
click at [383, 207] on span "Upload 1" at bounding box center [378, 207] width 14 height 6
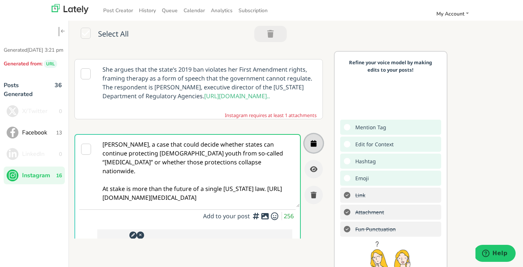
click at [316, 140] on icon "button" at bounding box center [314, 143] width 6 height 7
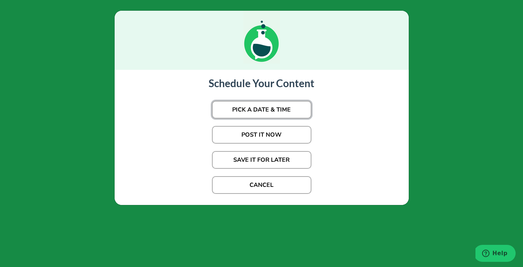
click at [283, 110] on button "PICK A DATE & TIME" at bounding box center [262, 110] width 100 height 18
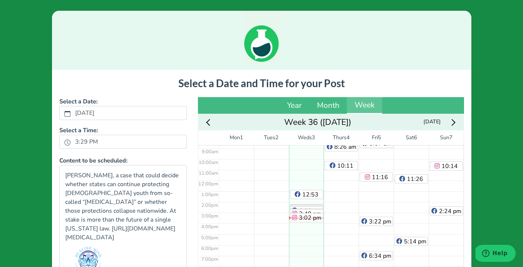
scroll to position [94, 0]
click at [413, 208] on div "7:20 am 11:26 am 5:14 pm" at bounding box center [411, 179] width 35 height 257
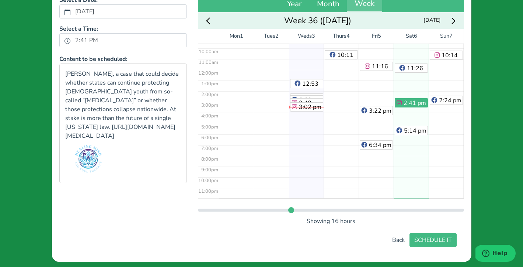
scroll to position [104, 0]
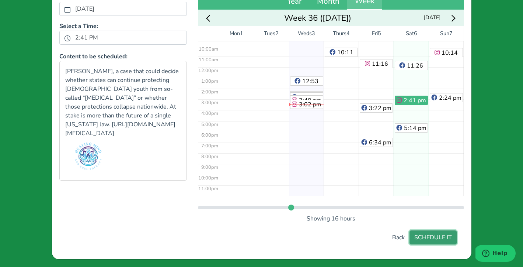
click at [439, 239] on button "SCHEDULE IT" at bounding box center [433, 237] width 47 height 14
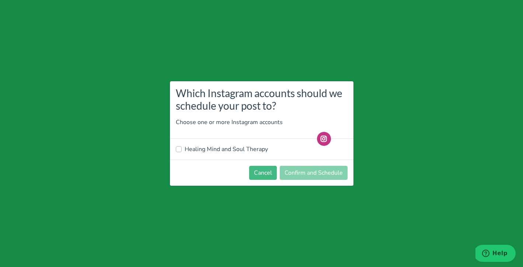
click at [212, 148] on label "Healing Mind and Soul Therapy" at bounding box center [226, 149] width 83 height 9
click at [182, 148] on input "Healing Mind and Soul Therapy" at bounding box center [179, 148] width 6 height 7
checkbox input "true"
click at [301, 171] on button "Confirm and Schedule" at bounding box center [314, 173] width 68 height 14
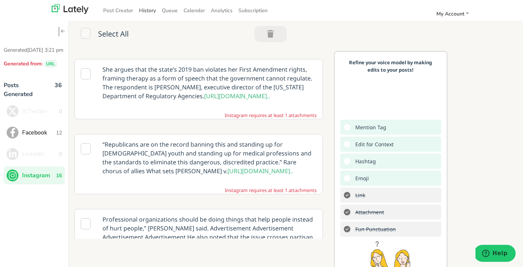
click at [154, 9] on link "History" at bounding box center [147, 10] width 23 height 12
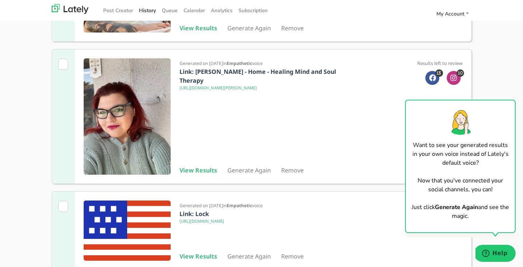
scroll to position [457, 0]
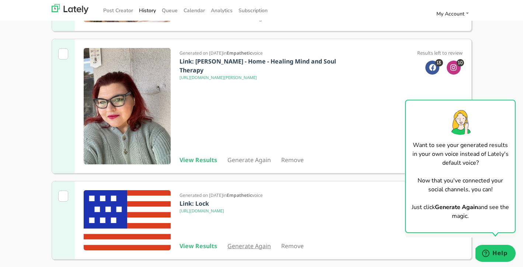
click at [246, 246] on link "Generate Again" at bounding box center [250, 246] width 44 height 8
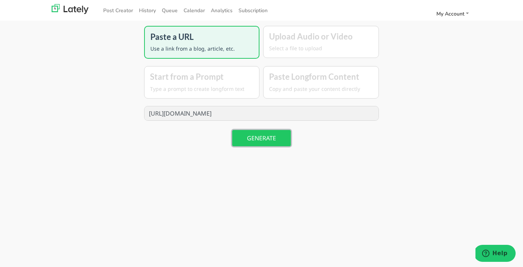
click at [269, 139] on button "GENERATE" at bounding box center [261, 138] width 59 height 16
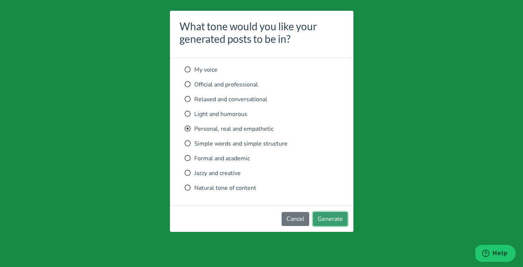
click at [330, 220] on button "Generate" at bounding box center [330, 219] width 35 height 14
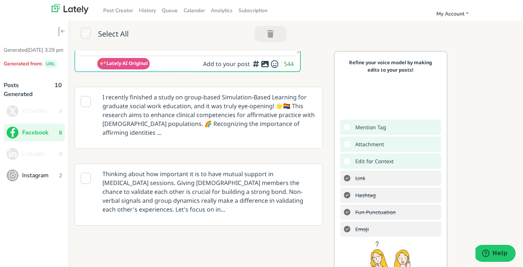
scroll to position [100, 0]
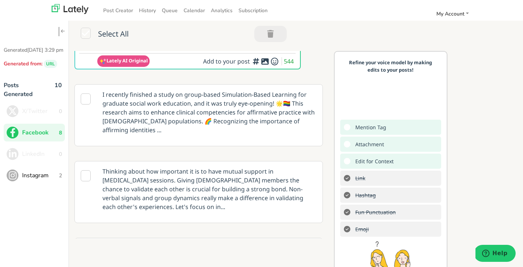
click at [87, 170] on icon at bounding box center [86, 175] width 10 height 11
click at [263, 177] on p "Thinking about how important it is to have mutual support in [MEDICAL_DATA] ses…" at bounding box center [209, 188] width 225 height 55
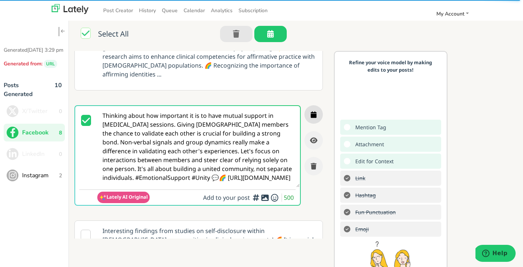
scroll to position [90, 0]
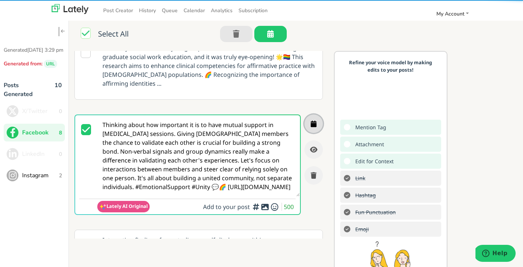
click at [315, 120] on icon "button" at bounding box center [314, 123] width 6 height 7
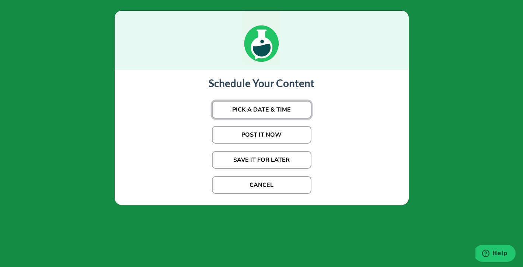
click at [291, 107] on button "PICK A DATE & TIME" at bounding box center [262, 110] width 100 height 18
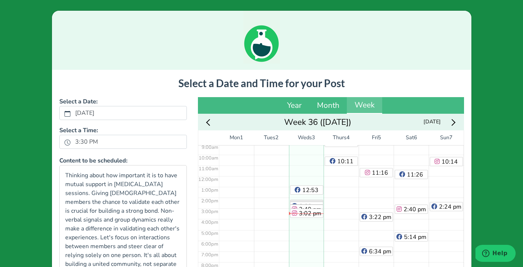
scroll to position [103, 0]
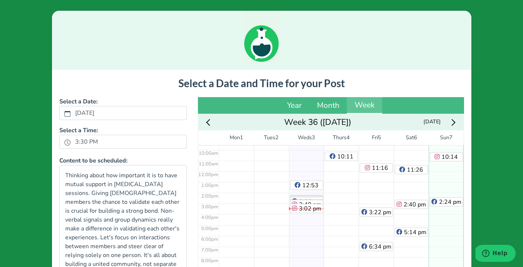
click at [452, 266] on div "7:14 am 10:14 am 2:24 pm" at bounding box center [446, 170] width 35 height 257
click at [452, 263] on div "7:14 am 10:14 am 2:24 pm 8:52 pm" at bounding box center [446, 170] width 35 height 257
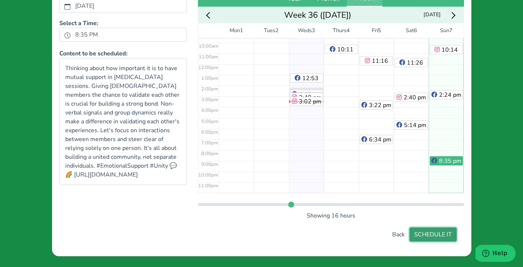
click at [438, 235] on button "SCHEDULE IT" at bounding box center [433, 234] width 47 height 14
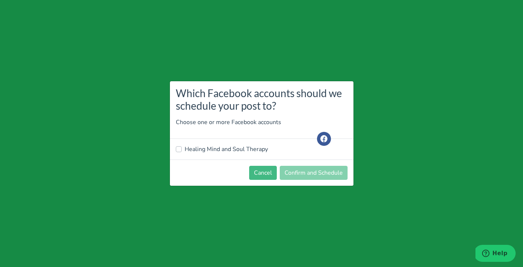
click at [231, 149] on label "Healing Mind and Soul Therapy" at bounding box center [226, 149] width 83 height 9
click at [182, 149] on input "Healing Mind and Soul Therapy" at bounding box center [179, 148] width 6 height 7
checkbox input "true"
click at [312, 172] on button "Confirm and Schedule" at bounding box center [314, 173] width 68 height 14
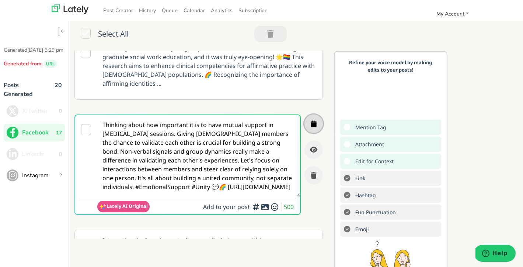
click at [316, 120] on icon "button" at bounding box center [314, 123] width 6 height 7
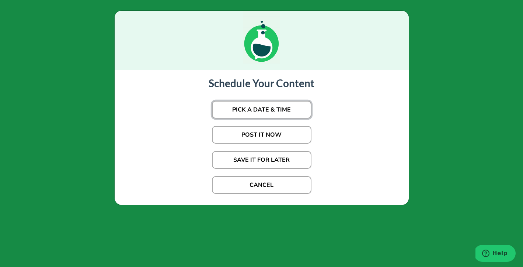
click at [282, 110] on button "PICK A DATE & TIME" at bounding box center [262, 110] width 100 height 18
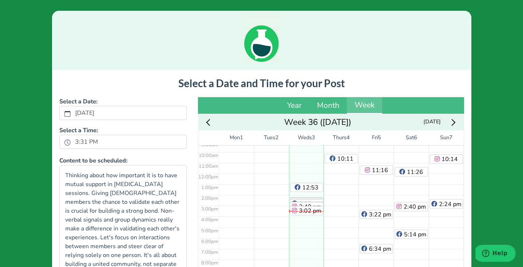
scroll to position [103, 0]
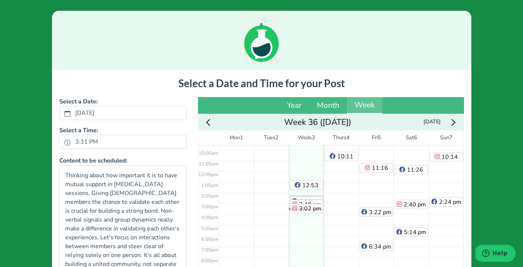
click at [454, 123] on icon "Next week" at bounding box center [452, 122] width 7 height 7
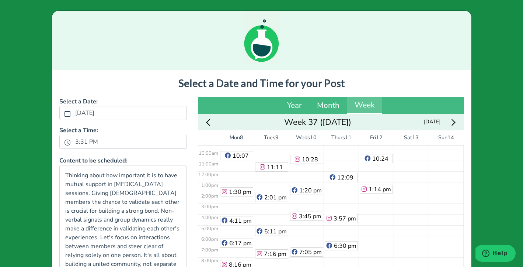
click at [376, 216] on div "4:59 am 7:01 am 10:24 am 1:14 pm" at bounding box center [376, 170] width 35 height 257
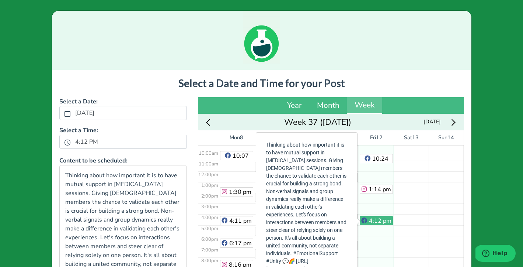
scroll to position [107, 0]
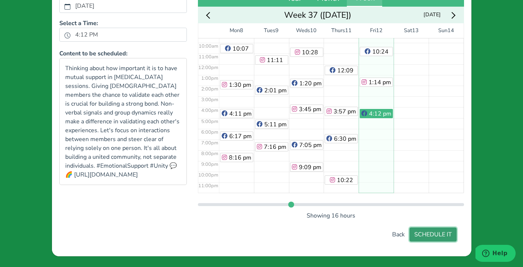
click at [433, 234] on button "SCHEDULE IT" at bounding box center [433, 234] width 47 height 14
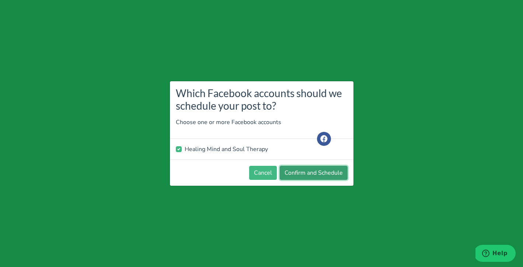
click at [331, 178] on button "Confirm and Schedule" at bounding box center [314, 173] width 68 height 14
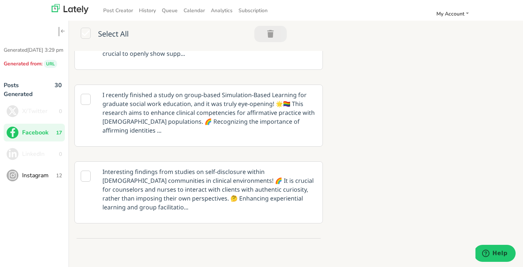
scroll to position [45, 0]
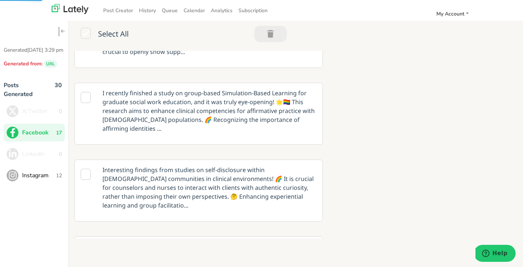
click at [86, 169] on icon at bounding box center [86, 174] width 10 height 11
click at [268, 167] on p "Interesting findings from studies on self-disclosure within [DEMOGRAPHIC_DATA] …" at bounding box center [209, 187] width 225 height 55
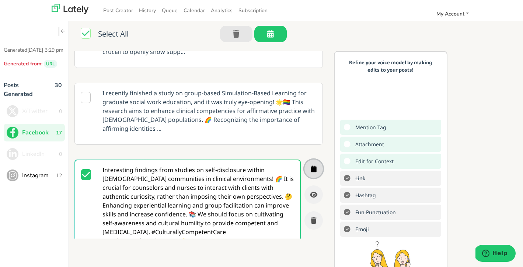
click at [316, 165] on icon "button" at bounding box center [314, 168] width 6 height 7
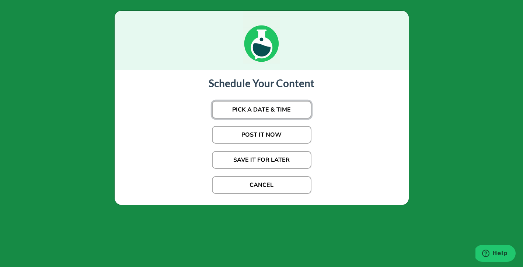
click at [284, 108] on button "PICK A DATE & TIME" at bounding box center [262, 110] width 100 height 18
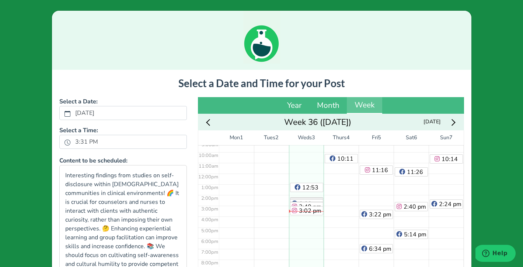
scroll to position [103, 0]
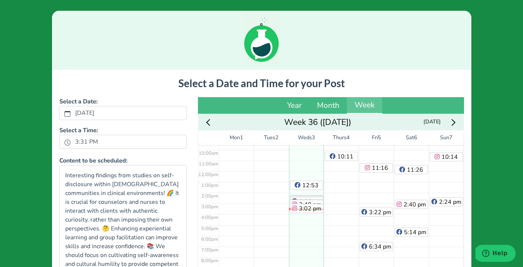
click at [453, 125] on icon "Next week" at bounding box center [452, 122] width 7 height 7
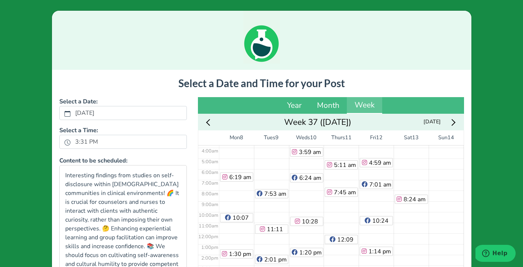
scroll to position [39, 0]
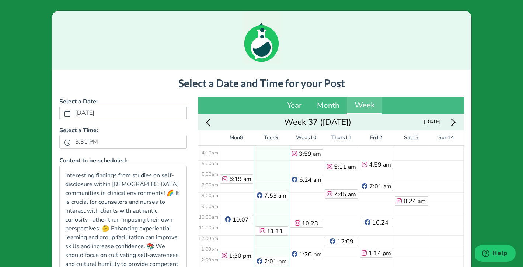
click at [267, 160] on div "7:53 am 11:11 am 2:01 pm 5:11 pm 7:16 pm" at bounding box center [271, 234] width 35 height 257
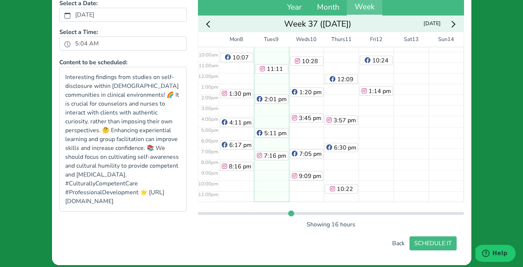
scroll to position [107, 0]
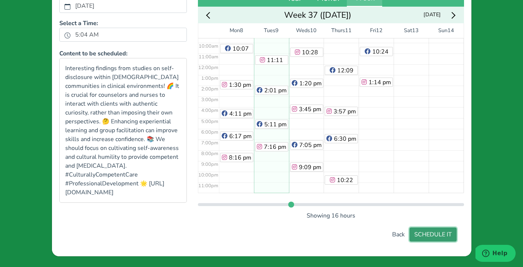
click at [440, 234] on button "SCHEDULE IT" at bounding box center [433, 234] width 47 height 14
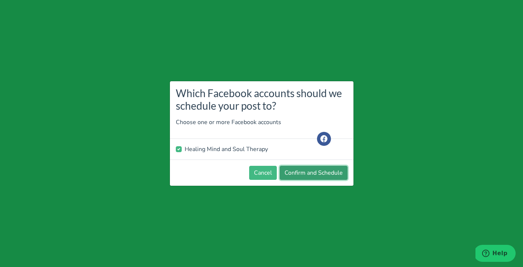
click at [318, 173] on button "Confirm and Schedule" at bounding box center [314, 173] width 68 height 14
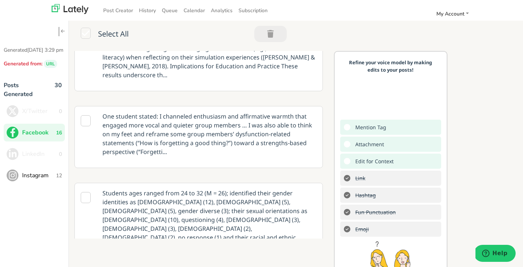
scroll to position [969, 0]
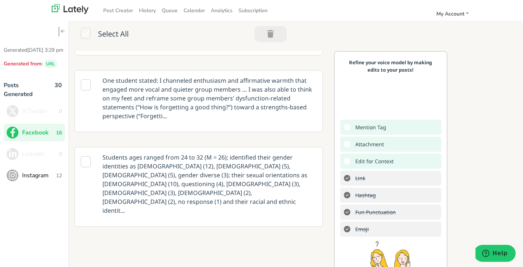
click at [34, 180] on span "Instagram" at bounding box center [39, 175] width 34 height 9
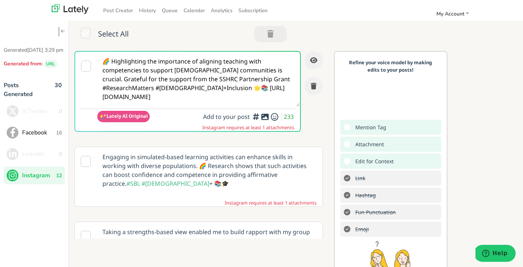
click at [86, 66] on icon at bounding box center [86, 66] width 10 height 11
click at [265, 117] on icon at bounding box center [265, 117] width 9 height 0
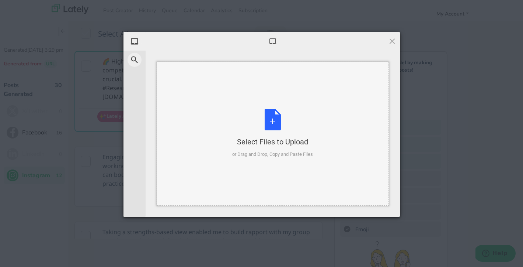
click at [271, 120] on div "Select Files to Upload or Drag and Drop, Copy and Paste Files" at bounding box center [272, 133] width 81 height 49
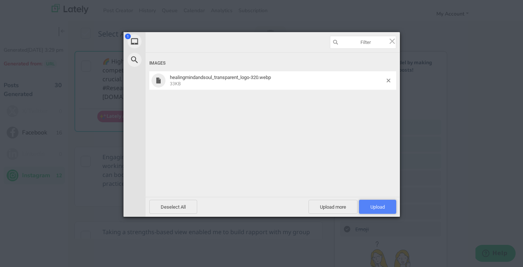
click at [381, 204] on span "Upload 1" at bounding box center [377, 207] width 37 height 14
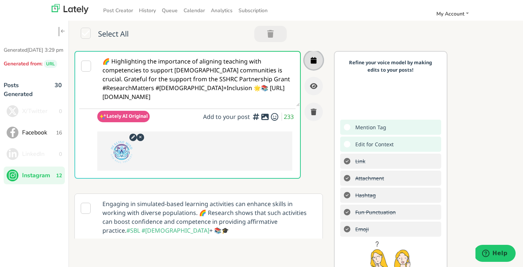
click at [313, 58] on icon "button" at bounding box center [314, 60] width 6 height 7
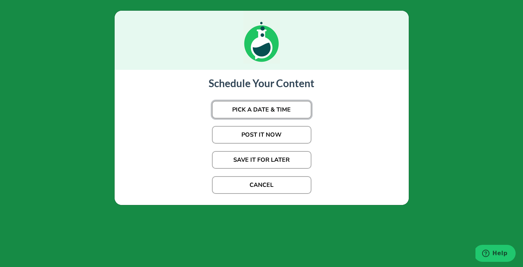
click at [296, 107] on button "PICK A DATE & TIME" at bounding box center [262, 110] width 100 height 18
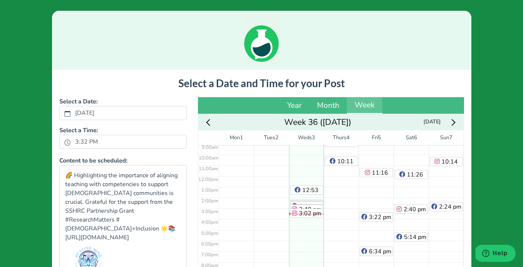
scroll to position [103, 0]
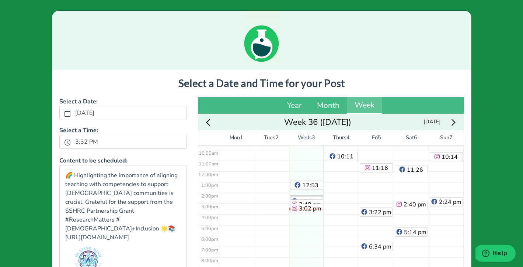
click at [454, 123] on icon "Next week" at bounding box center [452, 122] width 7 height 7
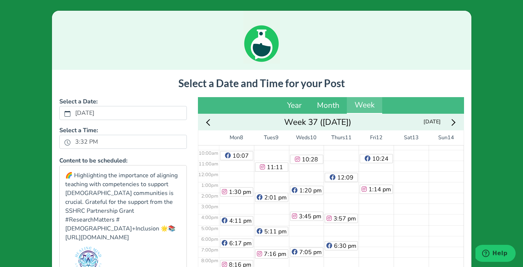
click at [272, 212] on div "5:03 am 7:53 am 11:11 am 2:01 pm 5:11 pm 7:16 pm" at bounding box center [271, 170] width 35 height 257
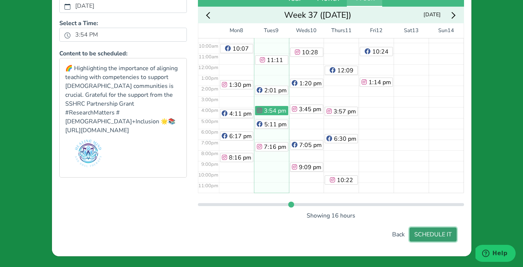
click at [435, 236] on button "SCHEDULE IT" at bounding box center [433, 234] width 47 height 14
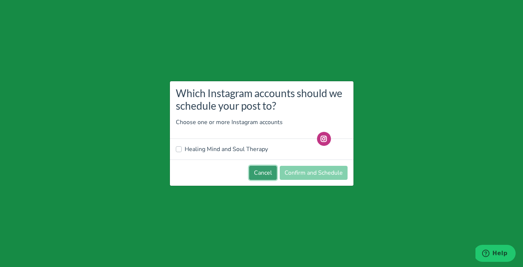
click at [262, 174] on button "Cancel" at bounding box center [263, 173] width 28 height 14
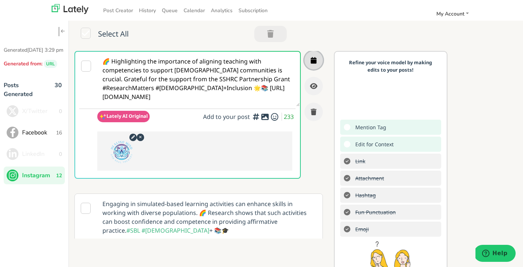
click at [314, 60] on icon "button" at bounding box center [314, 60] width 6 height 7
click at [315, 63] on icon "button" at bounding box center [314, 60] width 6 height 7
click at [139, 136] on icon at bounding box center [140, 136] width 9 height 7
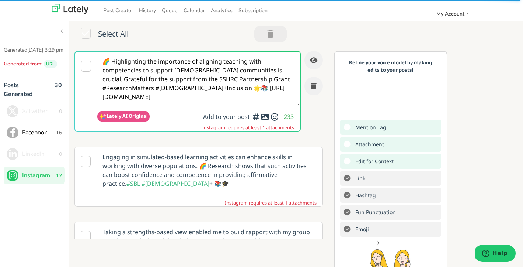
click at [191, 84] on textarea "🌈 Highlighting the importance of aligning teaching with competencies to support…" at bounding box center [198, 79] width 203 height 55
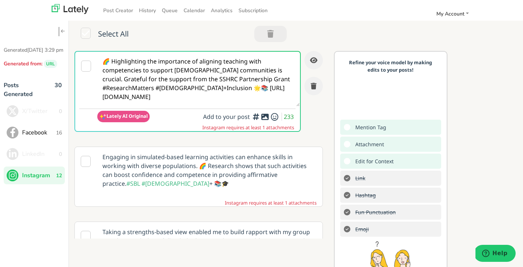
click at [266, 117] on icon at bounding box center [265, 117] width 9 height 0
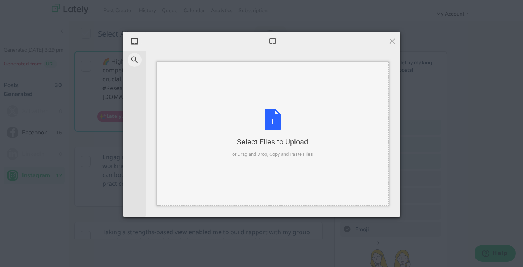
click at [275, 120] on div "Select Files to Upload or Drag and Drop, Copy and Paste Files" at bounding box center [272, 133] width 81 height 49
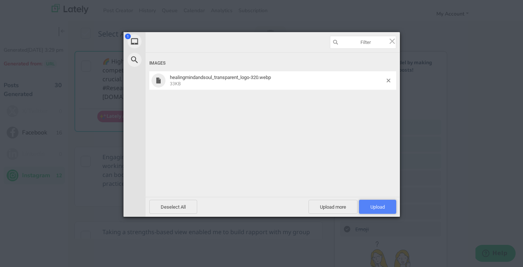
click at [385, 207] on span "Upload 1" at bounding box center [377, 207] width 37 height 14
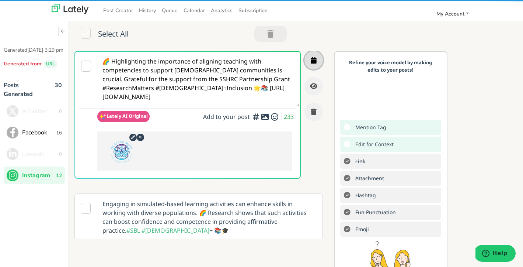
click at [316, 62] on icon "button" at bounding box center [314, 60] width 6 height 7
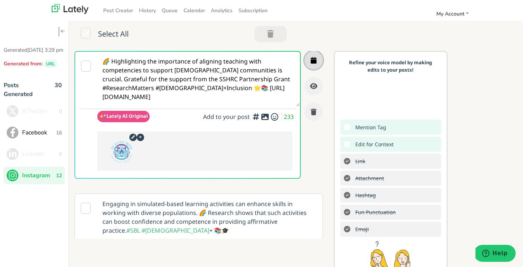
click at [316, 62] on icon "button" at bounding box center [314, 60] width 6 height 7
click at [83, 210] on icon at bounding box center [86, 208] width 10 height 11
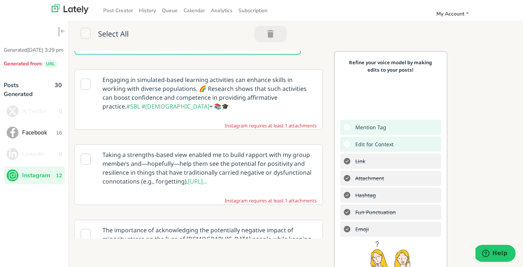
scroll to position [135, 0]
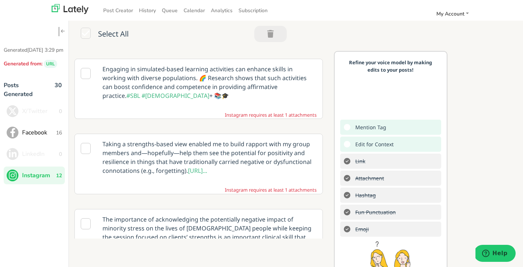
click at [252, 79] on p "Engaging in simulated-based learning activities can enhance skills in working w…" at bounding box center [209, 82] width 225 height 46
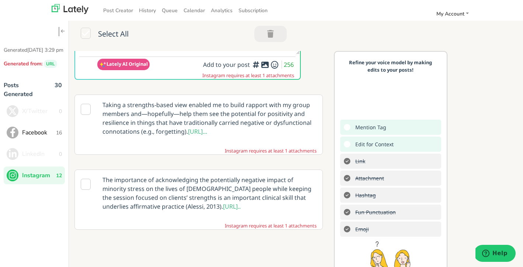
scroll to position [0, 0]
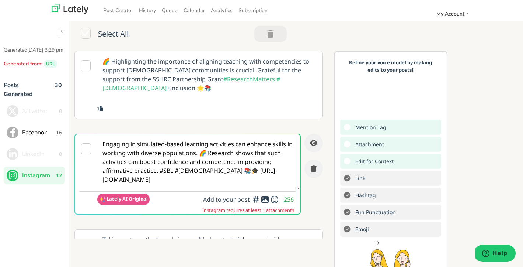
click at [264, 199] on icon at bounding box center [265, 199] width 9 height 0
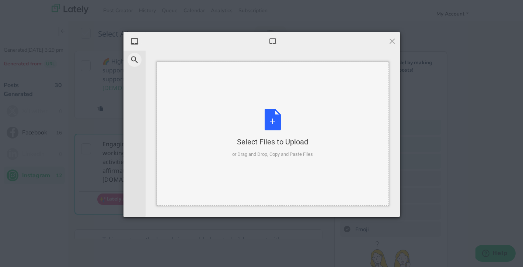
click at [272, 117] on div "Select Files to Upload or Drag and Drop, Copy and Paste Files" at bounding box center [272, 133] width 81 height 49
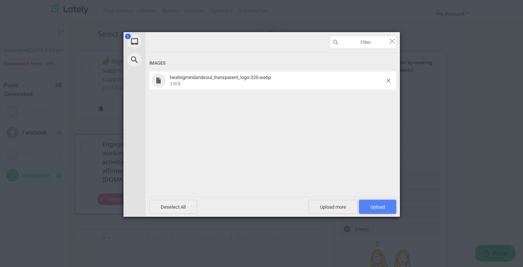
click at [369, 206] on span "Upload 1" at bounding box center [377, 207] width 37 height 14
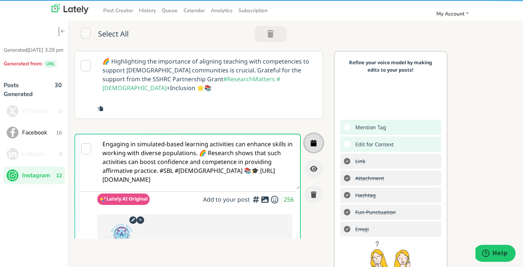
click at [314, 139] on icon "button" at bounding box center [314, 142] width 6 height 7
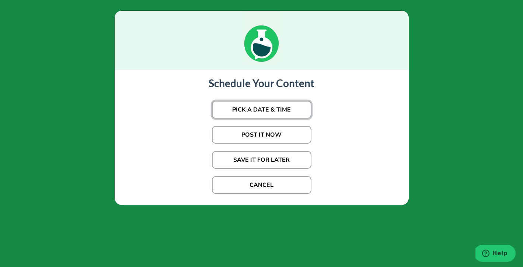
click at [288, 105] on button "PICK A DATE & TIME" at bounding box center [262, 110] width 100 height 18
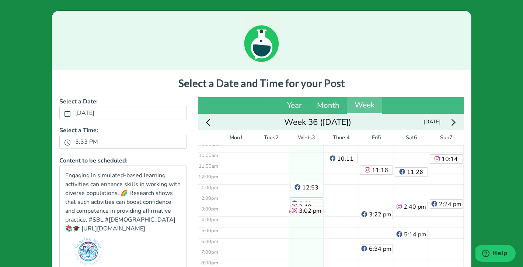
scroll to position [103, 0]
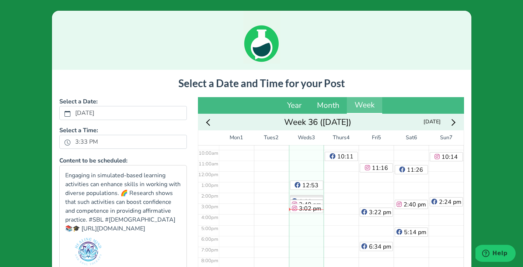
click at [451, 121] on icon "Next week" at bounding box center [452, 122] width 7 height 7
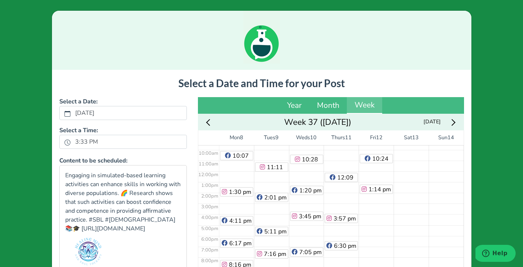
click at [421, 193] on div "8:24 am" at bounding box center [411, 170] width 35 height 257
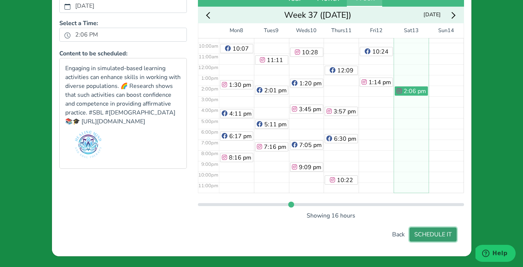
click at [438, 231] on button "SCHEDULE IT" at bounding box center [433, 234] width 47 height 14
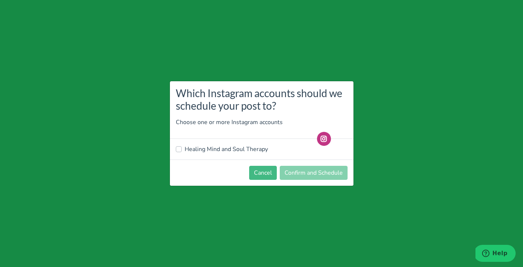
click at [239, 151] on label "Healing Mind and Soul Therapy" at bounding box center [226, 149] width 83 height 9
click at [182, 151] on input "Healing Mind and Soul Therapy" at bounding box center [179, 148] width 6 height 7
checkbox input "true"
click at [321, 170] on button "Confirm and Schedule" at bounding box center [314, 173] width 68 height 14
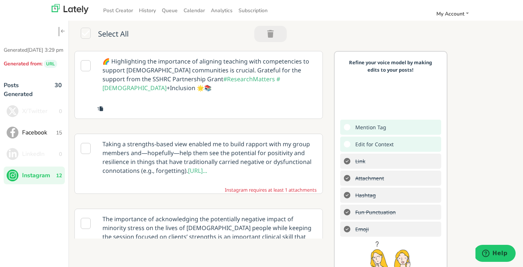
click at [85, 68] on icon at bounding box center [86, 65] width 10 height 11
click at [156, 61] on p "🌈 Highlighting the importance of aligning teaching with competencies to support…" at bounding box center [209, 74] width 225 height 46
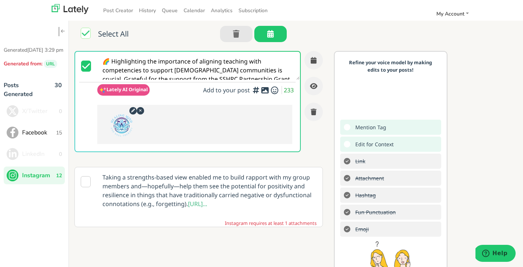
scroll to position [0, 0]
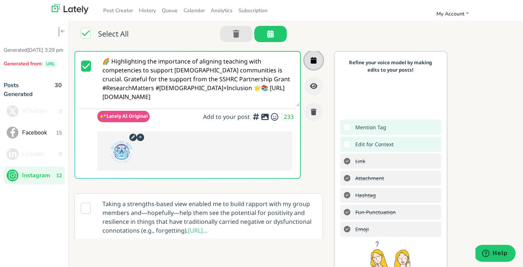
click at [314, 59] on icon "button" at bounding box center [314, 60] width 6 height 7
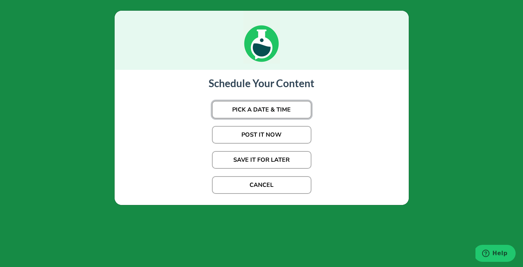
click at [273, 103] on button "PICK A DATE & TIME" at bounding box center [262, 110] width 100 height 18
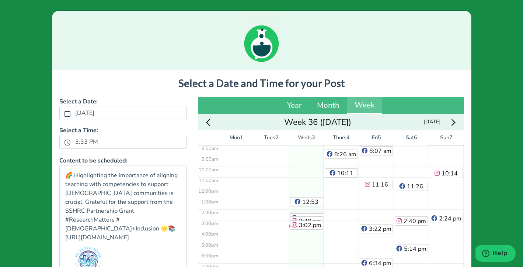
click at [455, 121] on div "Next week" at bounding box center [453, 121] width 14 height 11
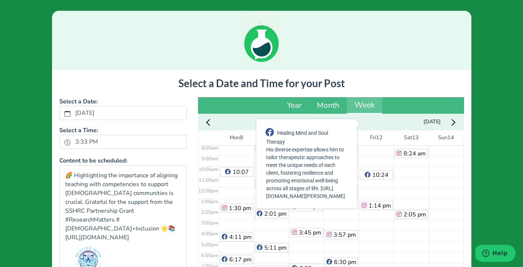
scroll to position [103, 0]
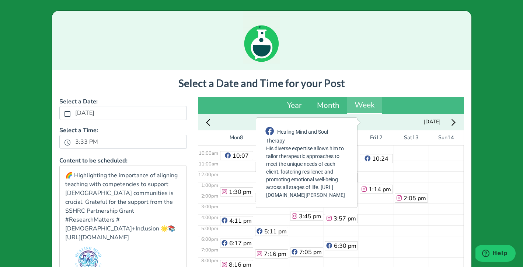
click at [376, 227] on div "4:59 am 7:01 am 10:24 am 1:14 pm" at bounding box center [376, 170] width 35 height 257
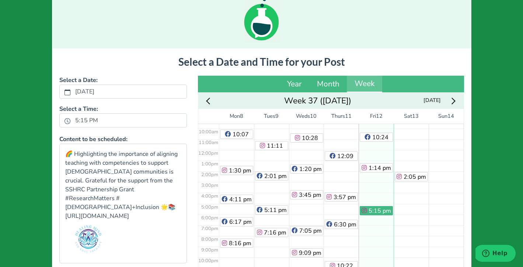
scroll to position [107, 0]
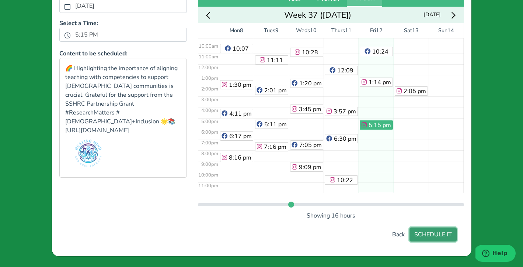
click at [437, 235] on button "SCHEDULE IT" at bounding box center [433, 234] width 47 height 14
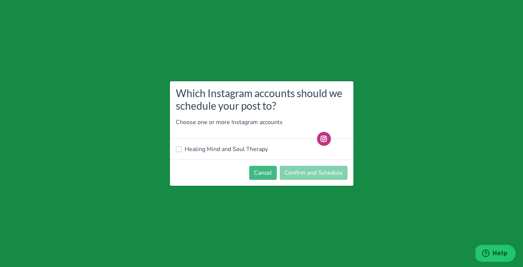
click at [224, 151] on label "Healing Mind and Soul Therapy" at bounding box center [226, 149] width 83 height 9
click at [182, 151] on input "Healing Mind and Soul Therapy" at bounding box center [179, 148] width 6 height 7
checkbox input "true"
click at [334, 172] on button "Confirm and Schedule" at bounding box center [314, 173] width 68 height 14
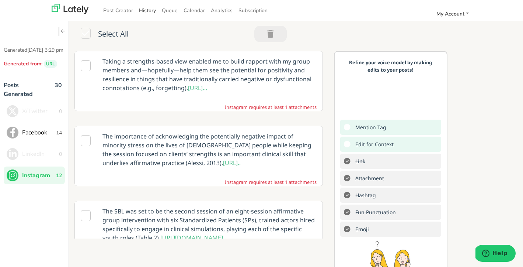
click at [153, 8] on link "History" at bounding box center [147, 10] width 23 height 12
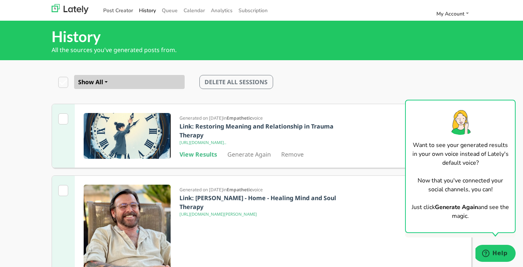
click at [112, 9] on link "Post Creator" at bounding box center [118, 10] width 36 height 12
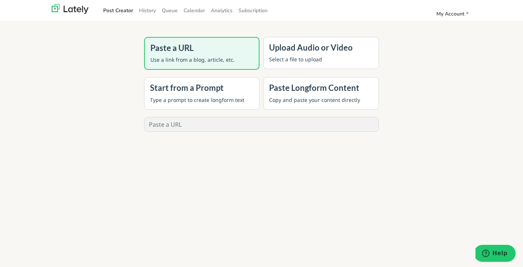
click at [194, 126] on input "text" at bounding box center [262, 124] width 235 height 14
paste input "[URL][DOMAIN_NAME]"
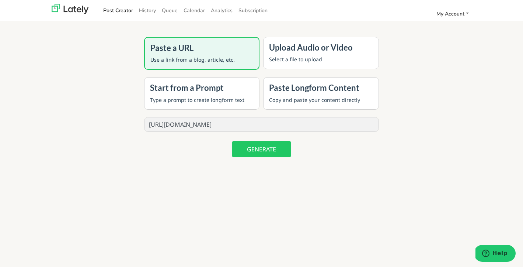
scroll to position [0, 249]
type input "[URL][DOMAIN_NAME]"
click at [268, 153] on button "GENERATE" at bounding box center [261, 149] width 59 height 16
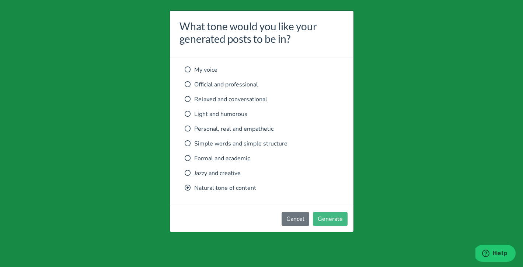
click at [186, 113] on icon at bounding box center [188, 114] width 6 height 6
click at [187, 187] on icon at bounding box center [188, 187] width 6 height 6
click at [325, 220] on button "Generate" at bounding box center [330, 219] width 35 height 14
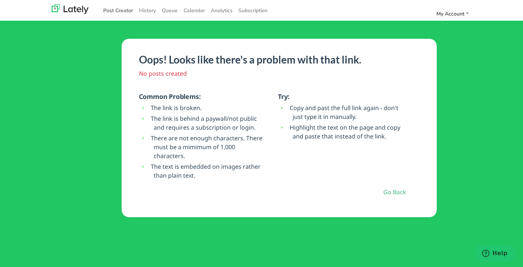
click at [119, 11] on link "Post Creator" at bounding box center [118, 10] width 36 height 12
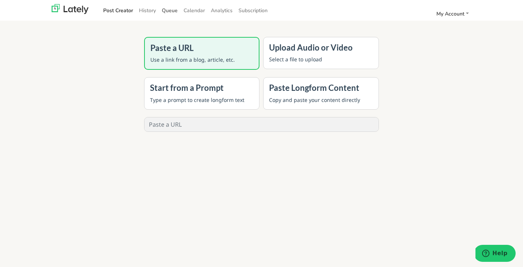
click at [167, 10] on link "Queue" at bounding box center [170, 10] width 22 height 12
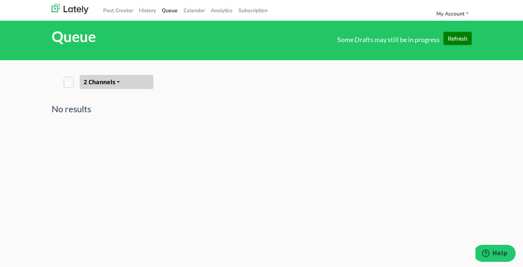
click at [69, 82] on icon at bounding box center [69, 82] width 10 height 11
click at [459, 40] on button "Refresh" at bounding box center [458, 38] width 28 height 13
click at [69, 82] on icon at bounding box center [69, 82] width 10 height 11
click at [113, 82] on button "2 Channels" at bounding box center [117, 82] width 74 height 14
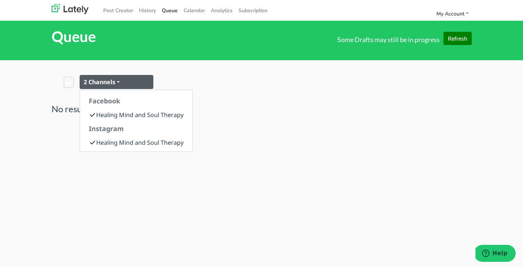
click at [69, 82] on icon at bounding box center [69, 82] width 10 height 11
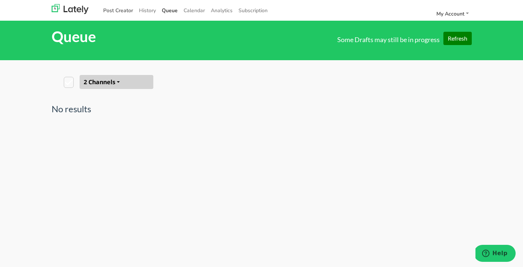
click at [115, 11] on link "Post Creator" at bounding box center [118, 10] width 36 height 12
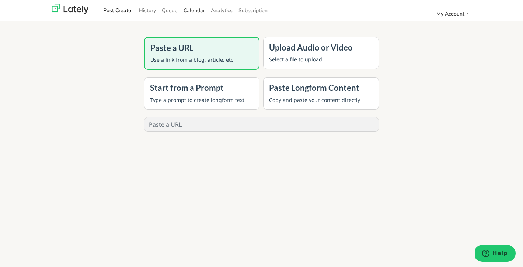
click at [189, 9] on span "Calendar" at bounding box center [194, 10] width 21 height 7
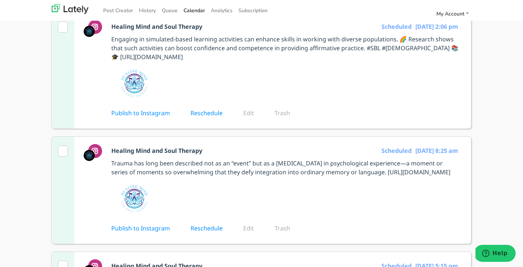
scroll to position [92, 0]
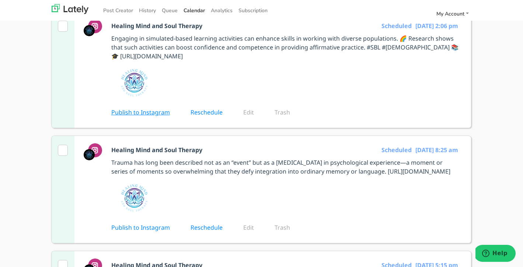
click at [153, 113] on link "Publish to Instagram" at bounding box center [145, 112] width 69 height 8
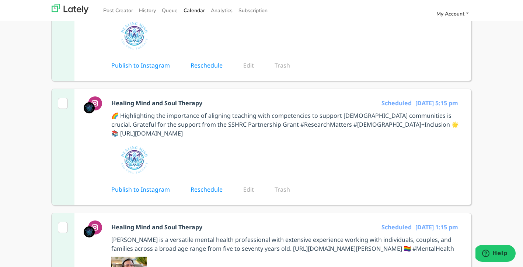
scroll to position [0, 0]
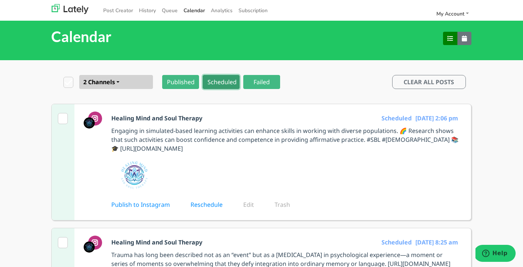
click at [218, 81] on button "Scheduled" at bounding box center [221, 82] width 37 height 14
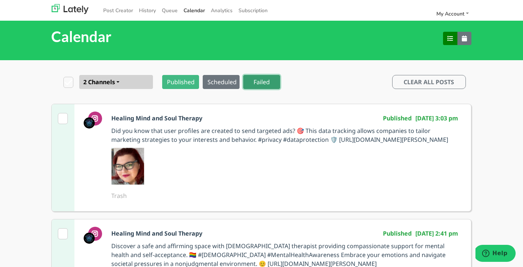
click at [260, 84] on button "Failed" at bounding box center [261, 82] width 37 height 14
click at [183, 80] on button "Published" at bounding box center [180, 82] width 37 height 14
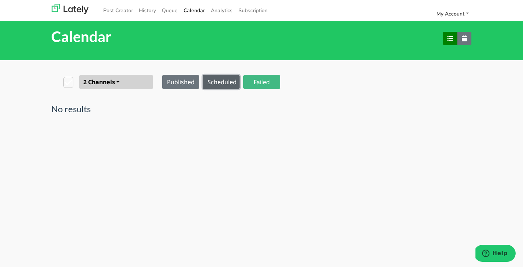
click at [224, 83] on button "Scheduled" at bounding box center [221, 82] width 37 height 14
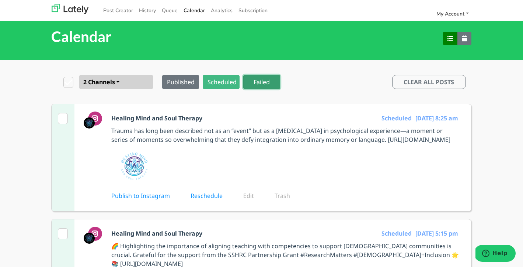
click at [267, 82] on button "Failed" at bounding box center [261, 82] width 37 height 14
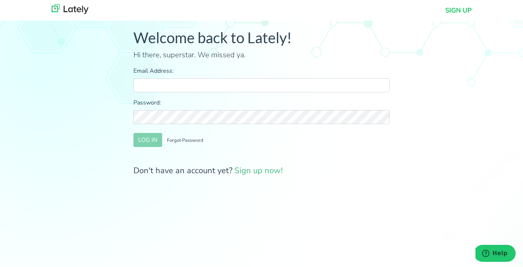
type input "[PERSON_NAME][EMAIL_ADDRESS][PERSON_NAME][DOMAIN_NAME]"
click at [149, 142] on button "LOG IN" at bounding box center [148, 140] width 29 height 14
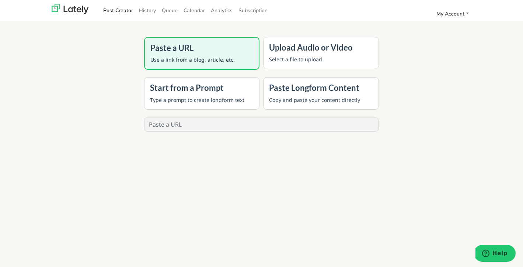
click at [196, 127] on input "text" at bounding box center [262, 124] width 235 height 14
paste input "[URL][DOMAIN_NAME][DATE]"
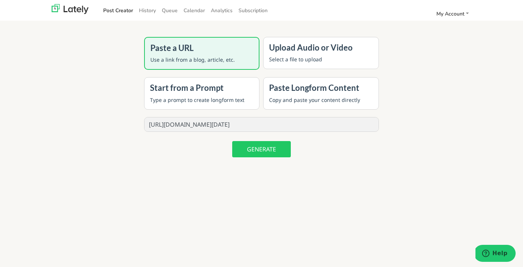
scroll to position [0, 187]
type input "[URL][DOMAIN_NAME][DATE]"
click at [273, 150] on button "GENERATE" at bounding box center [261, 149] width 59 height 16
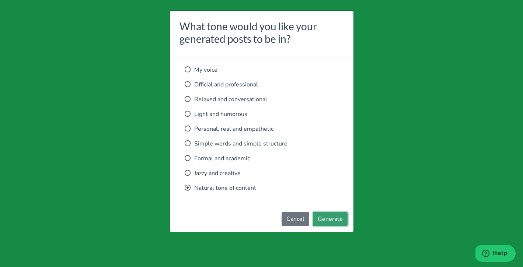
click at [333, 215] on button "Generate" at bounding box center [330, 219] width 35 height 14
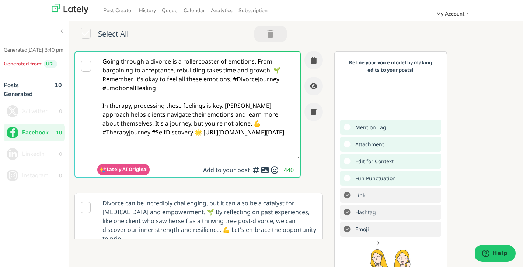
click at [85, 64] on icon at bounding box center [86, 66] width 10 height 11
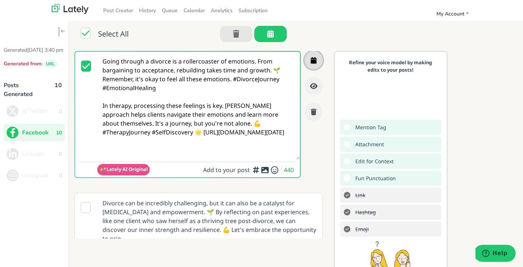
click at [313, 62] on icon "button" at bounding box center [314, 60] width 6 height 7
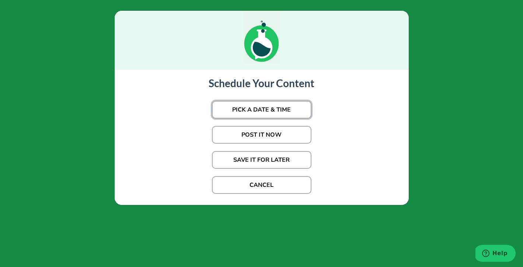
click at [286, 109] on button "PICK A DATE & TIME" at bounding box center [262, 110] width 100 height 18
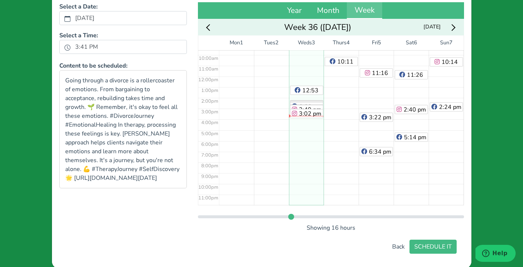
scroll to position [98, 0]
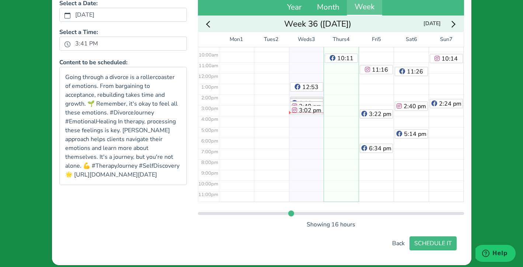
click at [345, 146] on div "8:26 am 10:11 am" at bounding box center [341, 72] width 35 height 257
click at [443, 243] on button "SCHEDULE IT" at bounding box center [433, 243] width 47 height 14
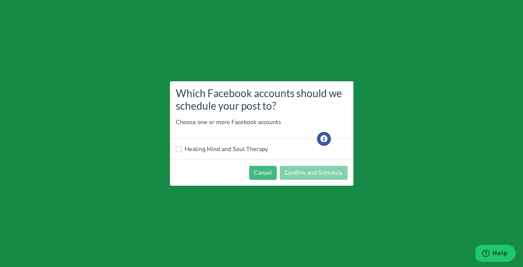
click at [250, 149] on label "Healing Mind and Soul Therapy" at bounding box center [226, 149] width 83 height 9
click at [182, 149] on input "Healing Mind and Soul Therapy" at bounding box center [179, 148] width 6 height 7
checkbox input "true"
click at [324, 175] on button "Confirm and Schedule" at bounding box center [314, 173] width 68 height 14
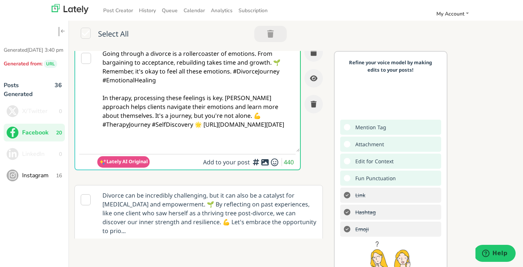
scroll to position [0, 0]
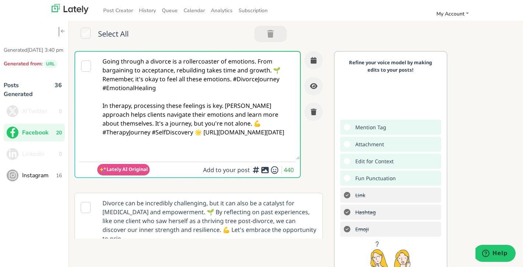
click at [86, 65] on icon at bounding box center [86, 66] width 10 height 11
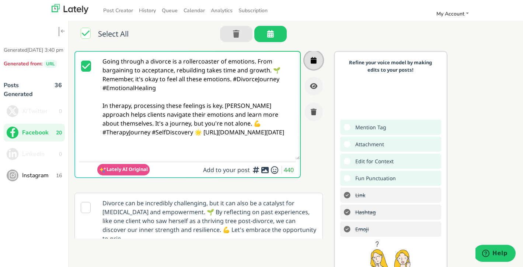
click at [313, 59] on icon "button" at bounding box center [314, 60] width 6 height 7
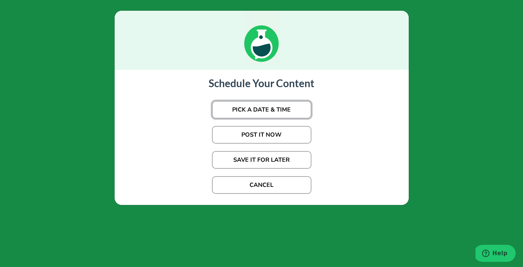
click at [292, 108] on button "PICK A DATE & TIME" at bounding box center [262, 110] width 100 height 18
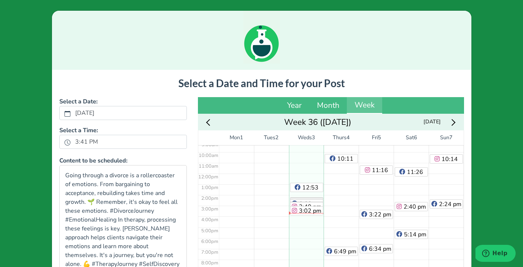
scroll to position [103, 0]
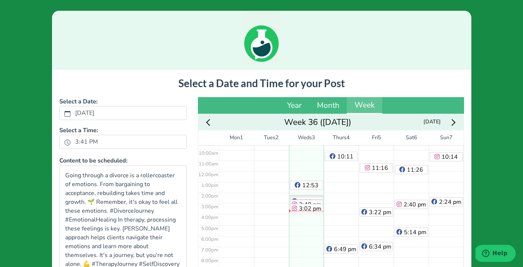
click at [456, 121] on div "Next week" at bounding box center [453, 121] width 14 height 11
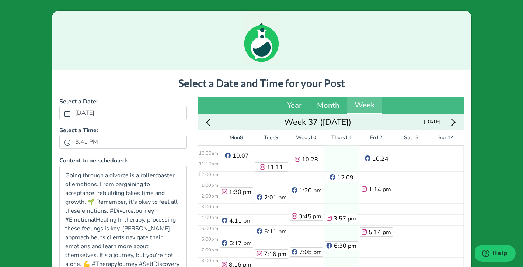
click at [342, 197] on div "5:11 am 7:45 am 12:09 pm 3:57 pm 6:30 pm 10:22 pm" at bounding box center [341, 170] width 35 height 257
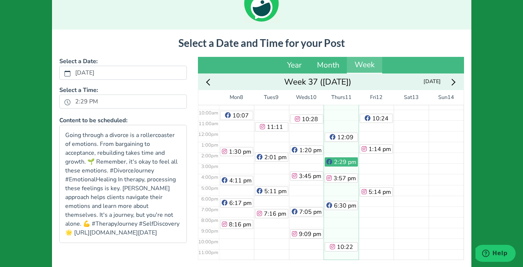
scroll to position [107, 0]
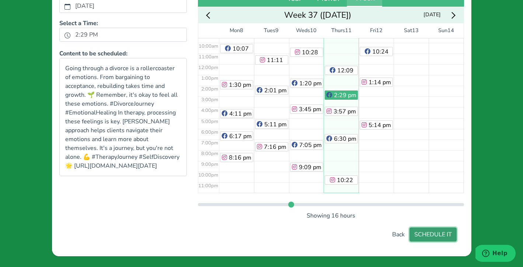
click at [430, 235] on button "SCHEDULE IT" at bounding box center [433, 234] width 47 height 14
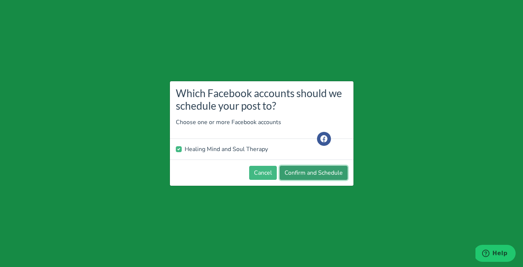
click at [304, 173] on button "Confirm and Schedule" at bounding box center [314, 173] width 68 height 14
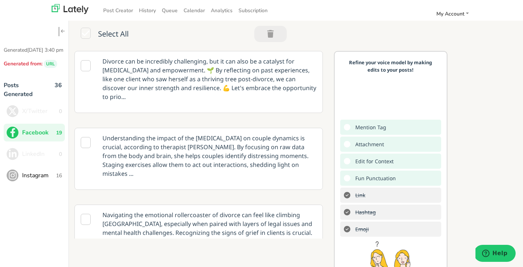
click at [86, 67] on icon at bounding box center [86, 65] width 10 height 11
click at [300, 80] on p "Divorce can be incredibly challenging, but it can also be a catalyst for [MEDIC…" at bounding box center [209, 78] width 225 height 55
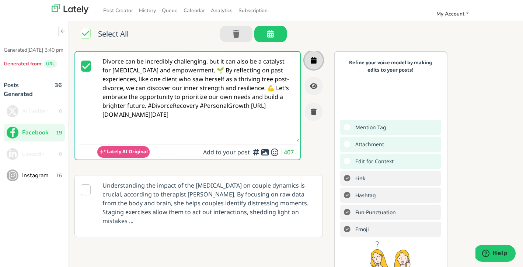
click at [314, 59] on icon "button" at bounding box center [314, 60] width 6 height 7
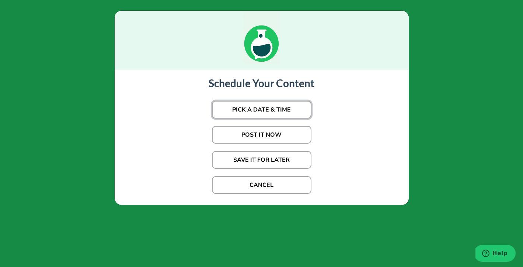
click at [280, 105] on button "PICK A DATE & TIME" at bounding box center [262, 110] width 100 height 18
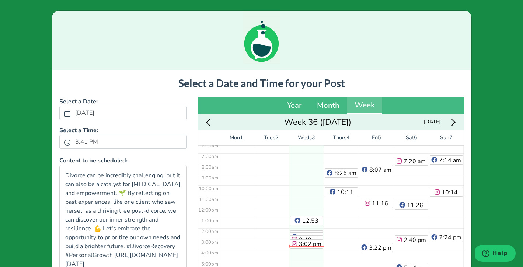
scroll to position [103, 0]
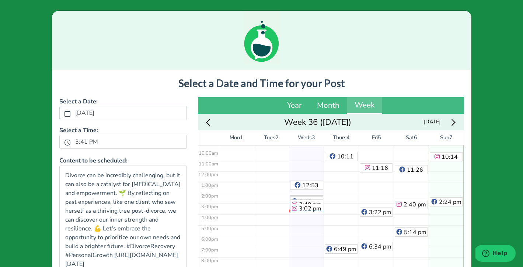
click at [451, 252] on div "7:14 am 10:14 am 2:24 pm" at bounding box center [446, 170] width 35 height 257
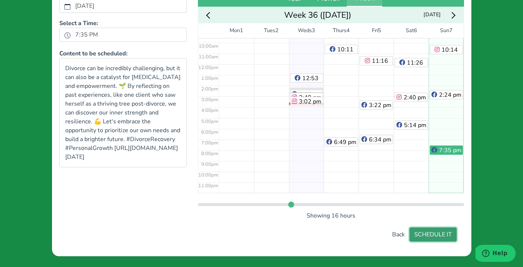
click at [439, 234] on button "SCHEDULE IT" at bounding box center [433, 234] width 47 height 14
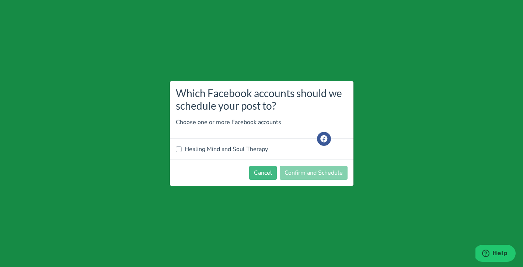
click at [249, 149] on label "Healing Mind and Soul Therapy" at bounding box center [226, 149] width 83 height 9
click at [182, 149] on input "Healing Mind and Soul Therapy" at bounding box center [179, 148] width 6 height 7
checkbox input "true"
click at [315, 178] on button "Confirm and Schedule" at bounding box center [314, 173] width 68 height 14
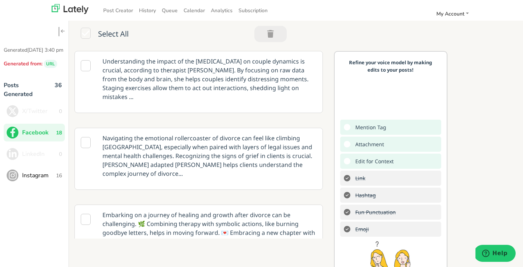
click at [87, 145] on icon at bounding box center [86, 142] width 10 height 11
click at [296, 158] on p "Navigating the emotional rollercoaster of divorce can feel like climbing [GEOGR…" at bounding box center [209, 155] width 225 height 55
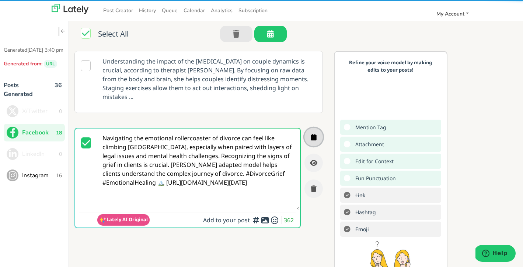
click at [314, 137] on icon "button" at bounding box center [314, 137] width 6 height 7
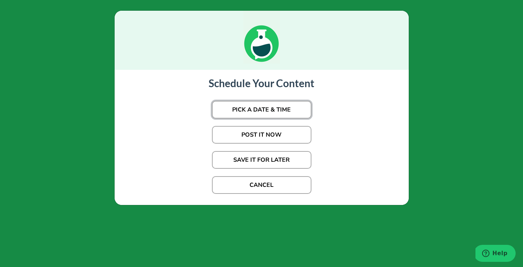
click at [290, 111] on button "PICK A DATE & TIME" at bounding box center [262, 110] width 100 height 18
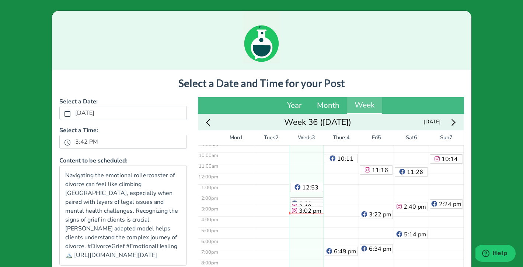
scroll to position [103, 0]
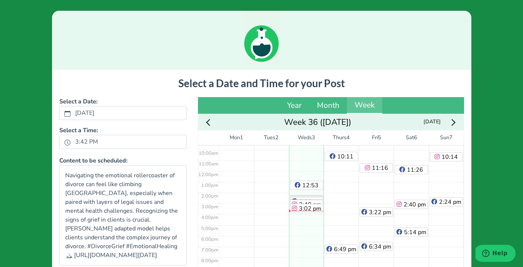
click at [454, 121] on icon "Next week" at bounding box center [452, 122] width 7 height 7
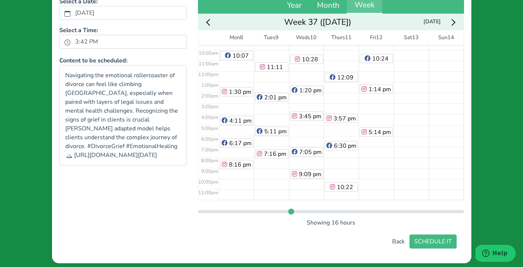
scroll to position [107, 0]
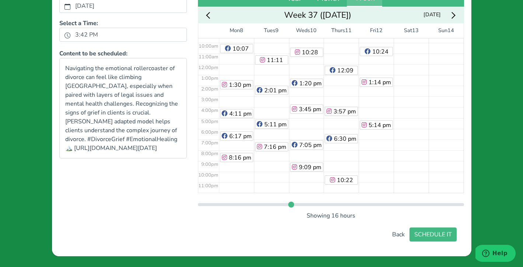
click at [267, 174] on div "5:03 am 7:53 am 11:11 am 2:01 pm 5:11 pm 7:16 pm" at bounding box center [271, 63] width 35 height 257
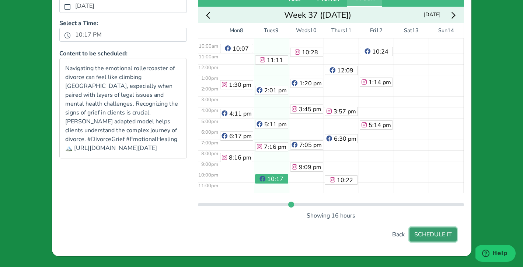
click at [434, 232] on button "SCHEDULE IT" at bounding box center [433, 234] width 47 height 14
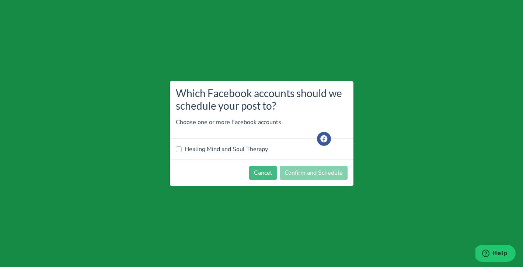
click at [222, 148] on label "Healing Mind and Soul Therapy" at bounding box center [226, 149] width 83 height 9
click at [182, 148] on input "Healing Mind and Soul Therapy" at bounding box center [179, 148] width 6 height 7
checkbox input "true"
click at [337, 175] on button "Confirm and Schedule" at bounding box center [314, 173] width 68 height 14
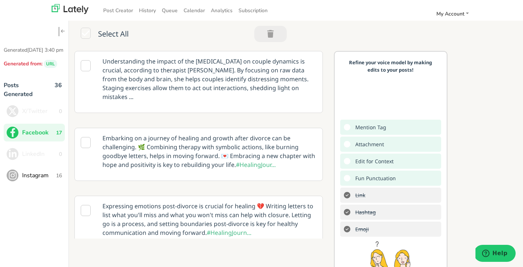
click at [86, 68] on icon at bounding box center [86, 65] width 10 height 11
click at [88, 143] on icon at bounding box center [86, 142] width 10 height 11
click at [291, 161] on p "Embarking on a journey of healing and growth after divorce can be challenging. …" at bounding box center [209, 151] width 225 height 46
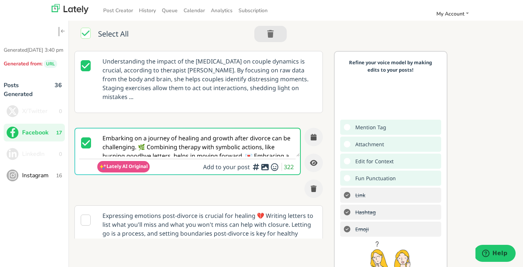
scroll to position [0, 0]
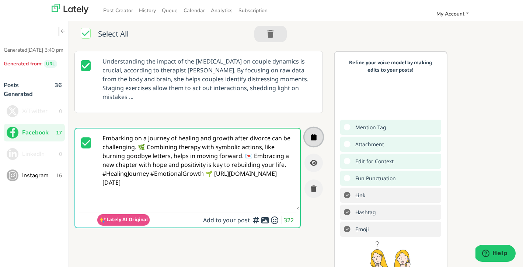
click at [315, 137] on icon "button" at bounding box center [314, 137] width 6 height 7
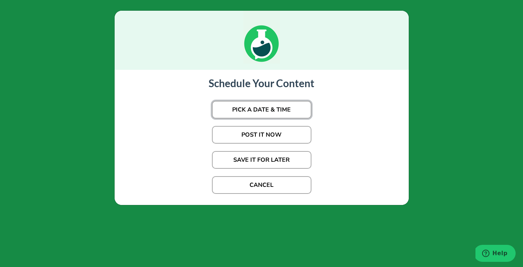
click at [278, 109] on button "PICK A DATE & TIME" at bounding box center [262, 110] width 100 height 18
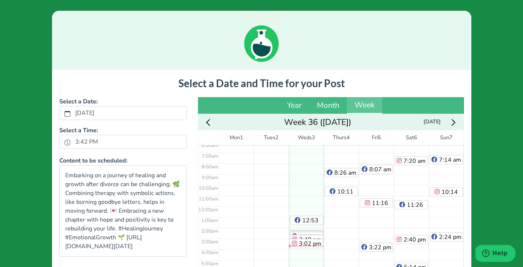
scroll to position [103, 0]
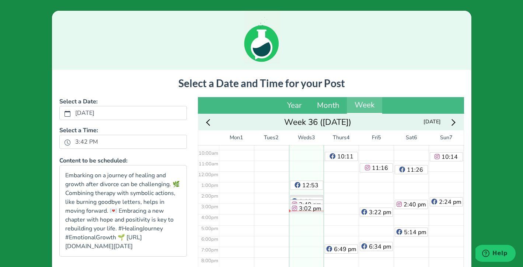
click at [455, 121] on icon "Next week" at bounding box center [452, 122] width 7 height 7
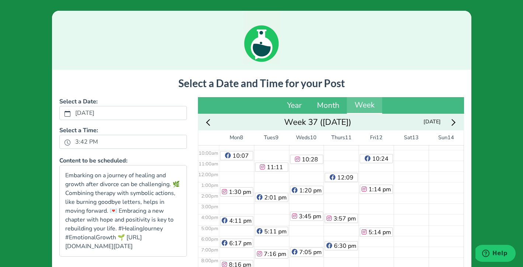
click at [379, 209] on div "4:59 am 7:01 am 10:24 am 1:14 pm 5:14 pm" at bounding box center [376, 170] width 35 height 257
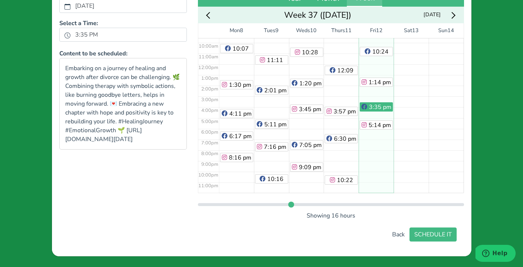
click at [377, 152] on div "4:59 am 7:01 am 10:24 am 1:14 pm 3:35 pm 5:14 pm" at bounding box center [376, 63] width 35 height 257
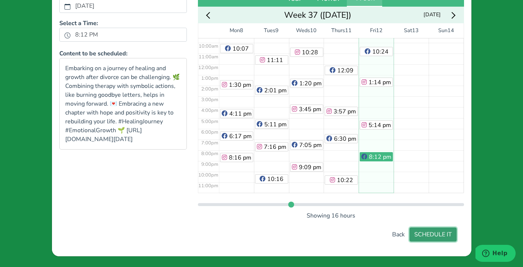
click at [442, 235] on button "SCHEDULE IT" at bounding box center [433, 234] width 47 height 14
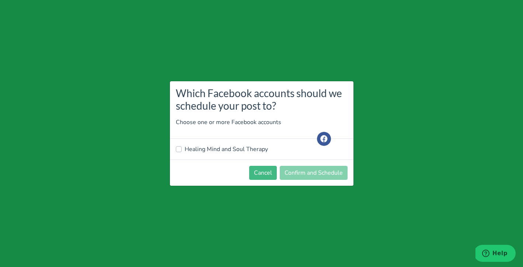
click at [221, 148] on label "Healing Mind and Soul Therapy" at bounding box center [226, 149] width 83 height 9
click at [182, 148] on input "Healing Mind and Soul Therapy" at bounding box center [179, 148] width 6 height 7
checkbox input "true"
click at [324, 175] on button "Confirm and Schedule" at bounding box center [314, 173] width 68 height 14
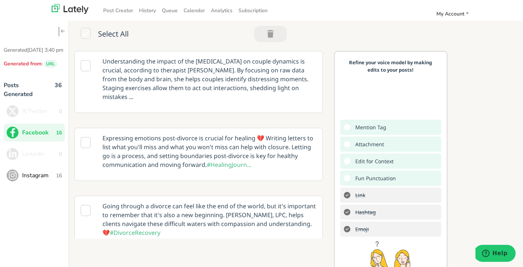
click at [85, 68] on icon at bounding box center [86, 65] width 10 height 11
click at [84, 145] on icon at bounding box center [86, 142] width 10 height 11
click at [307, 153] on p "Expressing emotions post-divorce is crucial for healing 💔 Writing letters to li…" at bounding box center [209, 151] width 225 height 46
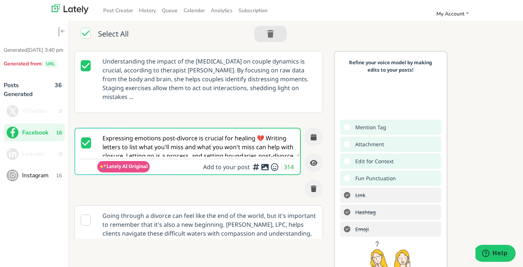
scroll to position [0, 0]
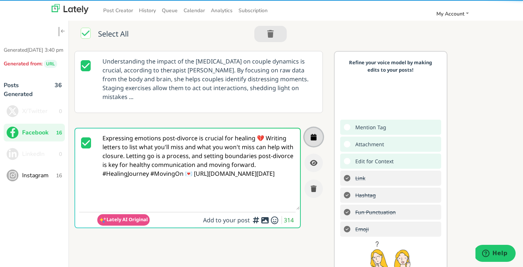
click at [314, 140] on button "button" at bounding box center [314, 137] width 18 height 18
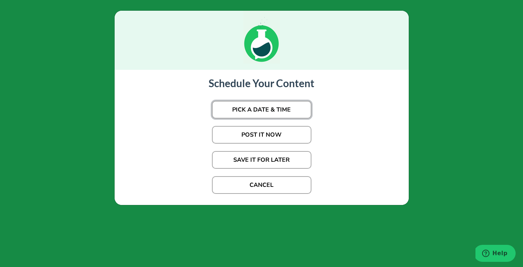
click at [275, 106] on button "PICK A DATE & TIME" at bounding box center [262, 110] width 100 height 18
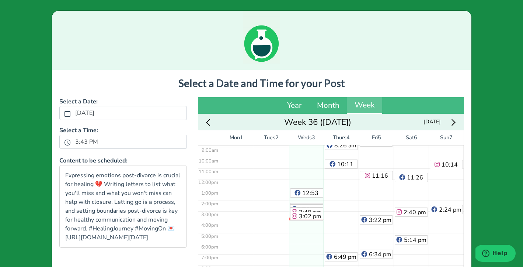
scroll to position [103, 0]
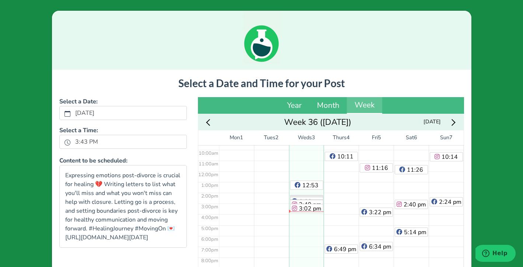
click at [454, 122] on icon "Next week" at bounding box center [452, 122] width 7 height 7
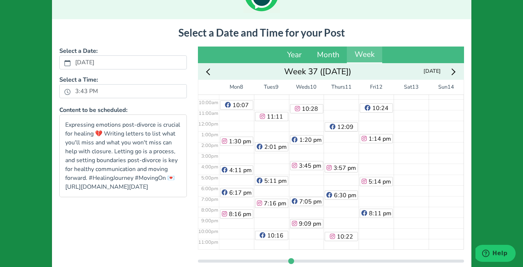
scroll to position [52, 0]
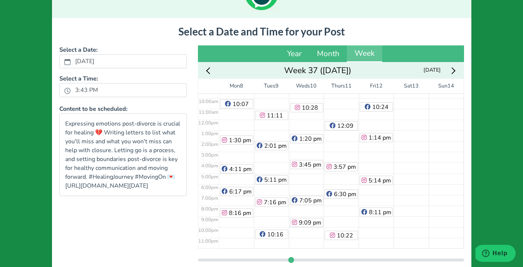
click at [381, 155] on div "4:59 am 7:01 am 10:24 am 1:14 pm 5:14 pm 8:11 pm" at bounding box center [376, 119] width 35 height 257
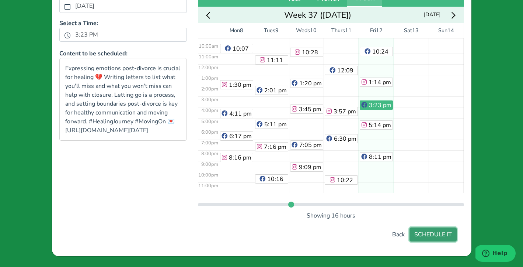
click at [436, 235] on button "SCHEDULE IT" at bounding box center [433, 234] width 47 height 14
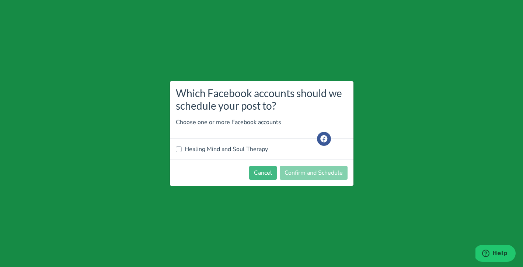
click at [229, 150] on label "Healing Mind and Soul Therapy" at bounding box center [226, 149] width 83 height 9
click at [182, 150] on input "Healing Mind and Soul Therapy" at bounding box center [179, 148] width 6 height 7
checkbox input "true"
click at [315, 170] on button "Confirm and Schedule" at bounding box center [314, 173] width 68 height 14
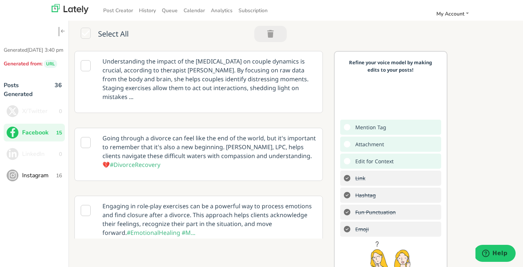
click at [84, 145] on icon at bounding box center [86, 142] width 10 height 11
click at [302, 144] on p "Going through a divorce can feel like the end of the world, but it's important …" at bounding box center [209, 151] width 225 height 46
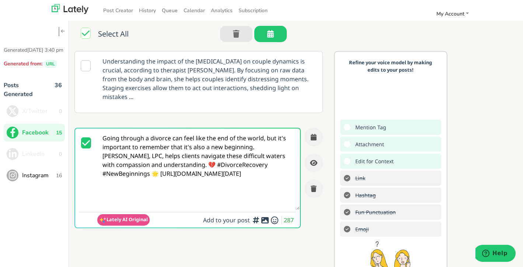
scroll to position [0, 0]
click at [317, 136] on button "button" at bounding box center [314, 137] width 18 height 18
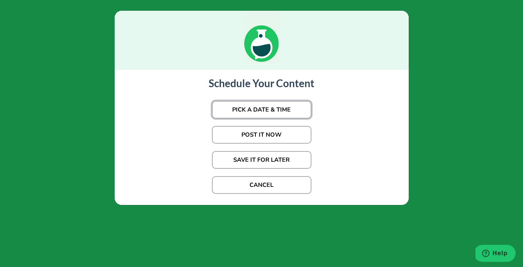
click at [290, 110] on button "PICK A DATE & TIME" at bounding box center [262, 110] width 100 height 18
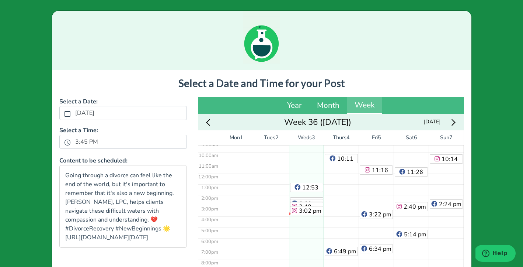
scroll to position [103, 0]
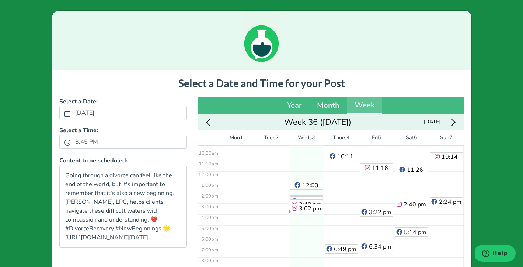
click at [454, 119] on div "Next week" at bounding box center [453, 121] width 14 height 11
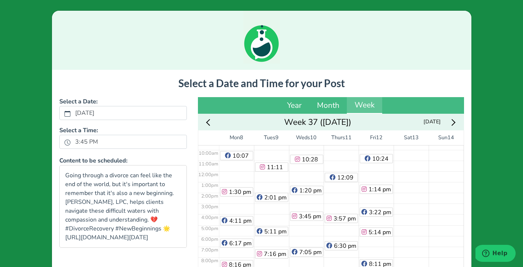
click at [333, 195] on div "5:11 am 7:45 am 12:09 pm 3:57 pm 6:30 pm 10:22 pm" at bounding box center [341, 170] width 35 height 257
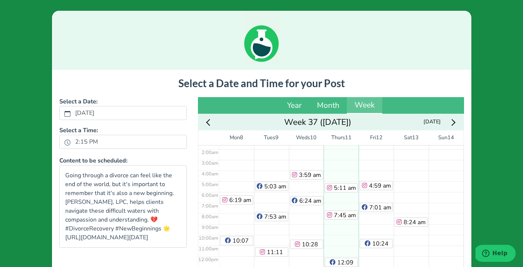
scroll to position [28, 0]
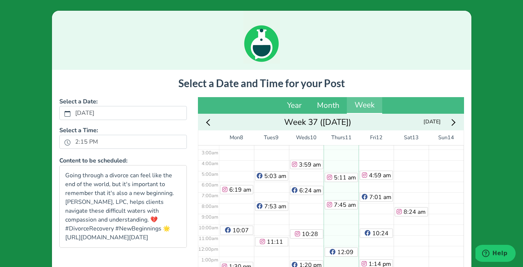
click at [337, 220] on div "5:11 am 7:45 am 12:09 pm 2:15 pm 3:57 pm 6:30 pm 10:22 pm" at bounding box center [341, 245] width 35 height 257
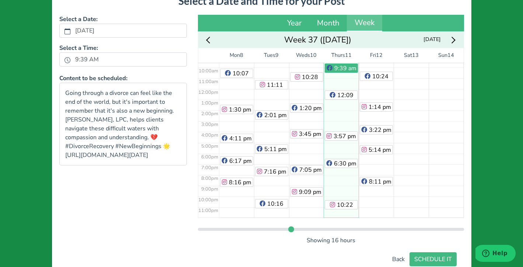
scroll to position [107, 0]
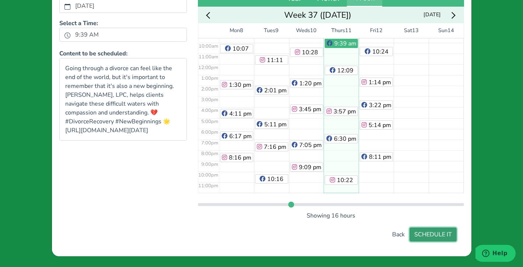
click at [439, 233] on button "SCHEDULE IT" at bounding box center [433, 234] width 47 height 14
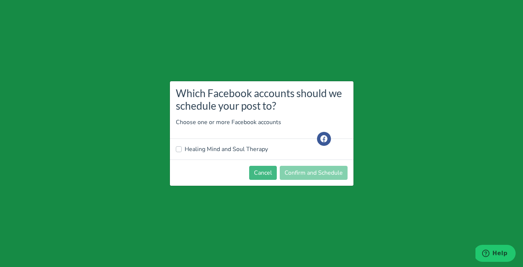
click at [234, 152] on label "Healing Mind and Soul Therapy" at bounding box center [226, 149] width 83 height 9
click at [182, 152] on input "Healing Mind and Soul Therapy" at bounding box center [179, 148] width 6 height 7
checkbox input "true"
click at [312, 171] on button "Confirm and Schedule" at bounding box center [314, 173] width 68 height 14
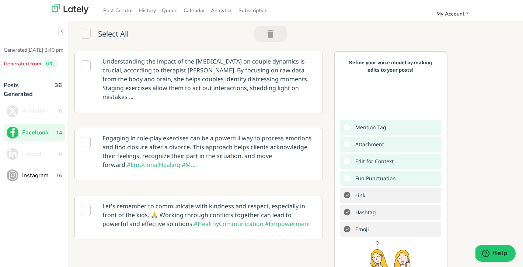
click at [30, 179] on span "Instagram" at bounding box center [39, 175] width 34 height 9
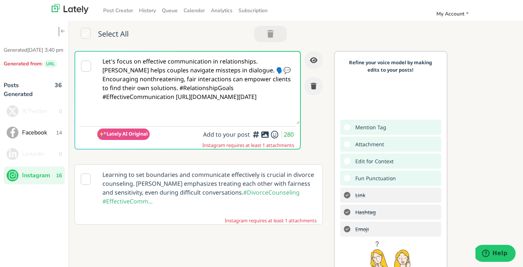
click at [265, 133] on div at bounding box center [265, 133] width 5 height 2
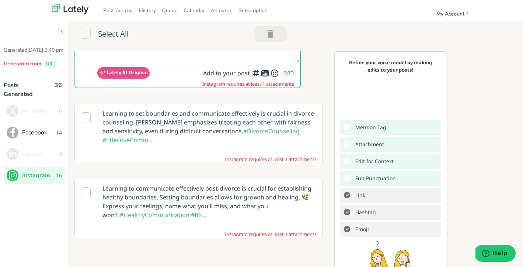
scroll to position [90, 0]
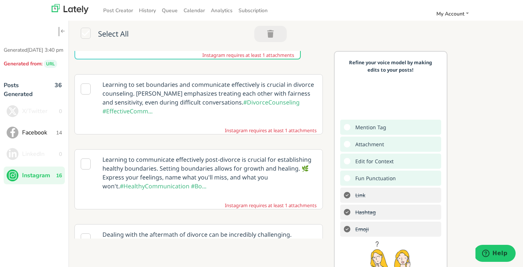
click at [85, 90] on icon at bounding box center [86, 88] width 10 height 11
click at [239, 89] on p "Learning to set boundaries and communicate effectively is crucial in divorce co…" at bounding box center [209, 98] width 225 height 46
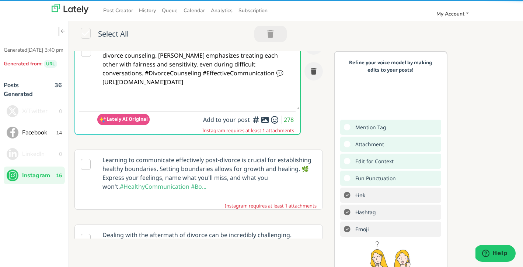
scroll to position [89, 0]
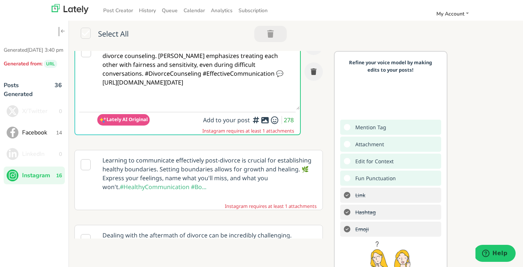
click at [265, 119] on div at bounding box center [265, 118] width 5 height 2
click at [265, 120] on icon at bounding box center [265, 120] width 9 height 0
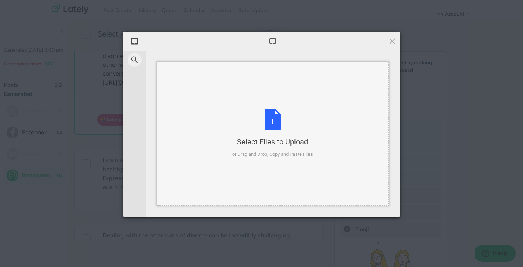
click at [280, 115] on div "Select Files to Upload or Drag and Drop, Copy and Paste Files" at bounding box center [272, 133] width 81 height 49
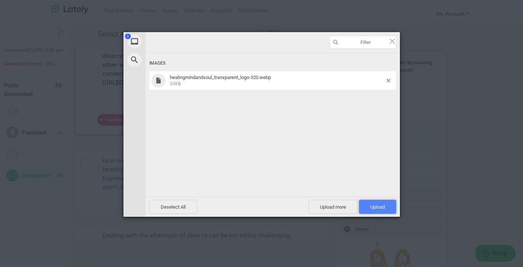
click at [377, 204] on span "Upload 1" at bounding box center [378, 207] width 14 height 6
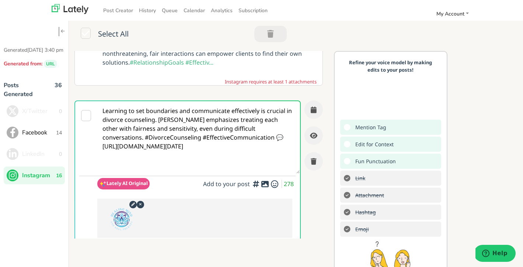
scroll to position [25, 0]
click at [315, 111] on icon "button" at bounding box center [314, 110] width 6 height 7
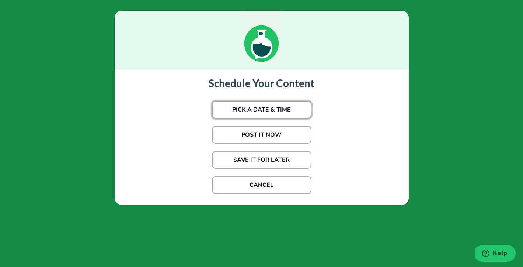
click at [285, 108] on button "PICK A DATE & TIME" at bounding box center [262, 110] width 100 height 18
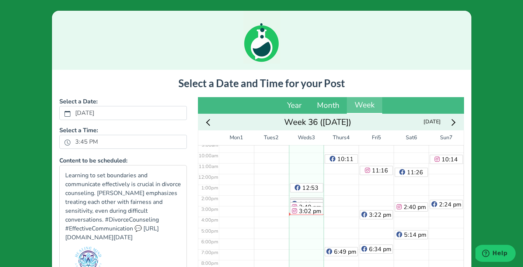
scroll to position [103, 0]
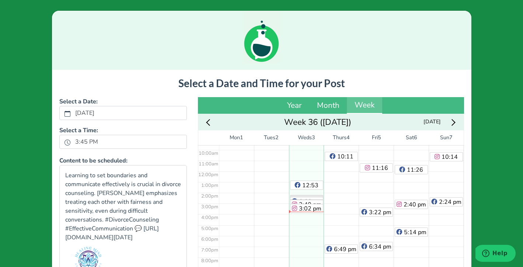
click at [453, 120] on icon "Next week" at bounding box center [452, 122] width 7 height 7
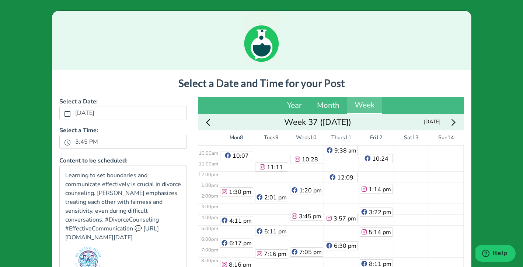
click at [273, 212] on div "5:03 am 7:53 am 11:11 am 2:01 pm 5:11 pm 7:16 pm 10:16 pm" at bounding box center [271, 170] width 35 height 257
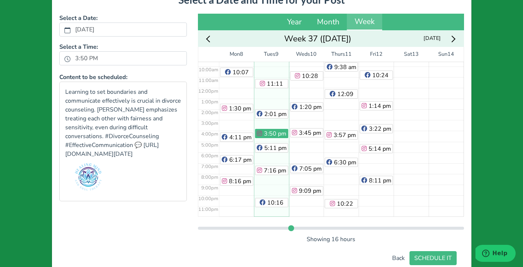
scroll to position [107, 0]
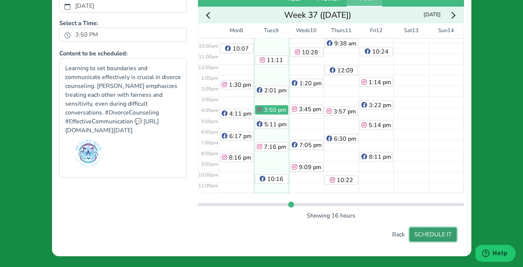
click at [454, 236] on button "SCHEDULE IT" at bounding box center [433, 234] width 47 height 14
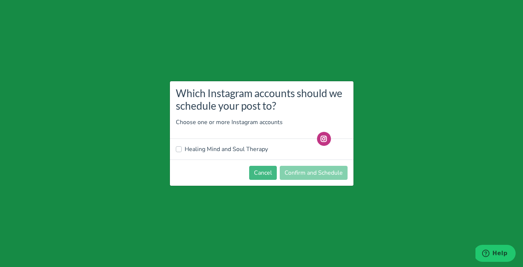
click at [241, 149] on label "Healing Mind and Soul Therapy" at bounding box center [226, 149] width 83 height 9
click at [182, 149] on input "Healing Mind and Soul Therapy" at bounding box center [179, 148] width 6 height 7
checkbox input "true"
click at [312, 174] on button "Confirm and Schedule" at bounding box center [314, 173] width 68 height 14
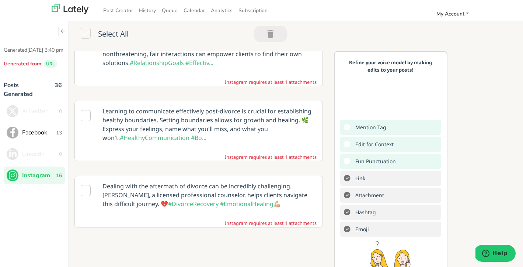
click at [85, 116] on icon at bounding box center [86, 115] width 10 height 11
click at [84, 117] on icon at bounding box center [86, 115] width 10 height 11
click at [216, 121] on p "Learning to communicate effectively post-divorce is crucial for establishing he…" at bounding box center [209, 124] width 225 height 46
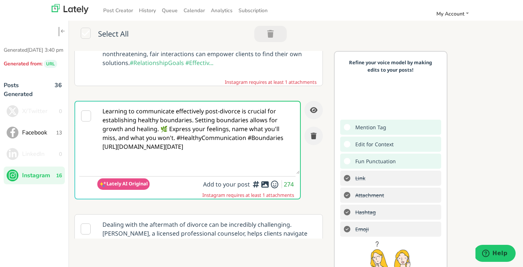
scroll to position [0, 0]
click at [265, 184] on icon at bounding box center [265, 184] width 9 height 0
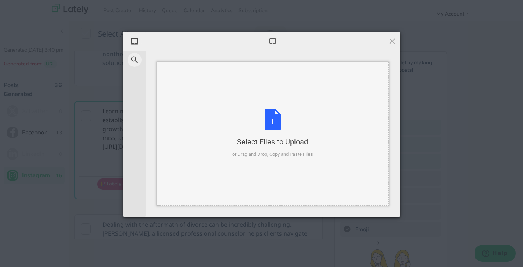
click at [272, 125] on div "Select Files to Upload or Drag and Drop, Copy and Paste Files" at bounding box center [272, 133] width 81 height 49
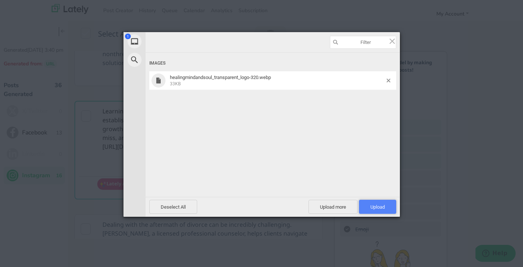
click at [389, 204] on span "Upload 1" at bounding box center [377, 207] width 37 height 14
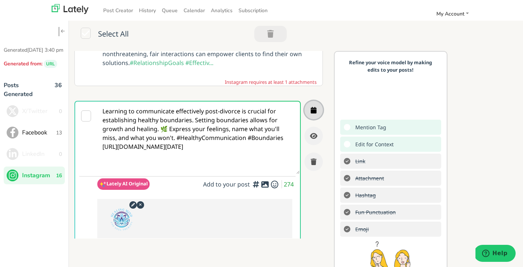
click at [313, 111] on icon "button" at bounding box center [314, 110] width 6 height 7
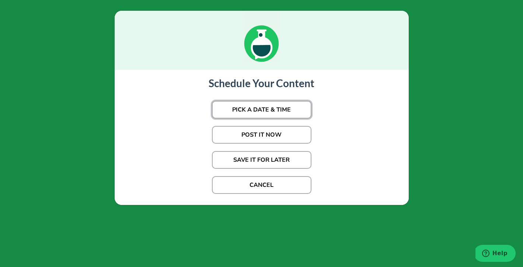
click at [291, 113] on button "PICK A DATE & TIME" at bounding box center [262, 110] width 100 height 18
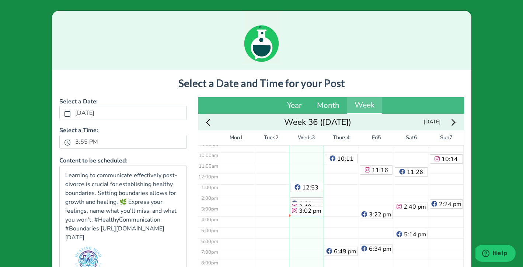
scroll to position [103, 0]
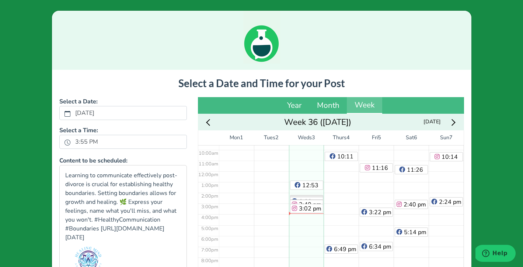
click at [453, 121] on icon "Next week" at bounding box center [452, 122] width 7 height 7
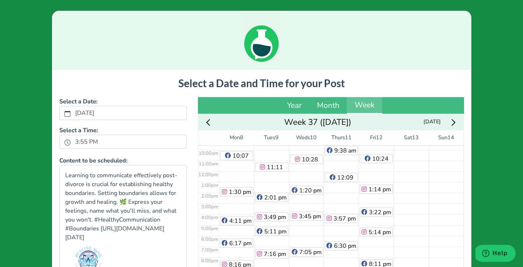
click at [410, 156] on div "8:24 am" at bounding box center [411, 170] width 35 height 257
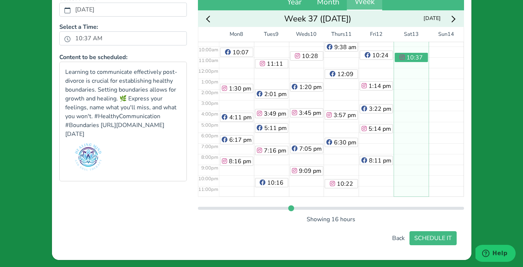
scroll to position [107, 0]
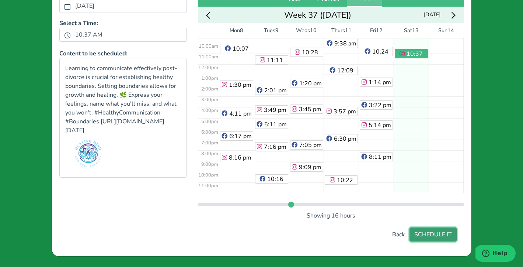
click at [443, 237] on button "SCHEDULE IT" at bounding box center [433, 234] width 47 height 14
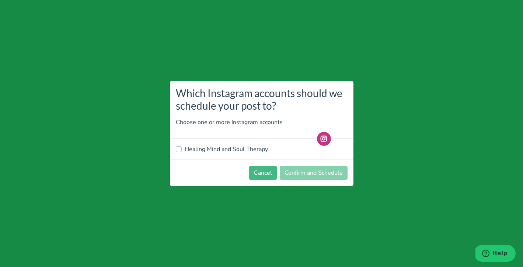
click at [237, 146] on label "Healing Mind and Soul Therapy" at bounding box center [226, 149] width 83 height 9
click at [182, 146] on input "Healing Mind and Soul Therapy" at bounding box center [179, 148] width 6 height 7
checkbox input "true"
click at [303, 173] on button "Confirm and Schedule" at bounding box center [314, 173] width 68 height 14
